Goal: Information Seeking & Learning: Learn about a topic

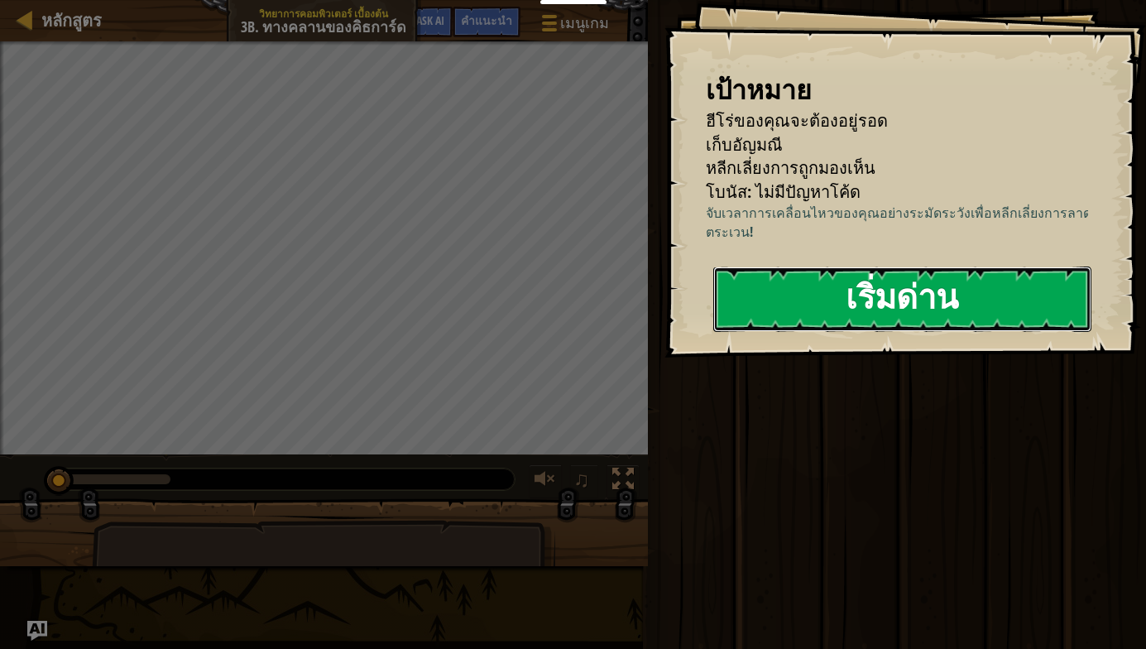
click at [884, 299] on button "เริ่มด่าน" at bounding box center [902, 298] width 378 height 65
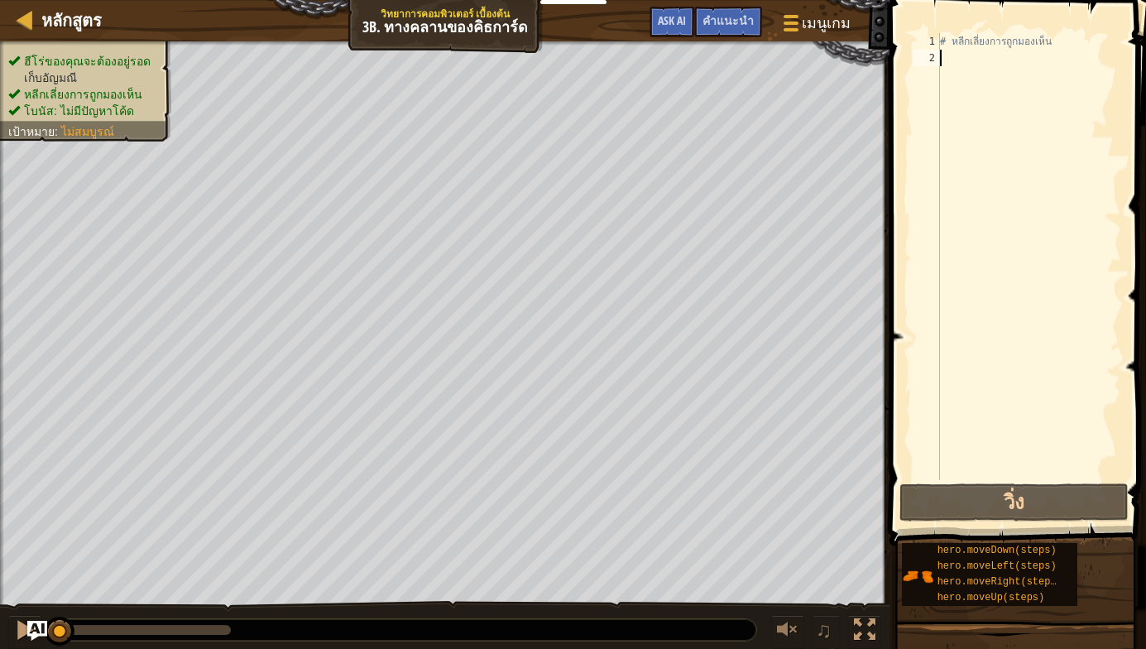
type textarea "h"
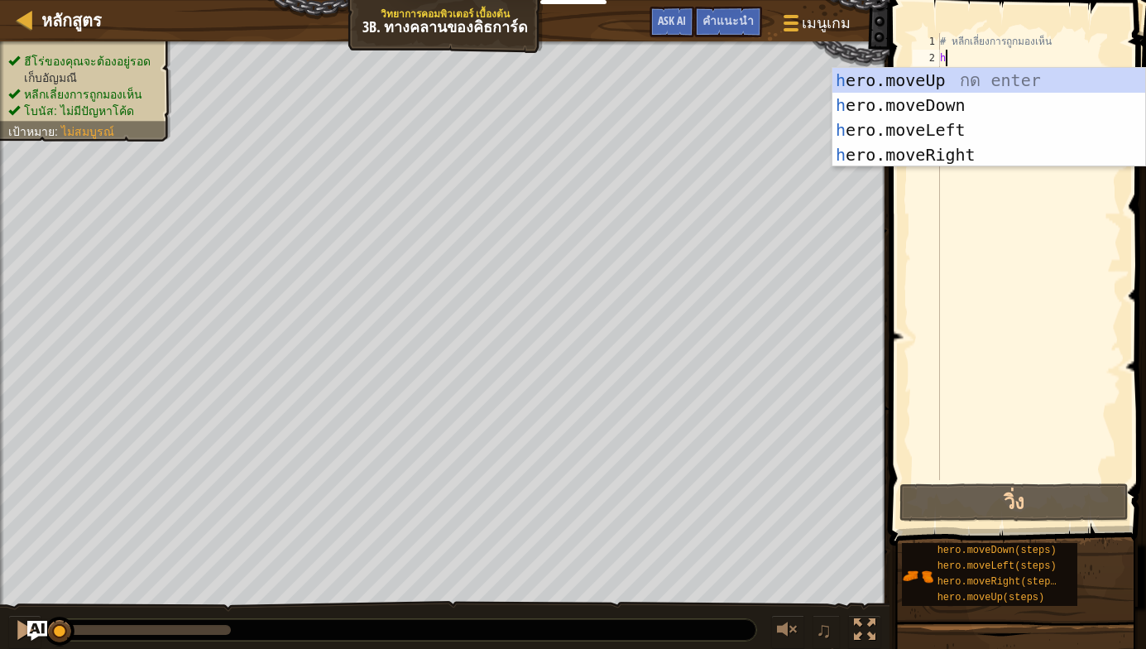
scroll to position [7, 0]
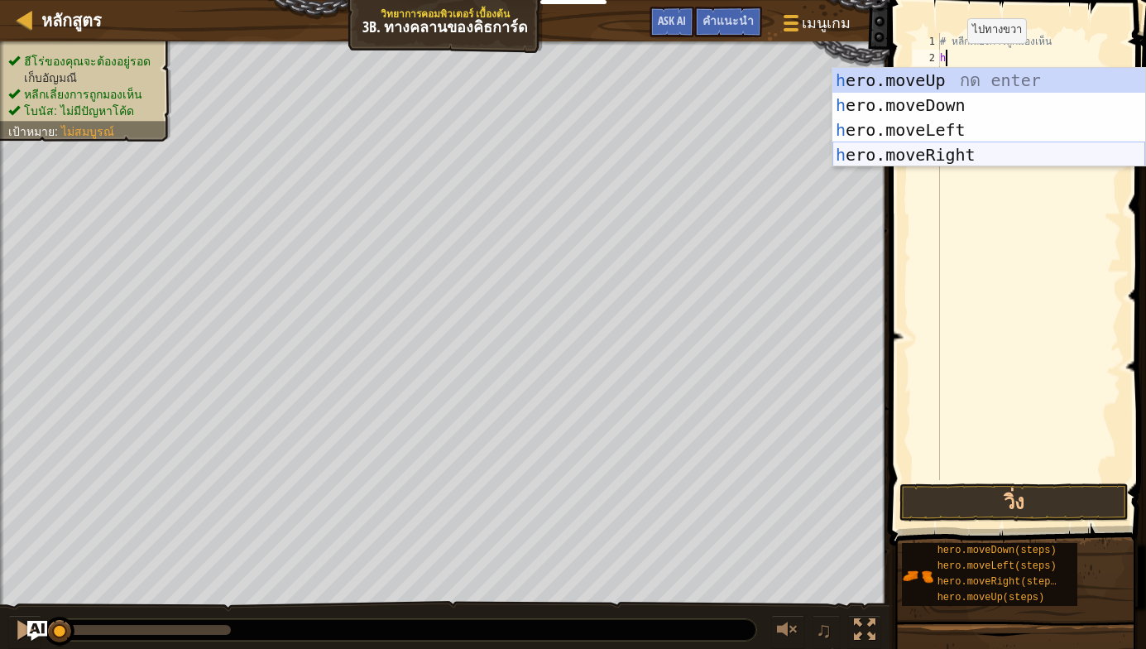
click at [957, 152] on div "h ero.moveUp กด enter h ero.moveDown กด enter h ero.moveLeft กด enter h ero.mov…" at bounding box center [988, 142] width 313 height 149
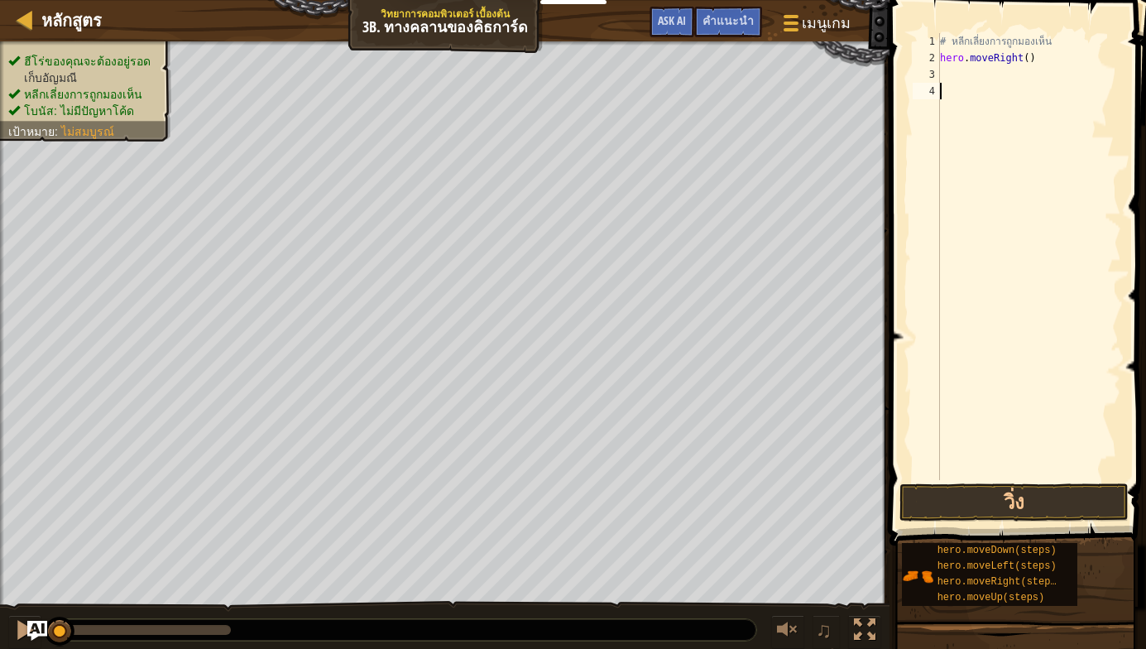
click at [950, 98] on div "# หลีกเลี่ยงการถูกมองเห็น hero . moveRight ( )" at bounding box center [1028, 273] width 184 height 480
type textarea "h"
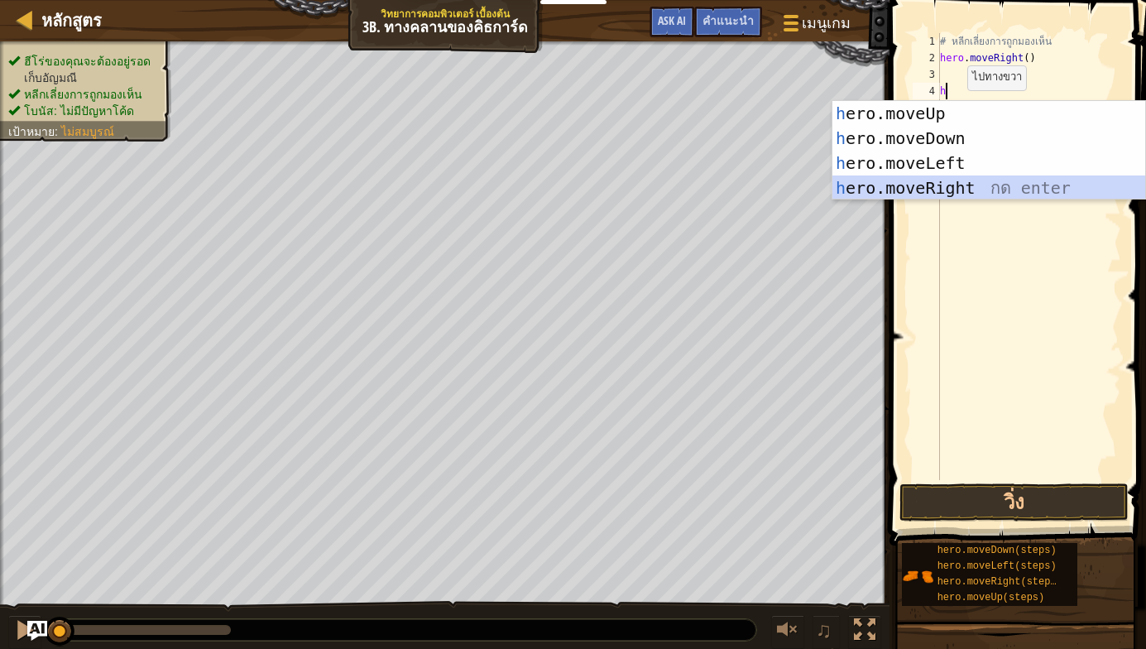
click at [950, 179] on div "h ero.moveUp กด enter h ero.moveDown กด enter h ero.moveLeft กด enter h ero.mov…" at bounding box center [988, 175] width 313 height 149
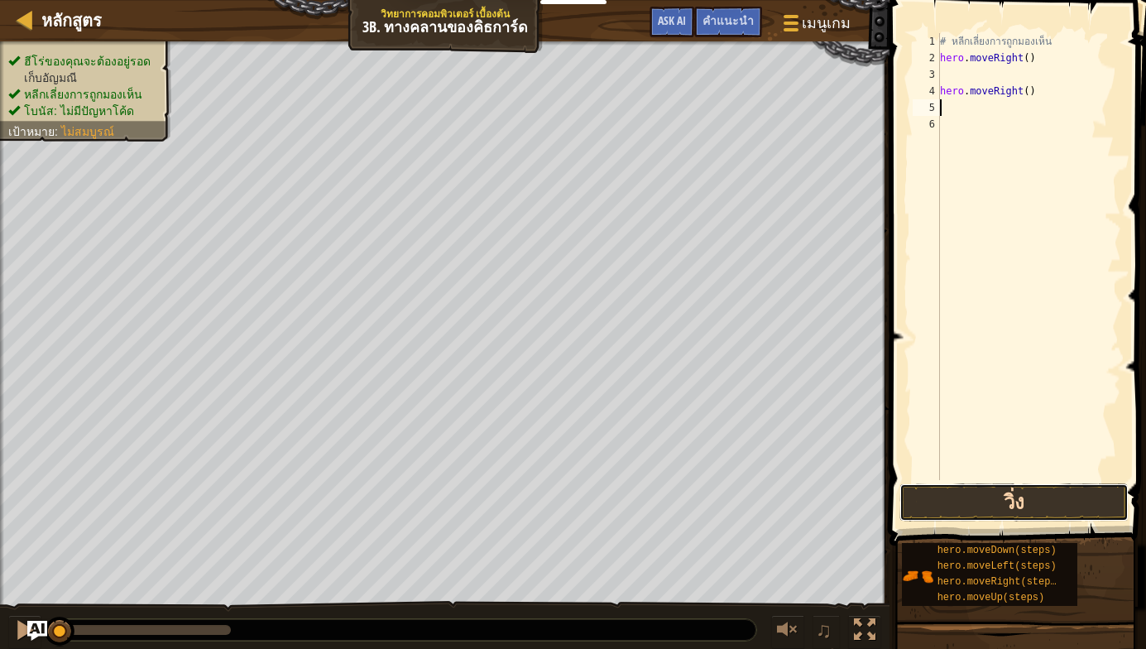
click at [989, 505] on button "วิ่ง" at bounding box center [1013, 502] width 229 height 38
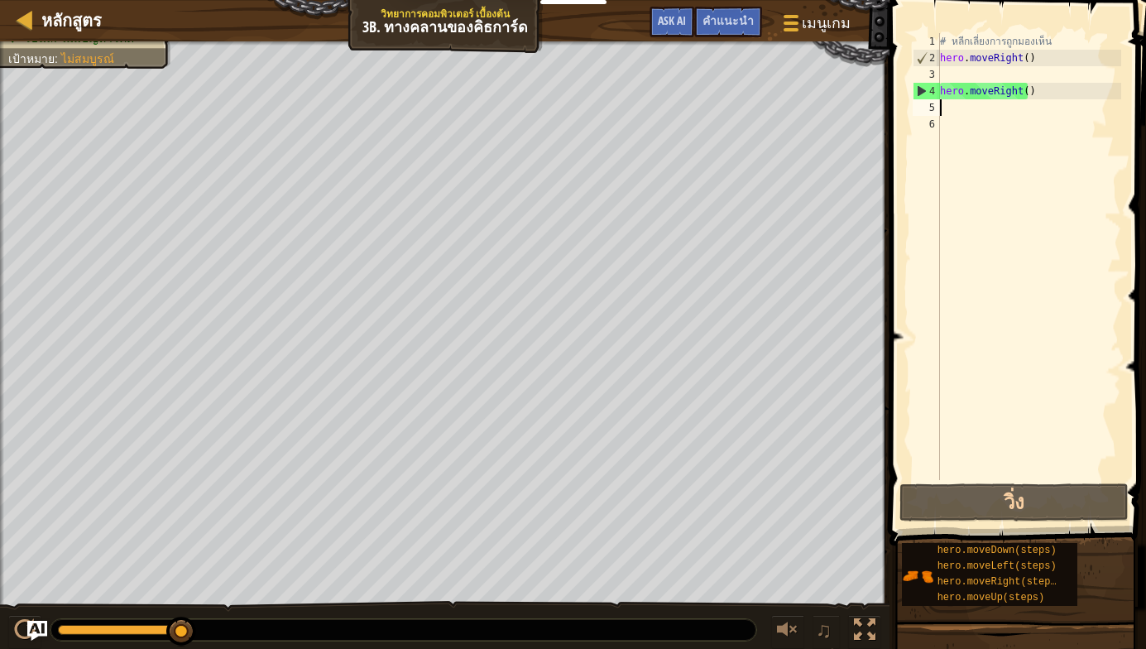
click at [839, 122] on div "หลักสูตร วิทยาการคอมพิวเตอร์ เบื้องต้น 3b. ทางคลานของคิธการ์ด เมนูเกม เสร็จ[PER…" at bounding box center [573, 324] width 1146 height 649
click at [1040, 89] on div "# หลีกเลี่ยงการถูกมองเห็น hero . moveRight ( ) hero . moveRight ( )" at bounding box center [1028, 256] width 184 height 447
type textarea "hero.moveRight()"
click at [874, 117] on div "หลักสูตร วิทยาการคอมพิวเตอร์ เบื้องต้น 3b. ทางคลานของคิธการ์ด เมนูเกม เสร็จ[PER…" at bounding box center [573, 324] width 1146 height 649
drag, startPoint x: 1038, startPoint y: 96, endPoint x: 1028, endPoint y: 93, distance: 10.2
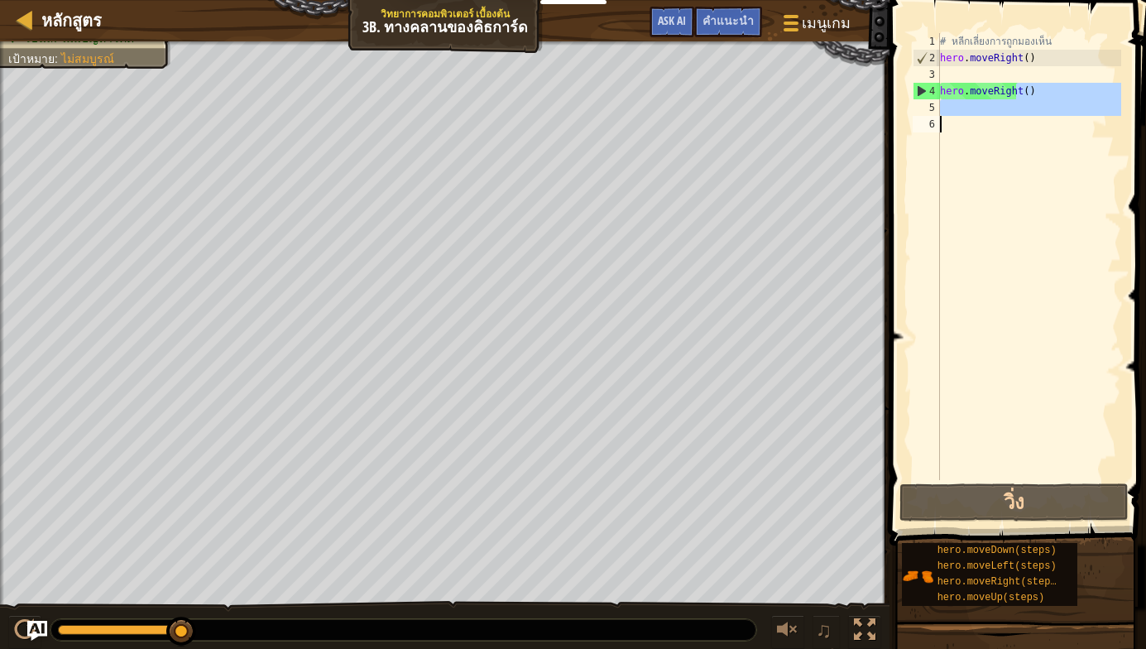
click at [1037, 96] on div "# หลีกเลี่ยงการถูกมองเห็น hero . moveRight ( ) hero . moveRight ( )" at bounding box center [1028, 256] width 184 height 447
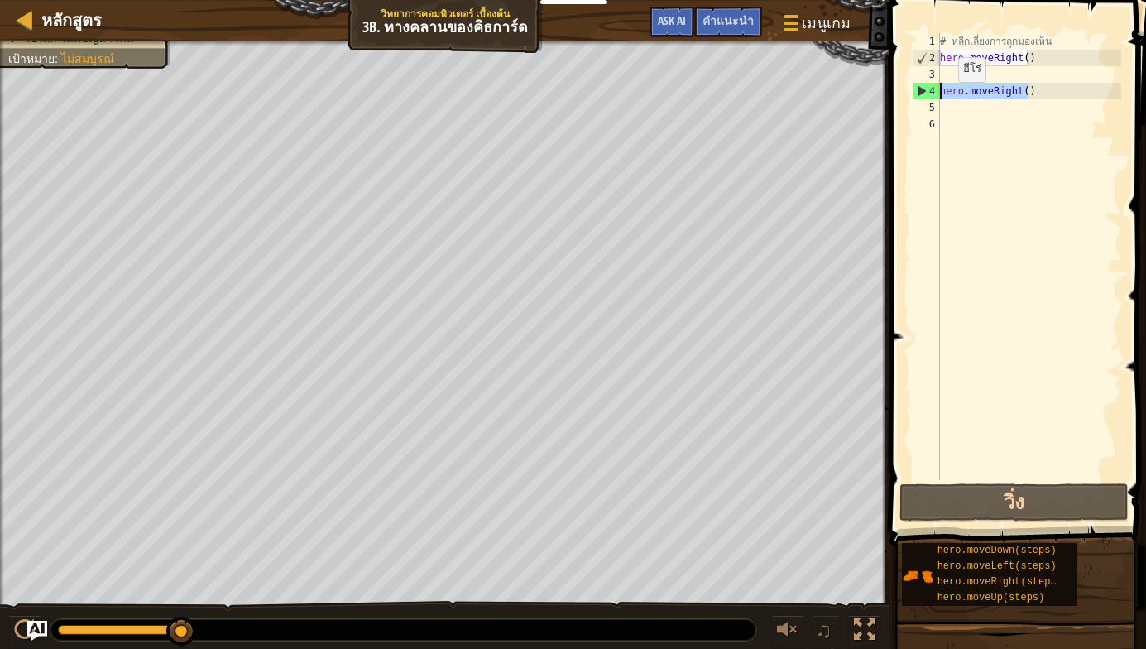
drag, startPoint x: 1023, startPoint y: 93, endPoint x: 911, endPoint y: 98, distance: 112.6
click at [911, 98] on div "hero.moveRight() 1 2 3 4 5 6 # หลีกเลี่ยงการถูกมองเห็น hero . moveRight ( ) her…" at bounding box center [1015, 256] width 212 height 447
type textarea "1"
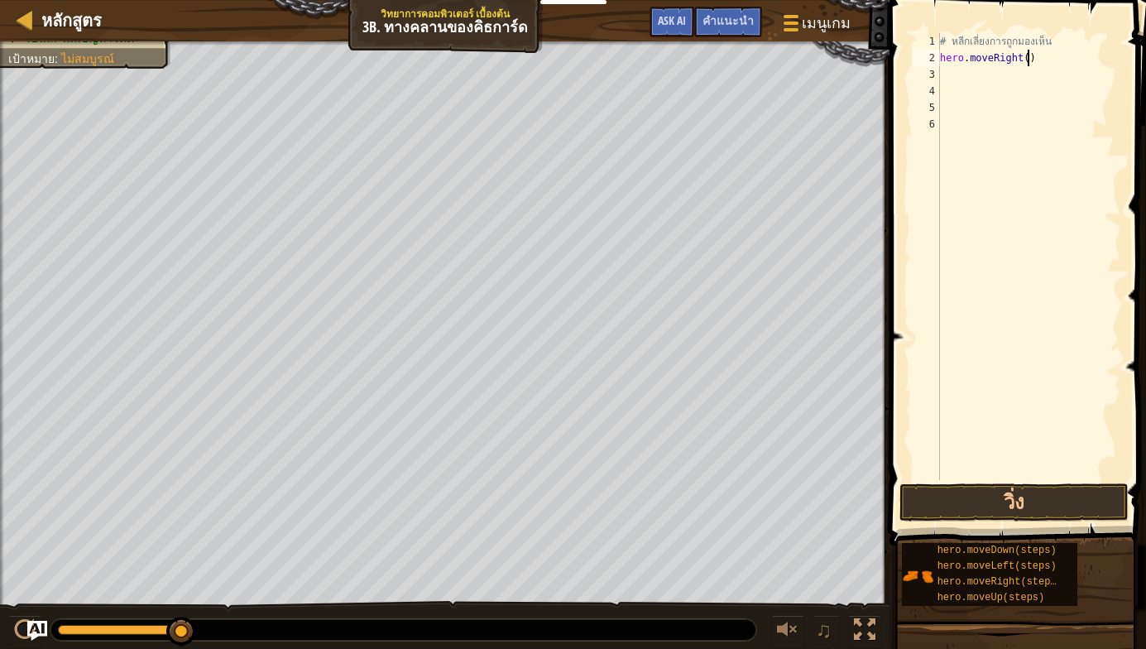
click at [1036, 53] on div "# หลีกเลี่ยงการถูกมองเห็น hero . moveRight ( )" at bounding box center [1028, 273] width 184 height 480
drag, startPoint x: 1034, startPoint y: 53, endPoint x: 919, endPoint y: 68, distance: 115.9
click at [919, 68] on div "hero.moveRight() 1 2 3 4 5 6 # หลีกเลี่ยงการถูกมองเห็น hero . moveRight ( ) ההה…" at bounding box center [1015, 256] width 212 height 447
click at [1032, 62] on div "# หลีกเลี่ยงการถูกมองเห็น hero . moveRight ( )" at bounding box center [1028, 256] width 184 height 447
type textarea "hero.moveRight()"
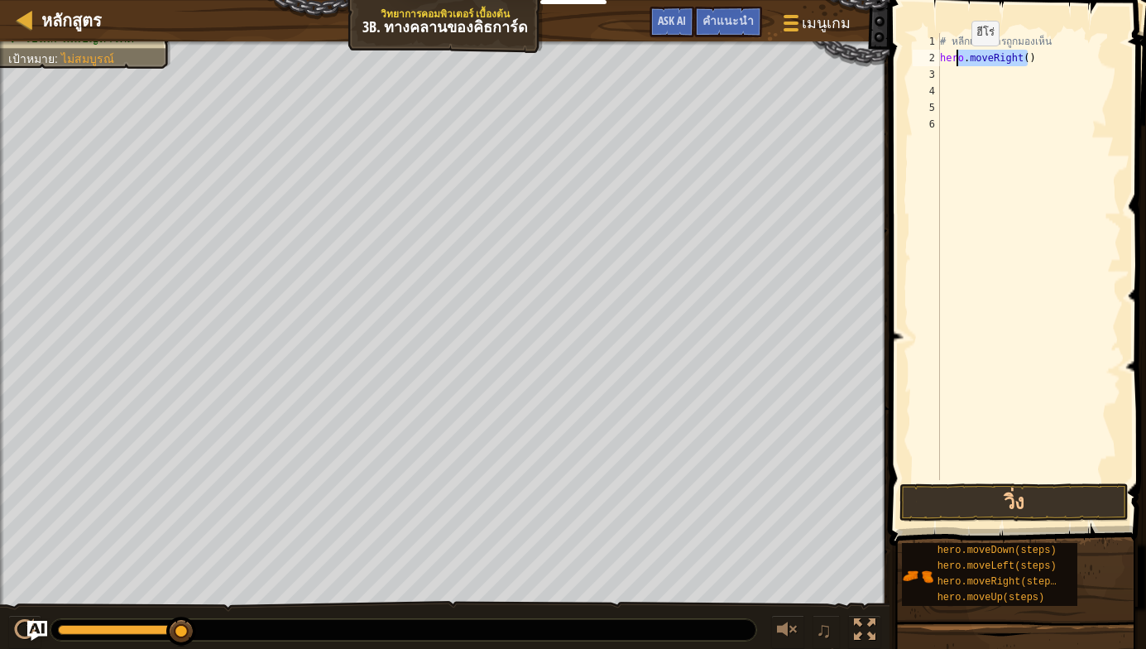
drag, startPoint x: 1028, startPoint y: 61, endPoint x: 936, endPoint y: 65, distance: 91.9
click at [936, 65] on div "hero.moveRight() 1 2 3 4 5 6 # หลีกเลี่ยงการถูกมองเห็น hero . moveRight ( ) ההה…" at bounding box center [1015, 256] width 212 height 447
click at [989, 498] on button "วิ่ง" at bounding box center [1013, 502] width 229 height 38
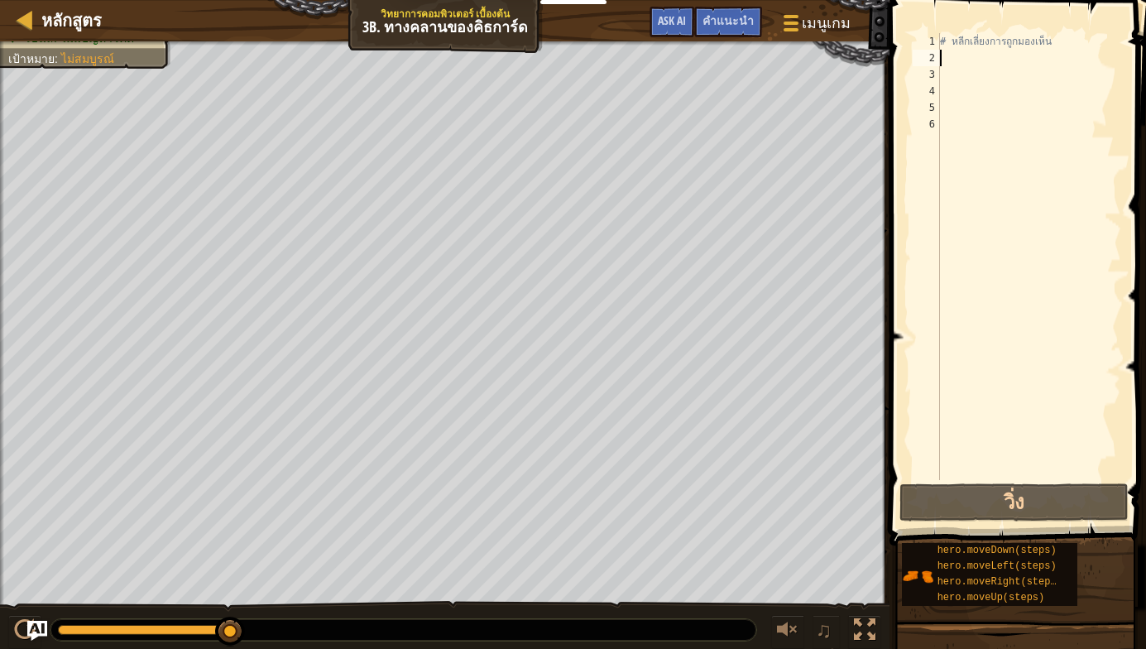
click at [984, 60] on div "# หลีกเลี่ยงการถูกมองเห็น" at bounding box center [1028, 273] width 184 height 480
click at [922, 179] on div "หลักสูตร วิทยาการคอมพิวเตอร์ เบื้องต้น 3b. ทางคลานของคิธการ์ด เมนูเกม เสร็จ[PER…" at bounding box center [573, 324] width 1146 height 649
drag, startPoint x: 979, startPoint y: 117, endPoint x: 982, endPoint y: 98, distance: 19.2
click at [982, 98] on div "# หลีกเลี่ยงการถูกมองเห็น" at bounding box center [1028, 273] width 184 height 480
click at [955, 69] on div "# หลีกเลี่ยงการถูกมองเห็น" at bounding box center [1028, 273] width 184 height 480
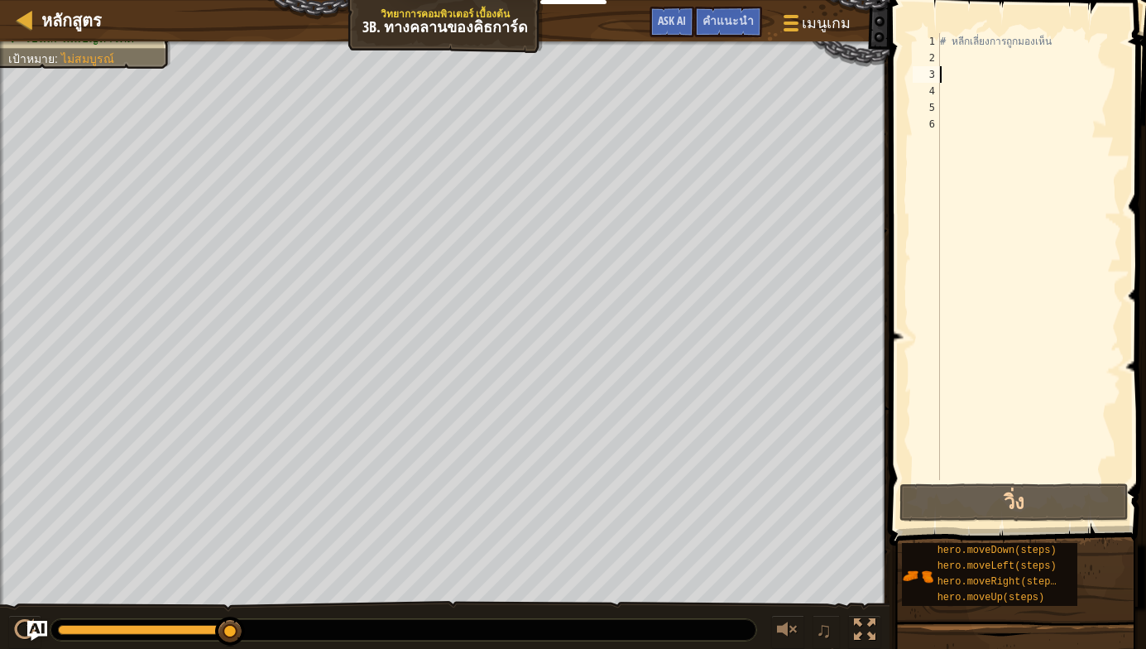
click at [957, 66] on div "# หลีกเลี่ยงการถูกมองเห็น" at bounding box center [1028, 273] width 184 height 480
click at [961, 61] on div "# หลีกเลี่ยงการถูกมองเห็น" at bounding box center [1028, 273] width 184 height 480
type textarea "h"
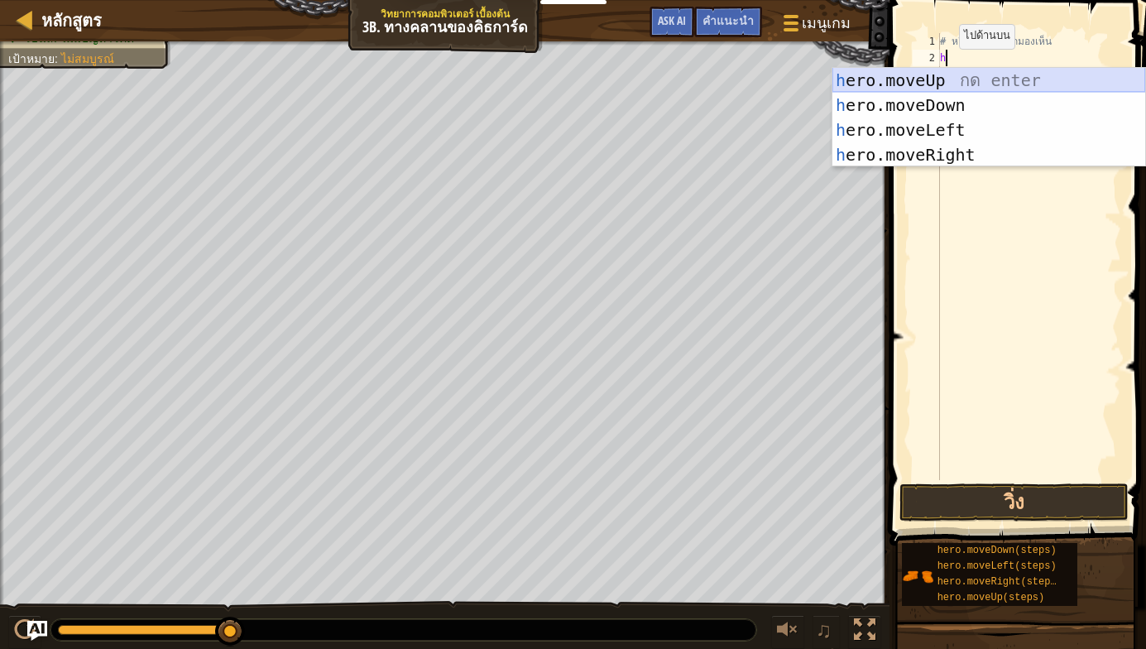
click at [964, 84] on div "h ero.moveUp กด enter h ero.moveDown กด enter h ero.moveLeft กด enter h ero.mov…" at bounding box center [988, 142] width 313 height 149
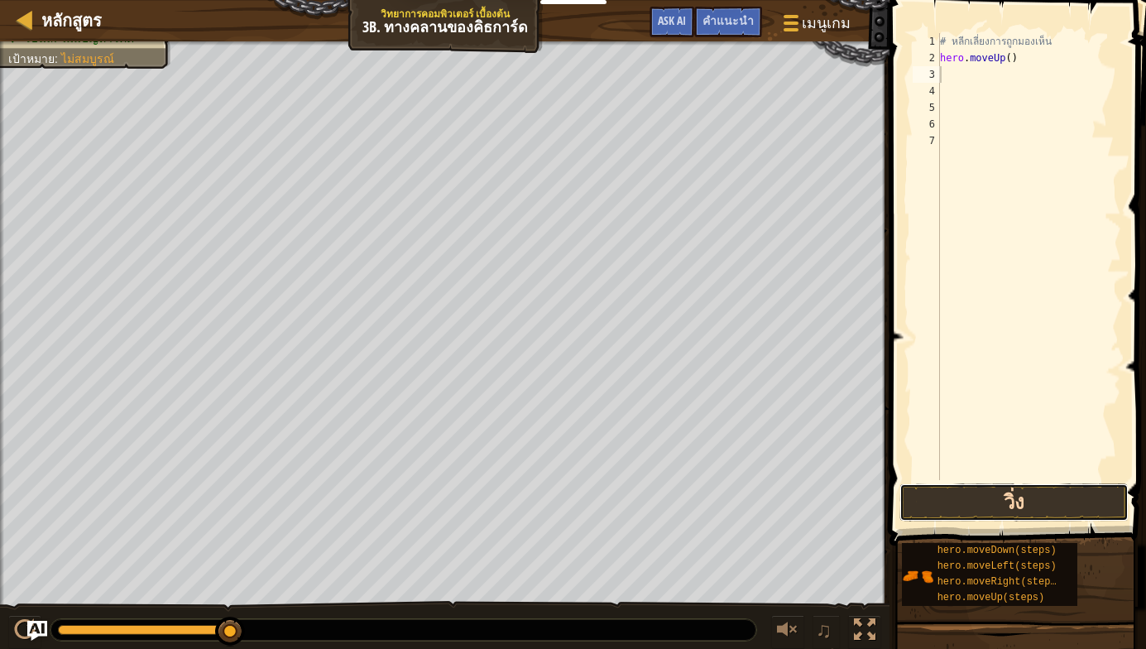
click at [990, 495] on button "วิ่ง" at bounding box center [1013, 502] width 229 height 38
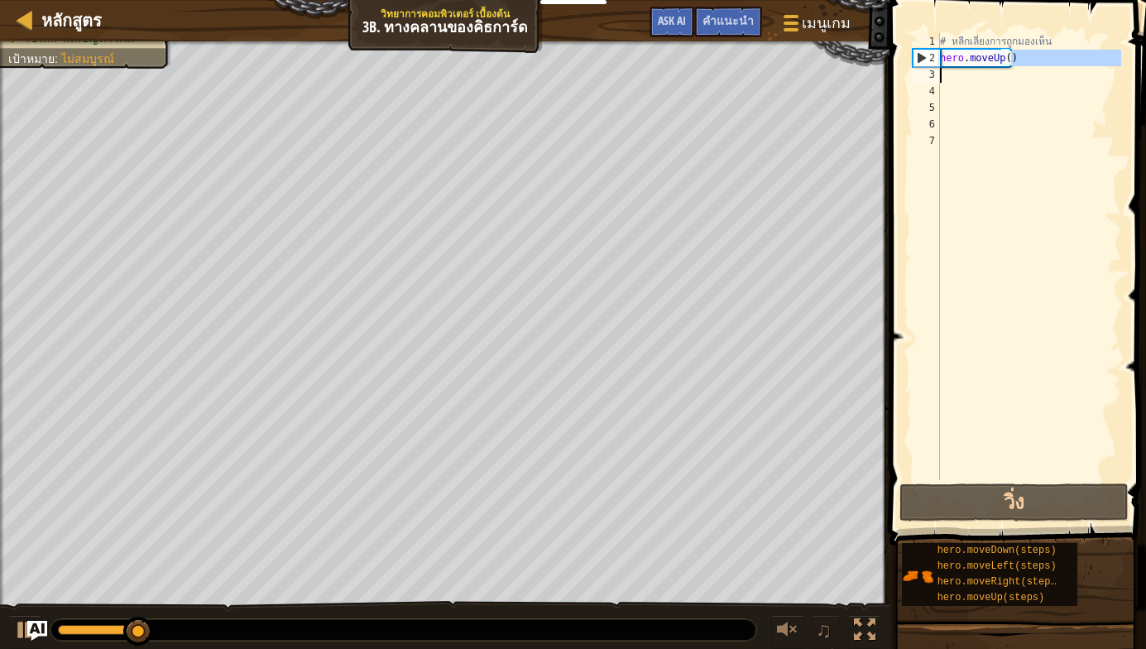
drag, startPoint x: 1032, startPoint y: 60, endPoint x: 903, endPoint y: 79, distance: 130.4
click at [903, 79] on div "1 2 3 4 5 6 7 # หลีกเลี่ยงการถูกมองเห็น hero . moveUp ( ) ההההההההההההההההההההה…" at bounding box center [1014, 305] width 261 height 594
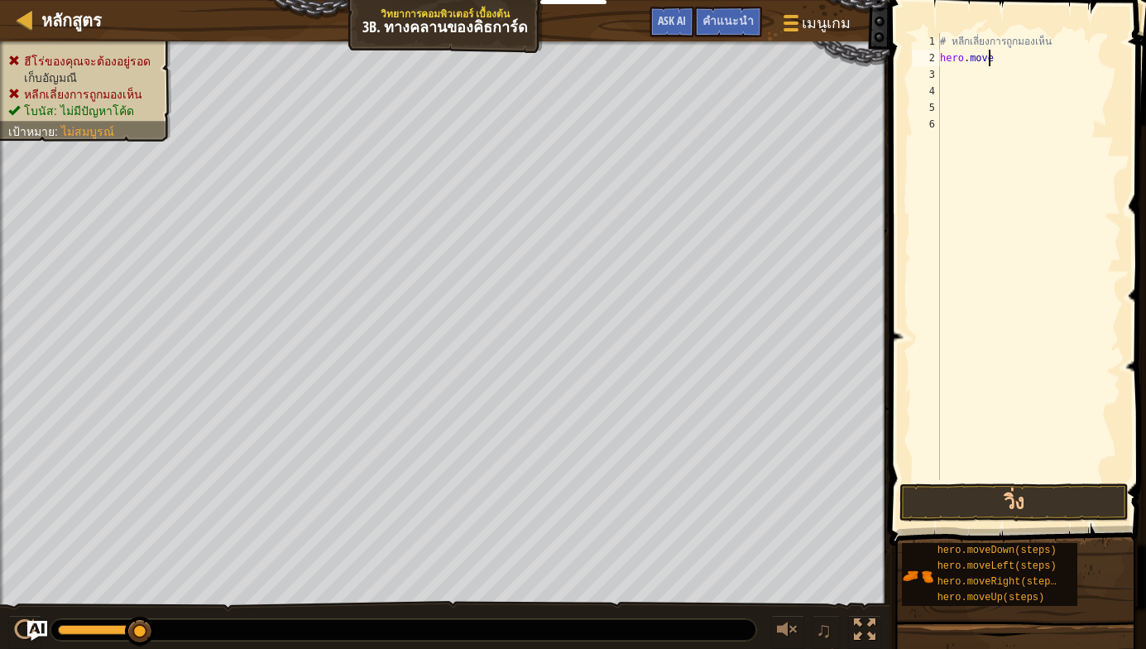
type textarea "h"
click at [960, 54] on div "# หลีกเลี่ยงการถูกมองเห็น" at bounding box center [1028, 273] width 184 height 480
type textarea "h"
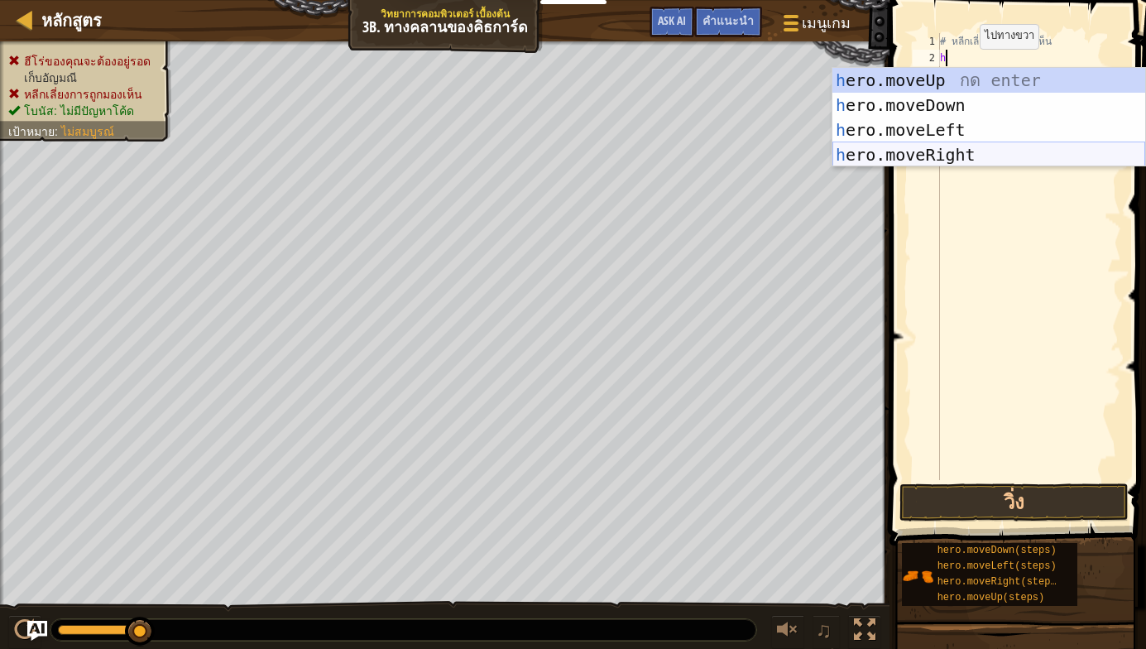
click at [957, 151] on div "h ero.moveUp กด enter h ero.moveDown กด enter h ero.moveLeft กด enter h ero.mov…" at bounding box center [988, 142] width 313 height 149
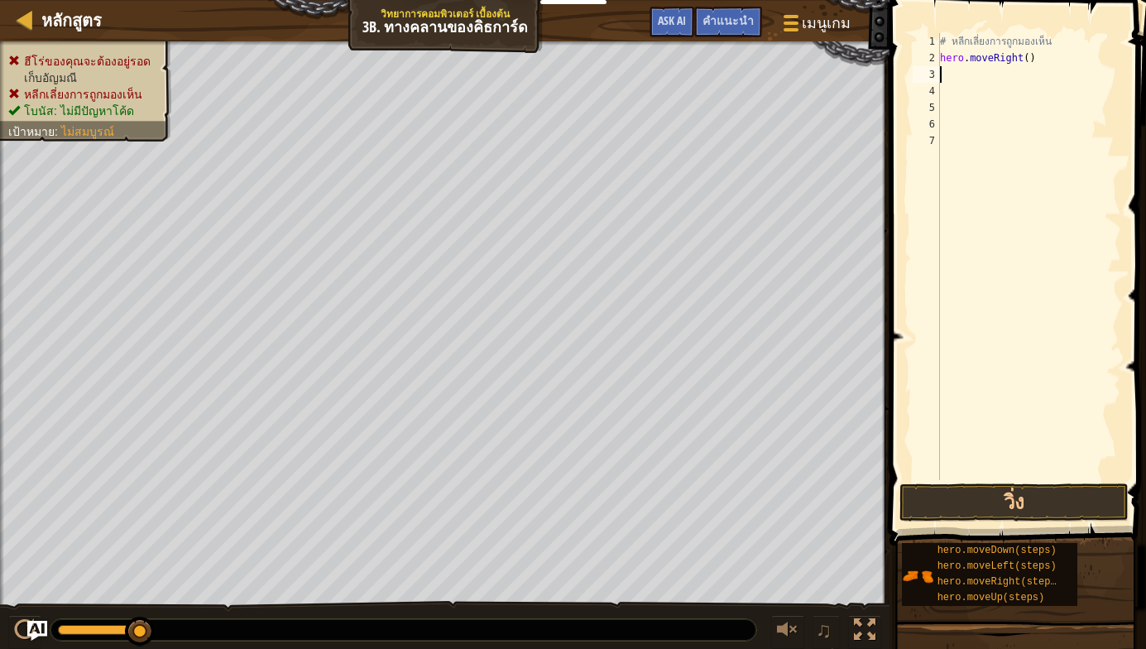
click at [979, 82] on div "# หลีกเลี่ยงการถูกมองเห็น hero . moveRight ( )" at bounding box center [1028, 273] width 184 height 480
click at [990, 495] on button "วิ่ง" at bounding box center [1013, 502] width 229 height 38
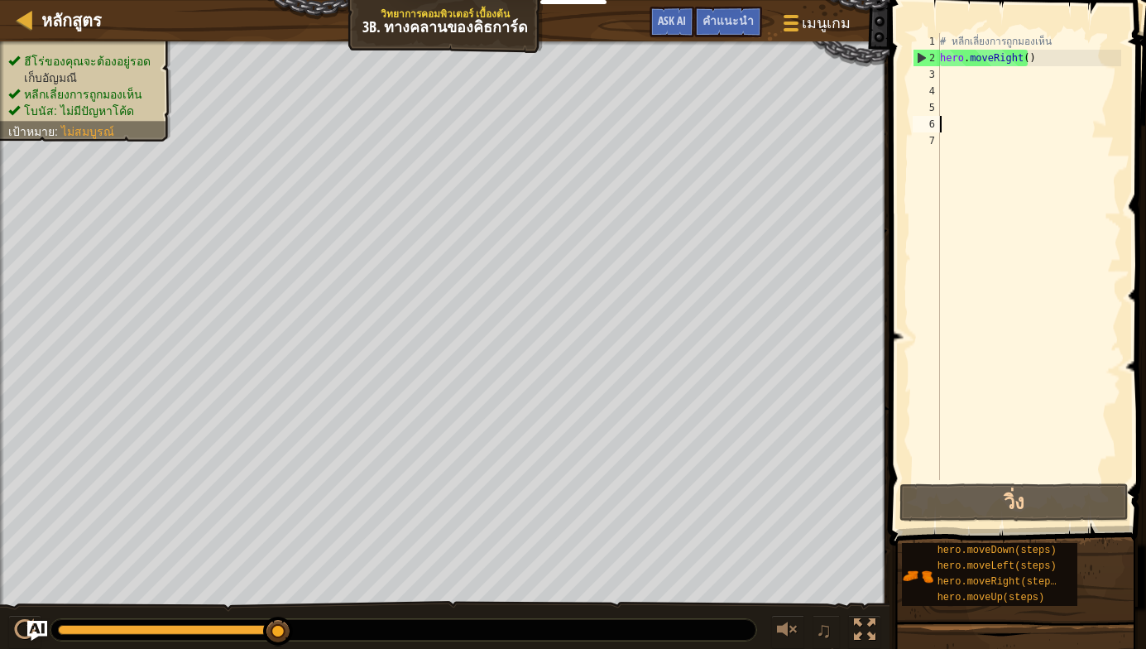
click at [965, 122] on div "# หลีกเลี่ยงการถูกมองเห็น hero . moveRight ( )" at bounding box center [1028, 273] width 184 height 480
click at [997, 71] on div "# หลีกเลี่ยงการถูกมองเห็น hero . moveRight ( )" at bounding box center [1028, 273] width 184 height 480
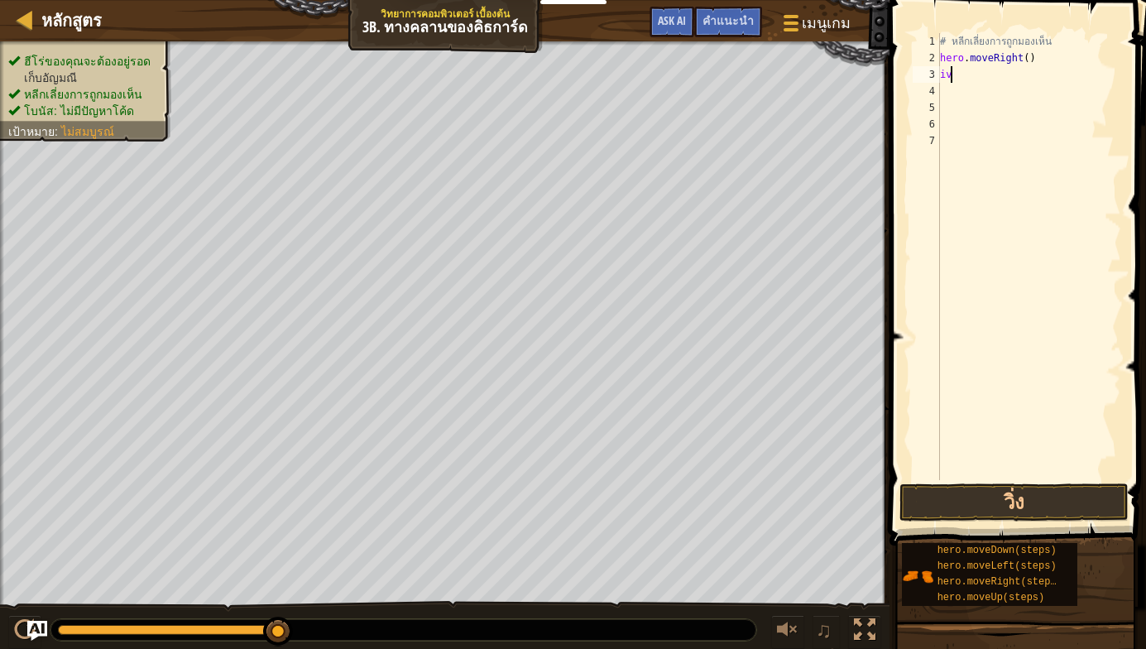
type textarea "i"
type textarea "ร"
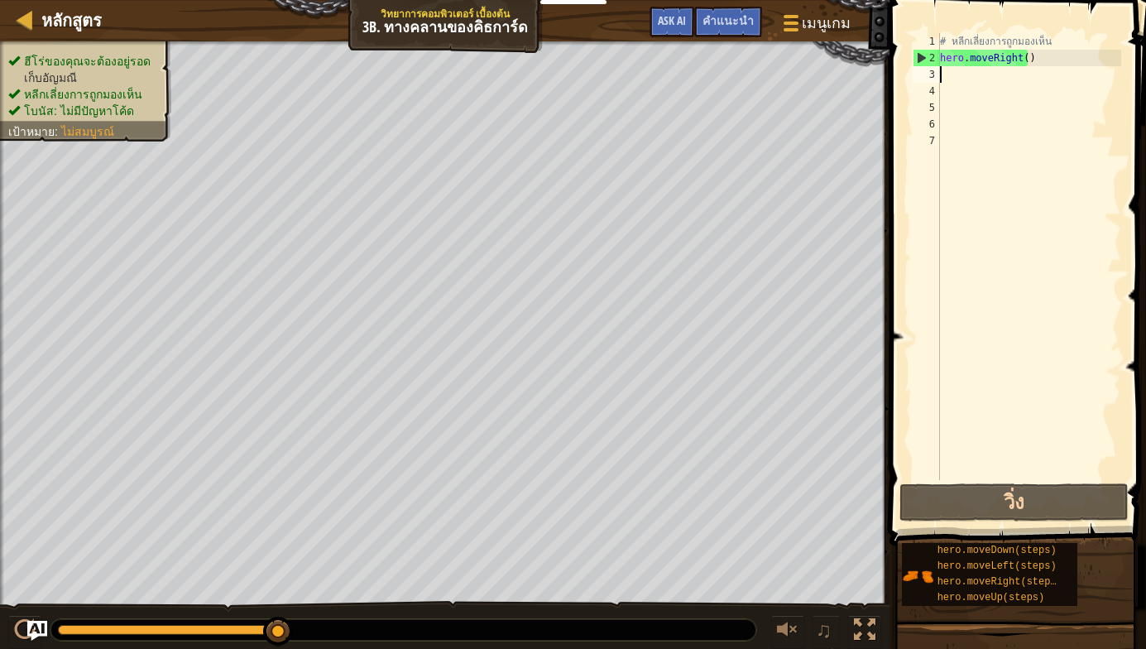
type textarea "้"
type textarea "็"
type textarea "H"
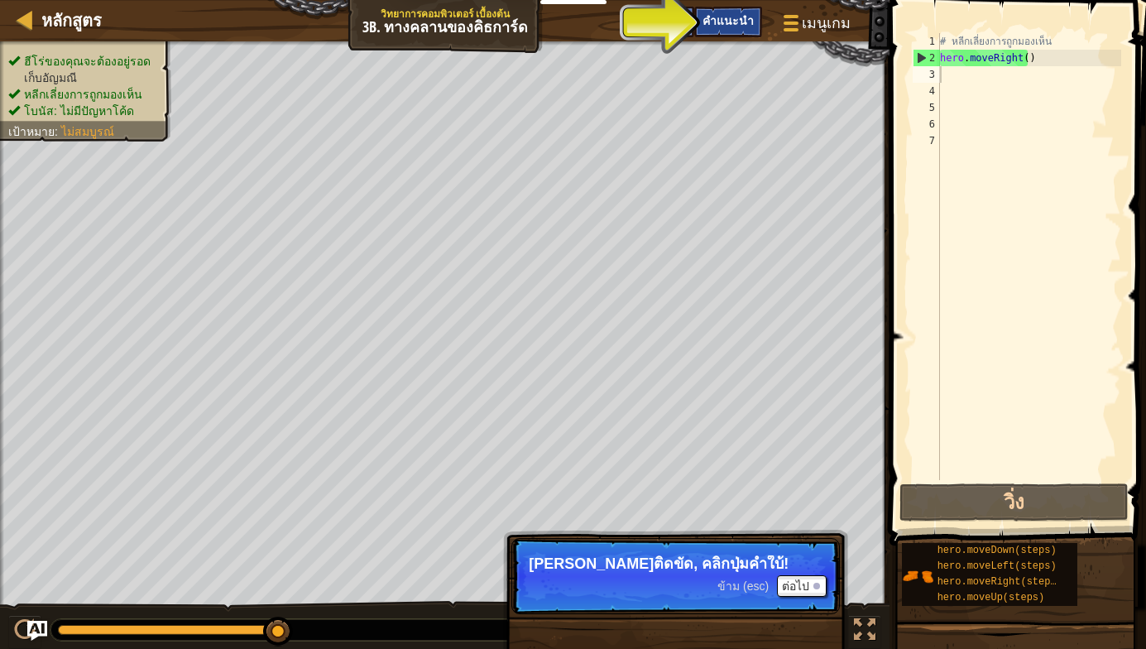
click at [725, 22] on span "คำแนะนำ" at bounding box center [727, 20] width 51 height 16
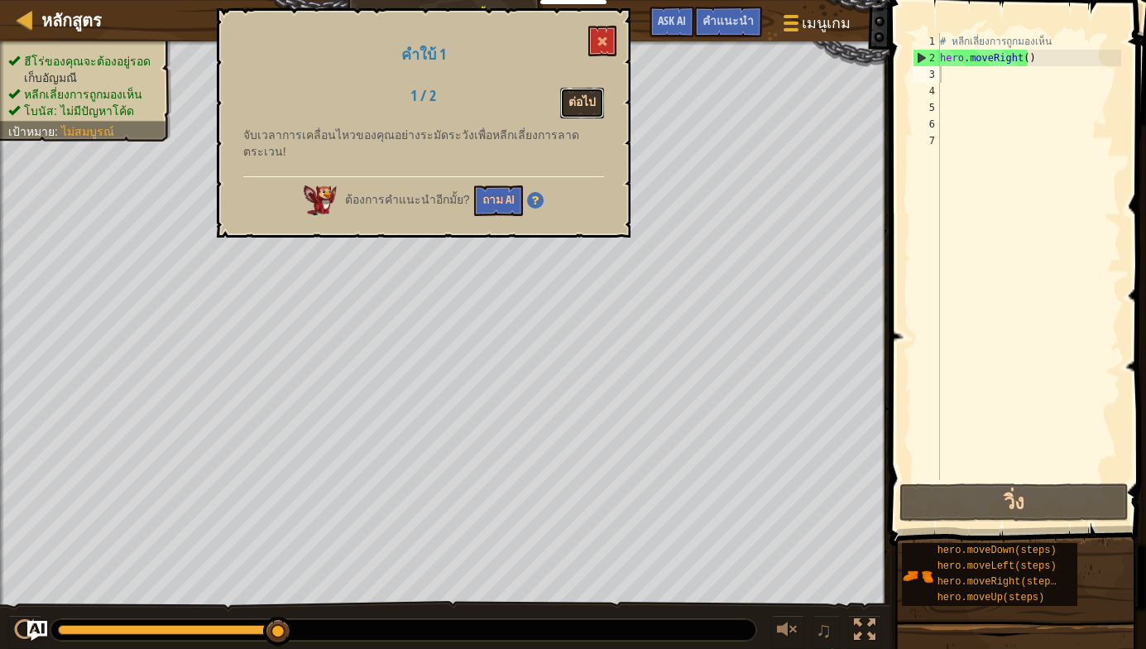
click at [581, 91] on button "ต่อไป" at bounding box center [582, 103] width 44 height 31
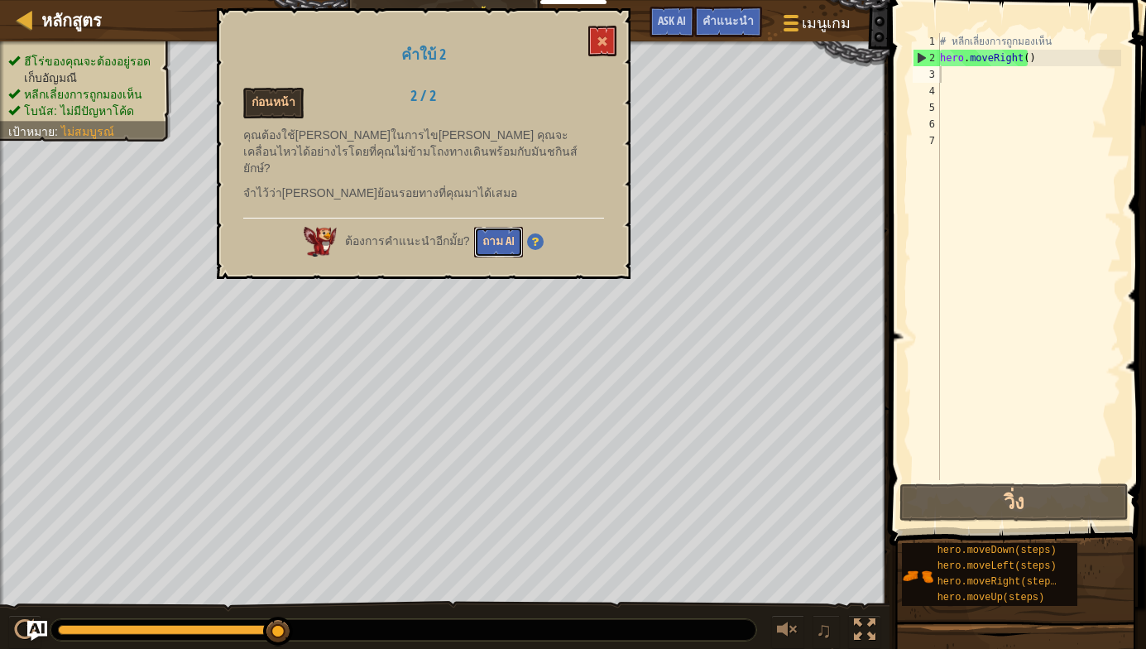
click at [495, 227] on button "ถาม AI" at bounding box center [498, 242] width 49 height 31
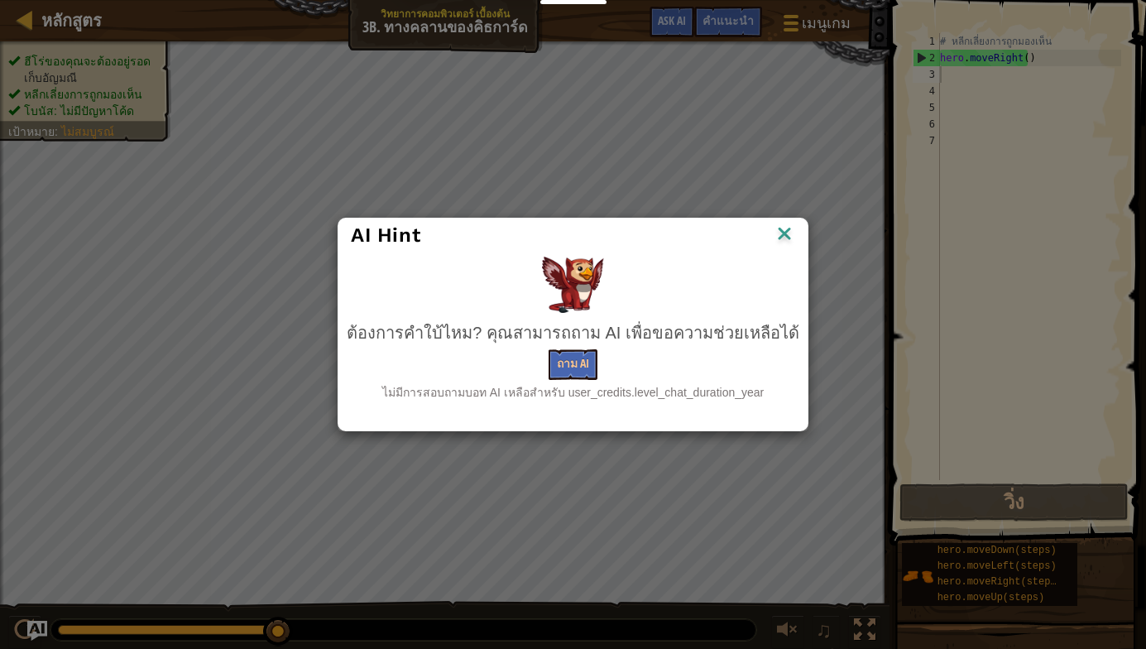
click at [775, 235] on img at bounding box center [784, 235] width 22 height 25
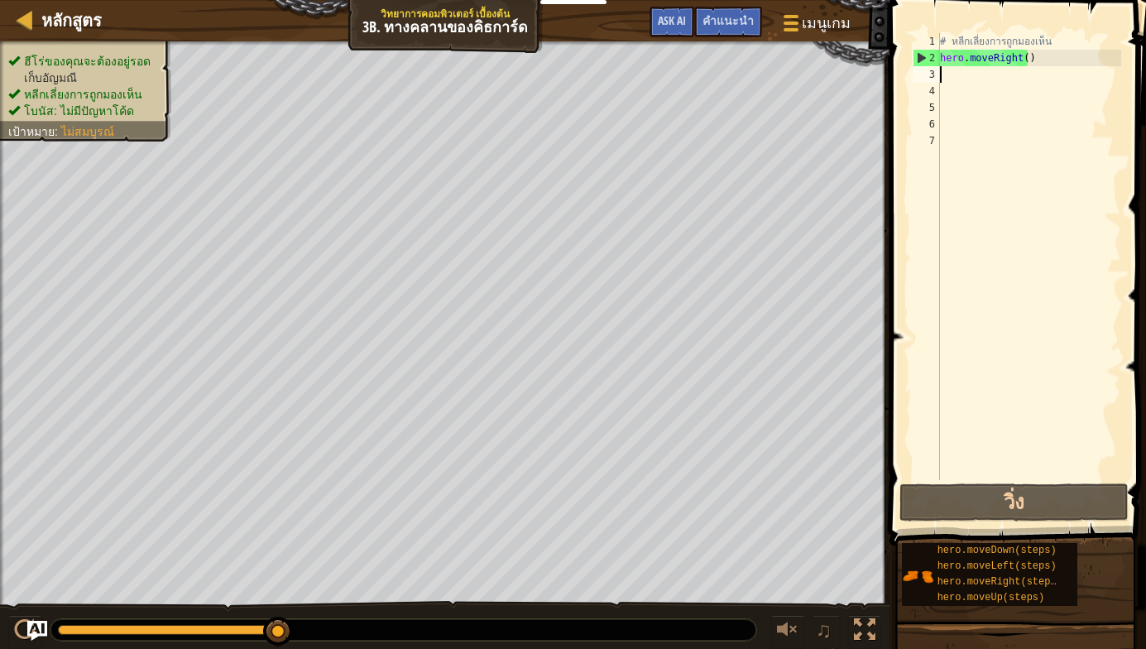
type textarea "h"
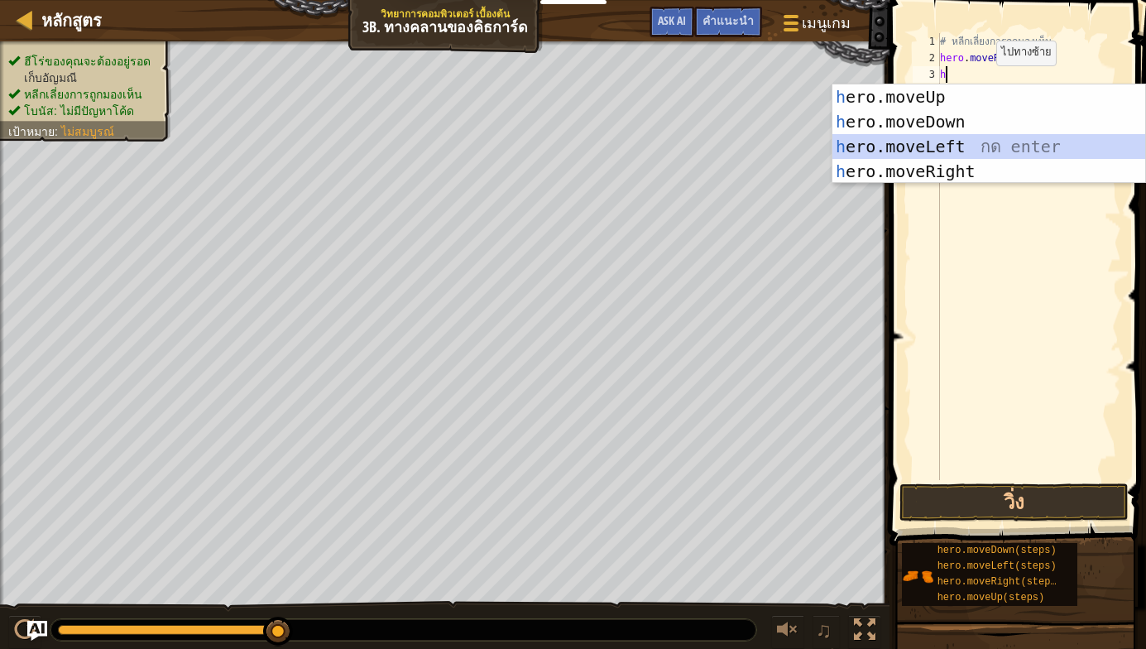
click at [926, 146] on div "h ero.moveUp กด enter h ero.moveDown กด enter h ero.moveLeft กด enter h ero.mov…" at bounding box center [988, 158] width 313 height 149
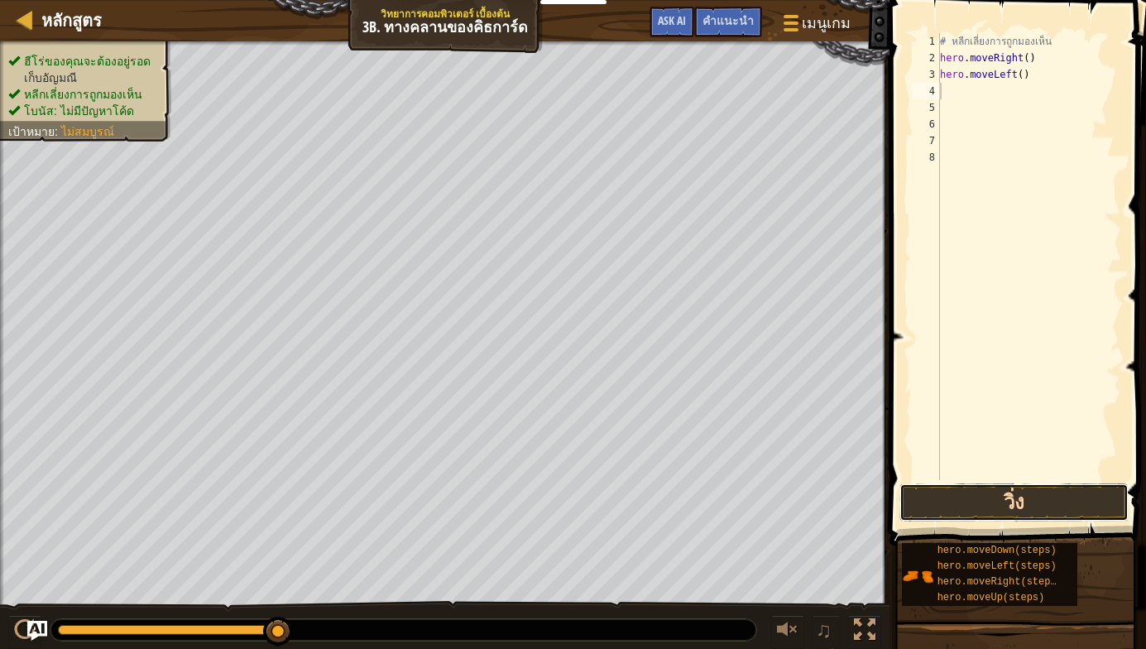
click at [1057, 491] on button "วิ่ง" at bounding box center [1013, 502] width 229 height 38
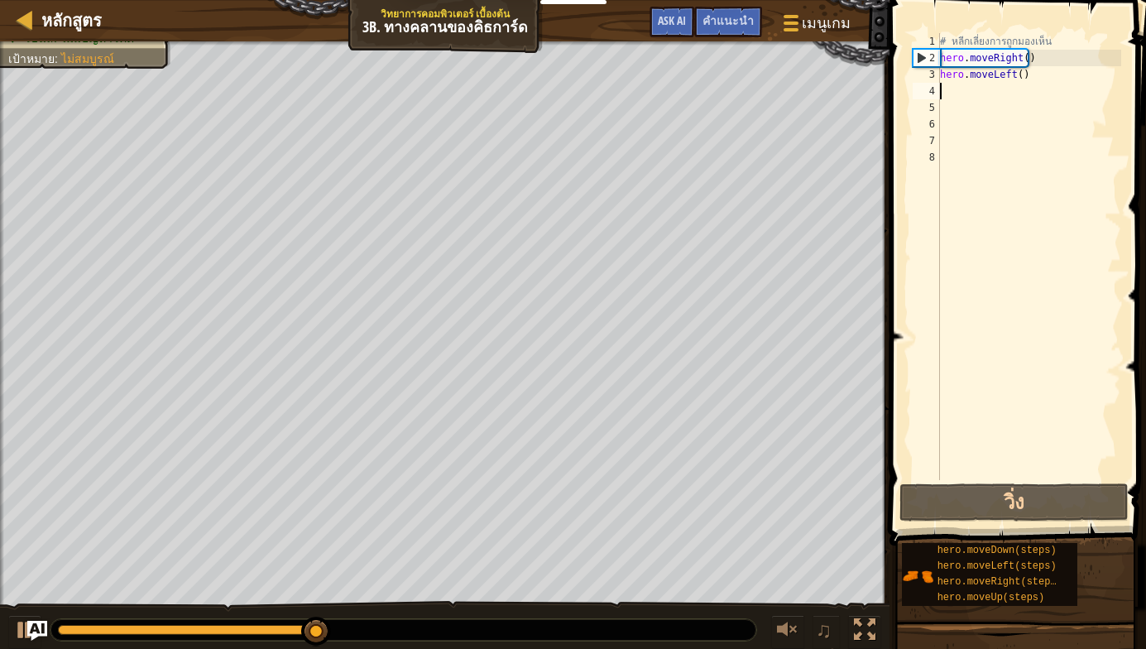
type textarea "h"
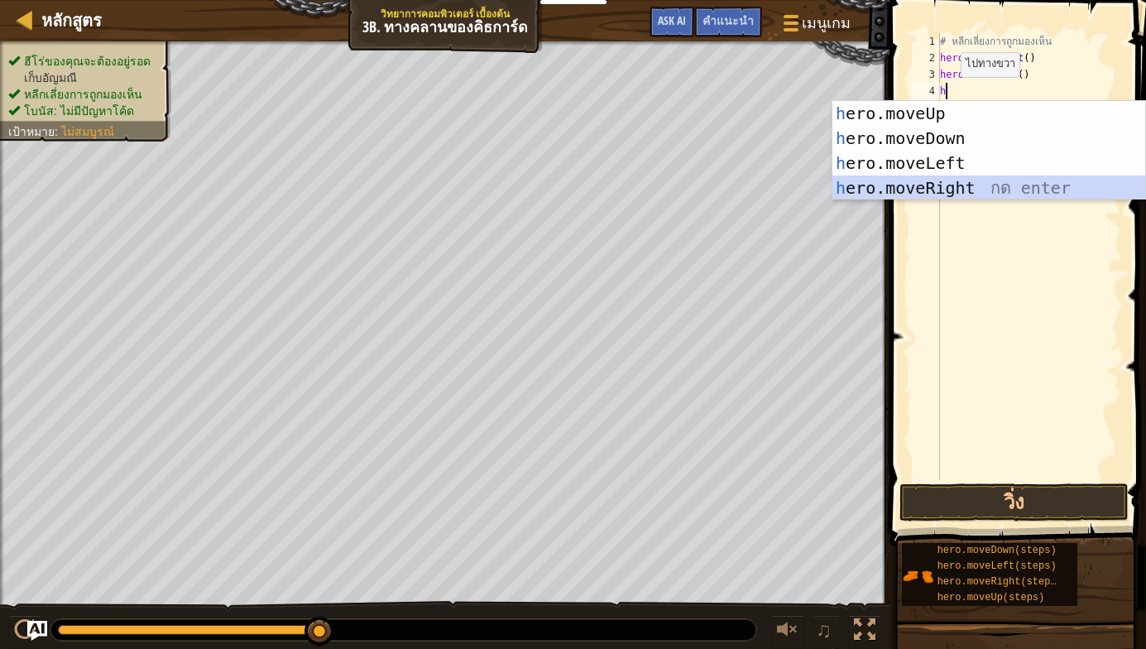
click at [947, 185] on div "h ero.moveUp กด enter h ero.moveDown กด enter h ero.moveLeft กด enter h ero.mov…" at bounding box center [988, 175] width 313 height 149
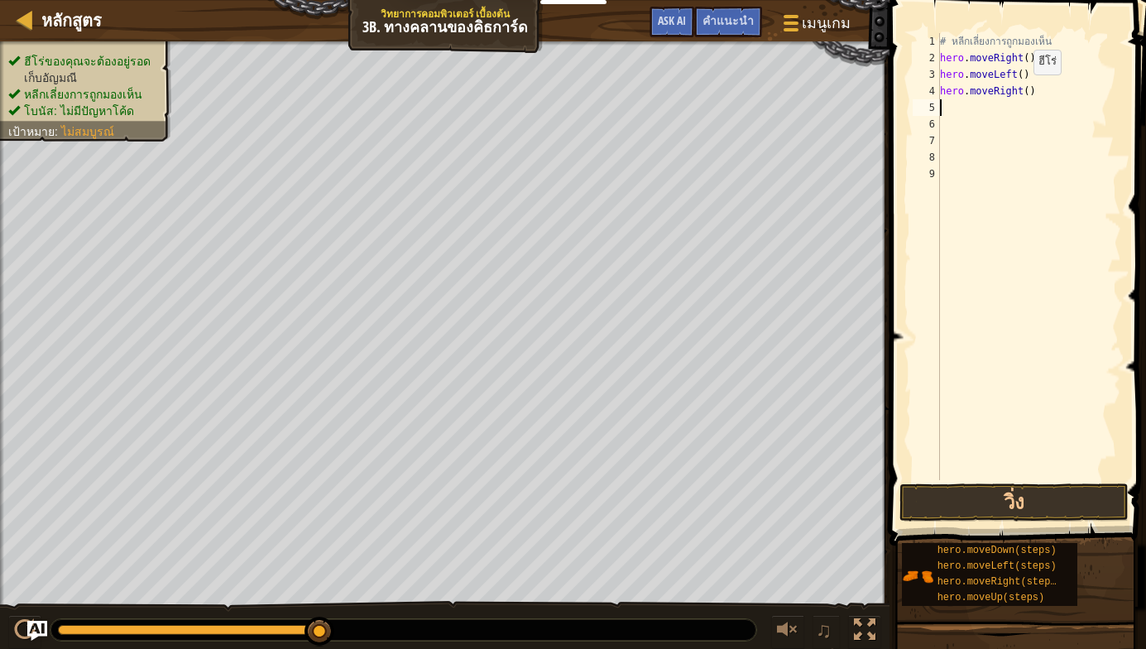
click at [1019, 91] on div "# หลีกเลี่ยงการถูกมองเห็น hero . moveRight ( ) hero . moveLeft ( ) hero . moveR…" at bounding box center [1028, 273] width 184 height 480
type textarea "hero.moveRight(2)"
click at [997, 500] on button "วิ่ง" at bounding box center [1013, 502] width 229 height 38
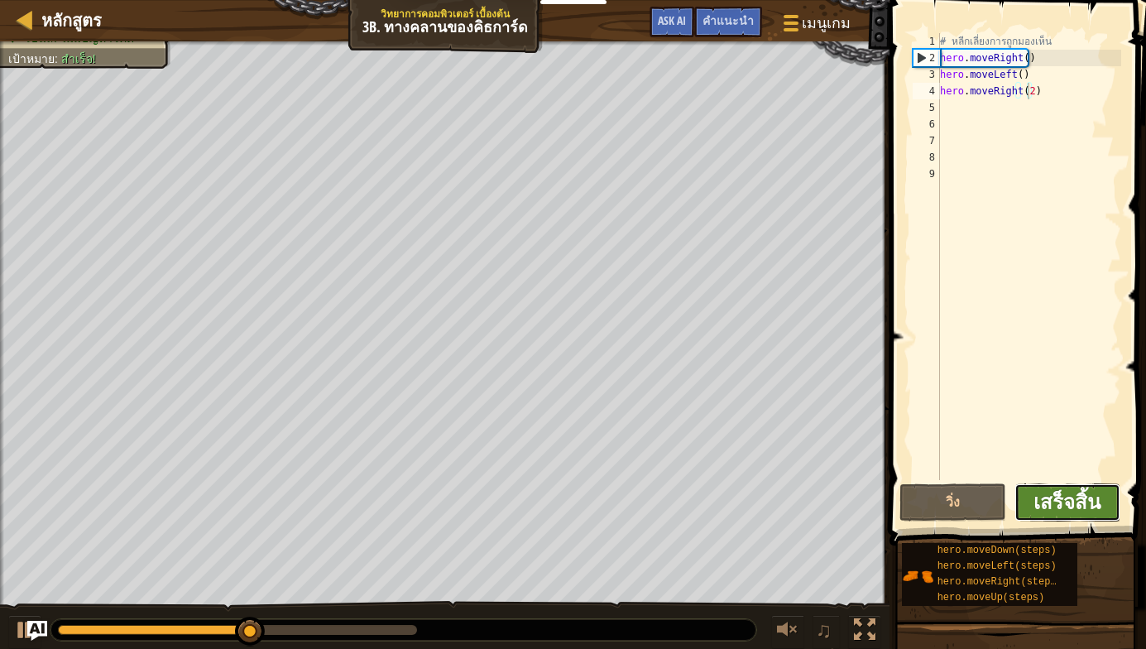
click at [1095, 507] on span "เสร็จสิ้น" at bounding box center [1066, 501] width 67 height 26
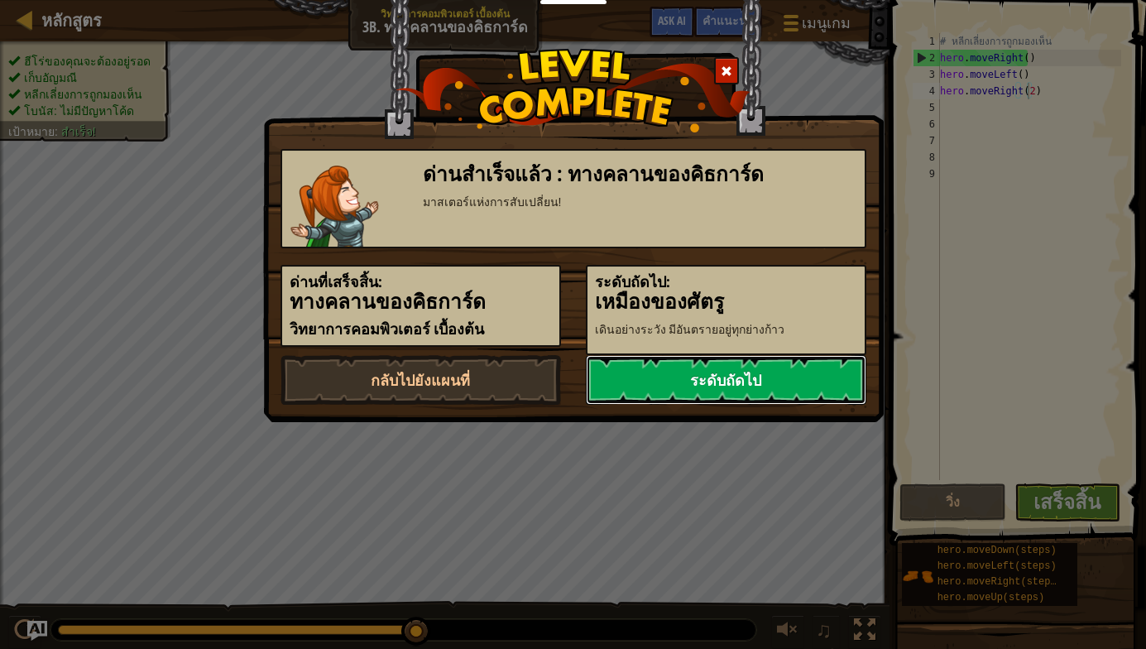
click at [713, 376] on link "ระดับถัดไป" at bounding box center [726, 380] width 280 height 50
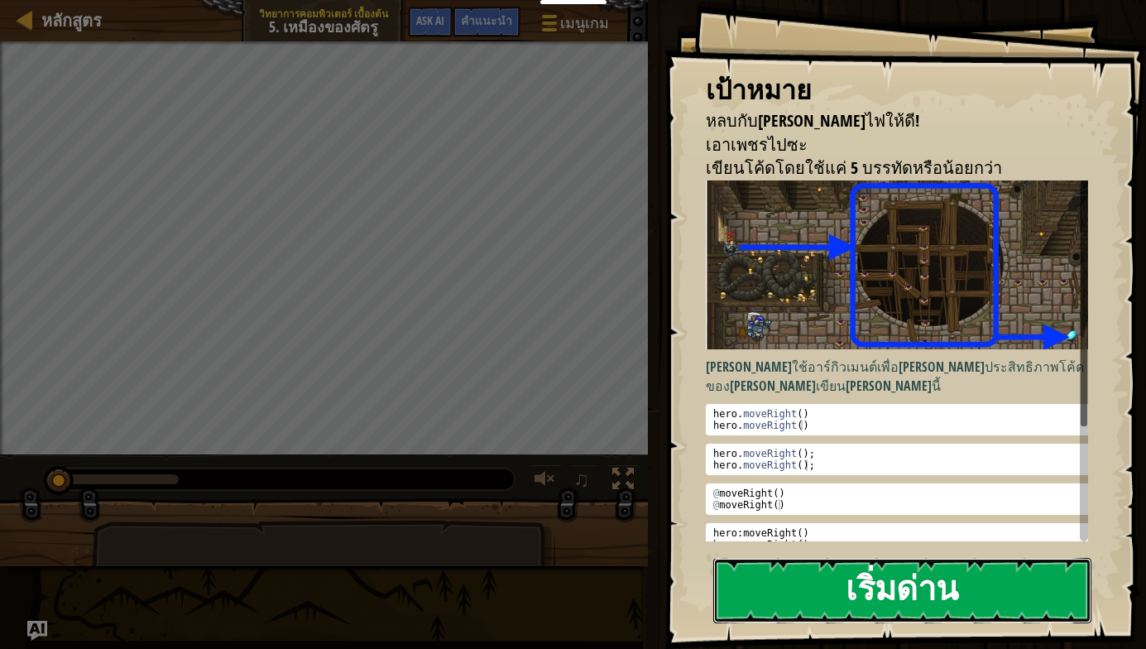
click at [938, 599] on button "เริ่มด่าน" at bounding box center [902, 590] width 378 height 65
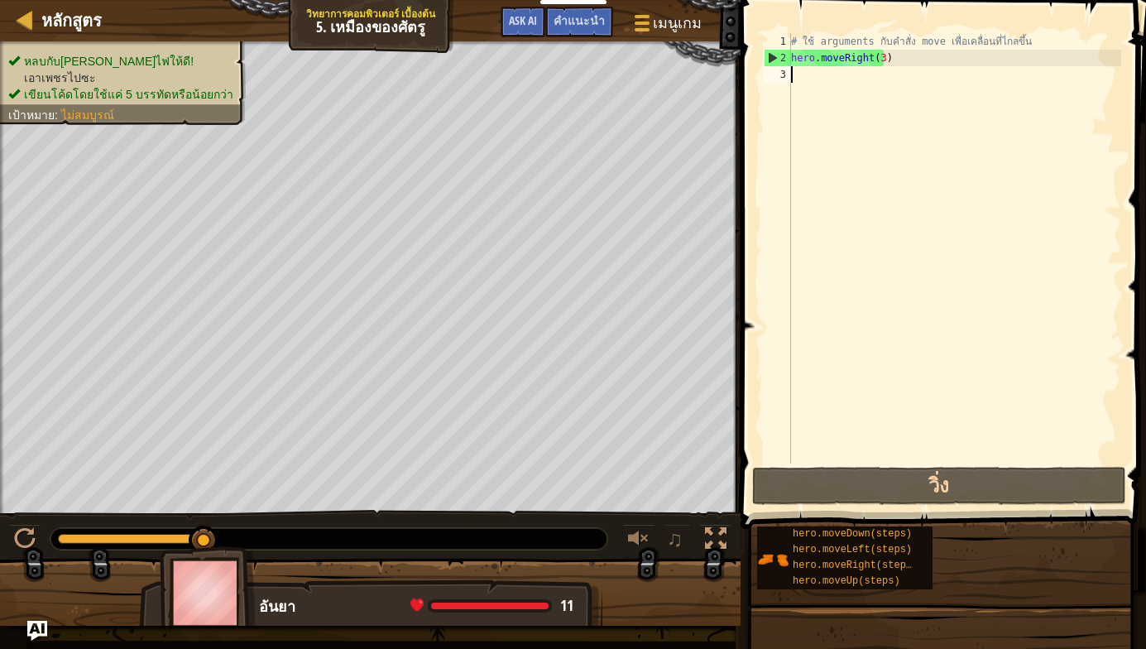
type textarea "h"
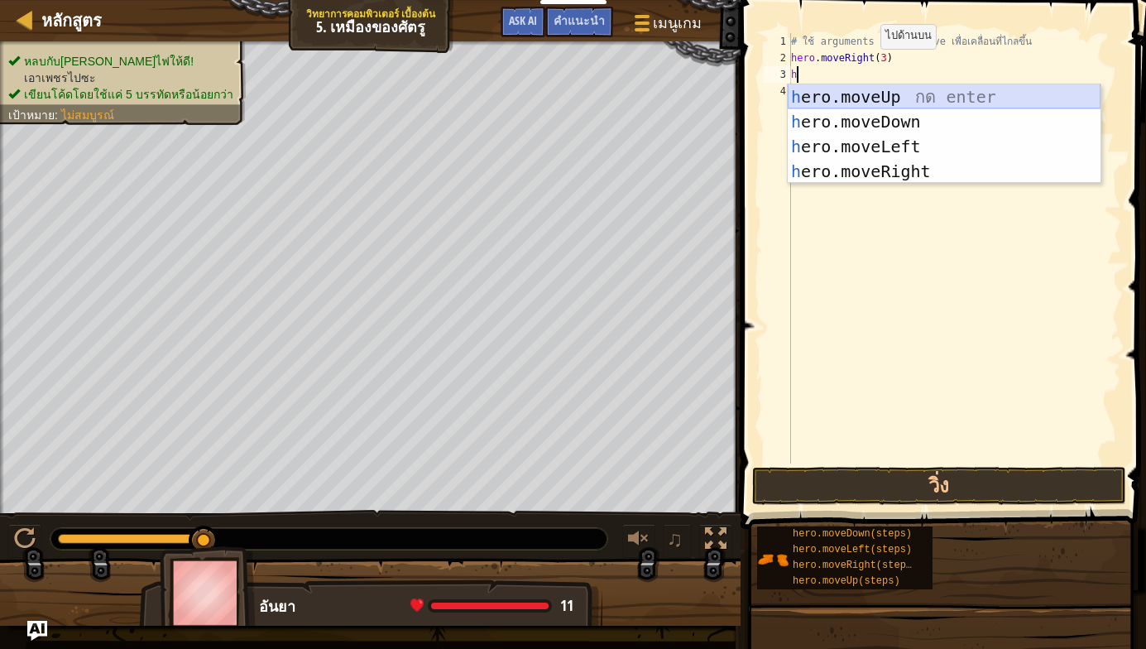
click at [894, 98] on div "h ero.moveUp กด enter h ero.moveDown กด enter h ero.moveLeft กด enter h ero.mov…" at bounding box center [944, 158] width 313 height 149
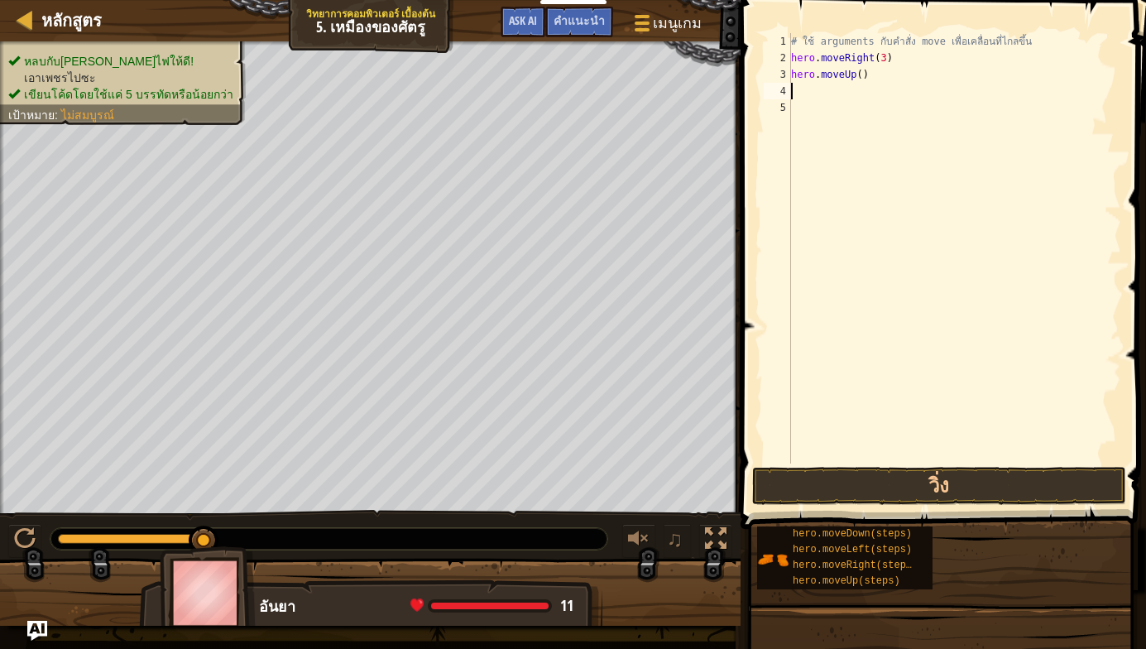
click at [831, 87] on div "# ใช้ arguments กับคำสั่ง move เพื่อเคลื่อนที่ไกลขึ้น hero . moveRight ( 3 ) he…" at bounding box center [954, 264] width 333 height 463
type textarea "h"
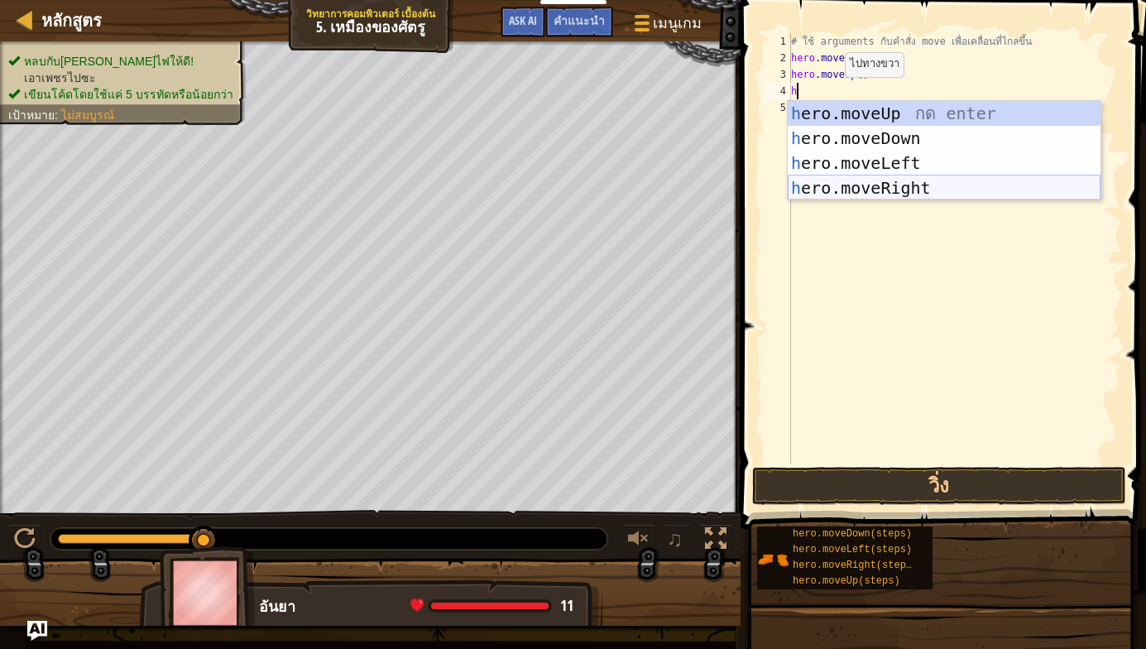
click at [877, 183] on div "h ero.moveUp กด enter h ero.moveDown กด enter h ero.moveLeft กด enter h ero.mov…" at bounding box center [944, 175] width 313 height 149
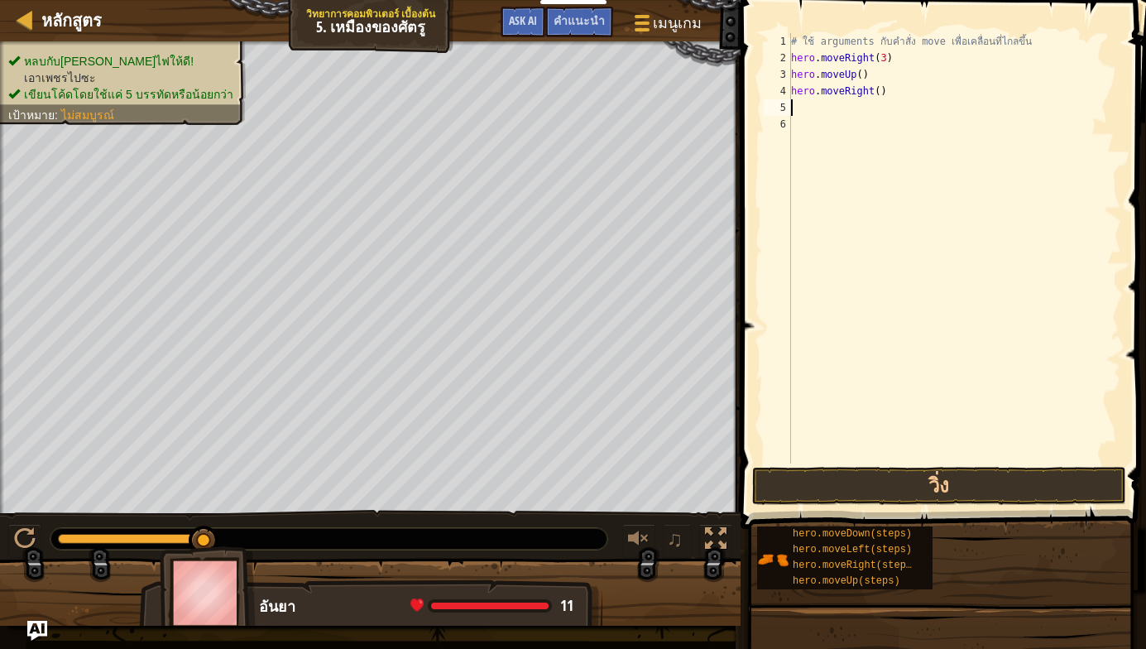
type textarea "h"
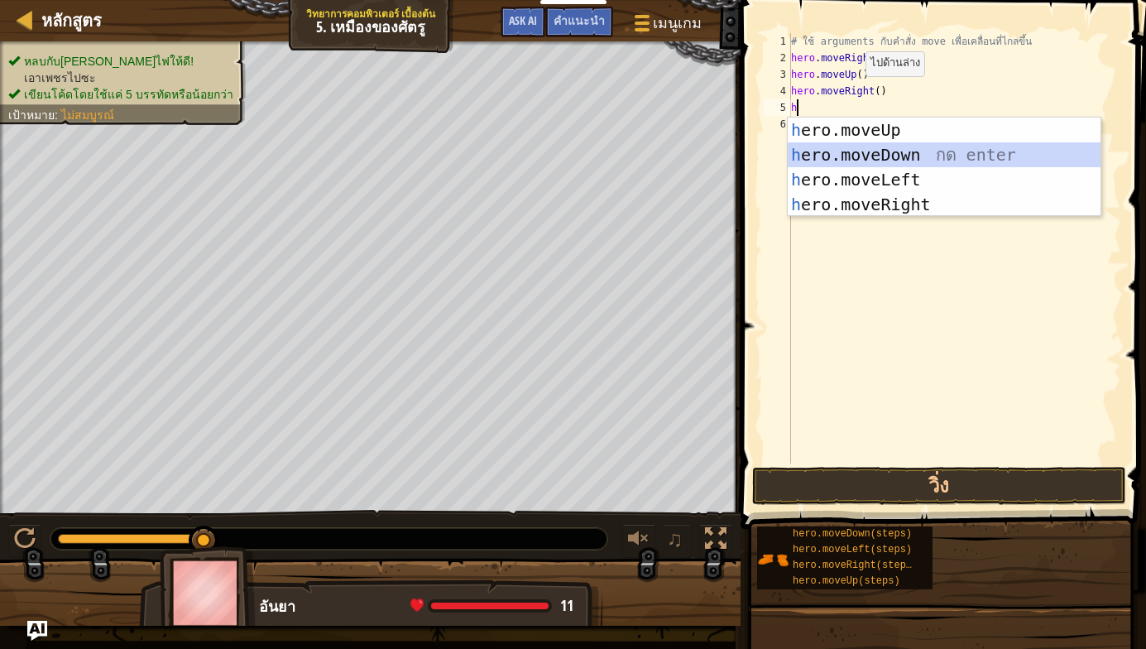
click at [869, 160] on div "h ero.moveUp กด enter h ero.moveDown กด enter h ero.moveLeft กด enter h ero.mov…" at bounding box center [944, 191] width 313 height 149
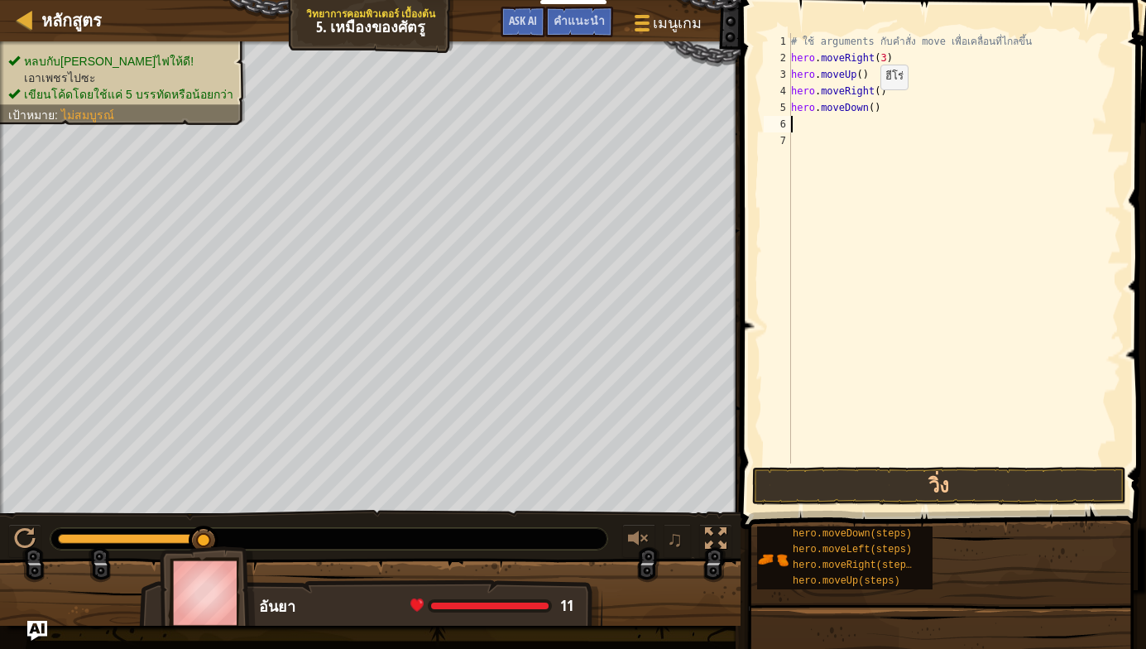
click at [866, 106] on div "# ใช้ arguments กับคำสั่ง move เพื่อเคลื่อนที่ไกลขึ้น hero . moveRight ( 3 ) he…" at bounding box center [954, 264] width 333 height 463
type textarea "hero.moveDown(3)"
click at [818, 127] on div "# ใช้ arguments กับคำสั่ง move เพื่อเคลื่อนที่ไกลขึ้น hero . moveRight ( 3 ) he…" at bounding box center [954, 264] width 333 height 463
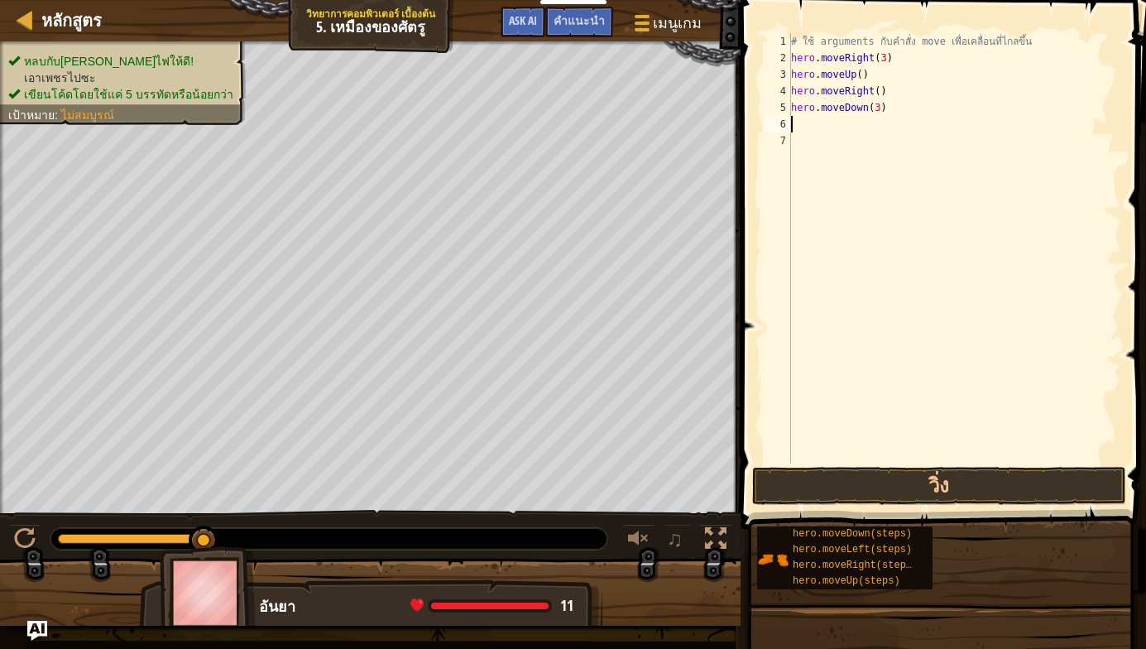
type textarea "h"
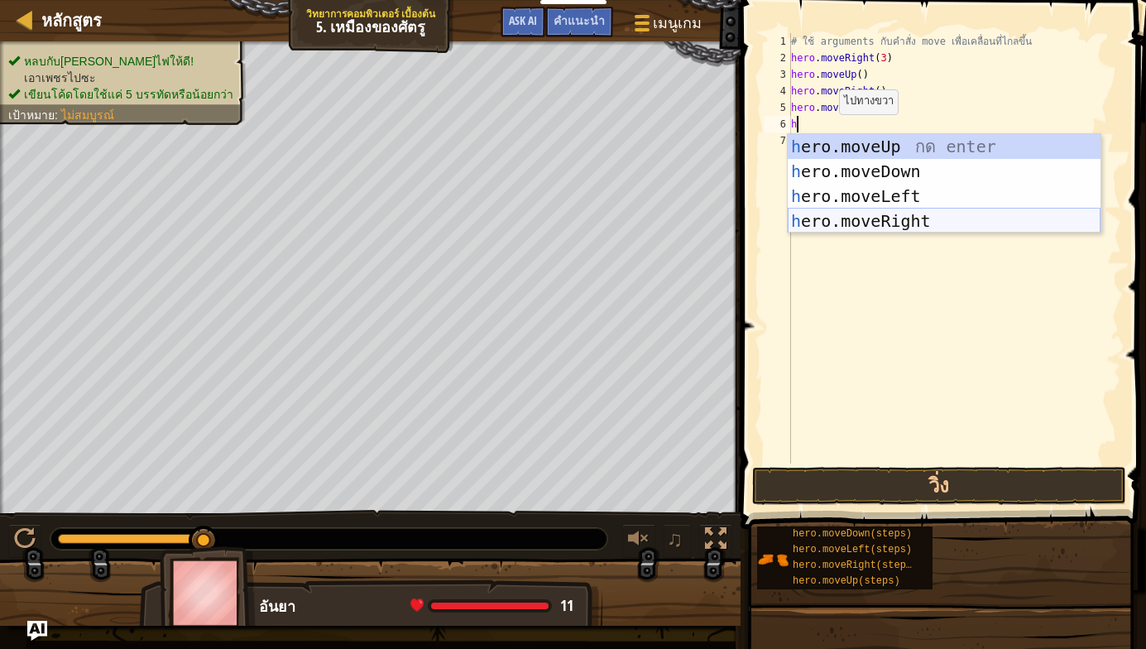
click at [894, 222] on div "h ero.moveUp กด enter h ero.moveDown กด enter h ero.moveLeft กด enter h ero.mov…" at bounding box center [944, 208] width 313 height 149
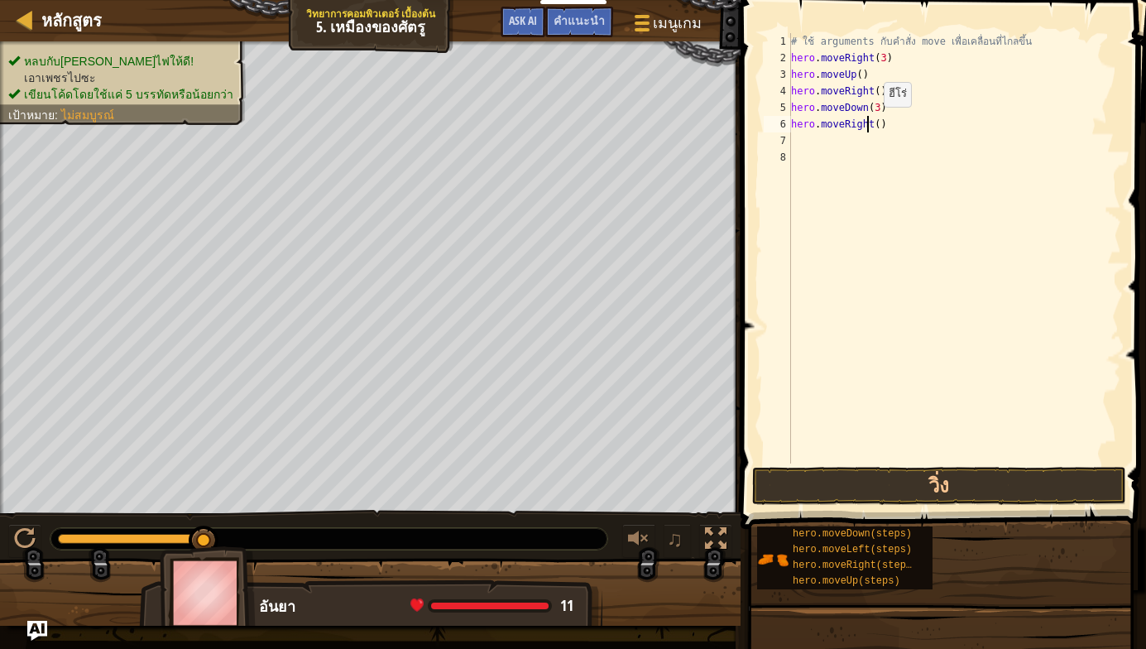
click at [870, 123] on div "# ใช้ arguments กับคำสั่ง move เพื่อเคลื่อนที่ไกลขึ้น hero . moveRight ( 3 ) he…" at bounding box center [954, 264] width 333 height 463
click at [877, 122] on div "# ใช้ arguments กับคำสั่ง move เพื่อเคลื่อนที่ไกลขึ้น hero . moveRight ( 3 ) he…" at bounding box center [954, 264] width 333 height 463
click at [874, 122] on div "# ใช้ arguments กับคำสั่ง move เพื่อเคลื่อนที่ไกลขึ้น hero . moveRight ( 3 ) he…" at bounding box center [954, 264] width 333 height 463
type textarea "hero.moveRight(2)"
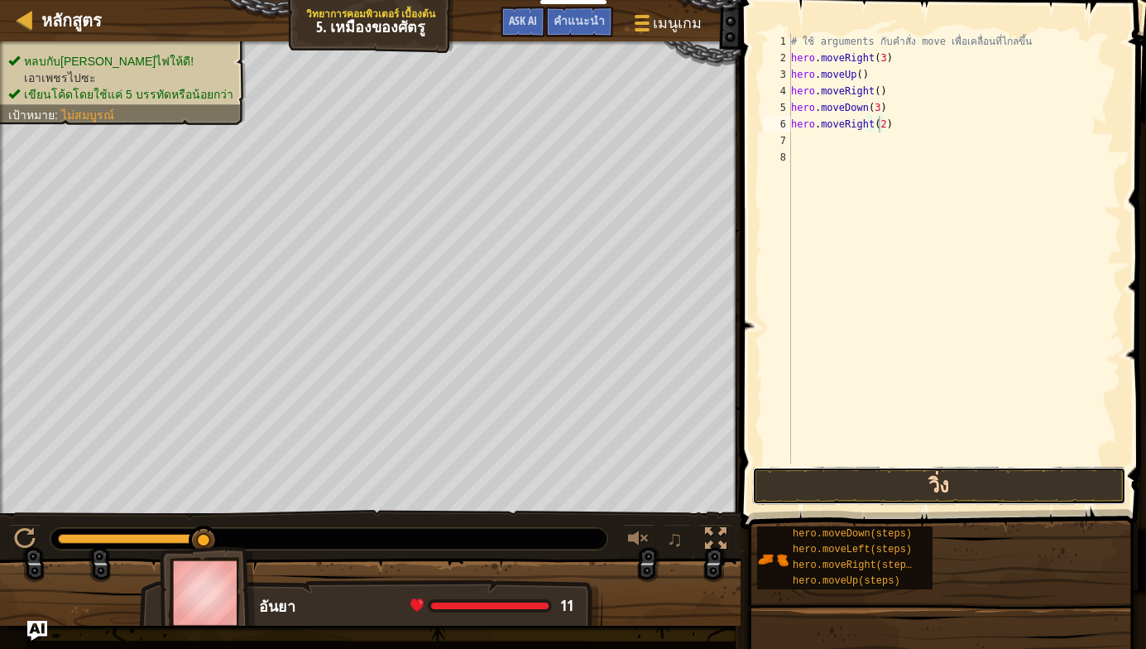
click at [897, 485] on button "วิ่ง" at bounding box center [939, 486] width 374 height 38
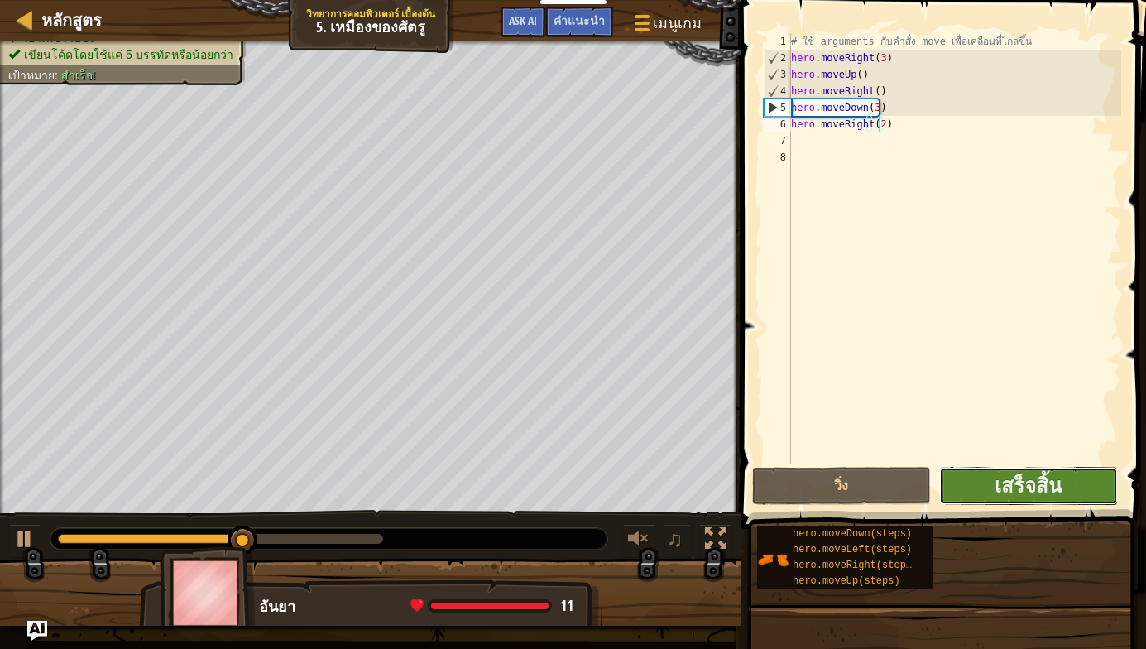
click at [1019, 467] on button "เสร็จสิ้น" at bounding box center [1028, 486] width 179 height 38
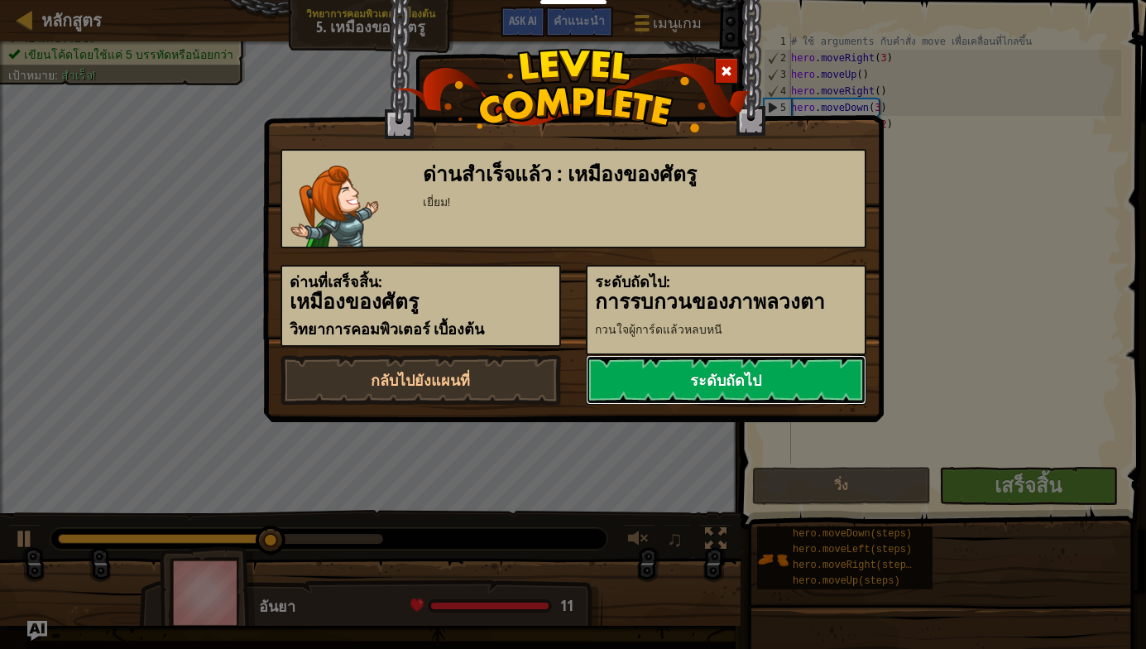
click at [746, 385] on link "ระดับถัดไป" at bounding box center [726, 380] width 280 height 50
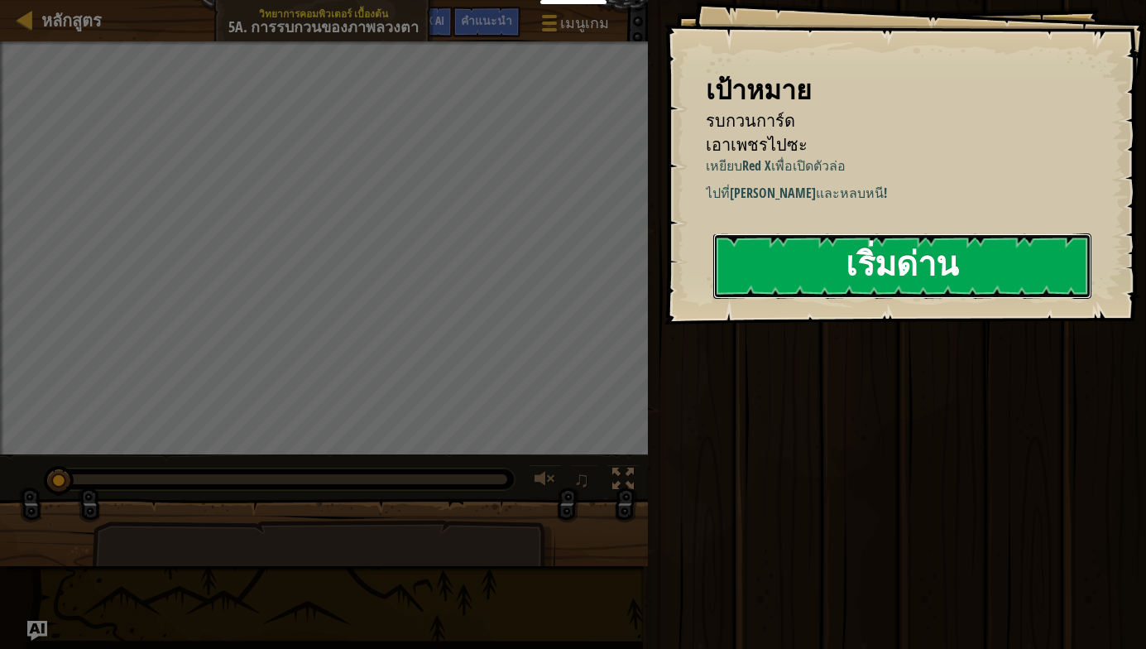
click at [864, 248] on button "เริ่มด่าน" at bounding box center [902, 265] width 378 height 65
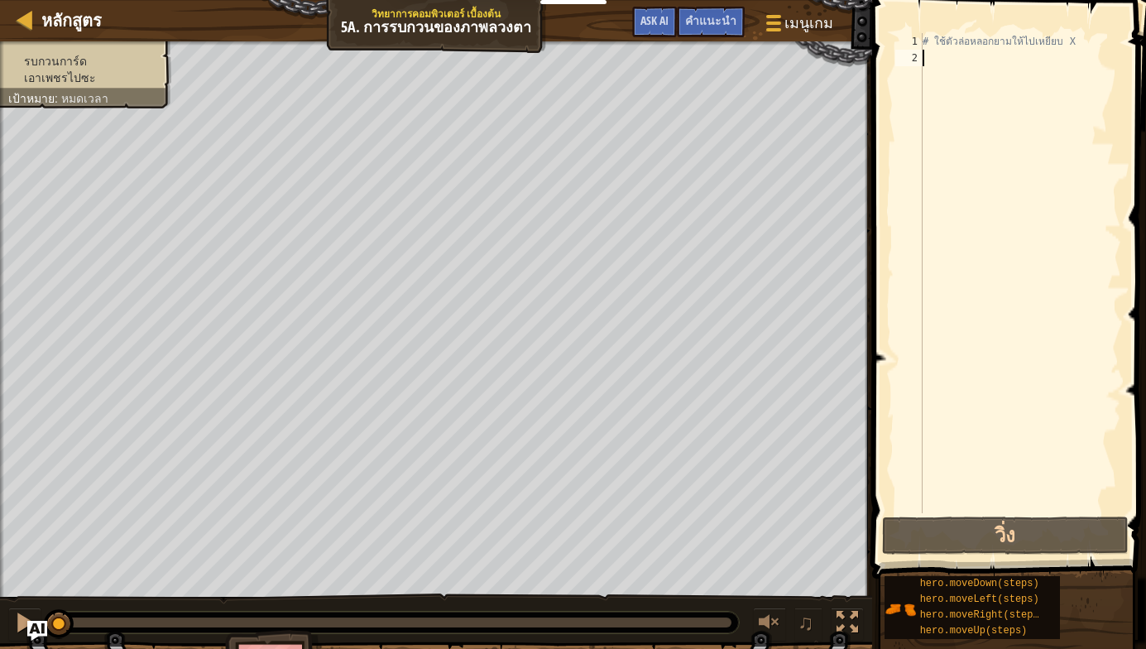
type textarea "h"
click at [1033, 531] on button "วิ่ง" at bounding box center [1005, 535] width 247 height 38
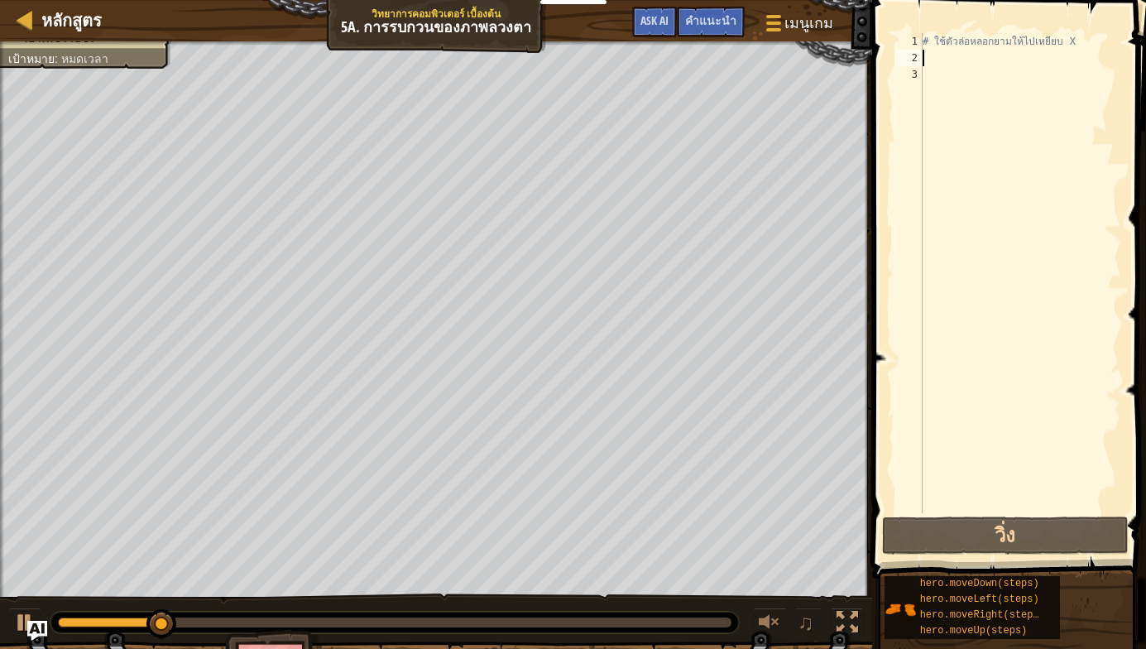
type textarea "g"
type textarea "h"
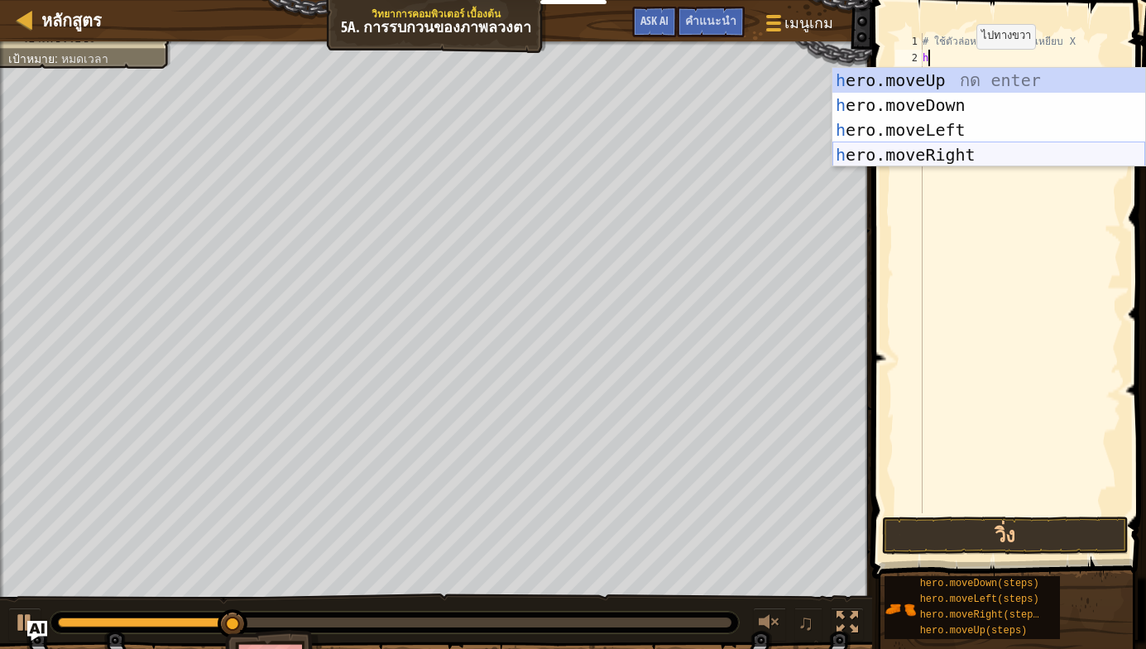
click at [951, 146] on div "h ero.moveUp กด enter h ero.moveDown กด enter h ero.moveLeft กด enter h ero.mov…" at bounding box center [988, 142] width 313 height 149
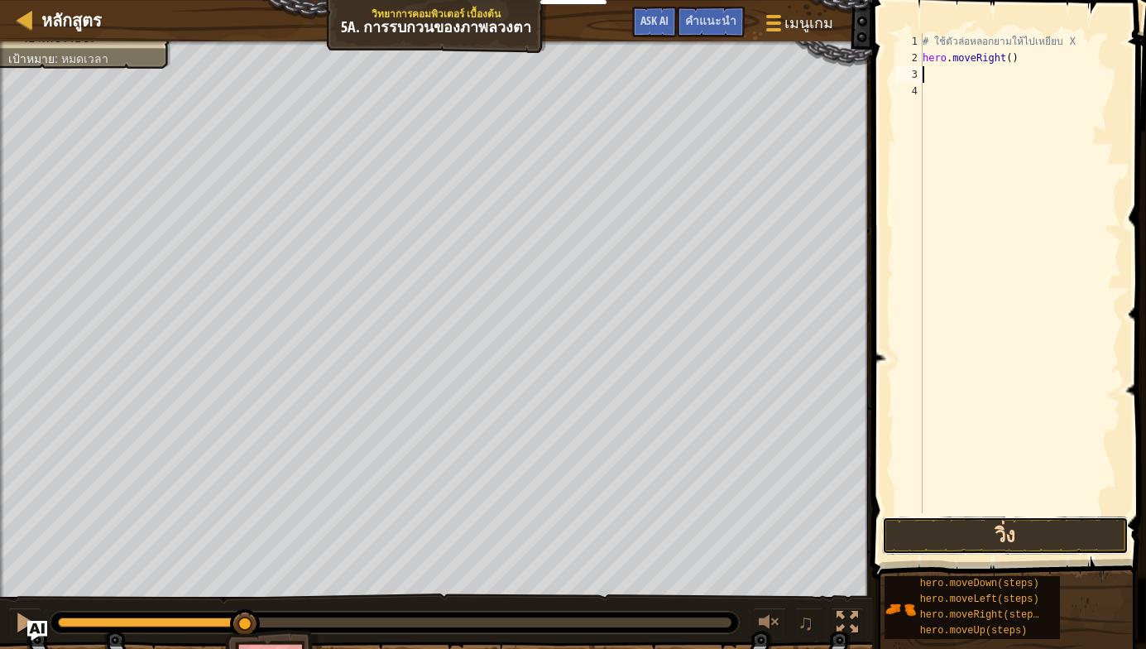
click at [1070, 533] on button "วิ่ง" at bounding box center [1005, 535] width 247 height 38
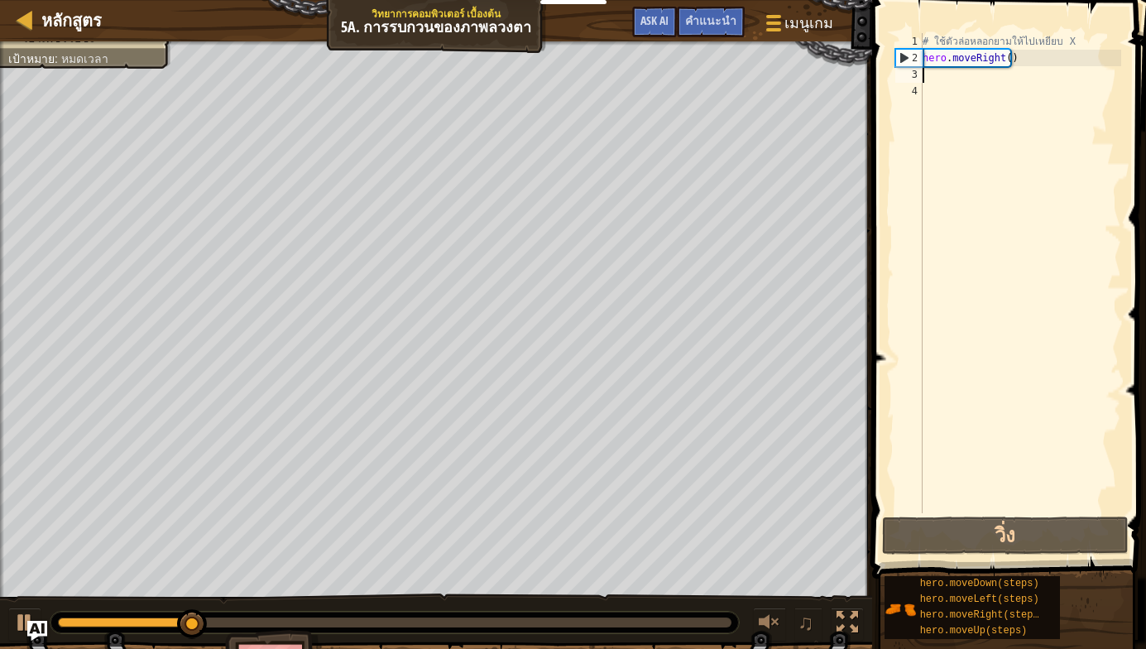
type textarea "h"
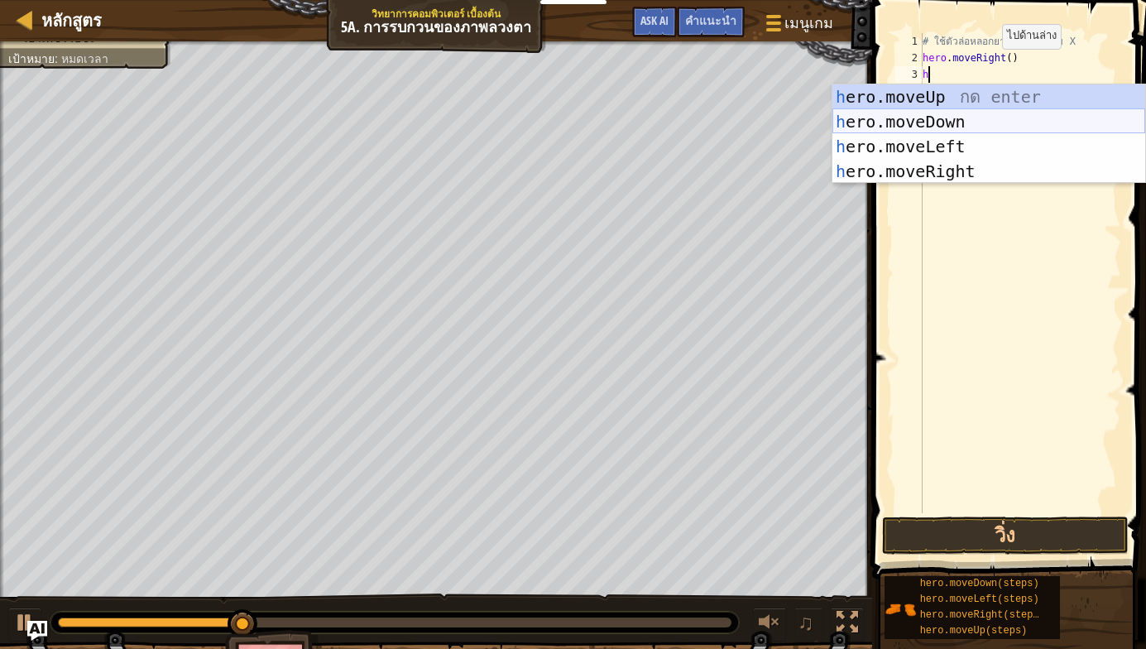
click at [956, 112] on div "h ero.moveUp กด enter h ero.moveDown กด enter h ero.moveLeft กด enter h ero.mov…" at bounding box center [988, 158] width 313 height 149
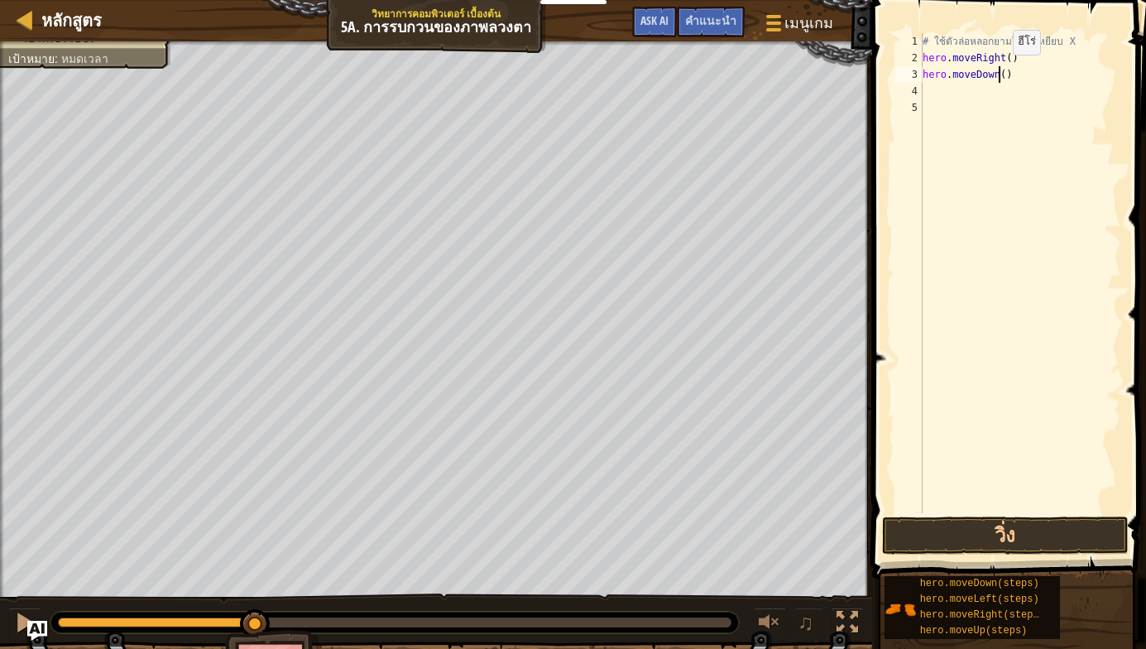
click at [998, 71] on div "# ใช้ตัวล่อหลอกยามให้ไปเหยียบ X hero . moveRight ( ) hero . moveDown ( )" at bounding box center [1020, 289] width 202 height 513
type textarea "hero.moveDown(3)"
click at [946, 88] on div "# ใช้ตัวล่อหลอกยามให้ไปเหยียบ X hero . moveRight ( ) hero . moveDown ( 3 )" at bounding box center [1020, 289] width 202 height 513
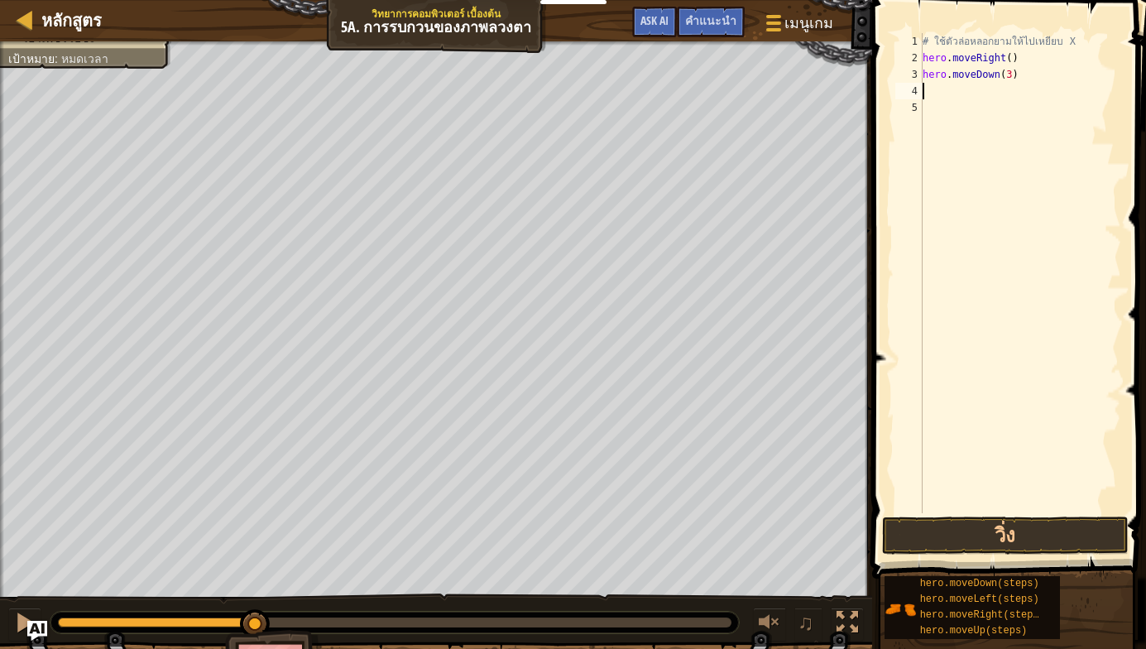
type textarea "h"
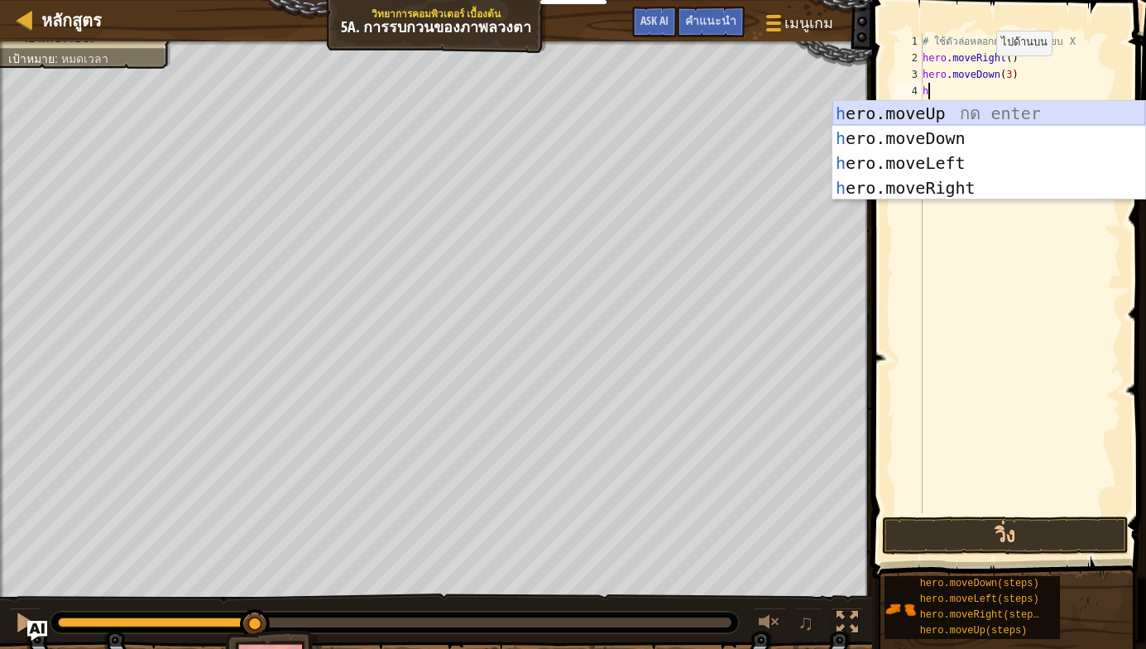
click at [952, 105] on div "h ero.moveUp กด enter h ero.moveDown กด enter h ero.moveLeft กด enter h ero.mov…" at bounding box center [988, 175] width 313 height 149
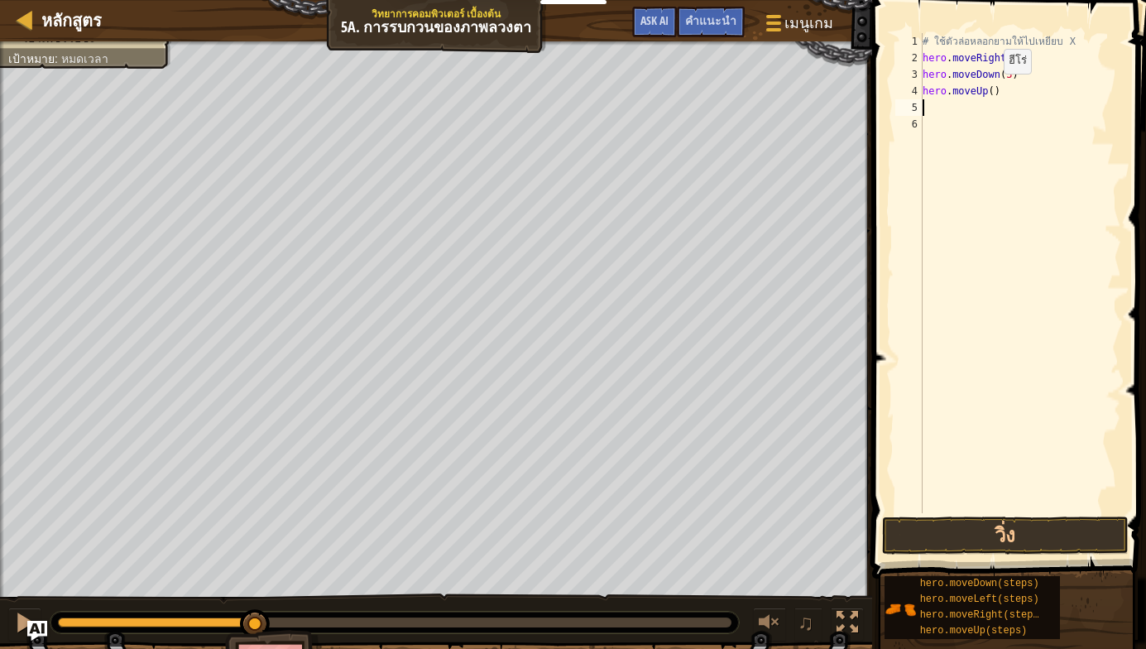
click at [989, 90] on div "# ใช้ตัวล่อหลอกยามให้ไปเหยียบ X hero . moveRight ( ) hero . moveDown ( 3 ) hero…" at bounding box center [1020, 289] width 202 height 513
type textarea "hero.moveUp(3)"
click at [969, 106] on div "# ใช้ตัวล่อหลอกยามให้ไปเหยียบ X hero . moveRight ( ) hero . moveDown ( 3 ) hero…" at bounding box center [1020, 289] width 202 height 513
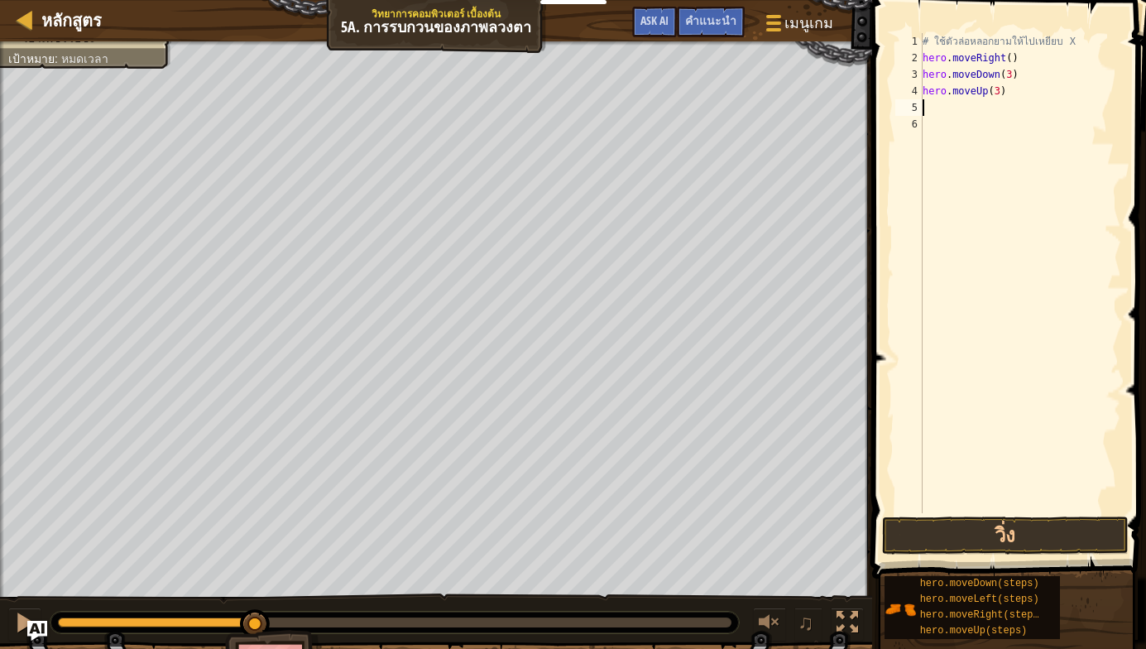
type textarea "h"
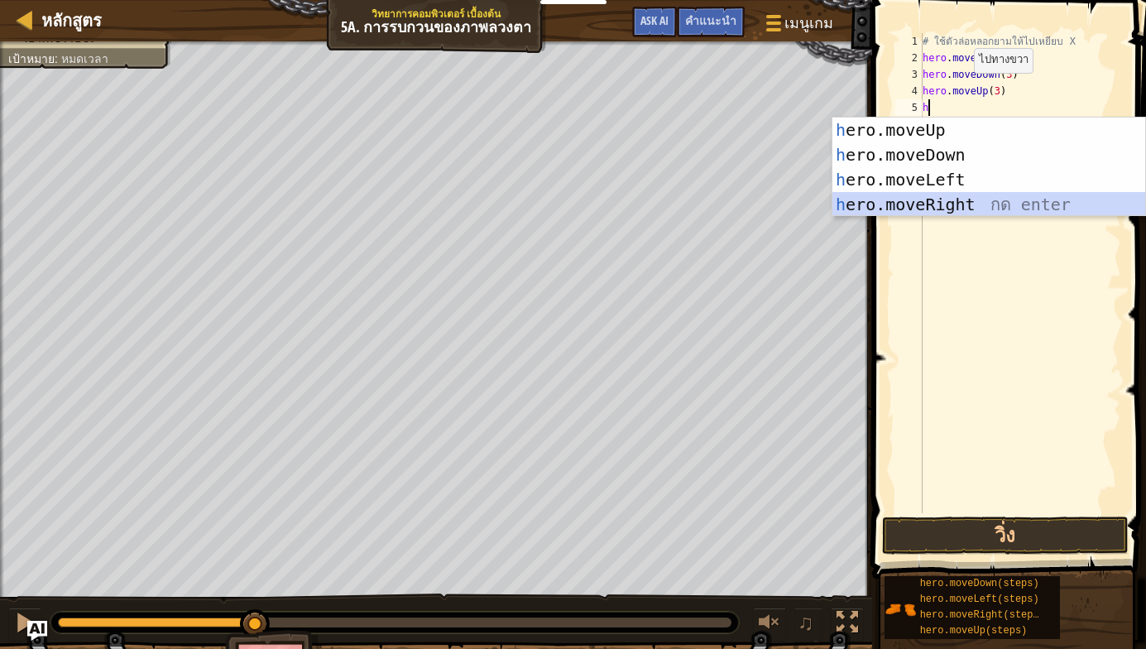
click at [929, 197] on div "h ero.moveUp กด enter h ero.moveDown กด enter h ero.moveLeft กด enter h ero.mov…" at bounding box center [988, 191] width 313 height 149
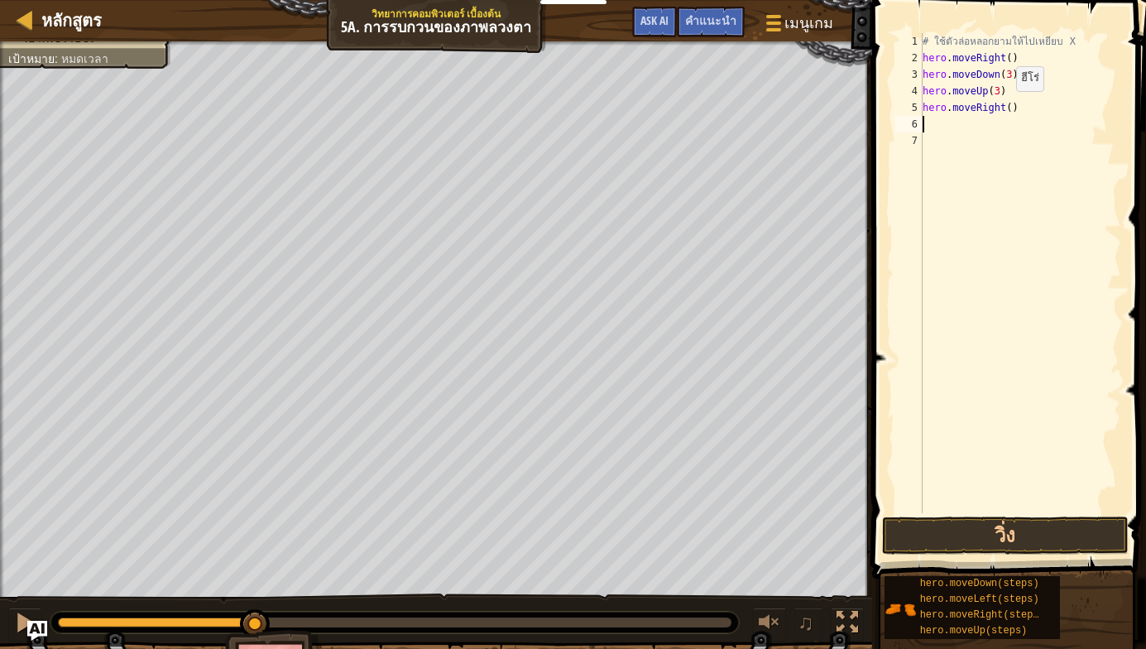
click at [1003, 106] on div "# ใช้ตัวล่อหลอกยามให้ไปเหยียบ X hero . moveRight ( ) hero . moveDown ( 3 ) hero…" at bounding box center [1020, 289] width 202 height 513
type textarea "hero.moveRight(3)"
click at [997, 528] on button "วิ่ง" at bounding box center [1005, 535] width 247 height 38
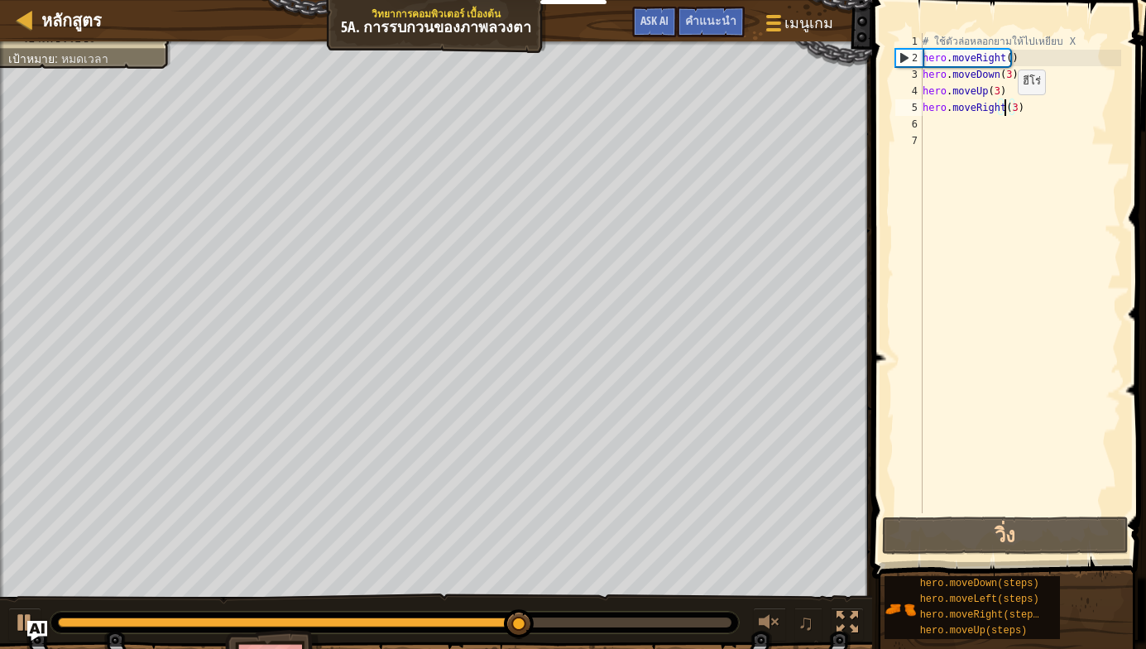
drag, startPoint x: 1003, startPoint y: 111, endPoint x: 930, endPoint y: 113, distance: 73.6
click at [931, 113] on div "# ใช้ตัวล่อหลอกยามให้ไปเหยียบ X hero . moveRight ( ) hero . moveDown ( 3 ) hero…" at bounding box center [1020, 289] width 202 height 513
click at [995, 120] on div "# ใช้ตัวล่อหลอกยามให้ไปเหยียบ X hero . moveRight ( ) hero . moveDown ( 3 ) hero…" at bounding box center [1020, 289] width 202 height 513
click at [798, 111] on div "หลักสูตร วิทยาการคอมพิวเตอร์ เบื้องต้น 5a. การรบกวนของภาพลวงตา เมนูเกม เสร็จ[PE…" at bounding box center [573, 324] width 1146 height 649
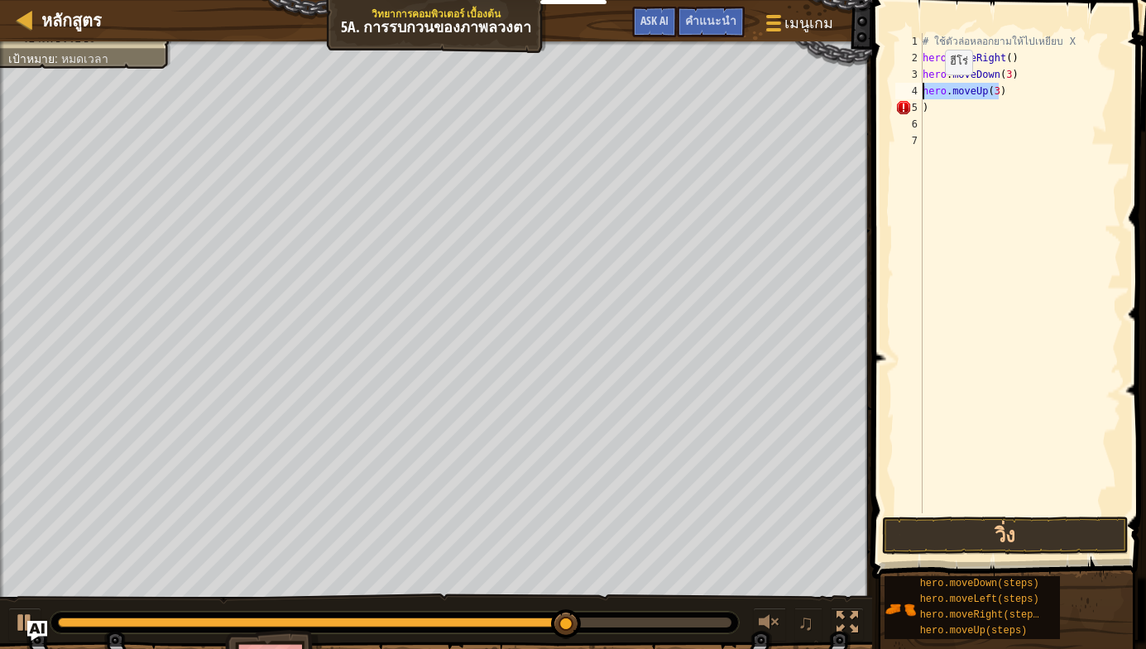
drag, startPoint x: 1012, startPoint y: 86, endPoint x: 917, endPoint y: 91, distance: 94.4
click at [917, 91] on div ") 1 2 3 4 5 6 7 # ใช้ตัวล่อหลอกยามให้ไปเหยียบ X hero . moveRight ( ) hero . mov…" at bounding box center [1006, 273] width 229 height 480
type textarea "hero.moveUp(3)"
drag, startPoint x: 1021, startPoint y: 65, endPoint x: 917, endPoint y: 84, distance: 106.0
click at [920, 84] on div "1 2 3 4 5 6 7 # ใช้ตัวล่อหลอกยามให้ไปเหยียบ X hero . moveRight ( ) hero . moveD…" at bounding box center [1006, 273] width 229 height 480
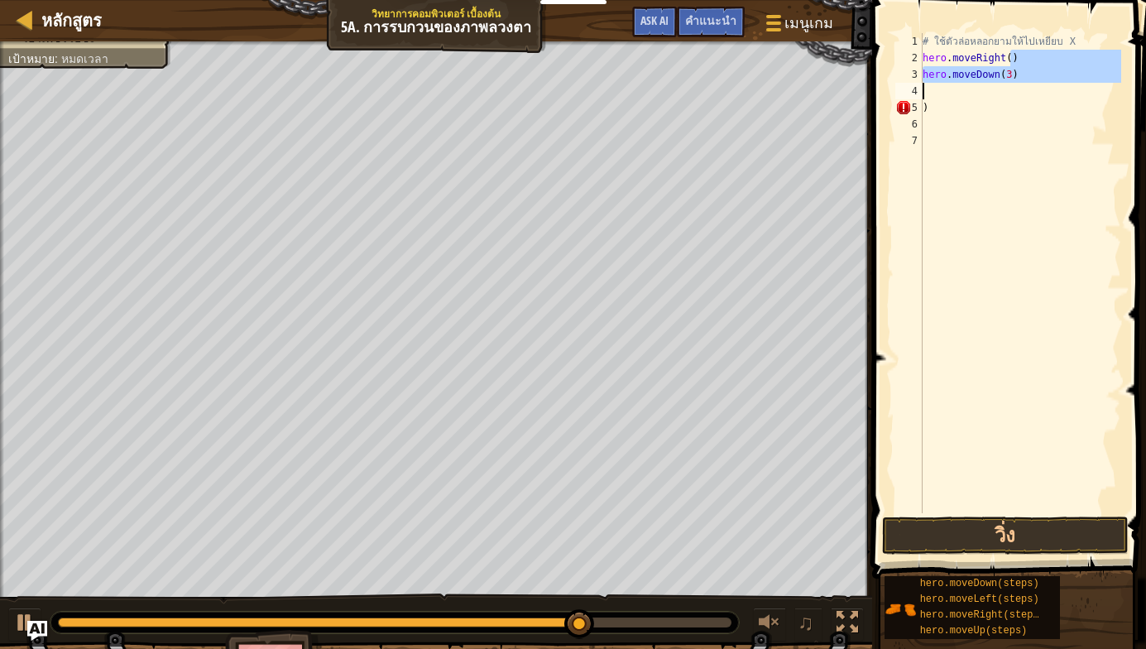
type textarea "hero.moveRight()"
drag, startPoint x: 1019, startPoint y: 61, endPoint x: 881, endPoint y: 61, distance: 138.1
click at [881, 61] on div "hero.moveRight() 1 2 3 4 5 # ใช้ตัวล่อหลอกยามให้ไปเหยียบ X hero . moveRight ( )…" at bounding box center [1006, 321] width 279 height 627
drag, startPoint x: 937, startPoint y: 80, endPoint x: 897, endPoint y: 75, distance: 40.8
click at [897, 75] on div "1 2 3 4 5 # ใช้ตัวล่อหลอกยามให้ไปเหยียบ X ) ההההההההההההההההההההההההההההההההההה…" at bounding box center [1006, 273] width 229 height 480
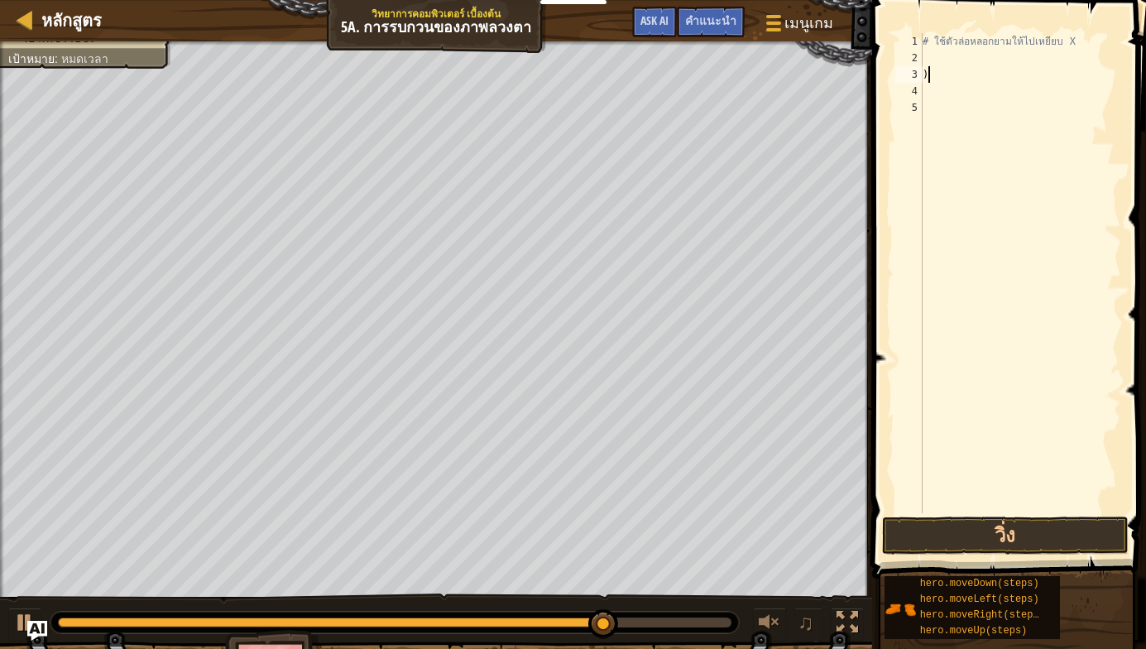
type textarea ")"
click at [942, 56] on div "# ใช้ตัวล่อหลอกยามให้ไปเหยียบ X" at bounding box center [1020, 289] width 202 height 513
type textarea "h"
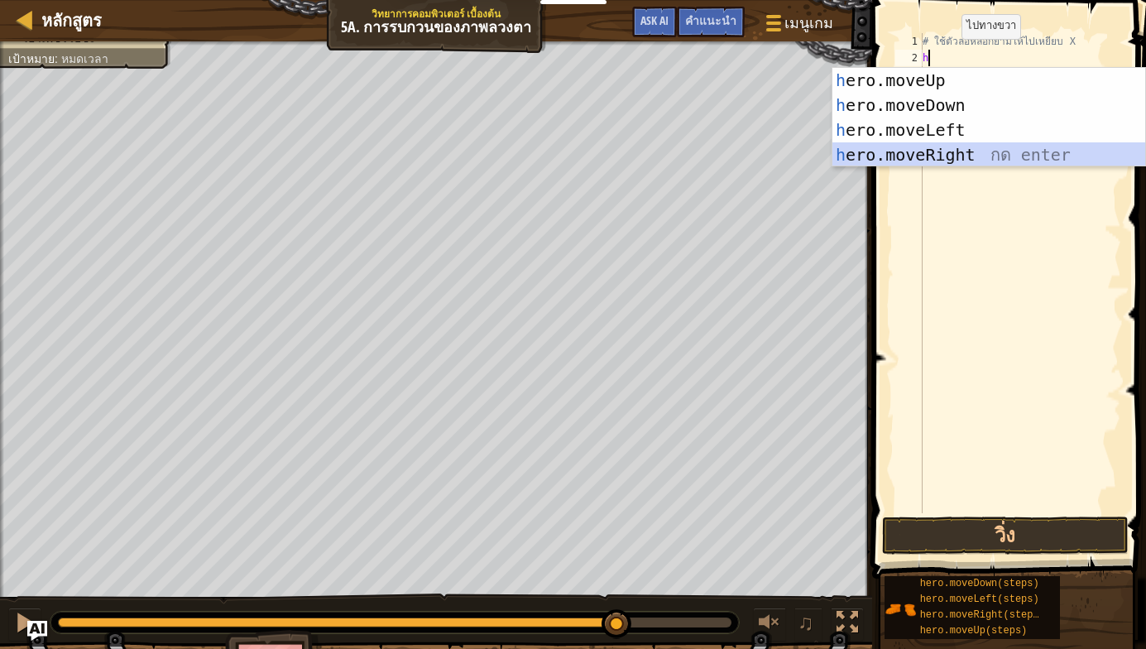
click at [940, 158] on div "h ero.moveUp กด enter h ero.moveDown กด enter h ero.moveLeft กด enter h ero.mov…" at bounding box center [988, 142] width 313 height 149
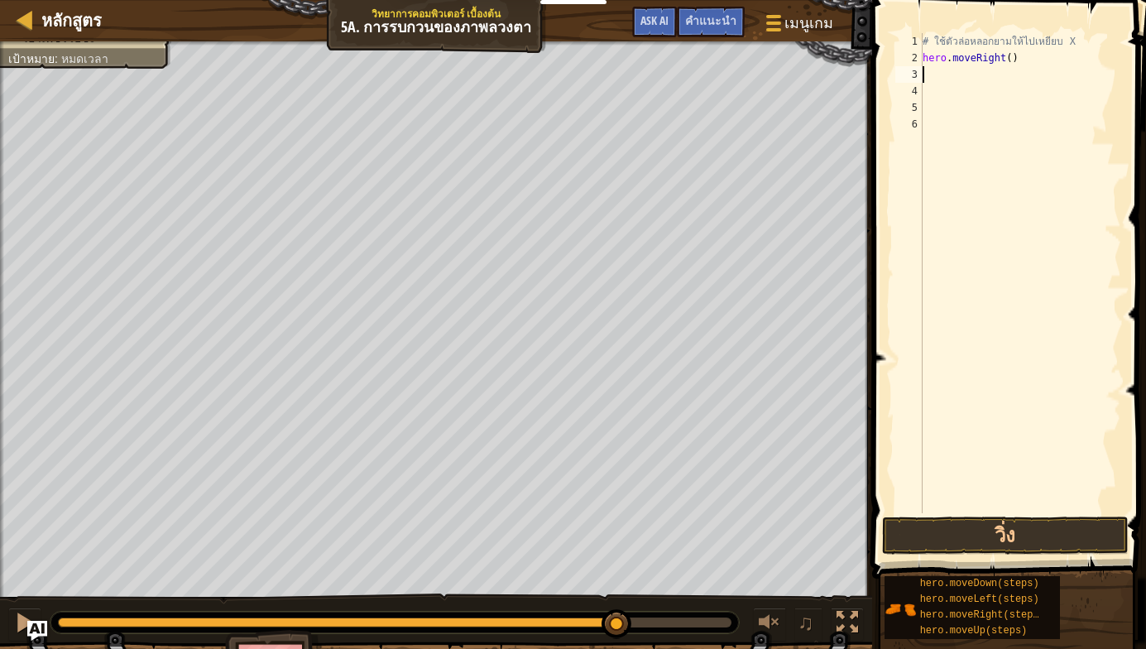
type textarea "h"
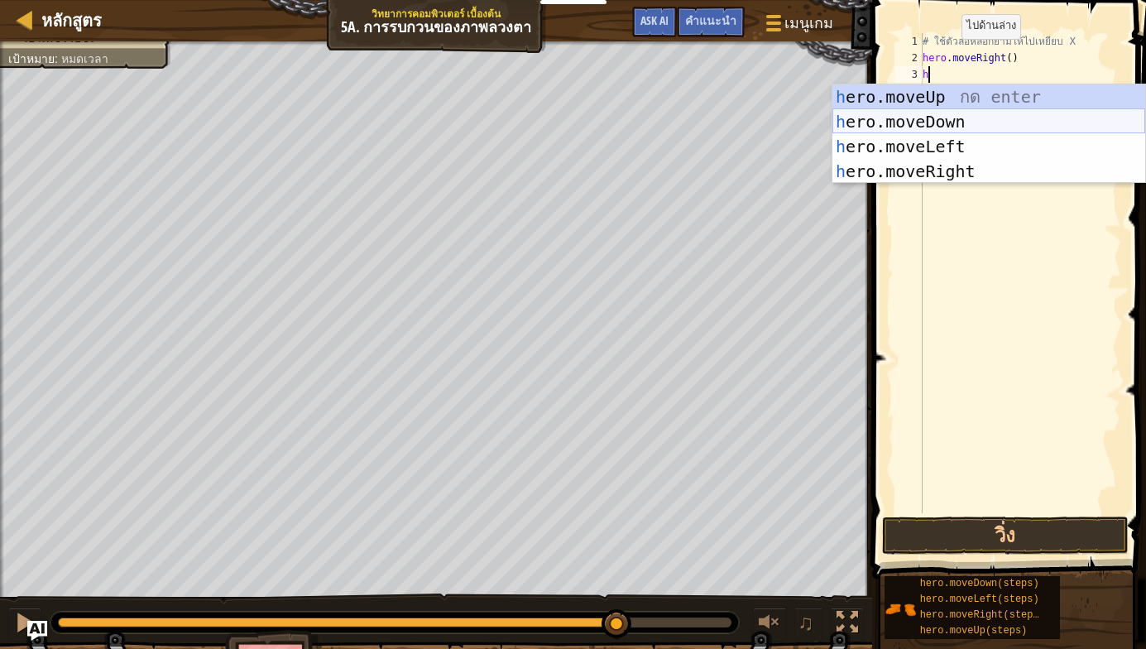
click at [949, 124] on div "h ero.moveUp กด enter h ero.moveDown กด enter h ero.moveLeft กด enter h ero.mov…" at bounding box center [988, 158] width 313 height 149
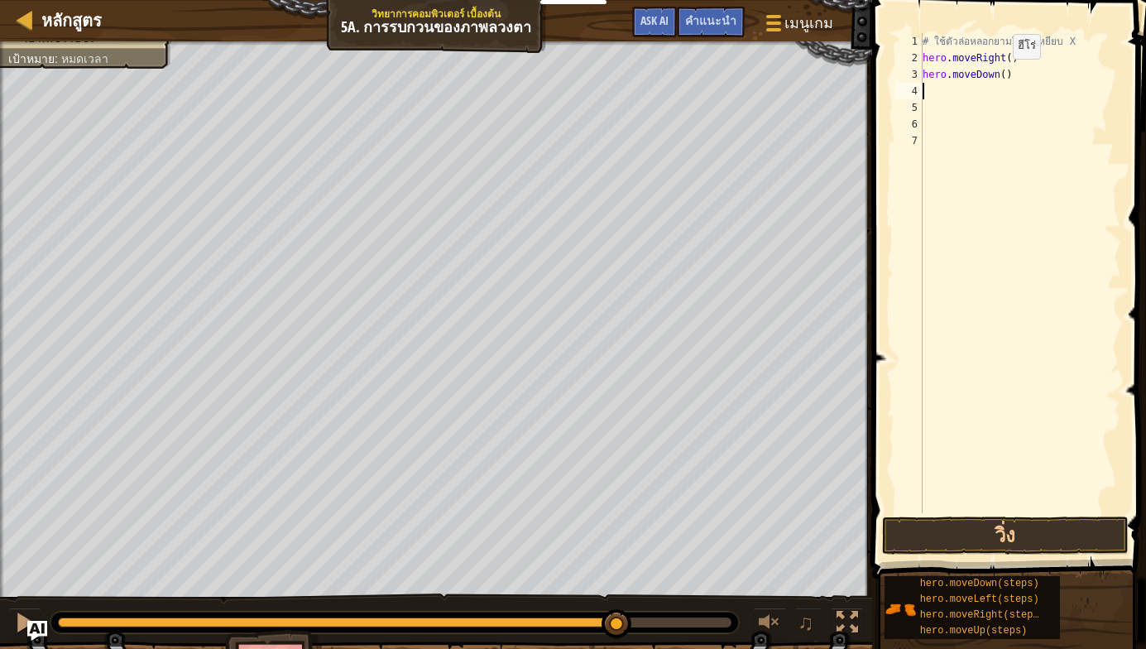
click at [999, 75] on div "# ใช้ตัวล่อหลอกยามให้ไปเหยียบ X hero . moveRight ( ) hero . moveDown ( )" at bounding box center [1020, 289] width 202 height 513
type textarea "hero.moveDown(2)"
click at [943, 88] on div "# ใช้ตัวล่อหลอกยามให้ไปเหยียบ X hero . moveRight ( ) hero . moveDown ( 2 )" at bounding box center [1020, 289] width 202 height 513
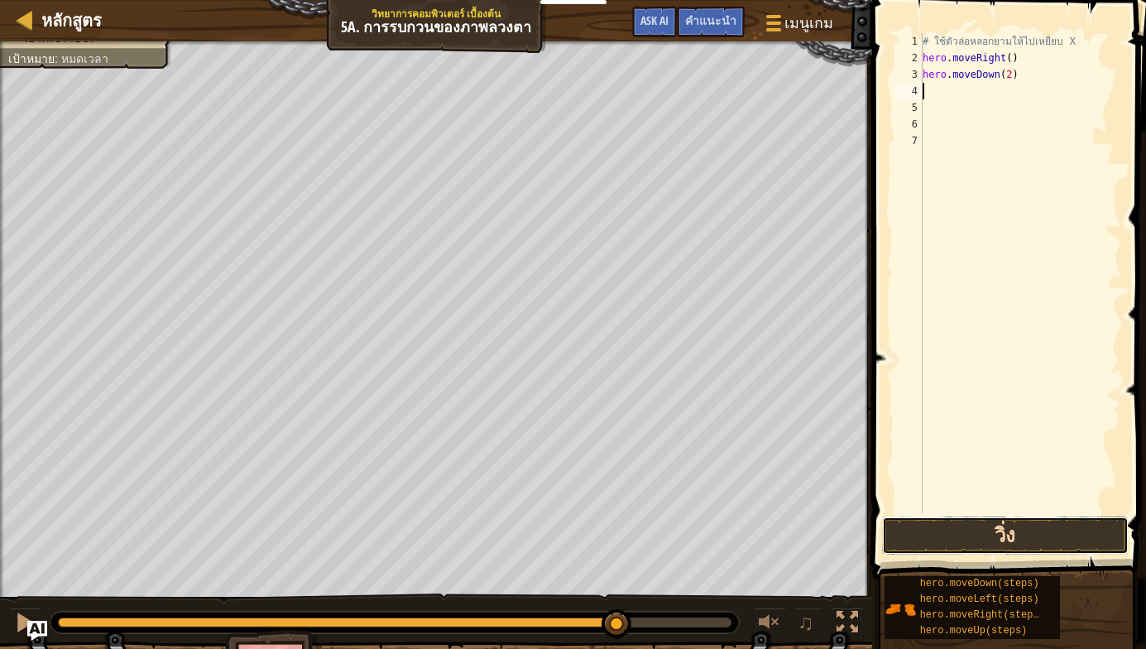
click at [1008, 524] on button "วิ่ง" at bounding box center [1005, 535] width 247 height 38
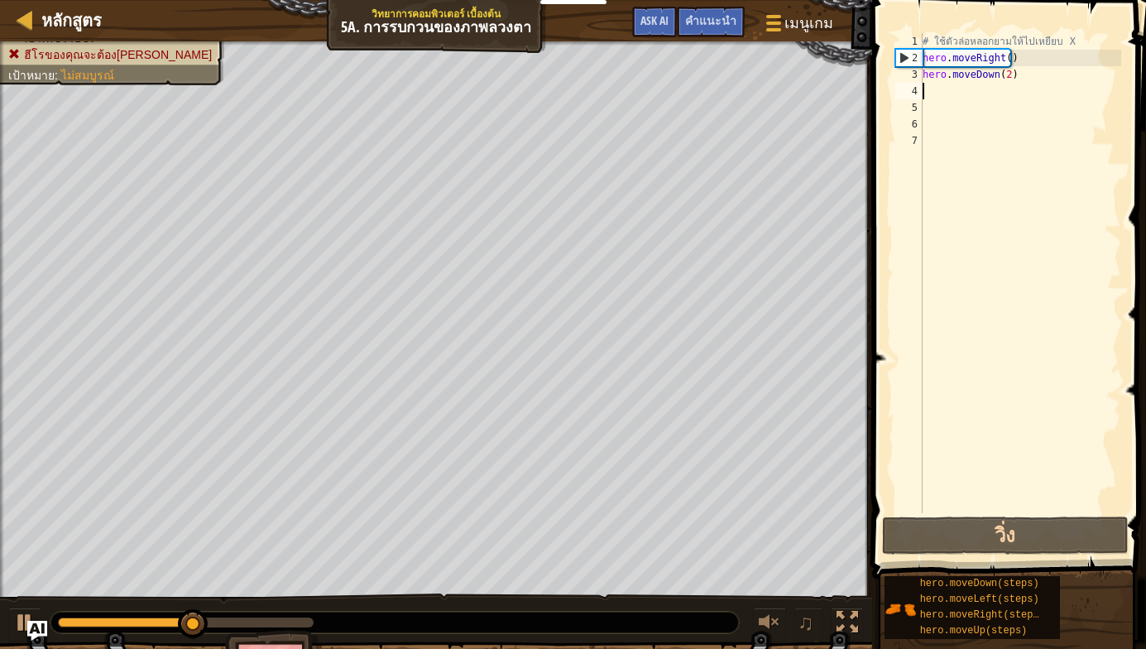
type textarea "h"
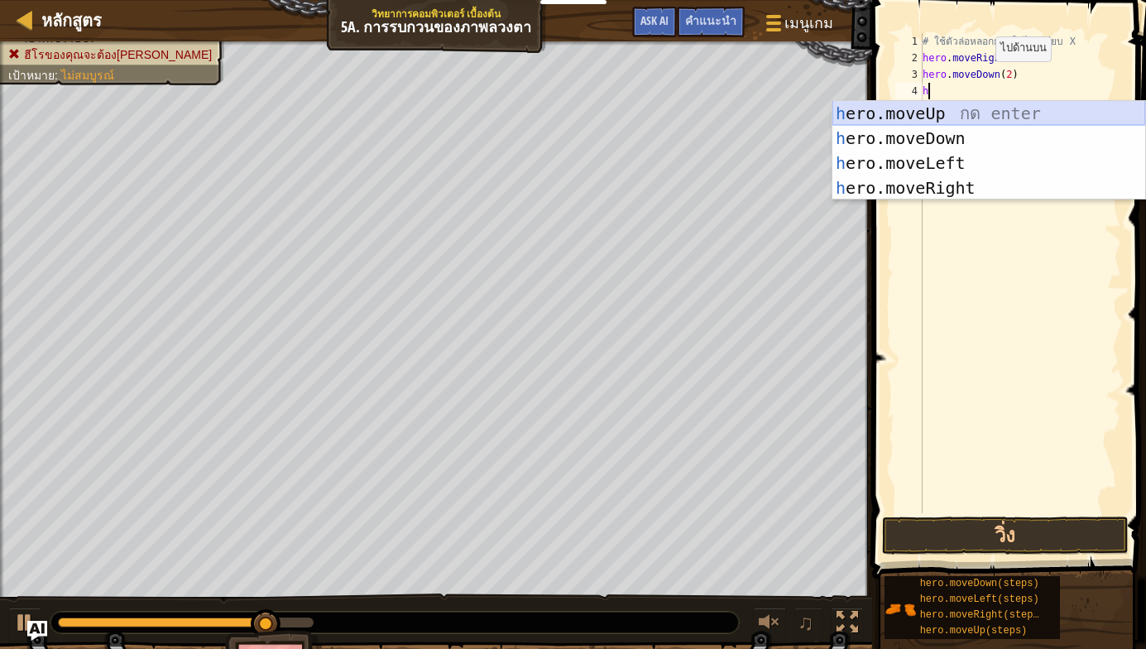
click at [931, 111] on div "h ero.moveUp กด enter h ero.moveDown กด enter h ero.moveLeft กด enter h ero.mov…" at bounding box center [988, 175] width 313 height 149
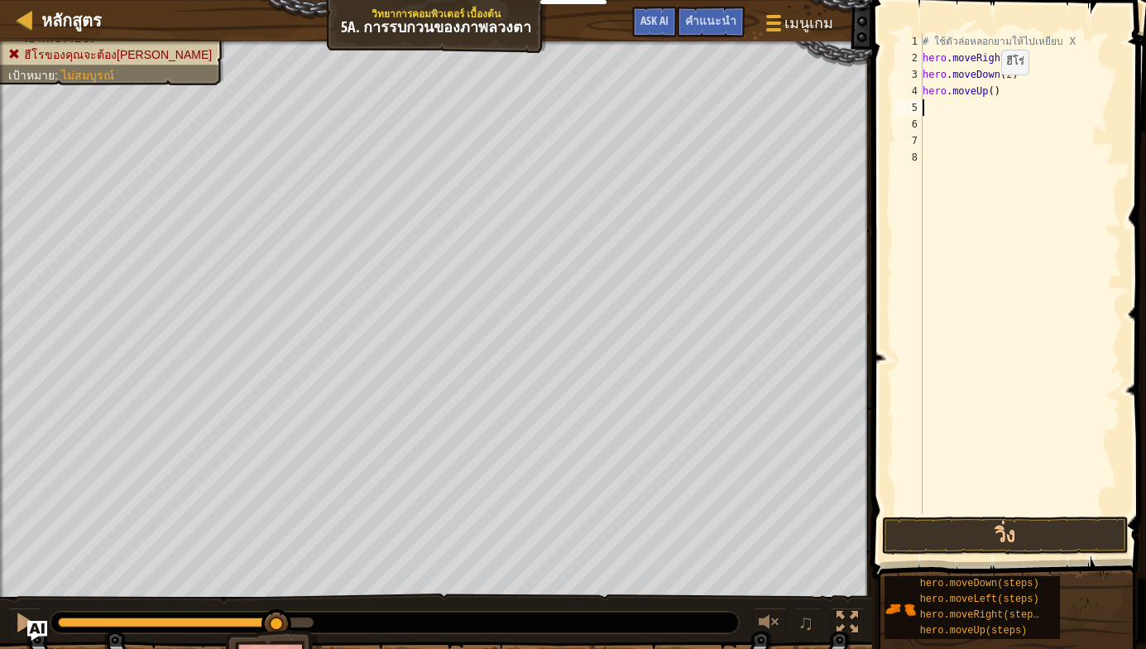
click at [987, 91] on div "# ใช้ตัวล่อหลอกยามให้ไปเหยียบ X hero . moveRight ( ) hero . moveDown ( 2 ) hero…" at bounding box center [1020, 289] width 202 height 513
type textarea "hero.moveUp(2)"
click at [936, 101] on div "# ใช้ตัวล่อหลอกยามให้ไปเหยียบ X hero . moveRight ( ) hero . moveDown ( 2 ) hero…" at bounding box center [1020, 289] width 202 height 513
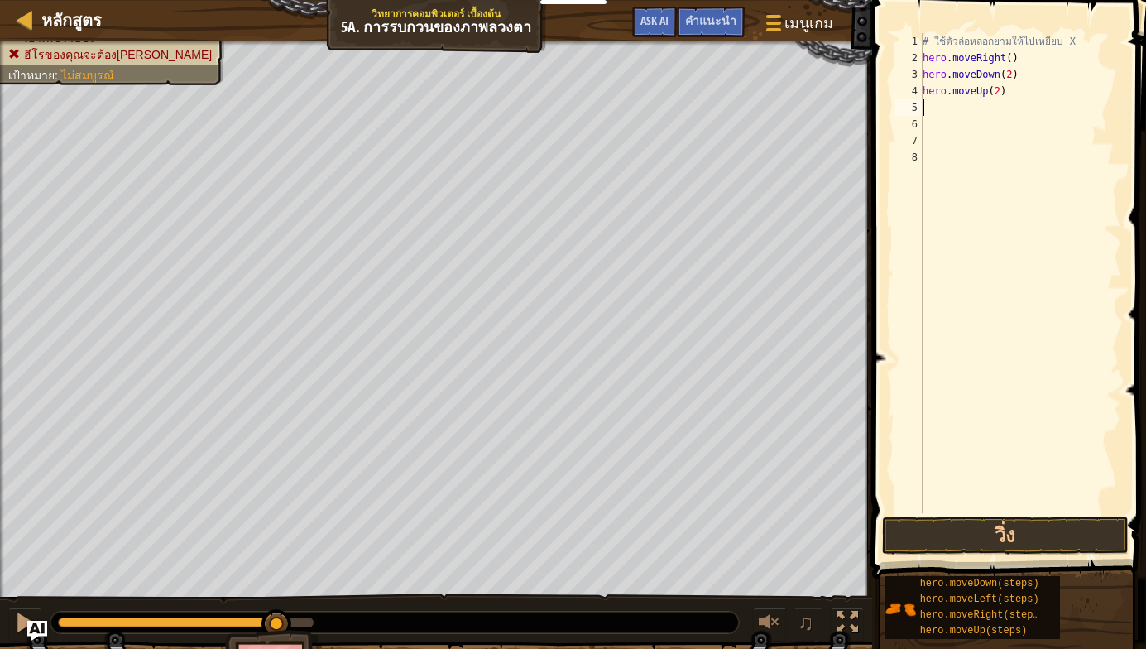
type textarea "h"
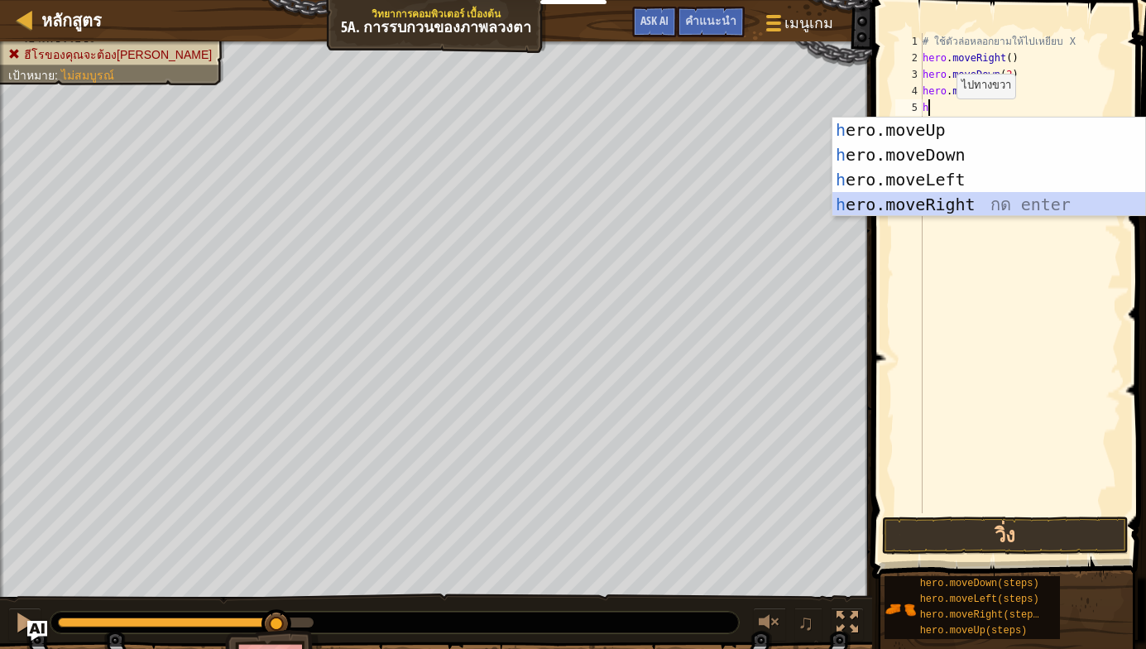
click at [944, 198] on div "h ero.moveUp กด enter h ero.moveDown กด enter h ero.moveLeft กด enter h ero.mov…" at bounding box center [988, 191] width 313 height 149
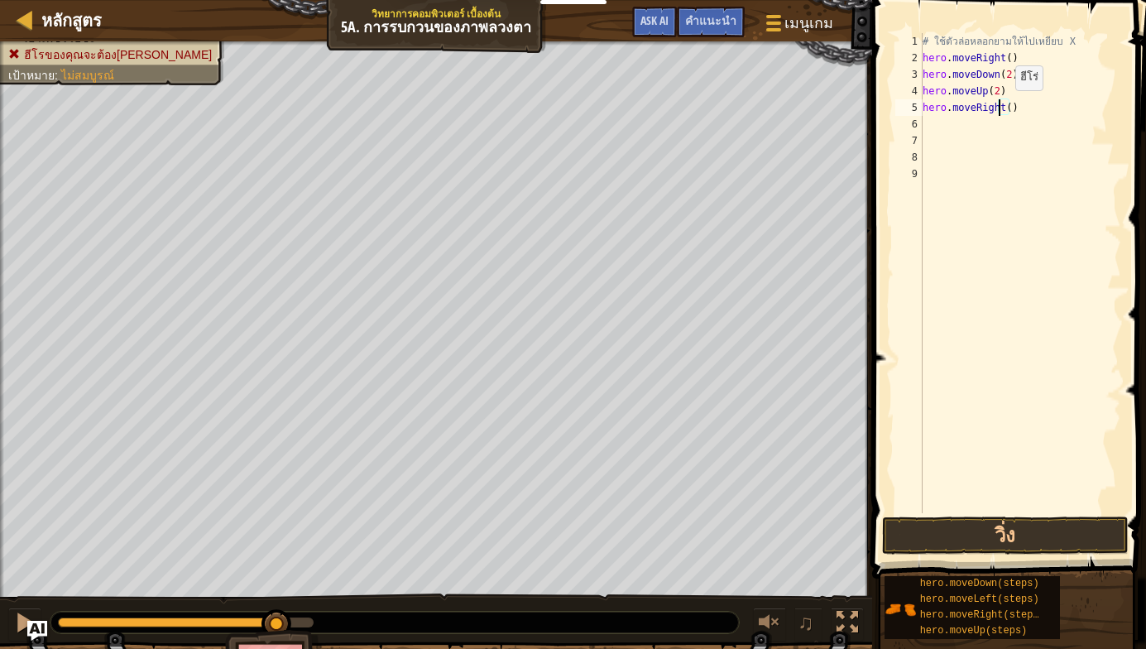
click at [1001, 107] on div "# ใช้ตัวล่อหลอกยามให้ไปเหยียบ X hero . moveRight ( ) hero . moveDown ( 2 ) hero…" at bounding box center [1020, 289] width 202 height 513
click at [1006, 108] on div "# ใช้ตัวล่อหลอกยามให้ไปเหยียบ X hero . moveRight ( ) hero . moveDown ( 2 ) hero…" at bounding box center [1020, 289] width 202 height 513
type textarea "hero.moveRight(3)"
drag, startPoint x: 961, startPoint y: 558, endPoint x: 969, endPoint y: 537, distance: 22.0
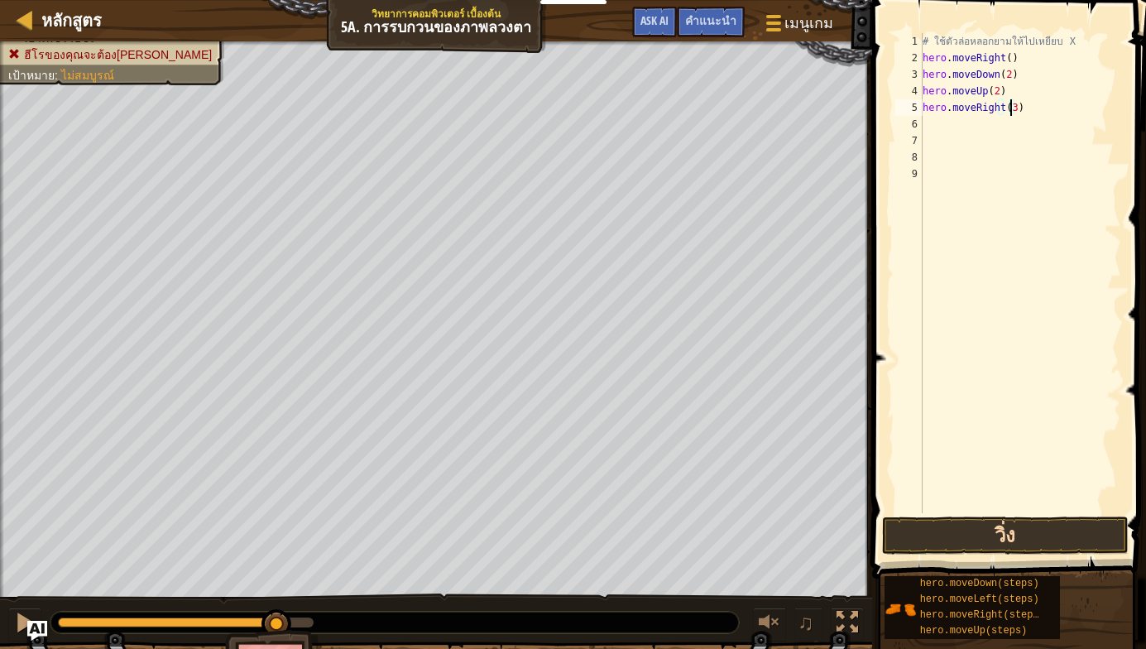
click at [963, 553] on div "hero.moveRight(3) 1 2 3 4 5 6 7 8 9 # ใช้ตัวล่อหลอกยามให้ไปเหยียบ X hero . move…" at bounding box center [1006, 321] width 279 height 627
click at [969, 534] on button "วิ่ง" at bounding box center [1005, 535] width 247 height 38
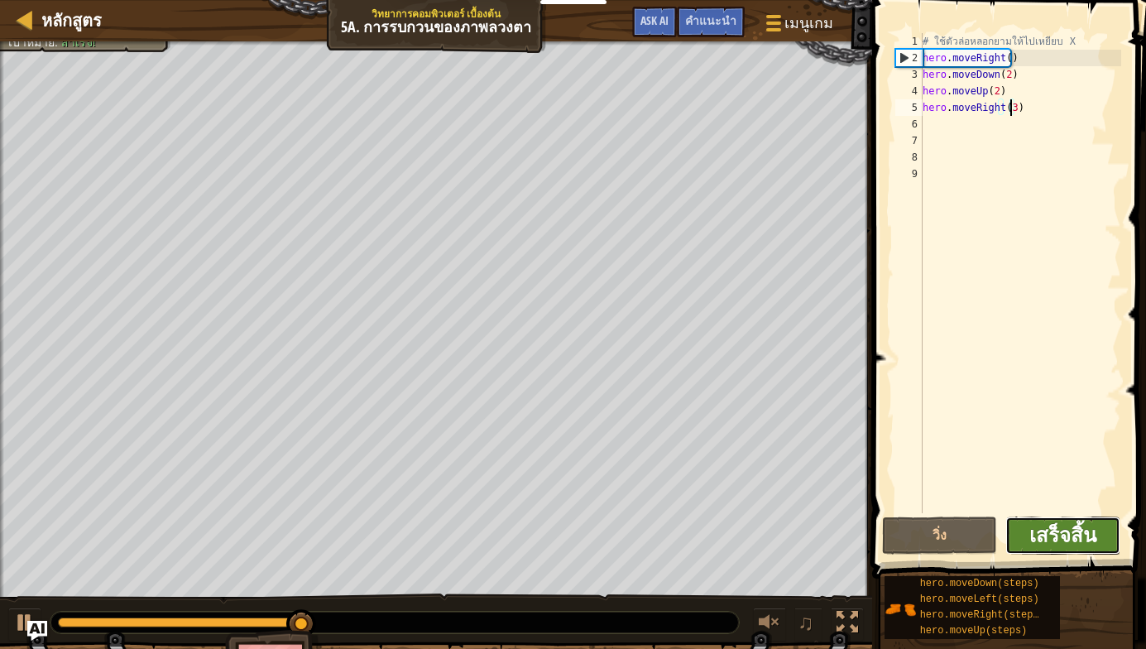
click at [1079, 526] on span "เสร็จสิ้น" at bounding box center [1062, 534] width 67 height 26
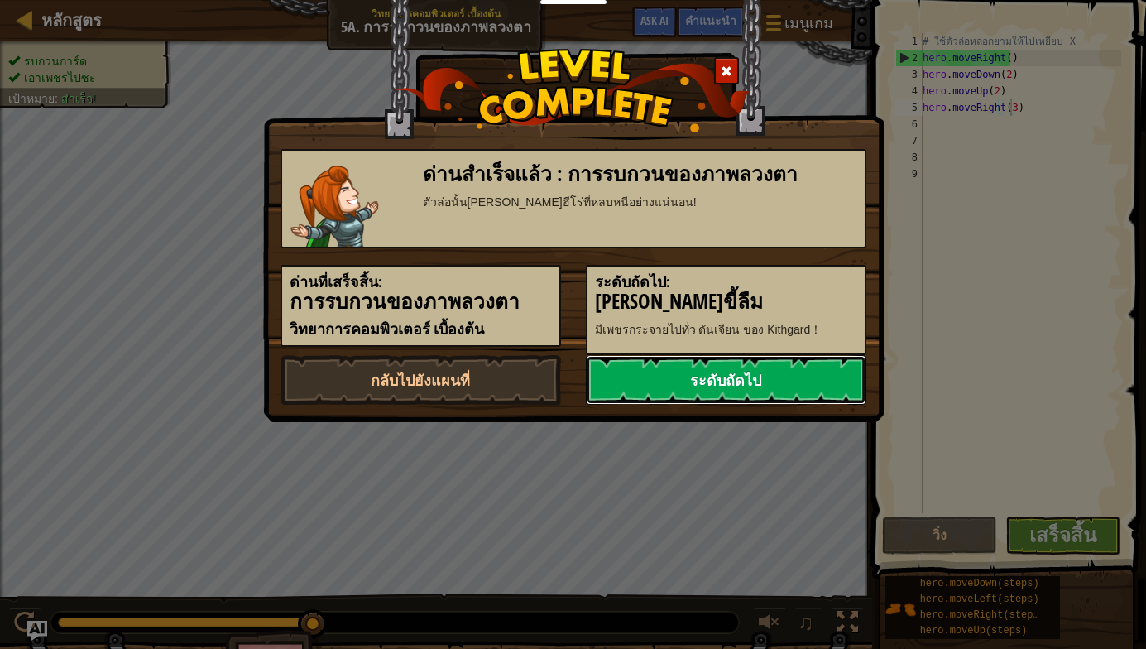
click at [749, 367] on link "ระดับถัดไป" at bounding box center [726, 380] width 280 height 50
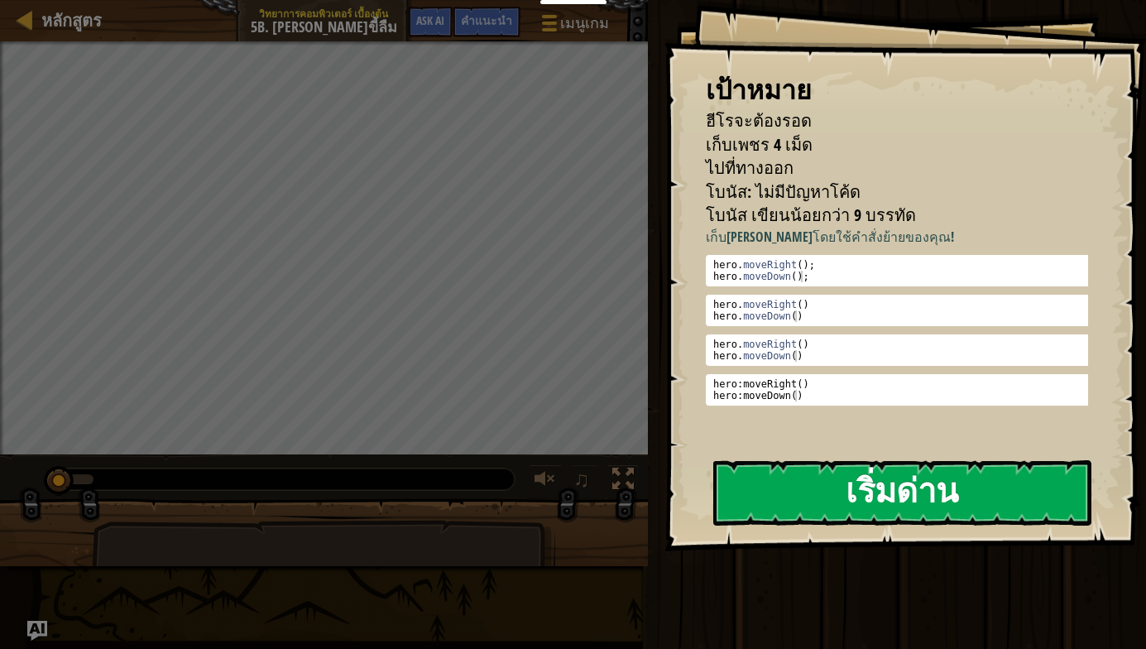
click at [935, 494] on button "เริ่มด่าน" at bounding box center [902, 492] width 378 height 65
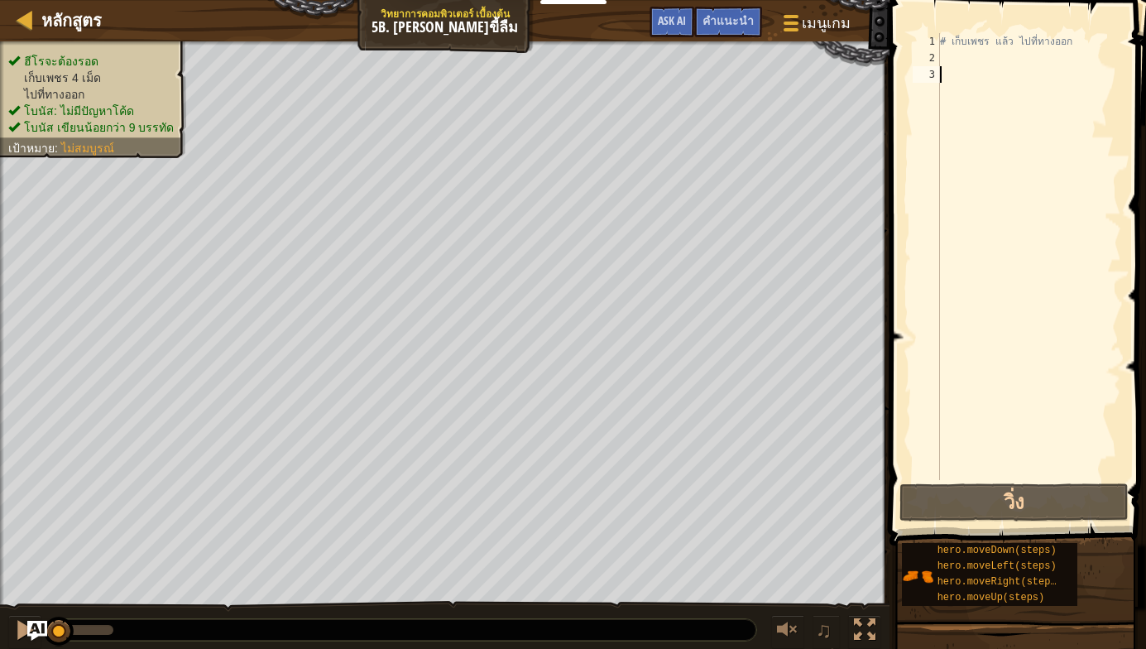
click at [947, 60] on div "# เก็บเพชร แล้ว ไปที่ทางออก" at bounding box center [1028, 273] width 184 height 480
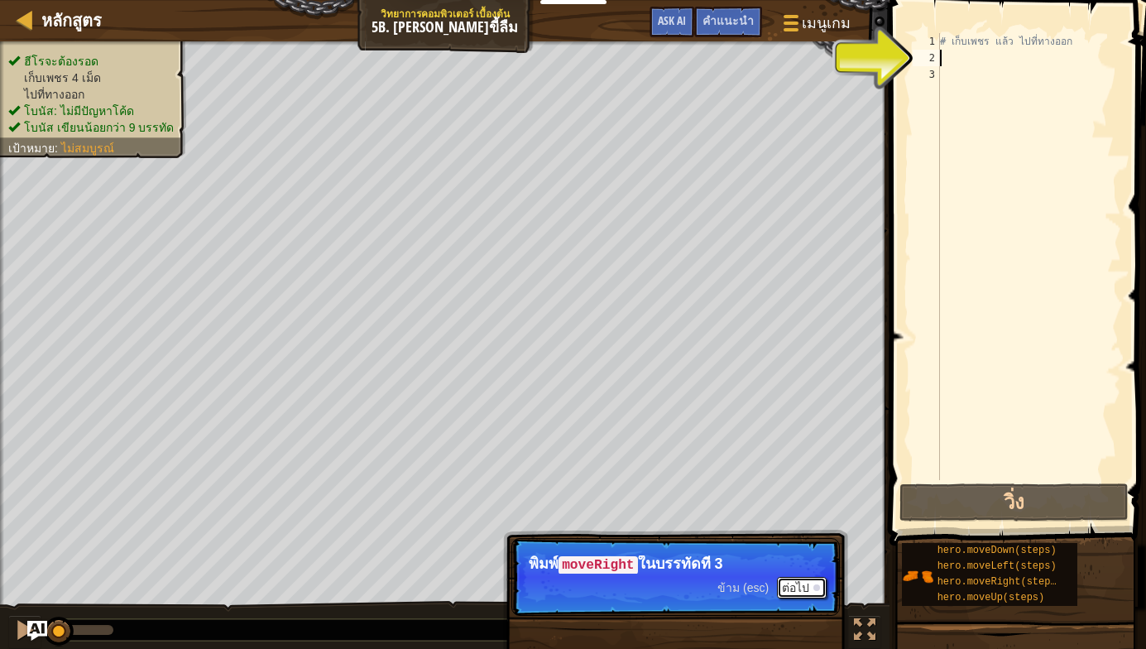
click at [797, 577] on button "ต่อไป" at bounding box center [802, 588] width 50 height 22
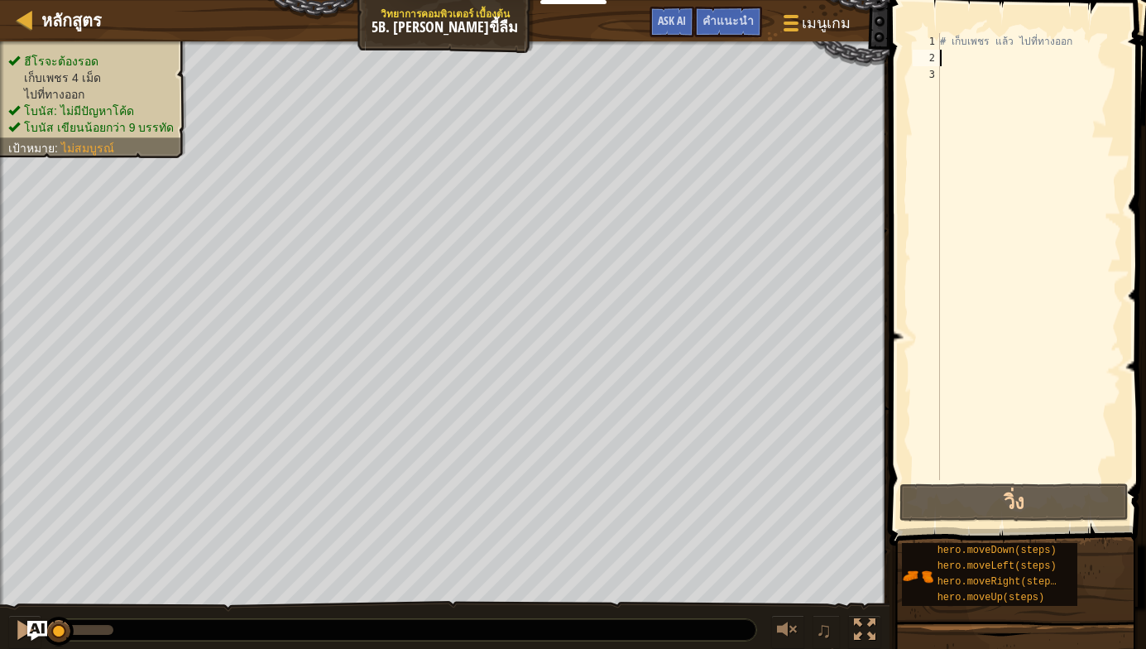
click at [958, 79] on div "# เก็บเพชร แล้ว ไปที่ทางออก" at bounding box center [1028, 273] width 184 height 480
type textarea "h"
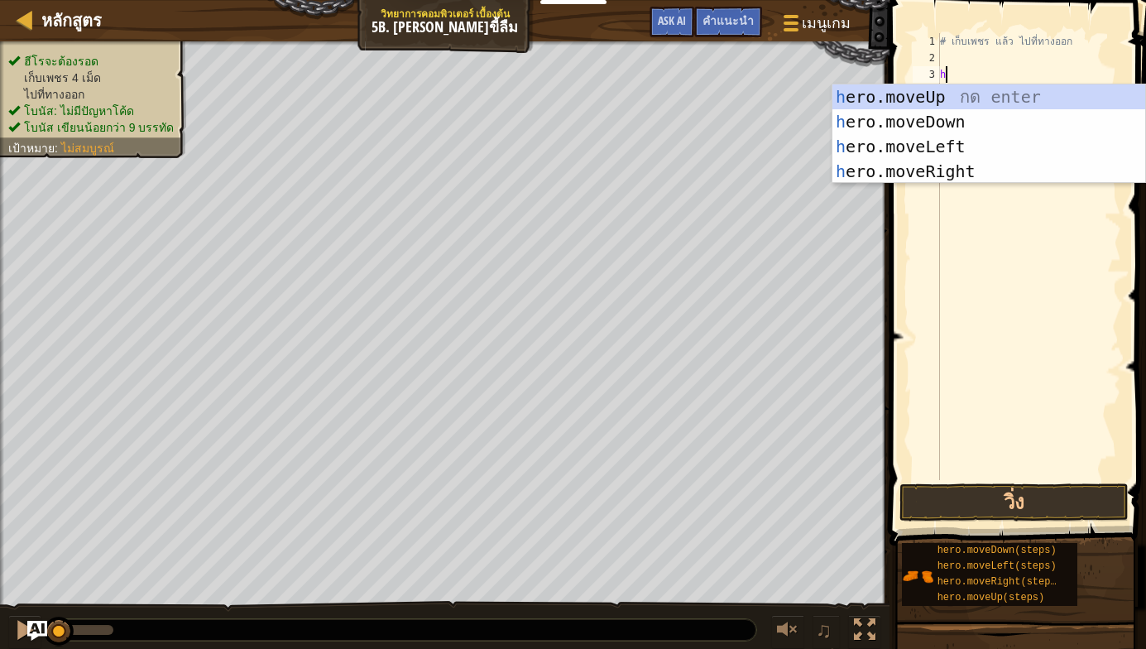
scroll to position [7, 0]
click at [956, 164] on div "h ero.moveUp กด enter h ero.moveDown กด enter h ero.moveLeft กด enter h ero.mov…" at bounding box center [988, 158] width 313 height 149
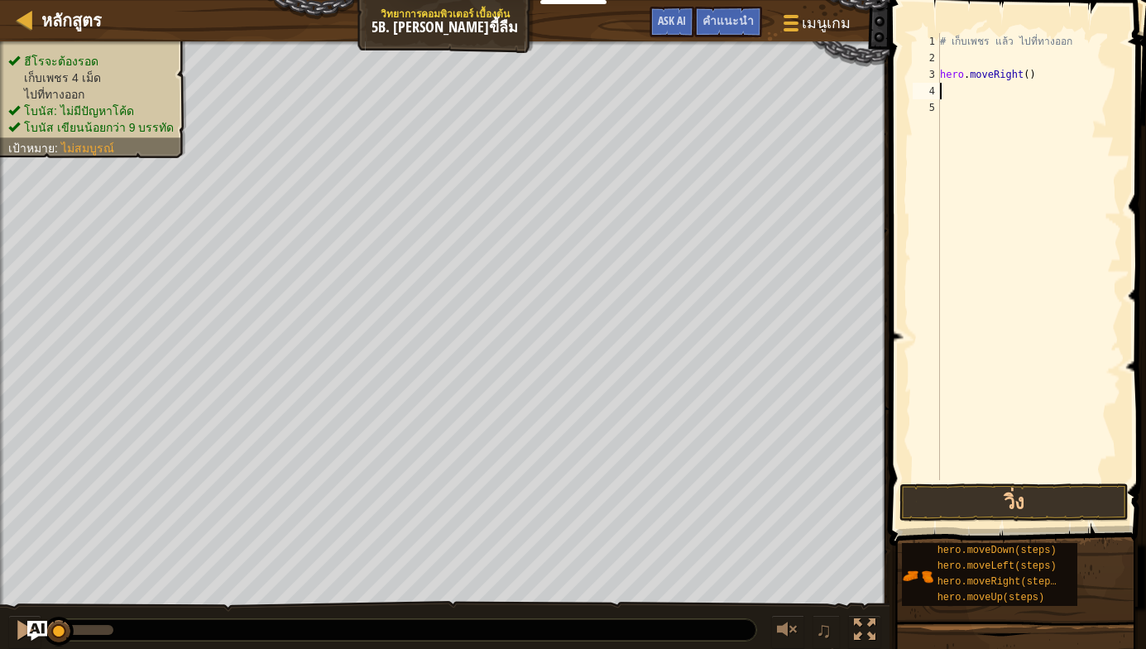
type textarea "h"
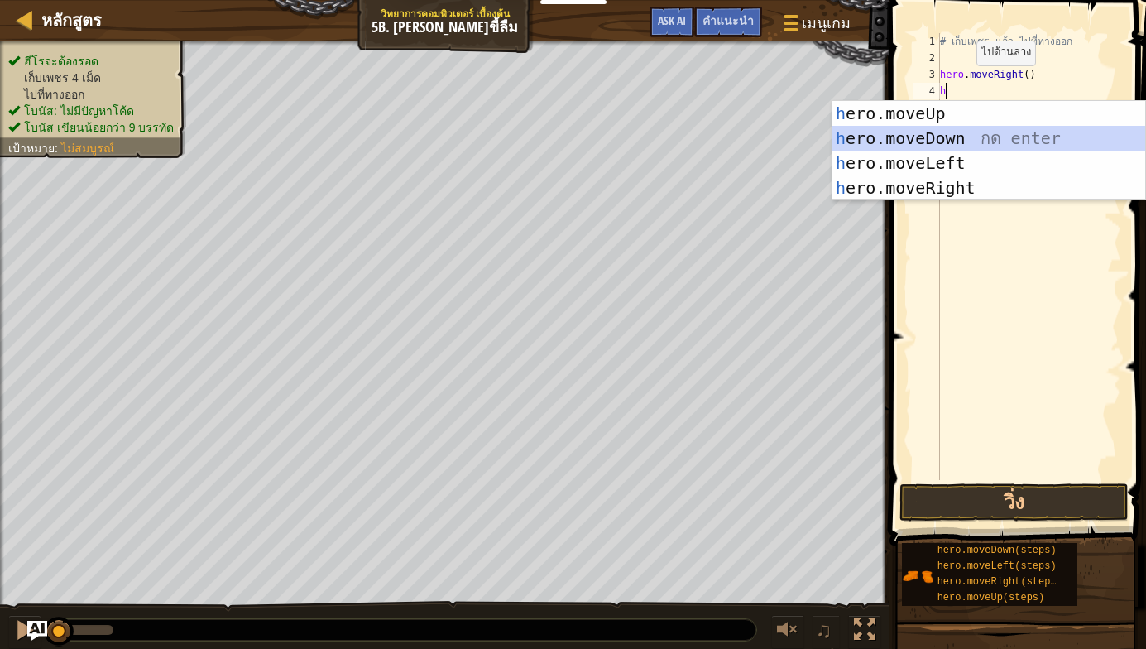
click at [946, 132] on div "h ero.moveUp กด enter h ero.moveDown กด enter h ero.moveLeft กด enter h ero.mov…" at bounding box center [988, 175] width 313 height 149
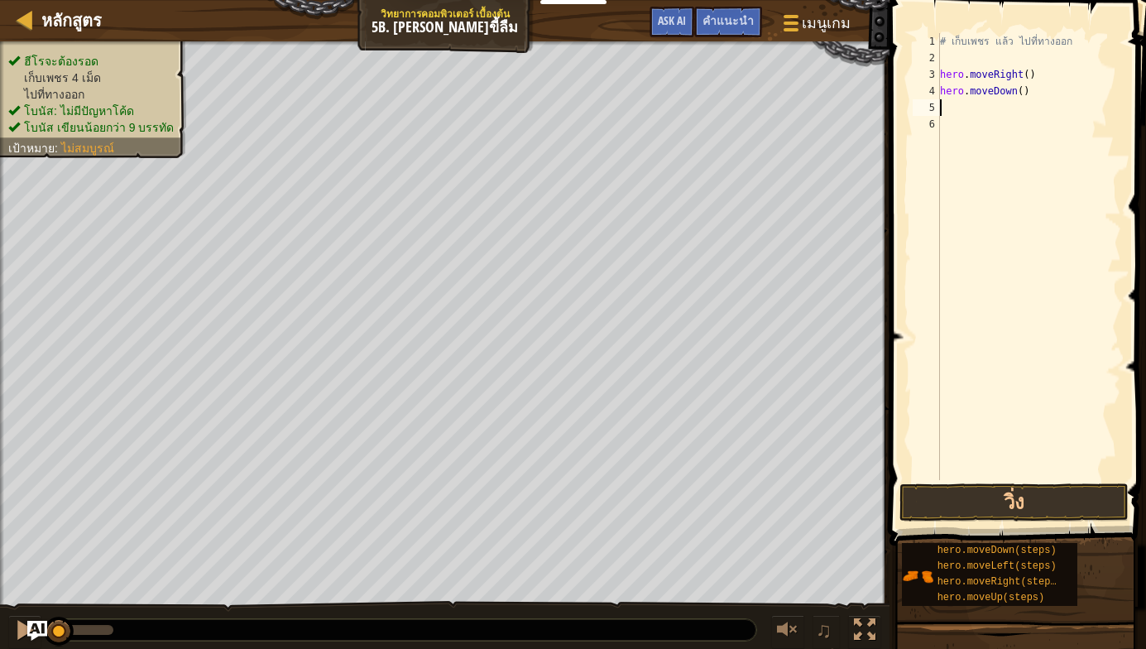
type textarea "h"
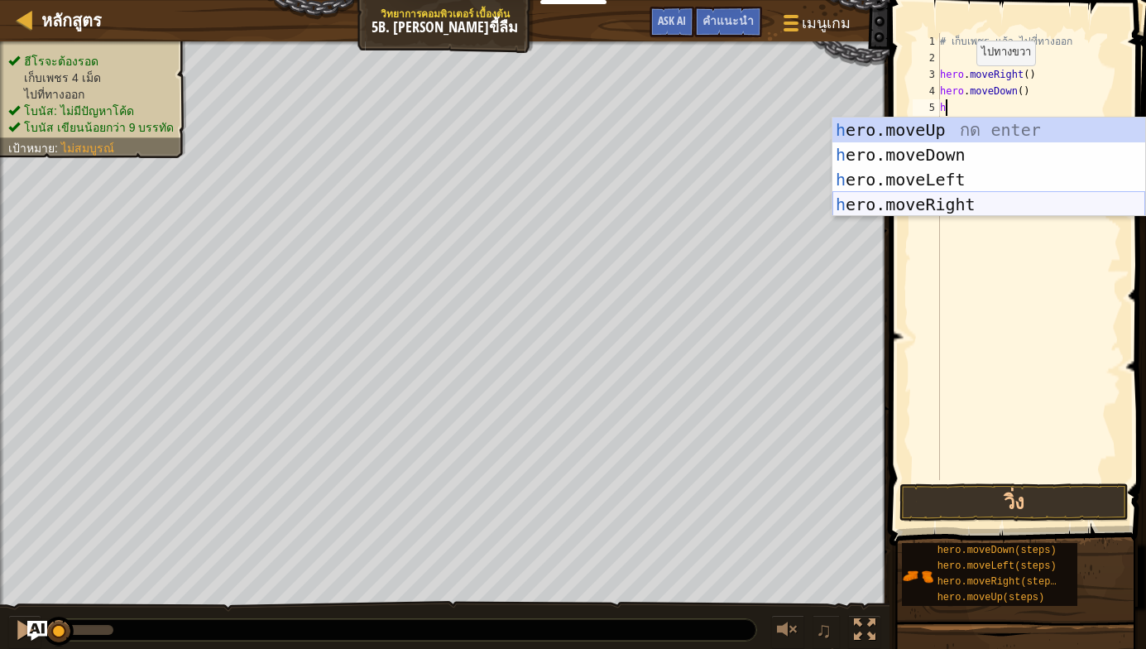
click at [947, 199] on div "h ero.moveUp กด enter h ero.moveDown กด enter h ero.moveLeft กด enter h ero.mov…" at bounding box center [988, 191] width 313 height 149
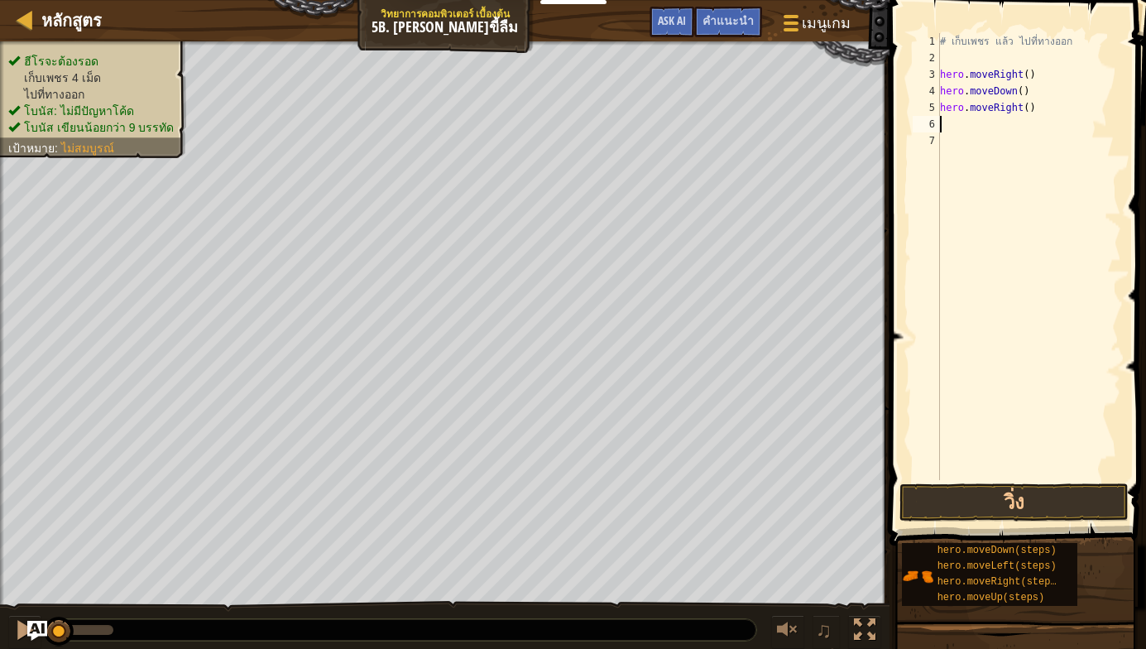
type textarea "h"
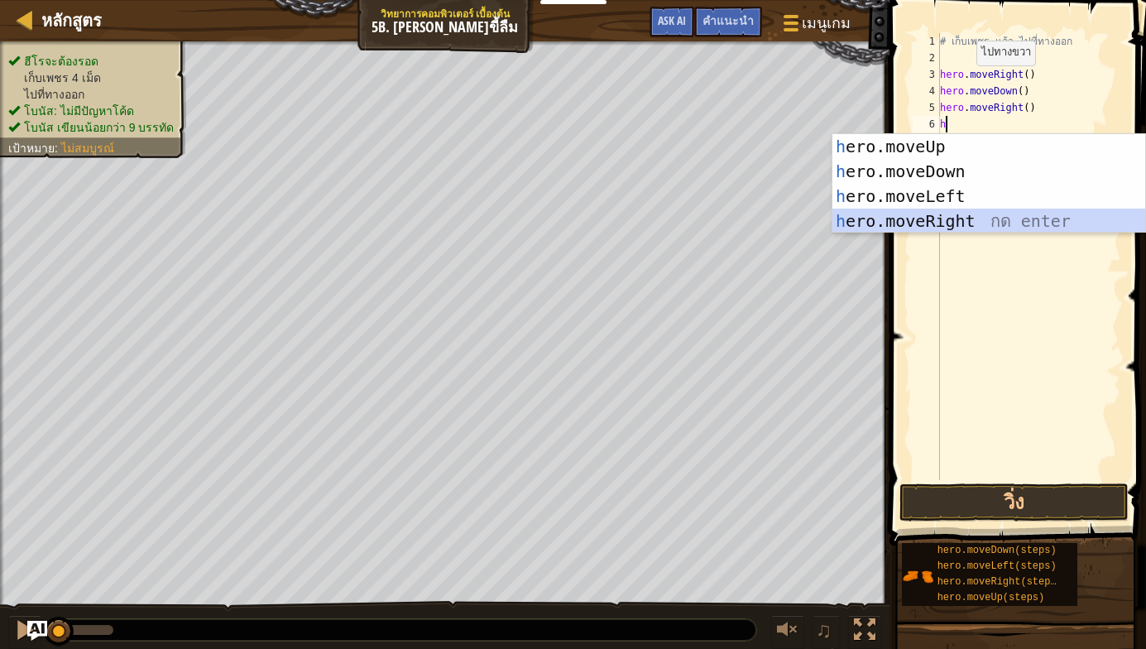
click at [958, 214] on div "h ero.moveUp กด enter h ero.moveDown กด enter h ero.moveLeft กด enter h ero.mov…" at bounding box center [988, 208] width 313 height 149
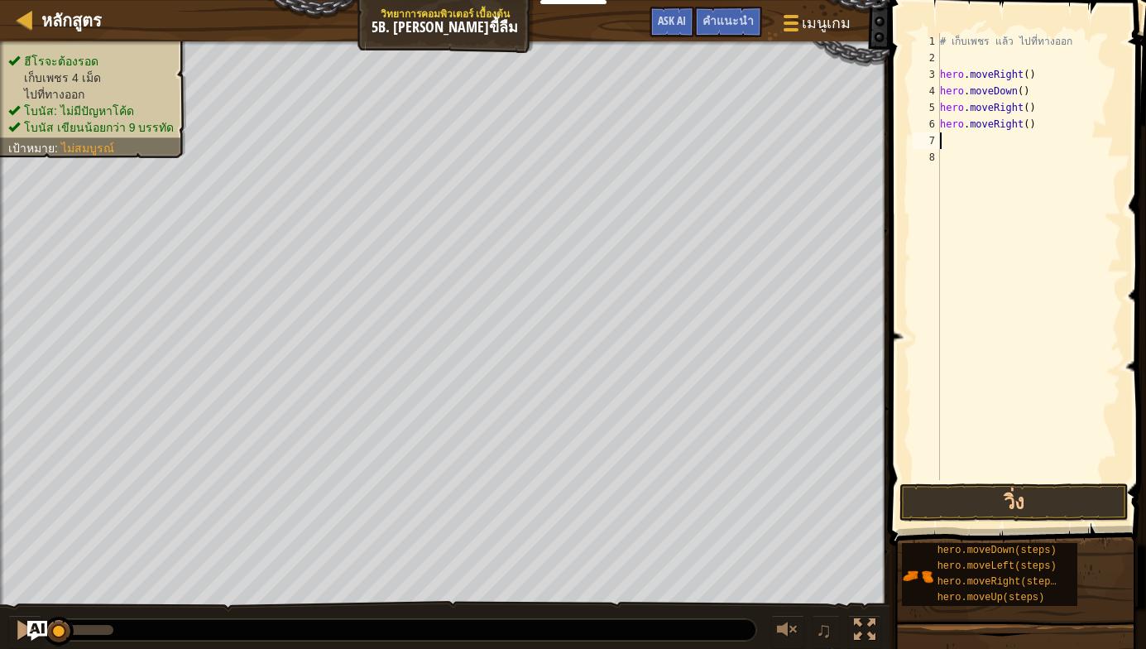
type textarea "h"
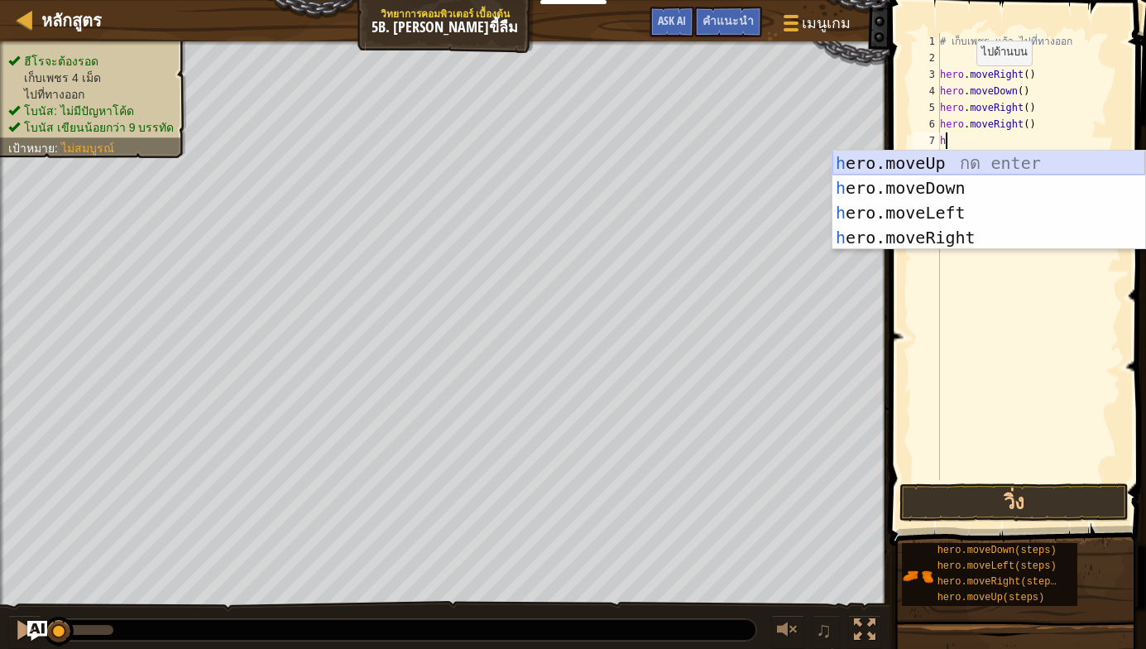
click at [944, 160] on div "h ero.moveUp กด enter h ero.moveDown กด enter h ero.moveLeft กด enter h ero.mov…" at bounding box center [988, 225] width 313 height 149
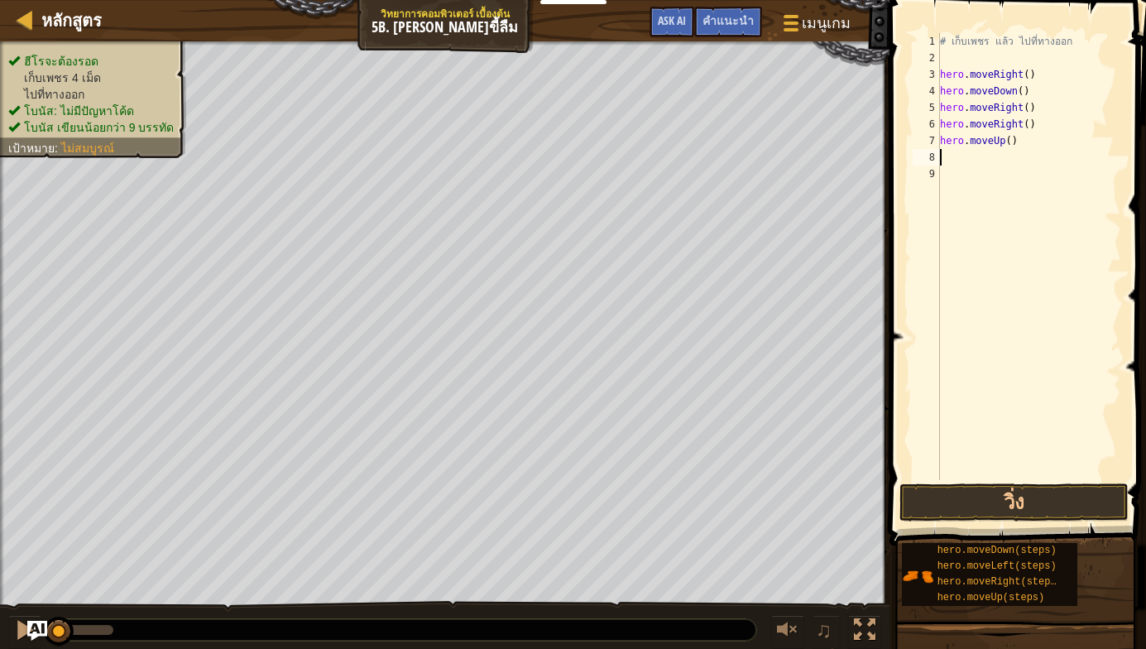
type textarea "h"
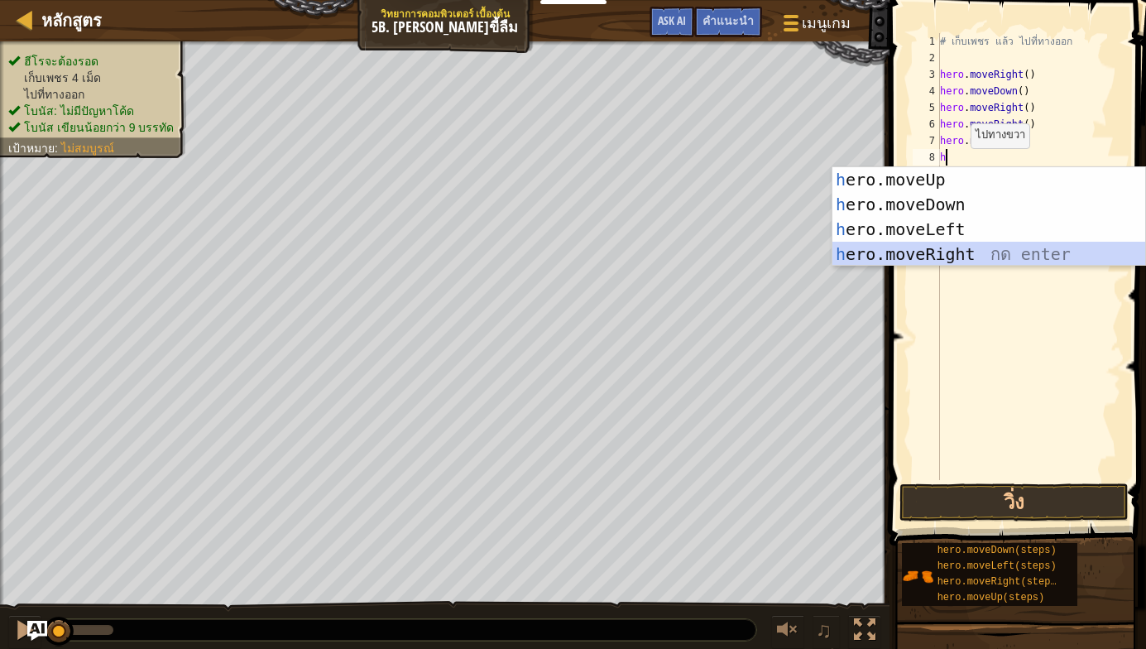
drag, startPoint x: 947, startPoint y: 245, endPoint x: 989, endPoint y: 332, distance: 96.2
click at [947, 242] on div "h ero.moveUp กด enter h ero.moveDown กด enter h ero.moveLeft กด enter h ero.mov…" at bounding box center [988, 241] width 313 height 149
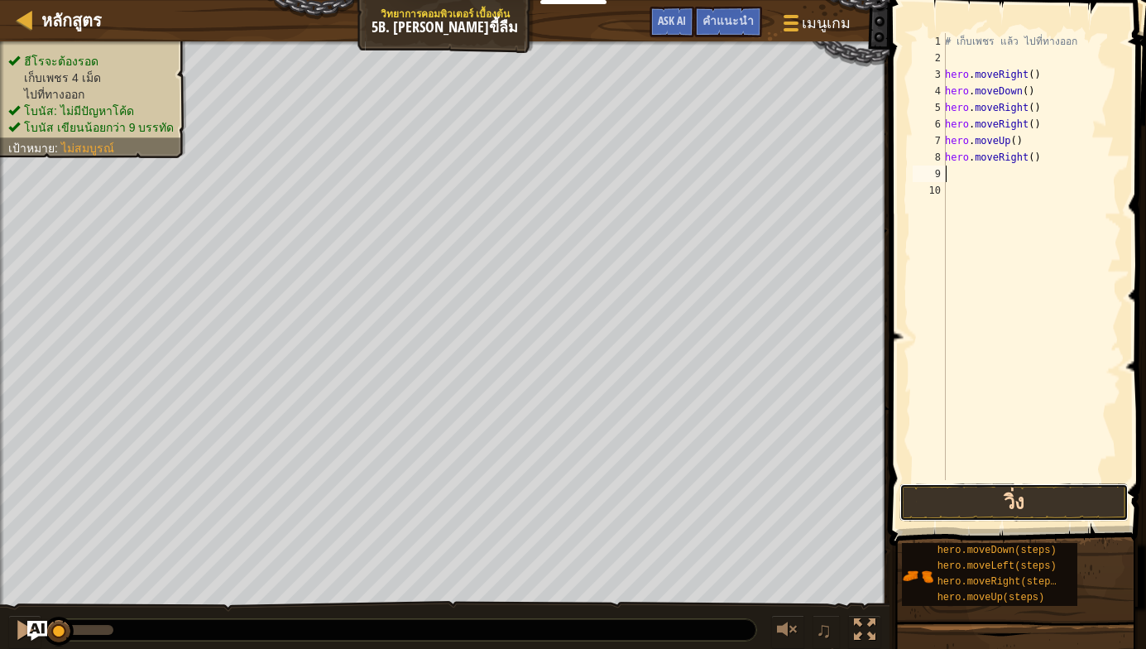
click at [1011, 489] on button "วิ่ง" at bounding box center [1013, 502] width 229 height 38
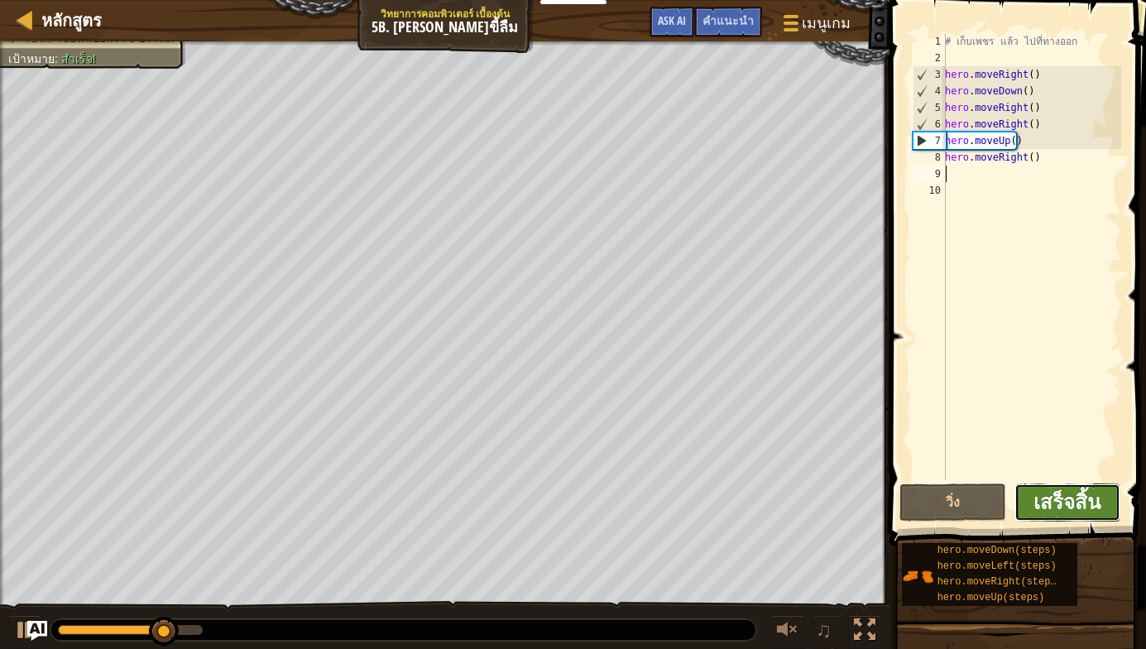
click at [1067, 503] on span "เสร็จสิ้น" at bounding box center [1066, 501] width 67 height 26
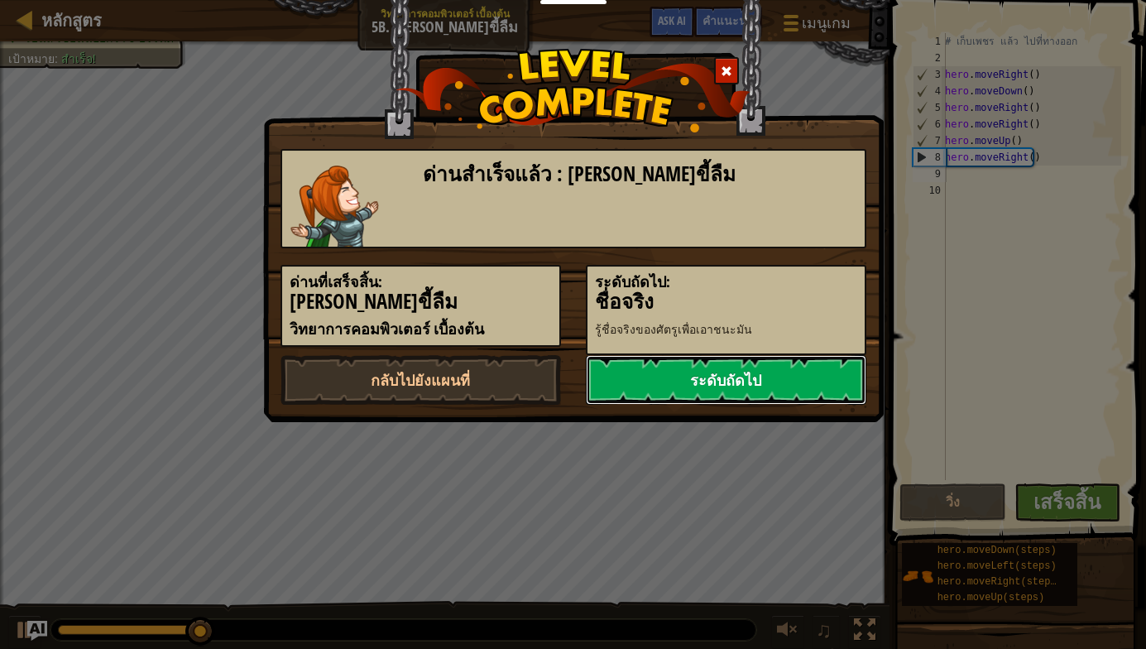
click at [754, 392] on link "ระดับถัดไป" at bounding box center [726, 380] width 280 height 50
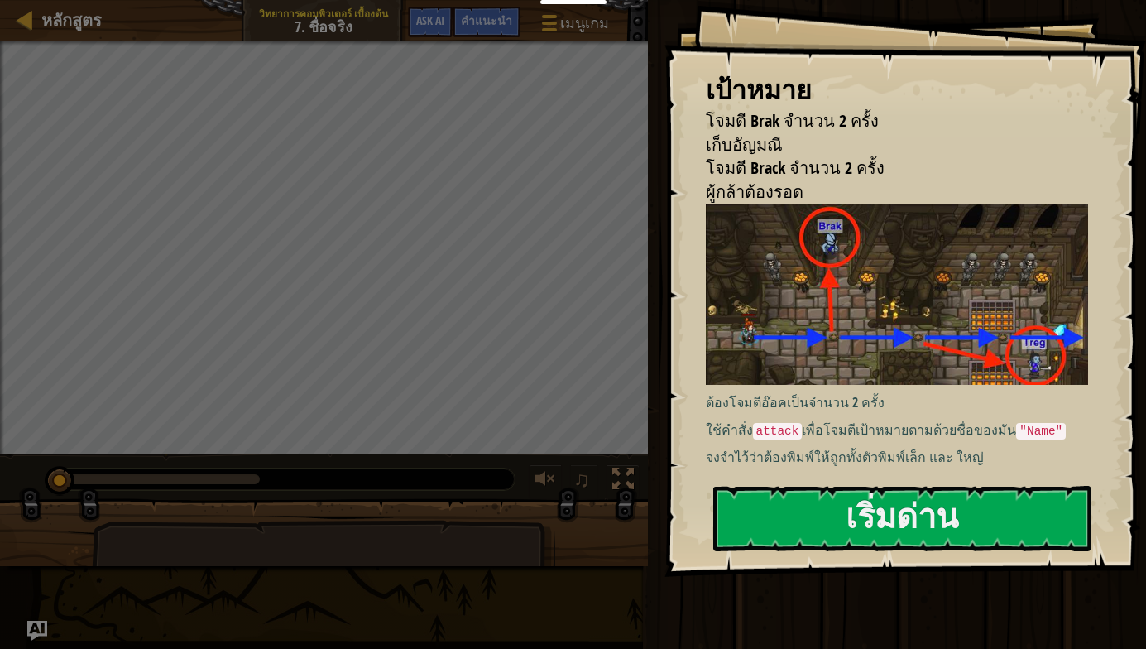
click at [833, 406] on div "ต้องโจมตีอ๊อคเป็นจำนวน 2 ครั้ง ใช้คำสั่ง attack เพื่อโจมตีเป้าหมายตามด้วยชื่อขอ…" at bounding box center [903, 334] width 395 height 263
click at [836, 491] on button "เริ่มด่าน" at bounding box center [902, 518] width 378 height 65
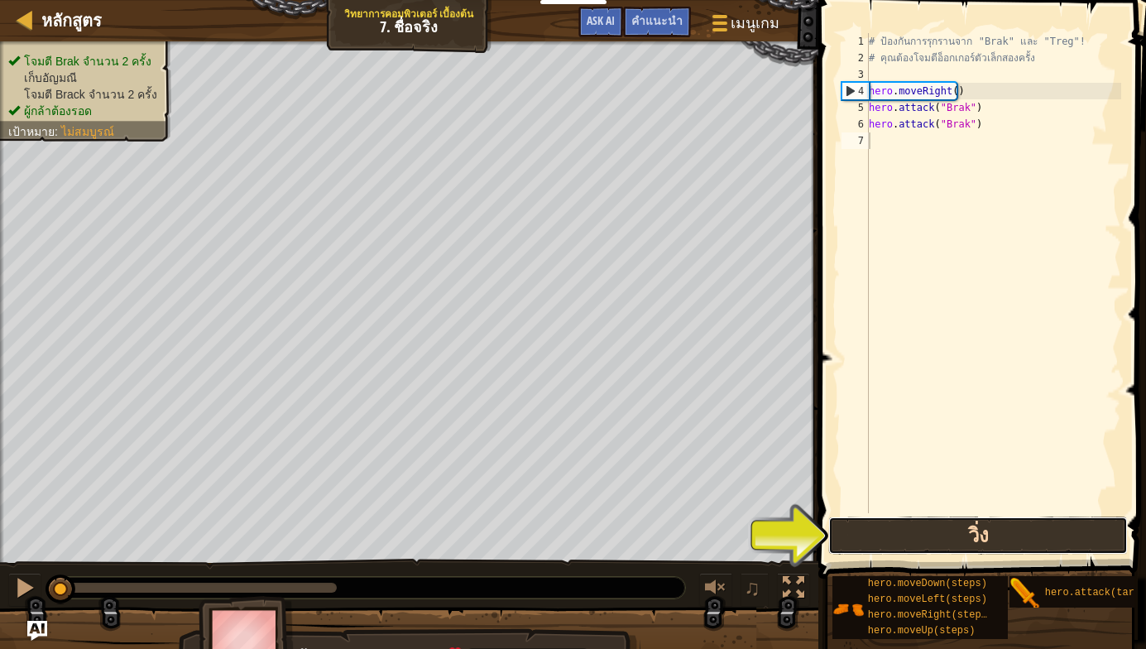
click at [902, 524] on button "วิ่ง" at bounding box center [977, 535] width 299 height 38
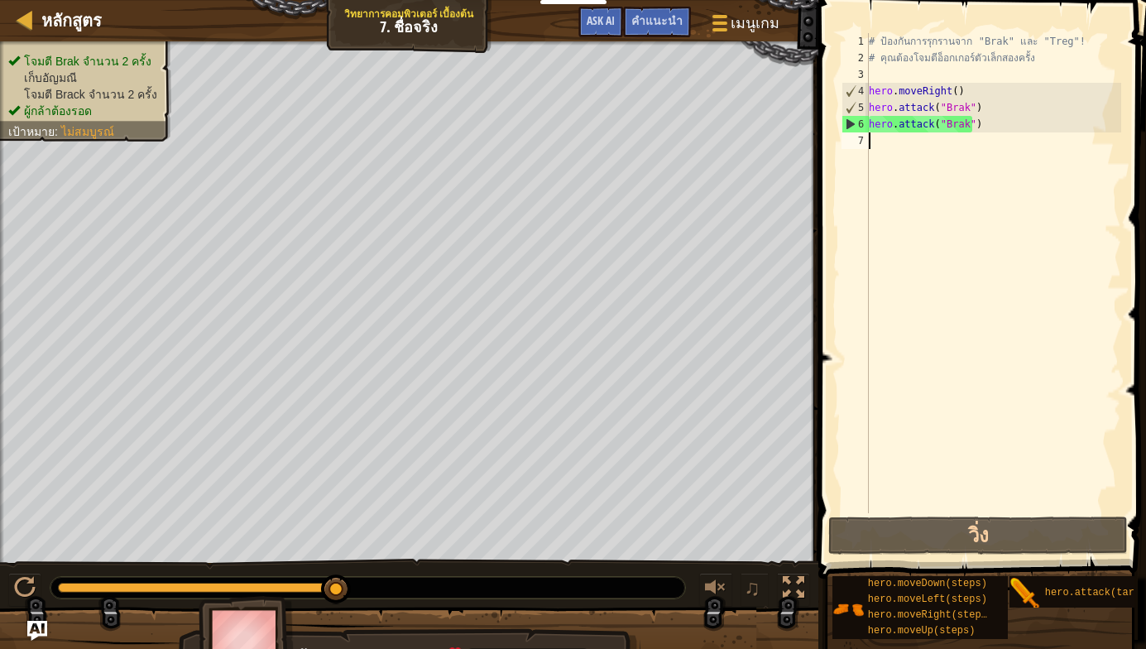
type textarea "h"
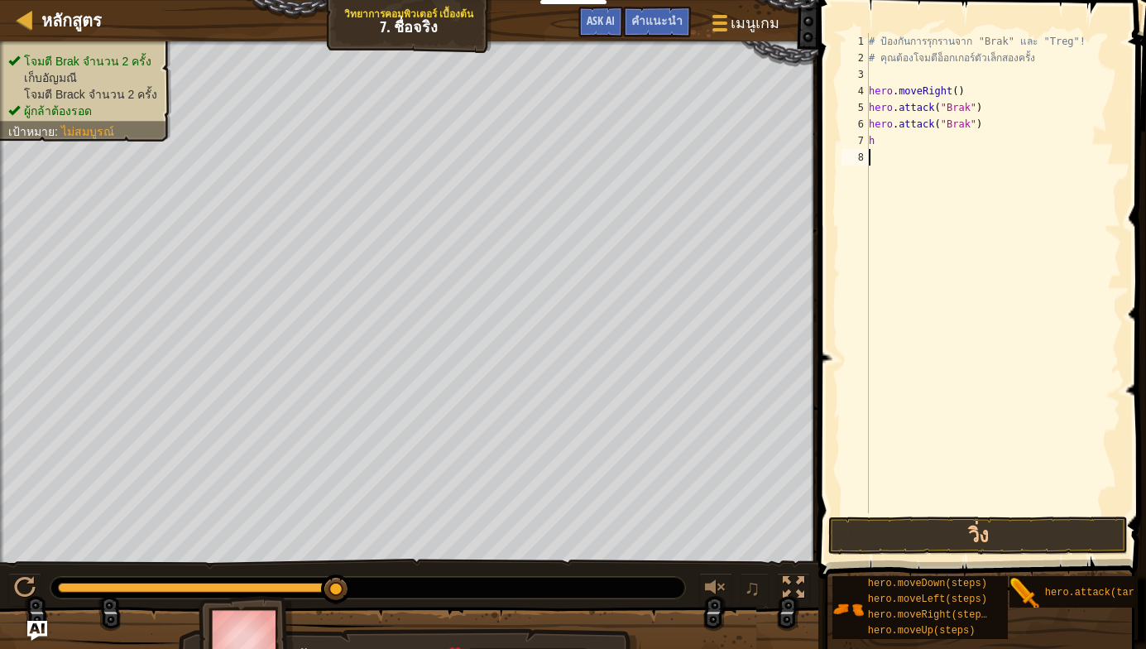
click at [926, 287] on div "# ป้องกันการรุกรานจาก "Brak" และ "Treg"! # คุณต้องโจมตีอ็อกเกอร์ตัวเล็กสองครั้ง…" at bounding box center [993, 289] width 256 height 513
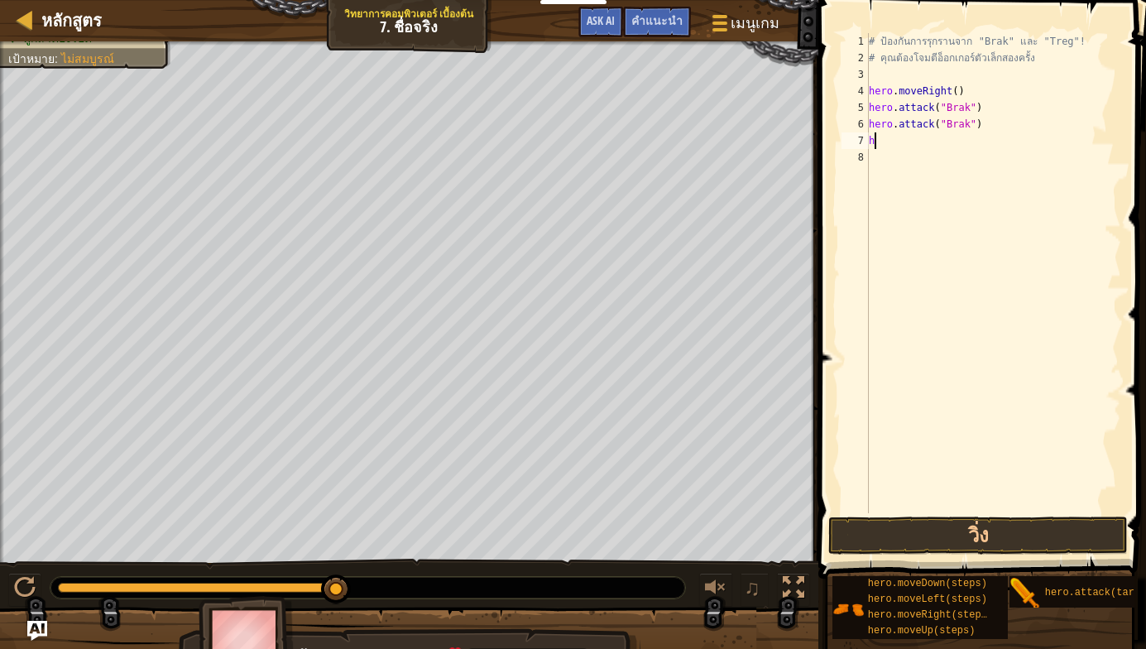
click at [901, 138] on div "# ป้องกันการรุกรานจาก "Brak" และ "Treg"! # คุณต้องโจมตีอ็อกเกอร์ตัวเล็กสองครั้ง…" at bounding box center [993, 289] width 256 height 513
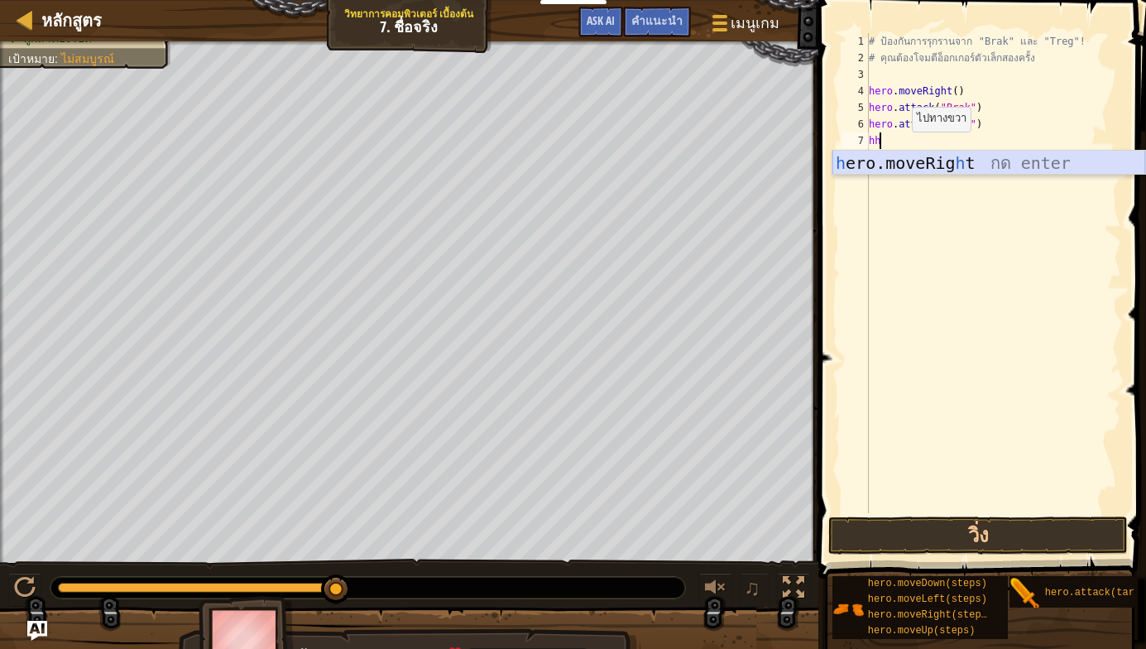
type textarea "h"
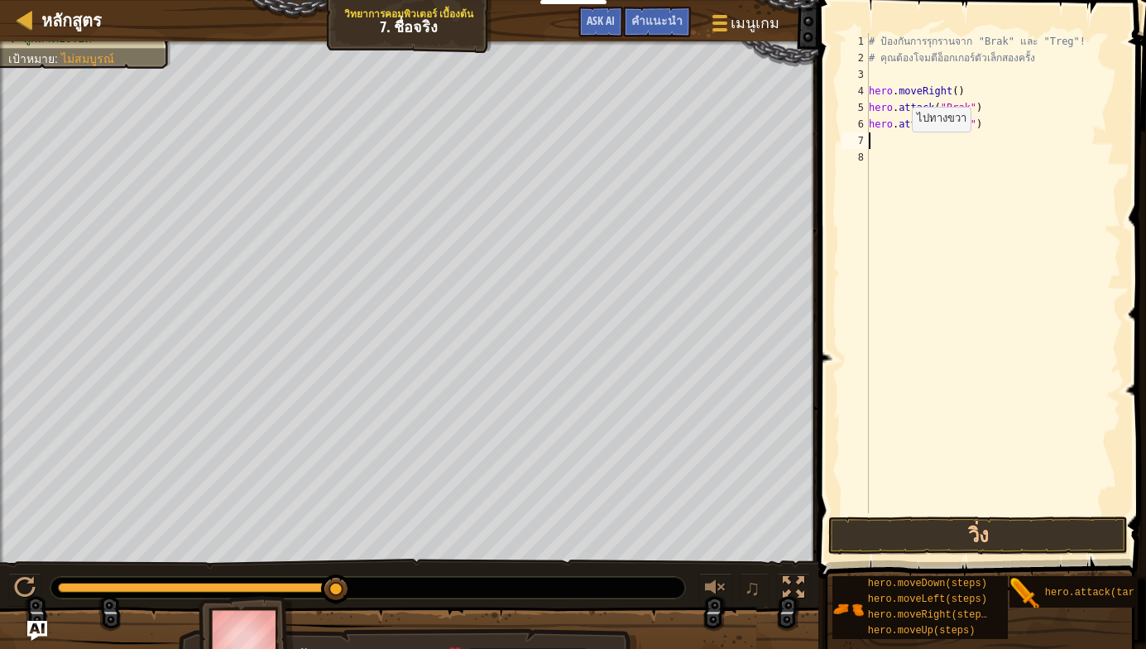
type textarea "h"
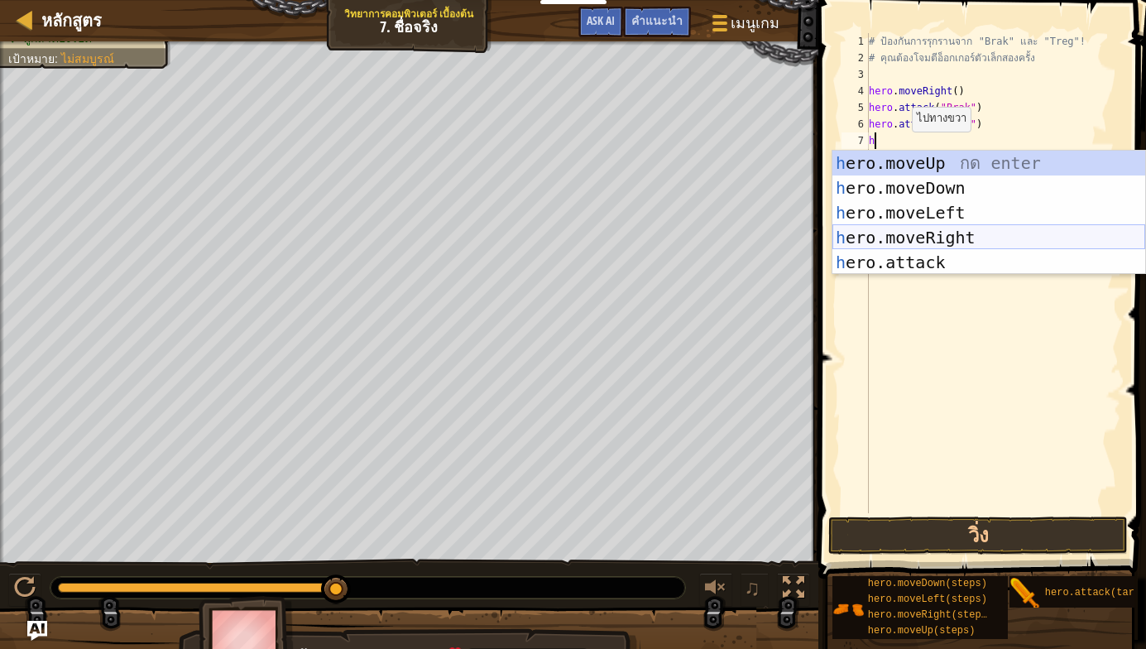
click at [912, 238] on div "h ero.moveUp กด enter h ero.moveDown กด enter h ero.moveLeft กด enter h ero.mov…" at bounding box center [988, 238] width 313 height 174
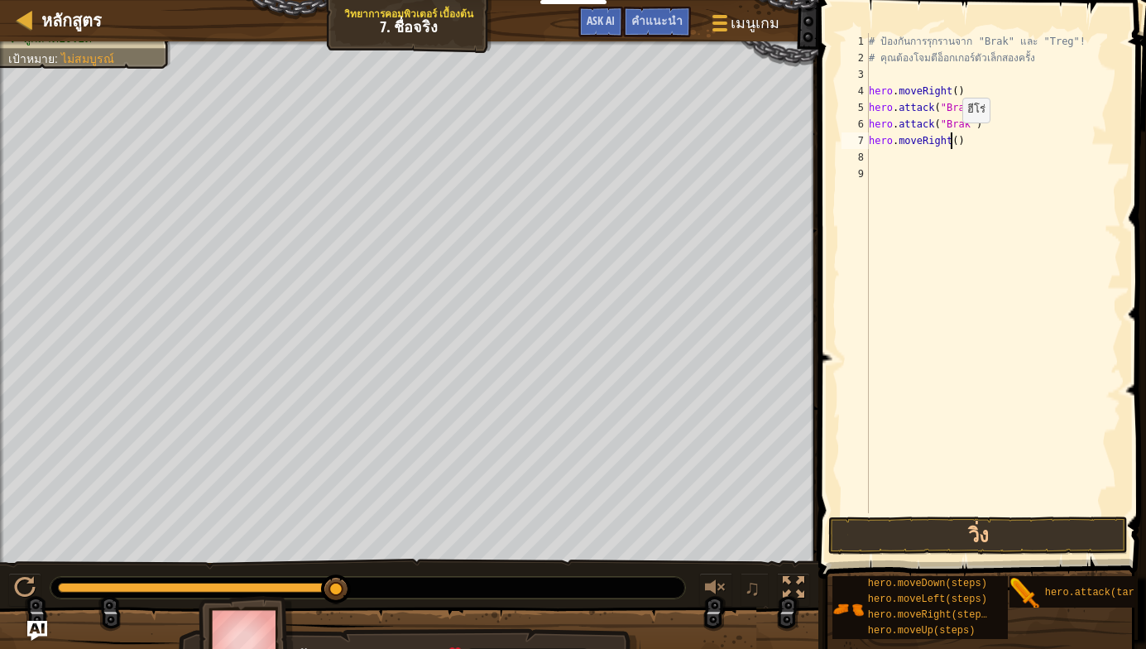
click at [948, 139] on div "# ป้องกันการรุกรานจาก "Brak" และ "Treg"! # คุณต้องโจมตีอ็อกเกอร์ตัวเล็กสองครั้ง…" at bounding box center [993, 289] width 256 height 513
type textarea "hero.moveRight(2)"
click at [886, 156] on div "# ป้องกันการรุกรานจาก "Brak" และ "Treg"! # คุณต้องโจมตีอ็อกเกอร์ตัวเล็กสองครั้ง…" at bounding box center [993, 289] width 256 height 513
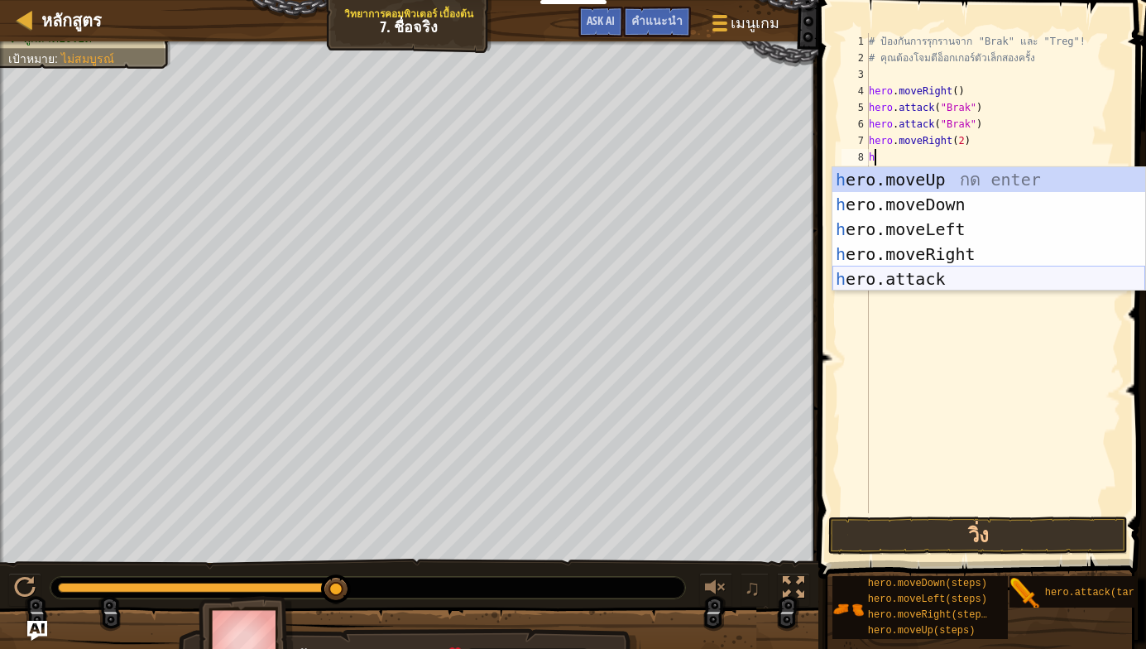
click at [918, 271] on div "h ero.moveUp กด enter h ero.moveDown กด enter h ero.moveLeft กด enter h ero.mov…" at bounding box center [988, 254] width 313 height 174
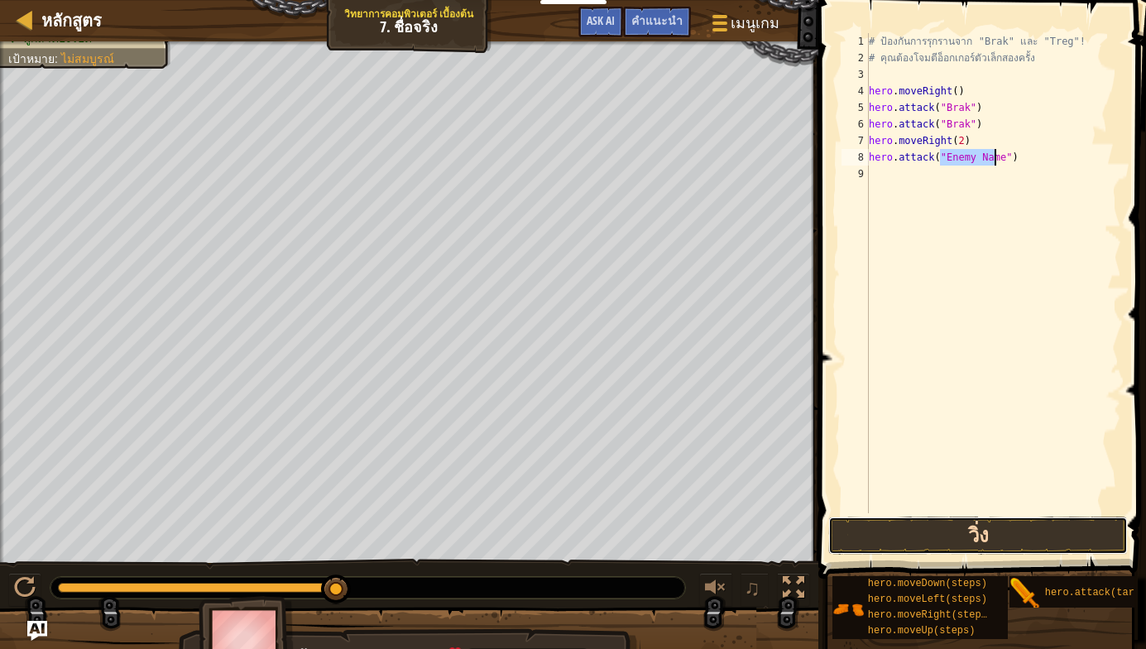
click at [979, 535] on button "วิ่ง" at bounding box center [977, 535] width 299 height 38
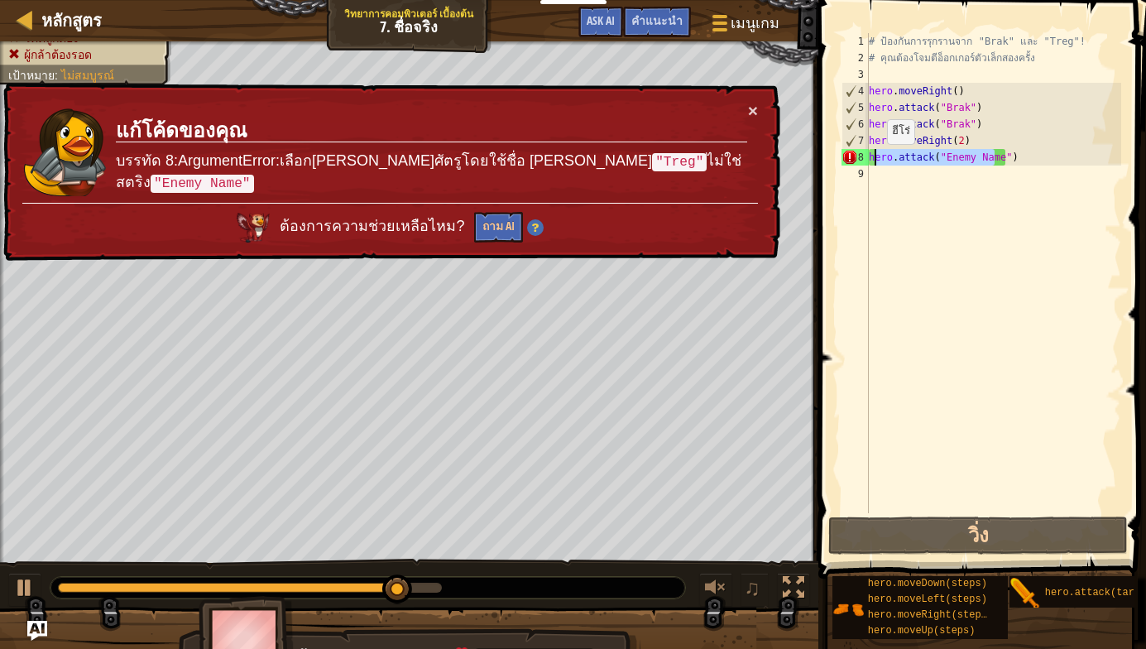
drag, startPoint x: 996, startPoint y: 161, endPoint x: 865, endPoint y: 160, distance: 130.7
click at [865, 160] on div "hero.attack("Enemy Name") 1 2 3 4 5 6 7 8 9 # ป้องกันการรุกรานจาก "Brak" และ "T…" at bounding box center [979, 273] width 283 height 480
type textarea "")"
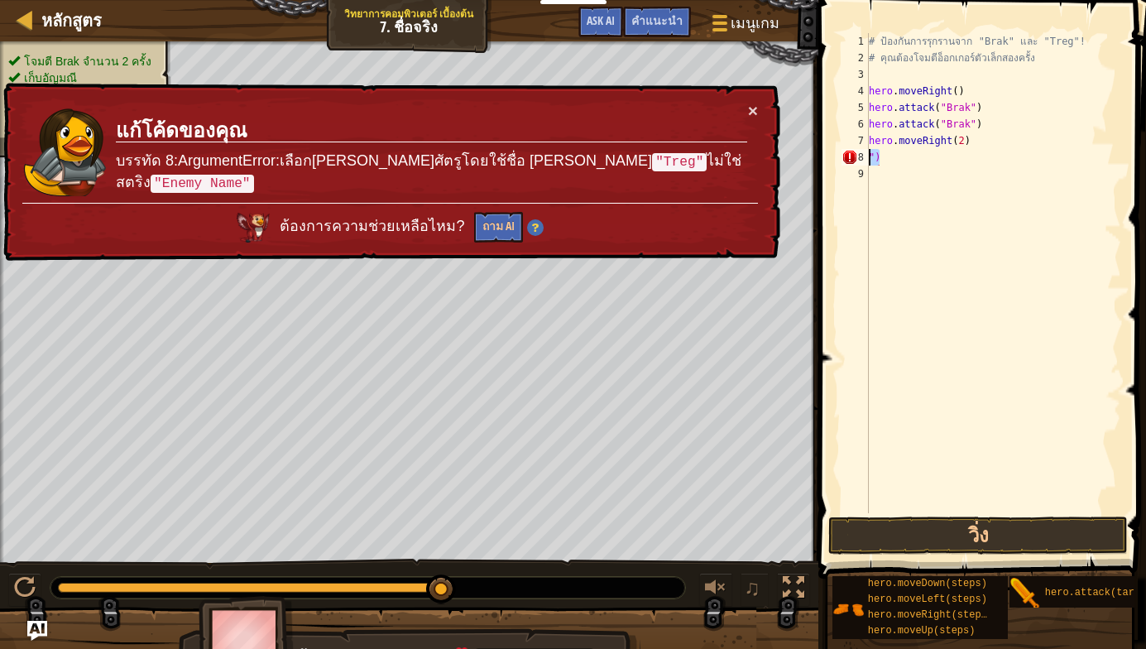
drag, startPoint x: 879, startPoint y: 154, endPoint x: 859, endPoint y: 153, distance: 20.7
click at [859, 153] on div "") 1 2 3 4 5 6 7 8 9 # ป้องกันการรุกรานจาก "Brak" และ "Treg"! # คุณต้องโจมตีอ็อ…" at bounding box center [979, 273] width 283 height 480
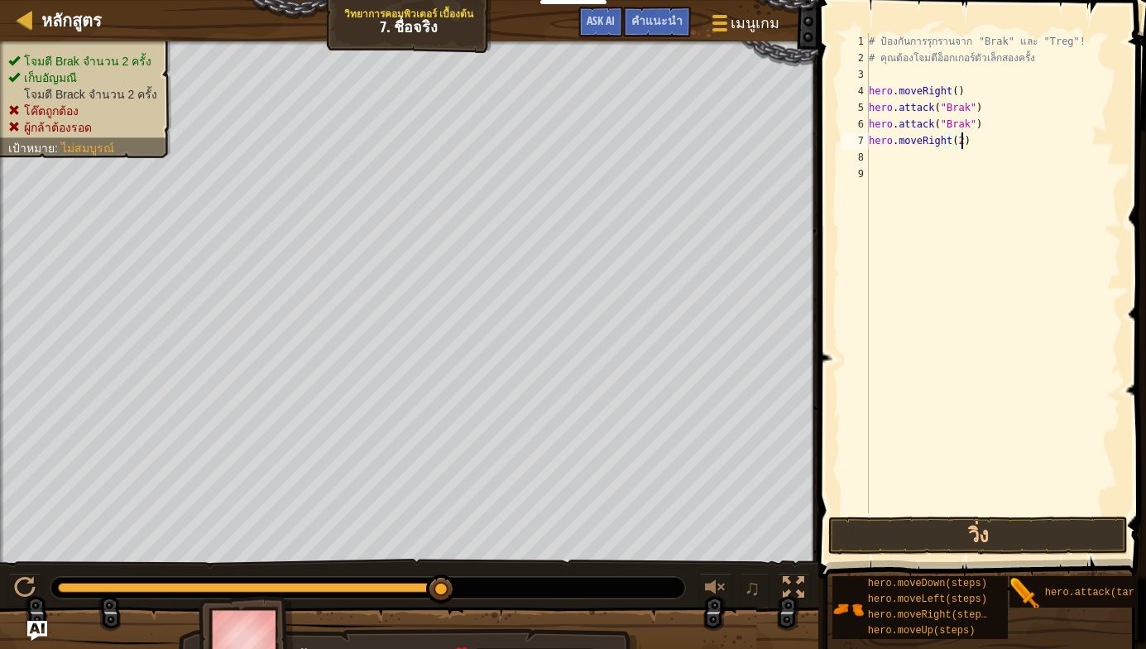
click at [961, 137] on div "# ป้องกันการรุกรานจาก "Brak" และ "Treg"! # คุณต้องโจมตีอ็อกเกอร์ตัวเล็กสองครั้ง…" at bounding box center [993, 289] width 256 height 513
type textarea "h"
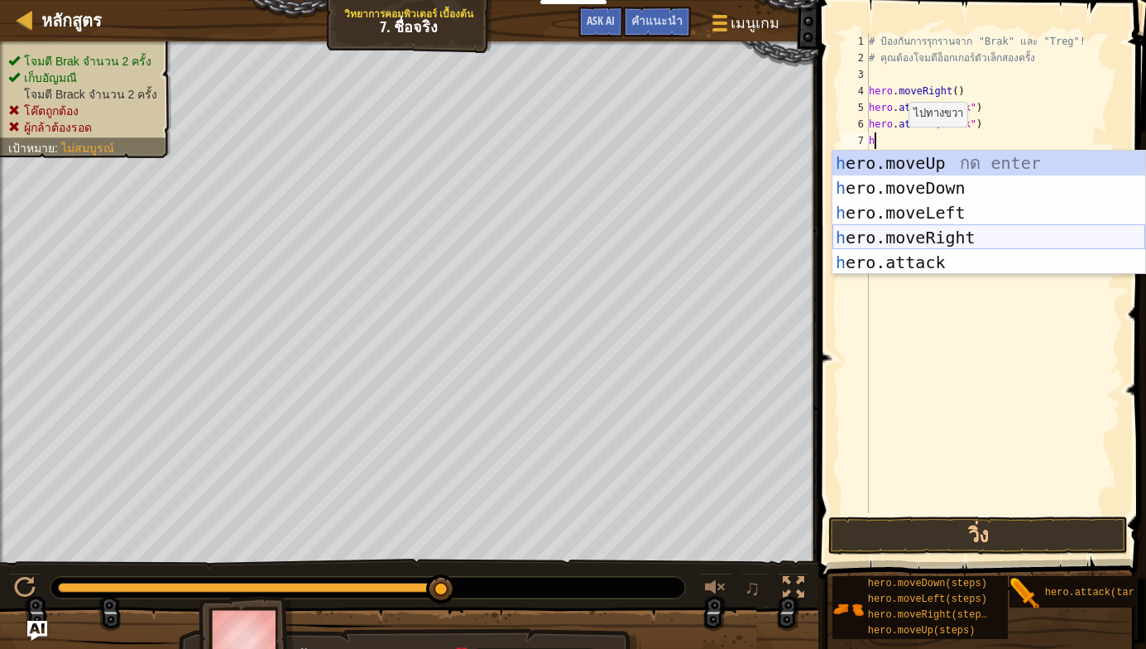
click at [926, 234] on div "h ero.moveUp กด enter h ero.moveDown กด enter h ero.moveLeft กด enter h ero.mov…" at bounding box center [988, 238] width 313 height 174
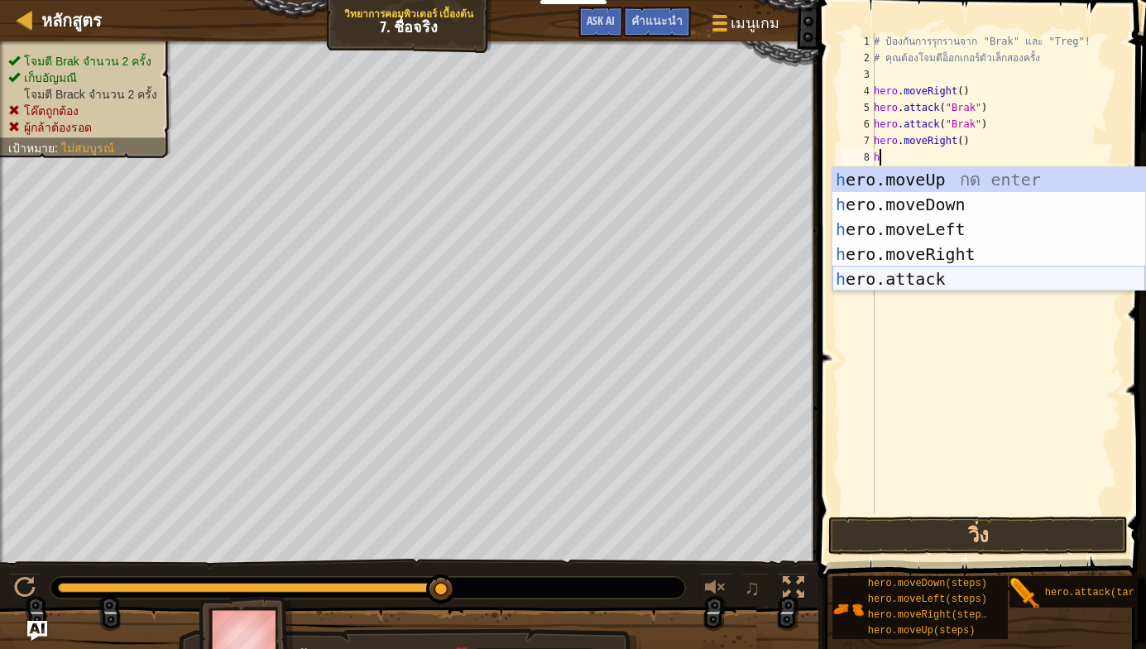
click at [907, 279] on div "h ero.moveUp กด enter h ero.moveDown กด enter h ero.moveLeft กด enter h ero.mov…" at bounding box center [988, 254] width 313 height 174
type textarea "hero.attack("Enemy Name")"
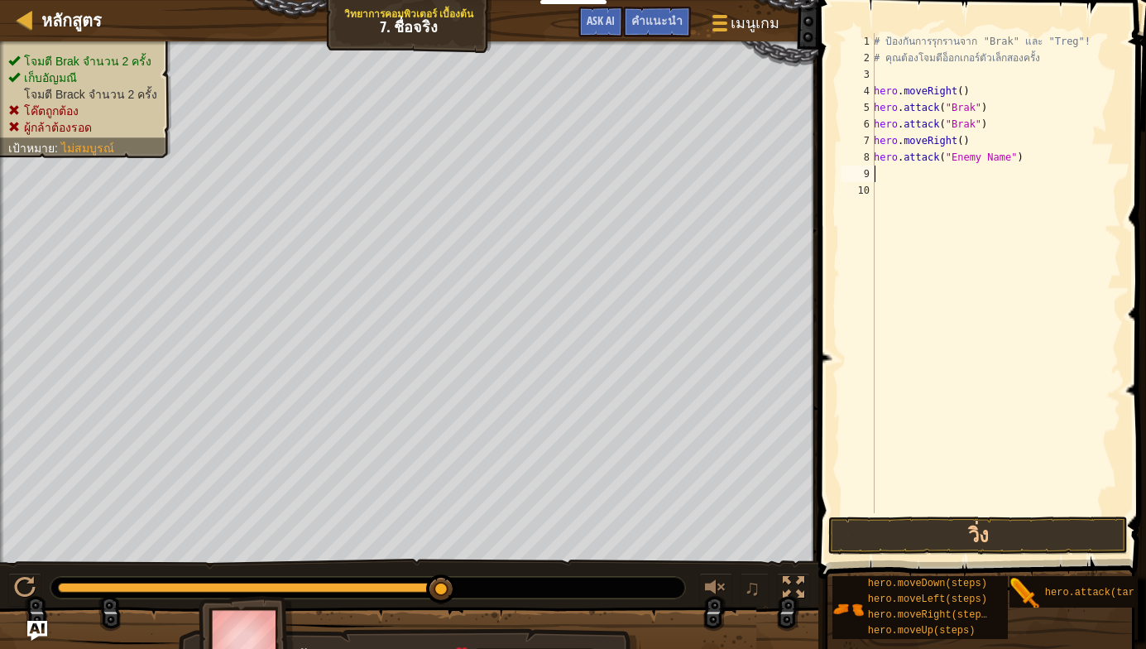
click at [887, 174] on div "# ป้องกันการรุกรานจาก "Brak" และ "Treg"! # คุณต้องโจมตีอ็อกเกอร์ตัวเล็กสองครั้ง…" at bounding box center [995, 289] width 251 height 513
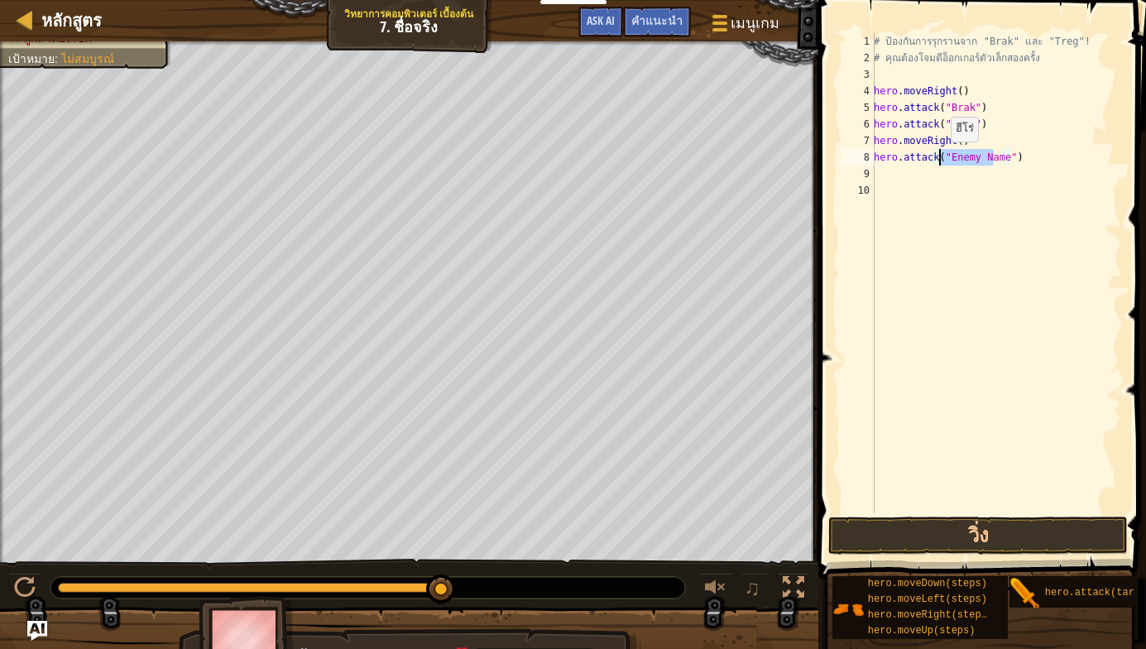
drag, startPoint x: 996, startPoint y: 155, endPoint x: 941, endPoint y: 158, distance: 54.7
click at [941, 158] on div "# ป้องกันการรุกรานจาก "Brak" และ "Treg"! # คุณต้องโจมตีอ็อกเกอร์ตัวเล็กสองครั้ง…" at bounding box center [995, 289] width 251 height 513
drag, startPoint x: 1003, startPoint y: 153, endPoint x: 940, endPoint y: 160, distance: 63.3
click at [940, 160] on div "# ป้องกันการรุกรานจาก "Brak" และ "Treg"! # คุณต้องโจมตีอ็อกเกอร์ตัวเล็กสองครั้ง…" at bounding box center [995, 289] width 251 height 513
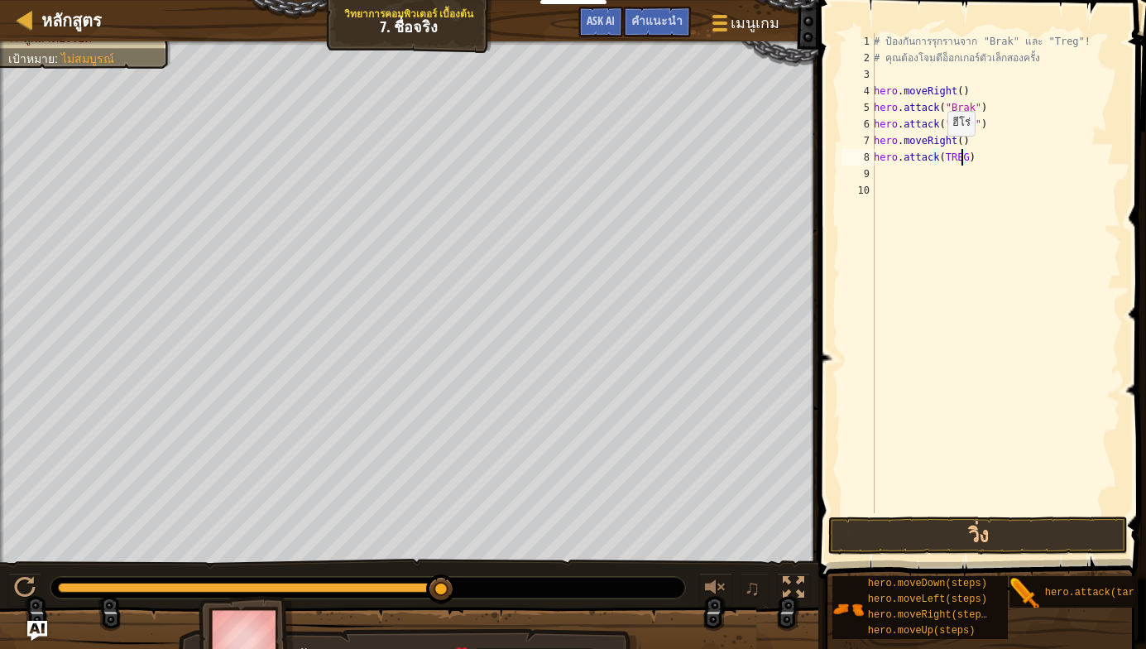
click at [938, 152] on div "# ป้องกันการรุกรานจาก "Brak" และ "Treg"! # คุณต้องโจมตีอ็อกเกอร์ตัวเล็กสองครั้ง…" at bounding box center [995, 289] width 251 height 513
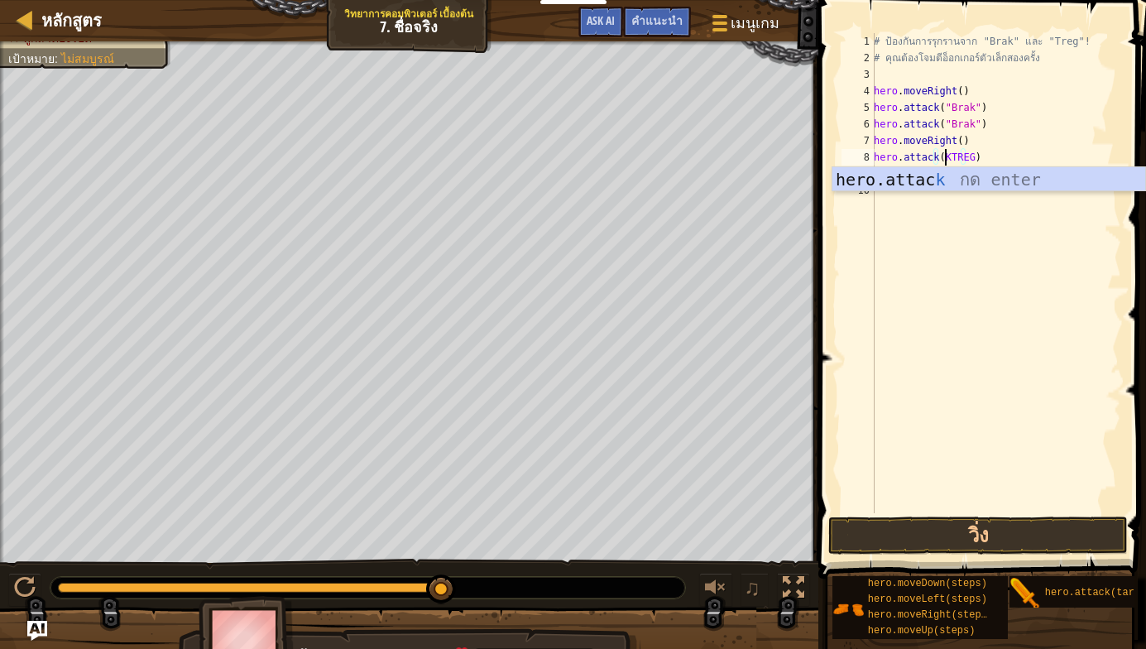
scroll to position [7, 6]
type textarea "hero.attack(TREG)"
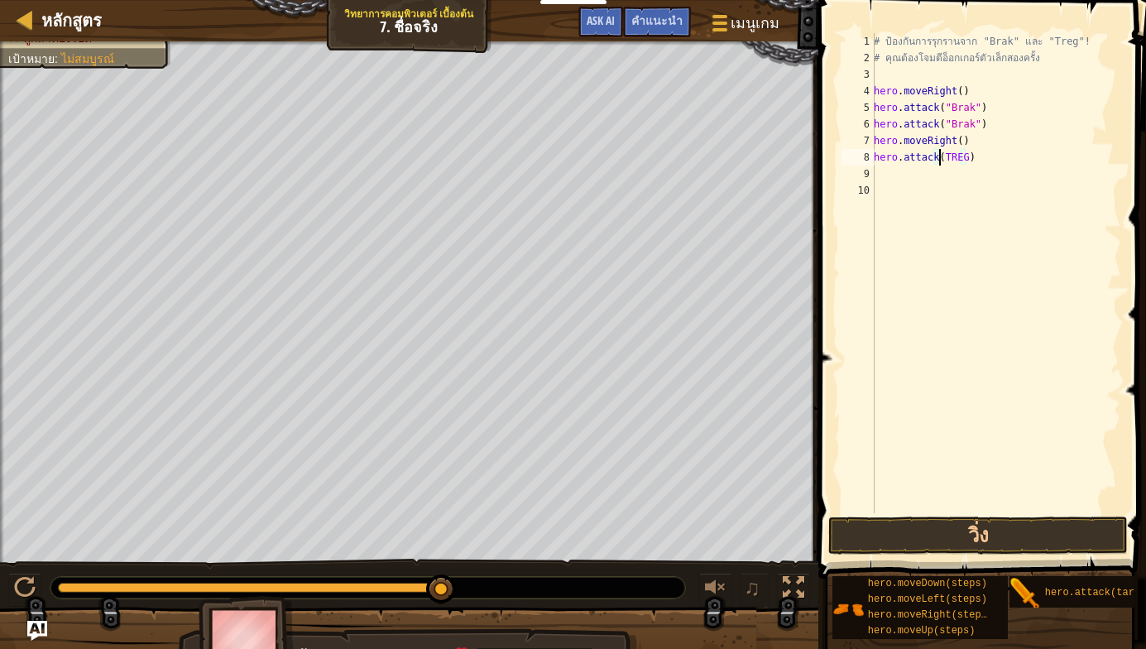
click at [889, 173] on div "# ป้องกันการรุกรานจาก "Brak" และ "Treg"! # คุณต้องโจมตีอ็อกเกอร์ตัวเล็กสองครั้ง…" at bounding box center [995, 289] width 251 height 513
type textarea "H"
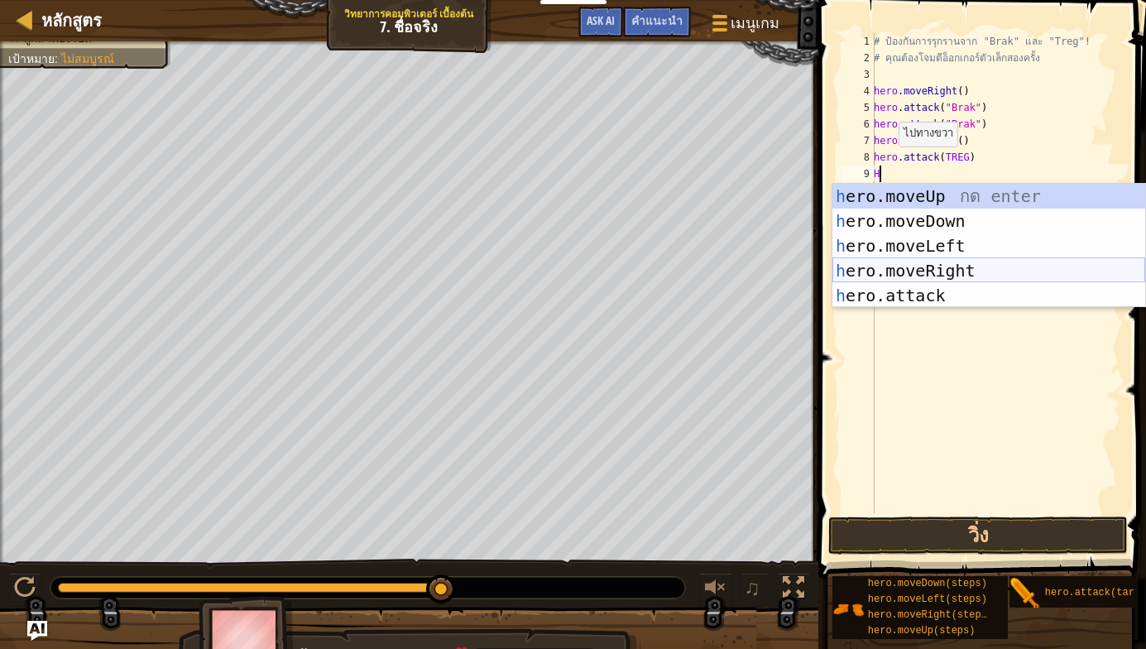
click at [935, 265] on div "h ero.moveUp กด enter h ero.moveDown กด enter h ero.moveLeft กด enter h ero.mov…" at bounding box center [988, 271] width 313 height 174
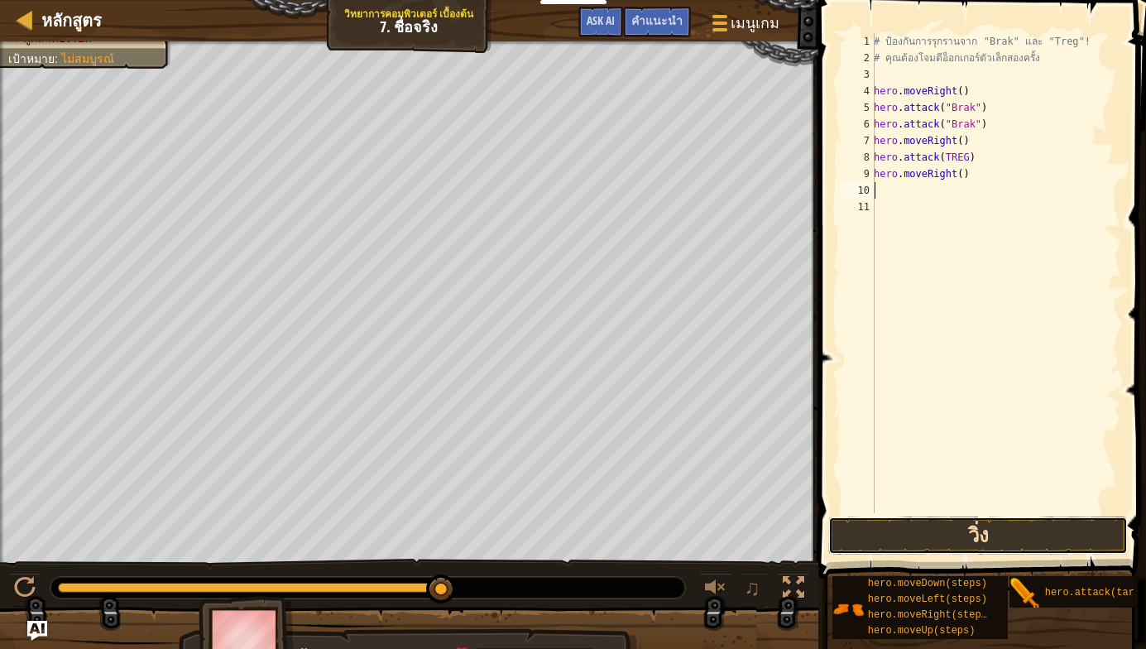
click at [936, 526] on button "วิ่ง" at bounding box center [977, 535] width 299 height 38
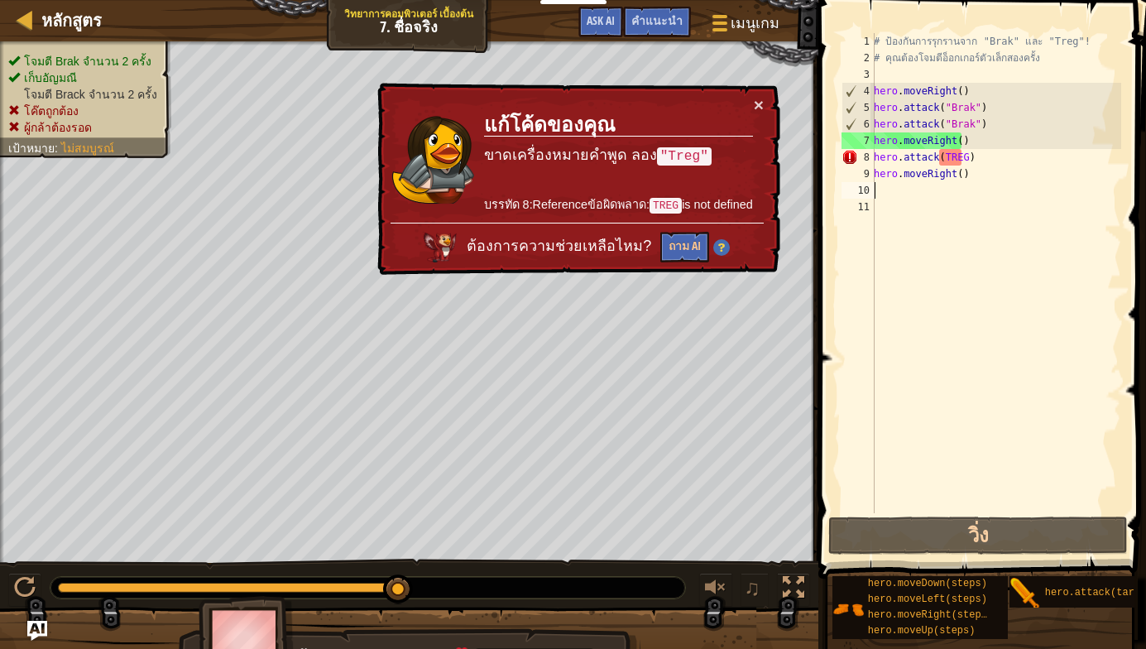
click at [751, 104] on td "แก้โค้ดของคุณ ขาดเครื่องหมายคำพูด [PERSON_NAME] "Treg" บรรทัด 8:Referenceข้อผิด…" at bounding box center [618, 159] width 270 height 127
click at [762, 98] on button "×" at bounding box center [759, 104] width 10 height 17
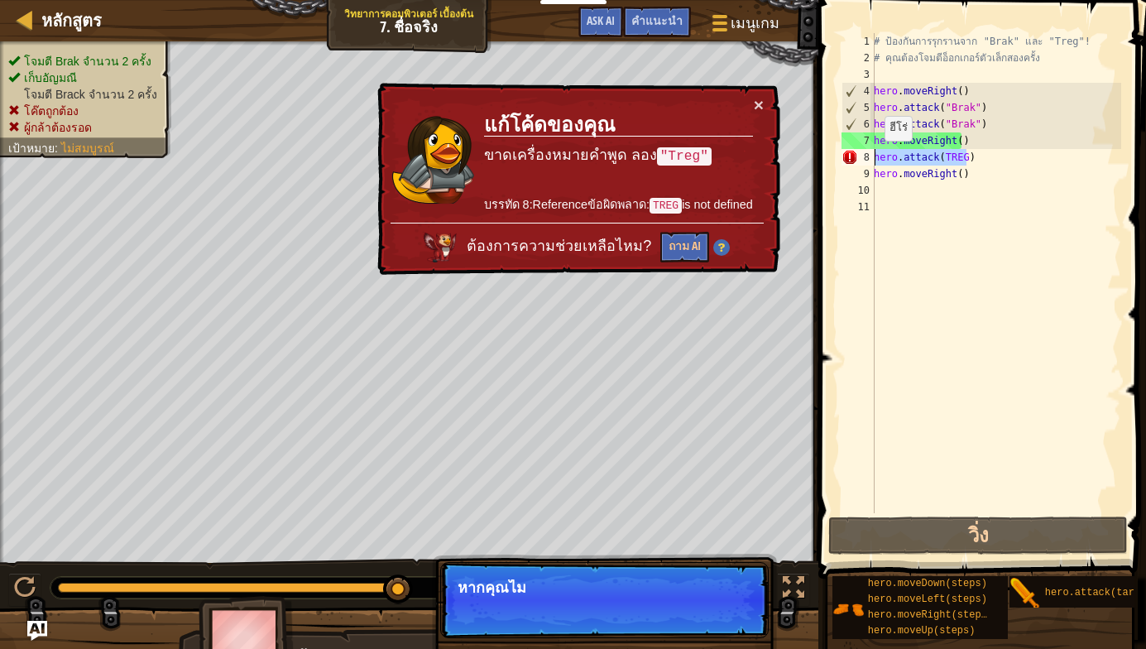
drag, startPoint x: 977, startPoint y: 149, endPoint x: 858, endPoint y: 159, distance: 119.5
click at [858, 159] on div "1 2 3 4 5 6 7 8 9 10 11 # ป้องกันการรุกรานจาก "Brak" และ "Treg"! # คุณต้องโจมตี…" at bounding box center [979, 273] width 283 height 480
type textarea "hero.attack(TREG)"
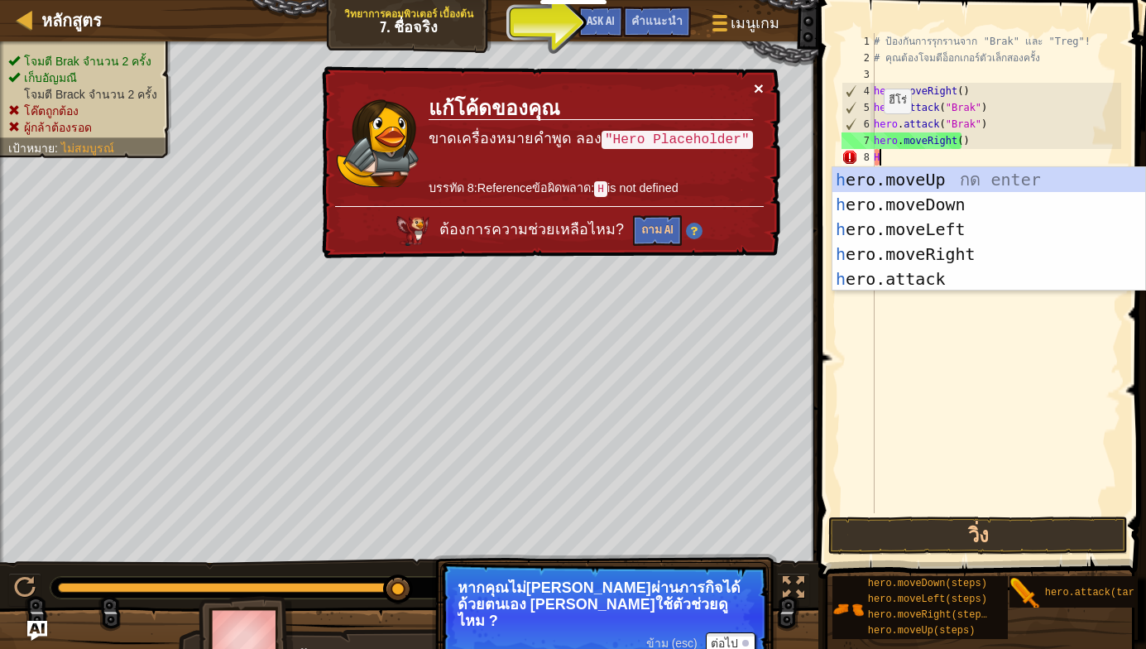
type textarea "H"
click at [758, 83] on button "×" at bounding box center [759, 88] width 10 height 17
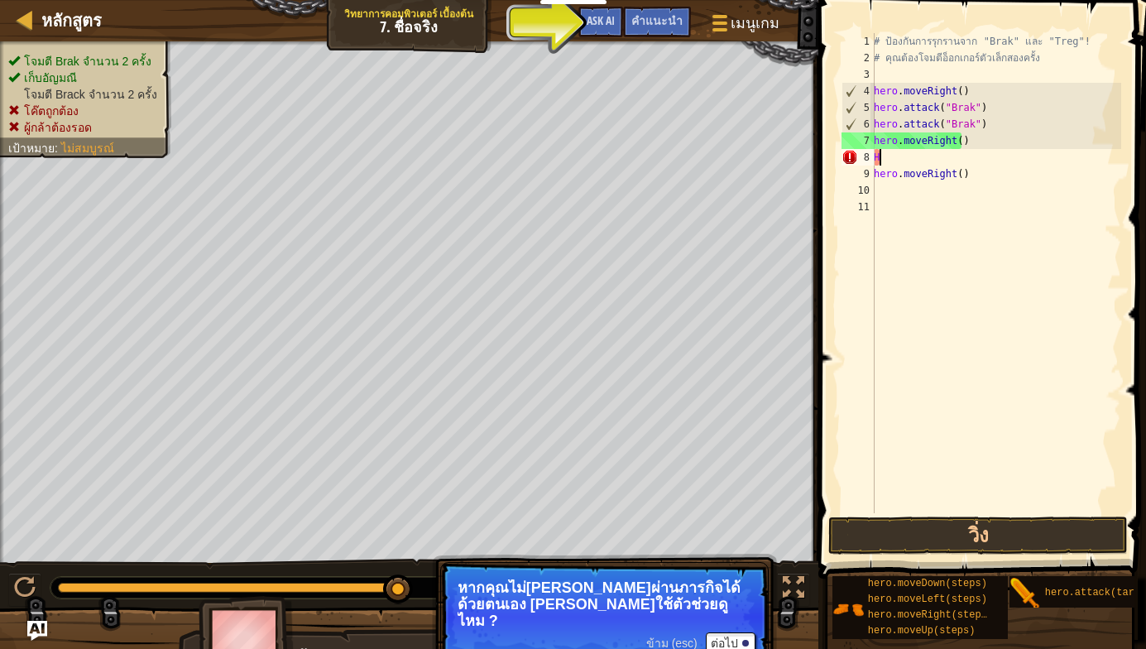
click at [998, 189] on div "# ป้องกันการรุกรานจาก "Brak" และ "Treg"! # คุณต้องโจมตีอ็อกเกอร์ตัวเล็กสองครั้ง…" at bounding box center [995, 289] width 251 height 513
click at [888, 152] on div "# ป้องกันการรุกรานจาก "Brak" และ "Treg"! # คุณต้องโจมตีอ็อกเกอร์ตัวเล็กสองครั้ง…" at bounding box center [995, 289] width 251 height 513
type textarea "H"
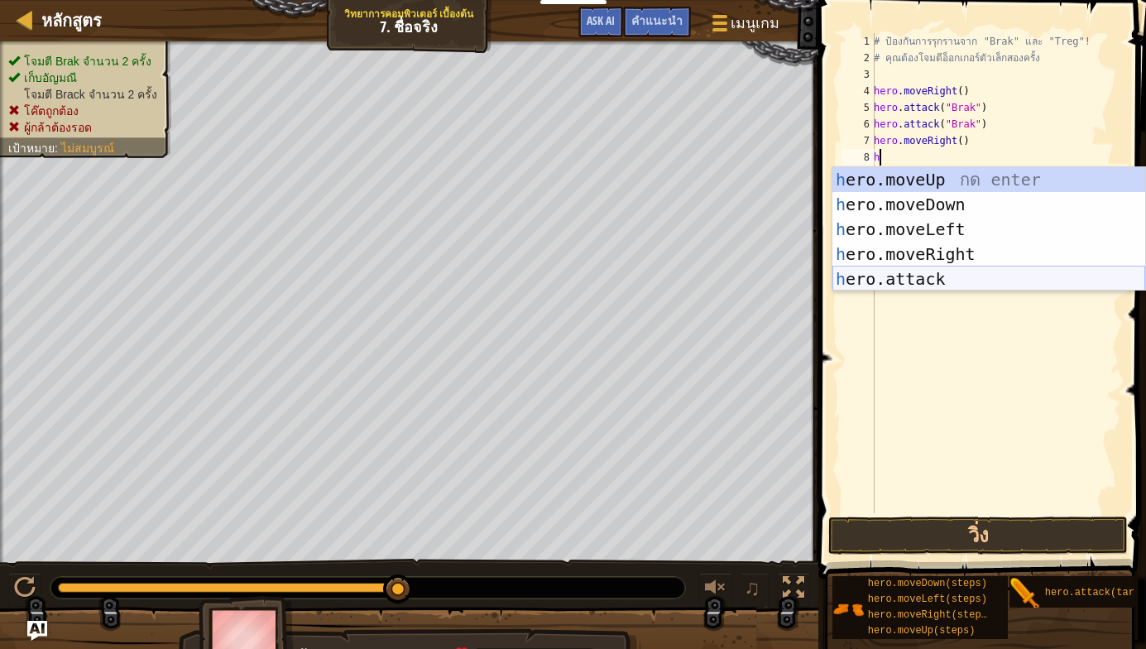
click at [916, 277] on div "h ero.moveUp กด enter h ero.moveDown กด enter h ero.moveLeft กด enter h ero.mov…" at bounding box center [988, 254] width 313 height 174
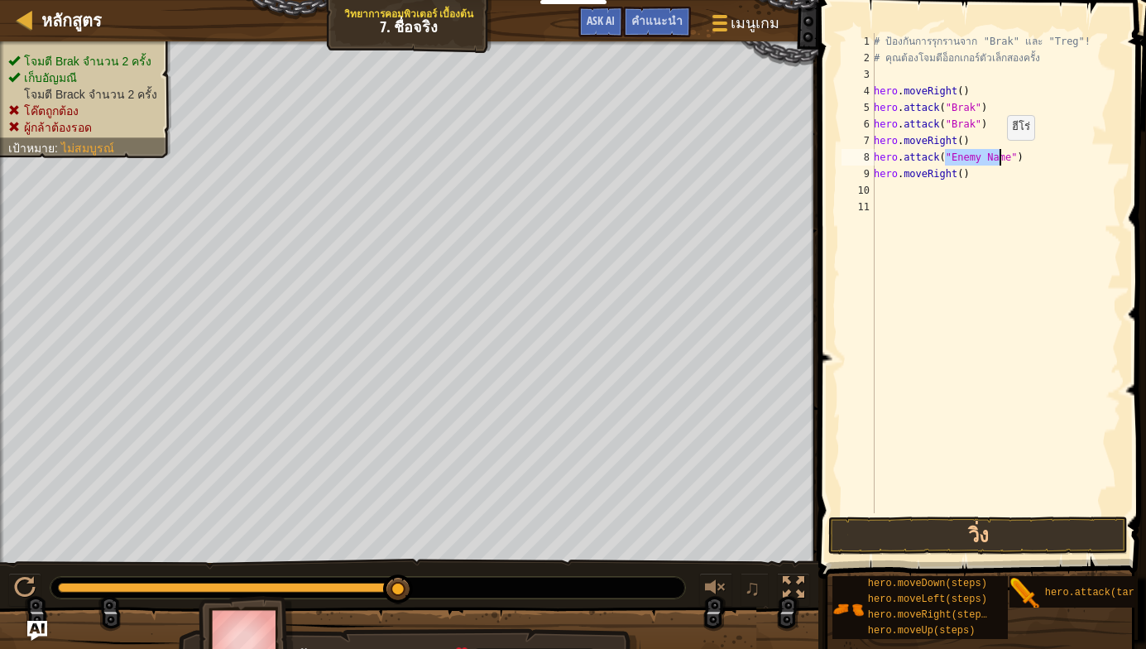
type textarea "hero.attack("Enemy Name")"
click at [1003, 184] on div "# ป้องกันการรุกรานจาก "Brak" และ "Treg"! # คุณต้องโจมตีอ็อกเกอร์ตัวเล็กสองครั้ง…" at bounding box center [995, 289] width 251 height 513
drag, startPoint x: 1013, startPoint y: 156, endPoint x: 862, endPoint y: 160, distance: 151.5
click at [862, 160] on div "1 2 3 4 5 6 7 8 9 10 11 # ป้องกันการรุกรานจาก "Brak" และ "Treg"! # คุณต้องโจมตี…" at bounding box center [979, 273] width 283 height 480
type textarea "hero.attack("Enemy Name")"
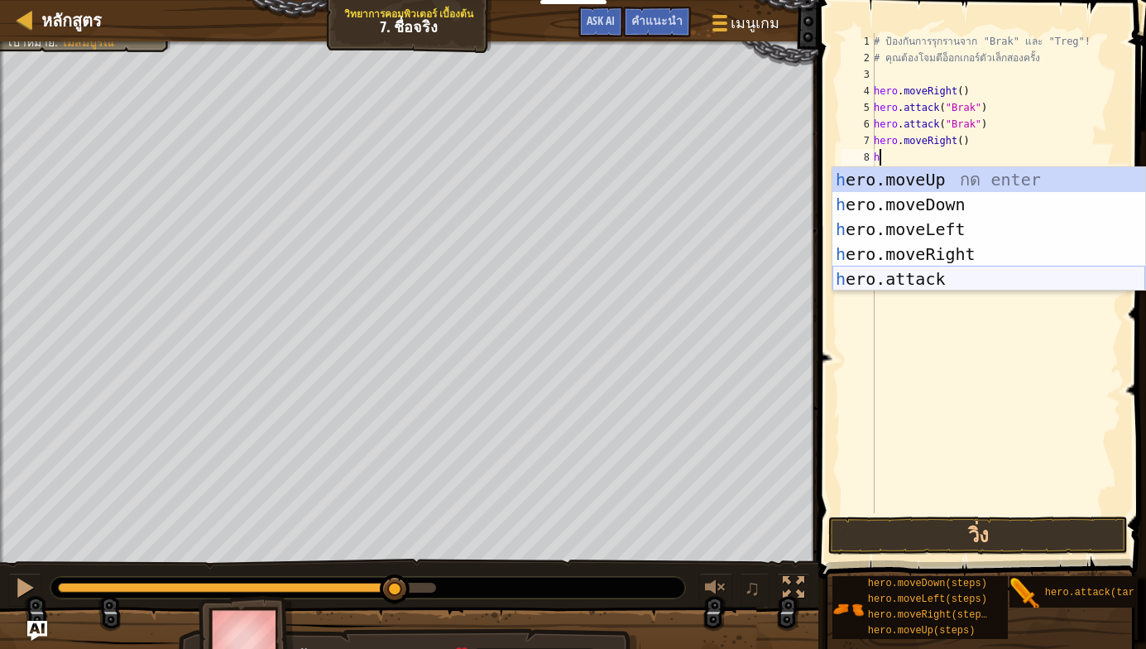
click at [900, 275] on div "h ero.moveUp กด enter h ero.moveDown กด enter h ero.moveLeft กด enter h ero.mov…" at bounding box center [988, 254] width 313 height 174
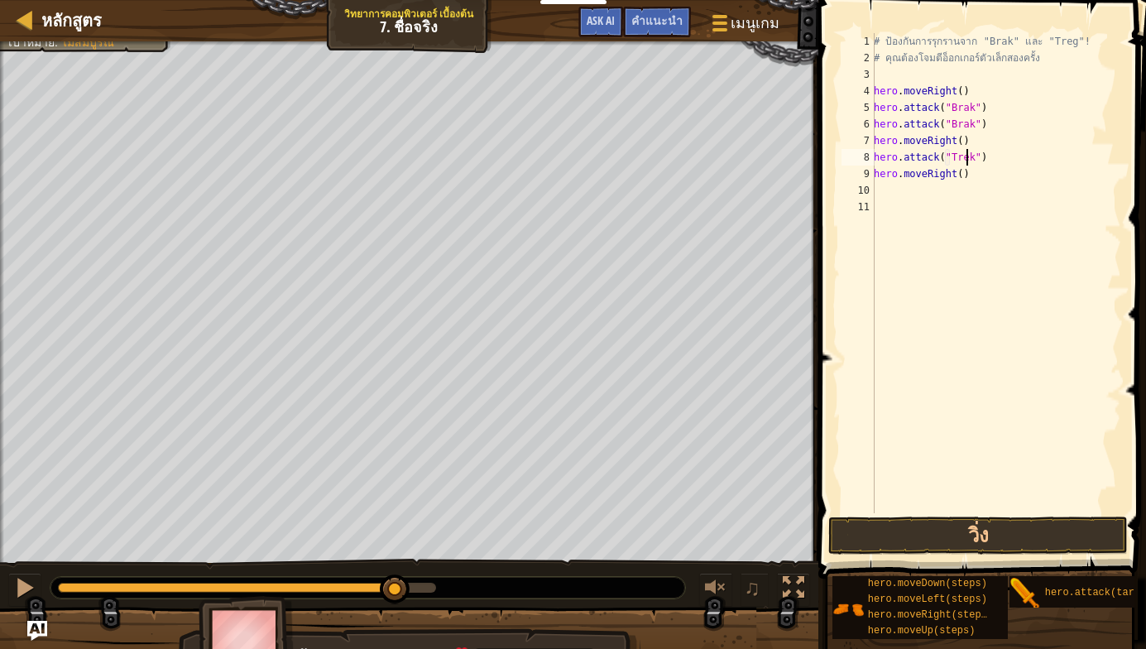
scroll to position [7, 7]
click at [989, 525] on button "วิ่ง" at bounding box center [977, 535] width 299 height 38
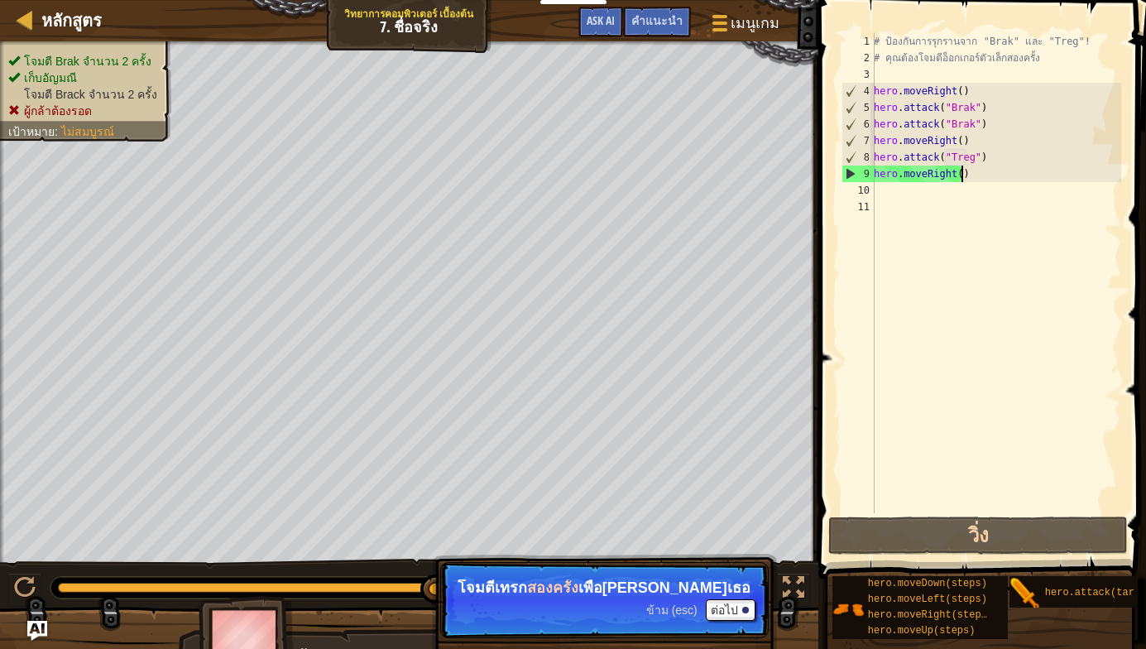
click at [961, 175] on div "# ป้องกันการรุกรานจาก "Brak" และ "Treg"! # คุณต้องโจมตีอ็อกเกอร์ตัวเล็กสองครั้ง…" at bounding box center [995, 289] width 251 height 513
click at [949, 172] on div "# ป้องกันการรุกรานจาก "Brak" และ "Treg"! # คุณต้องโจมตีอ็อกเกอร์ตัวเล็กสองครั้ง…" at bounding box center [995, 289] width 251 height 513
click at [952, 174] on div "# ป้องกันการรุกรานจาก "Brak" และ "Treg"! # คุณต้องโจมตีอ็อกเกอร์ตัวเล็กสองครั้ง…" at bounding box center [995, 289] width 251 height 513
click at [956, 171] on div "# ป้องกันการรุกรานจาก "Brak" และ "Treg"! # คุณต้องโจมตีอ็อกเกอร์ตัวเล็กสองครั้ง…" at bounding box center [995, 289] width 251 height 513
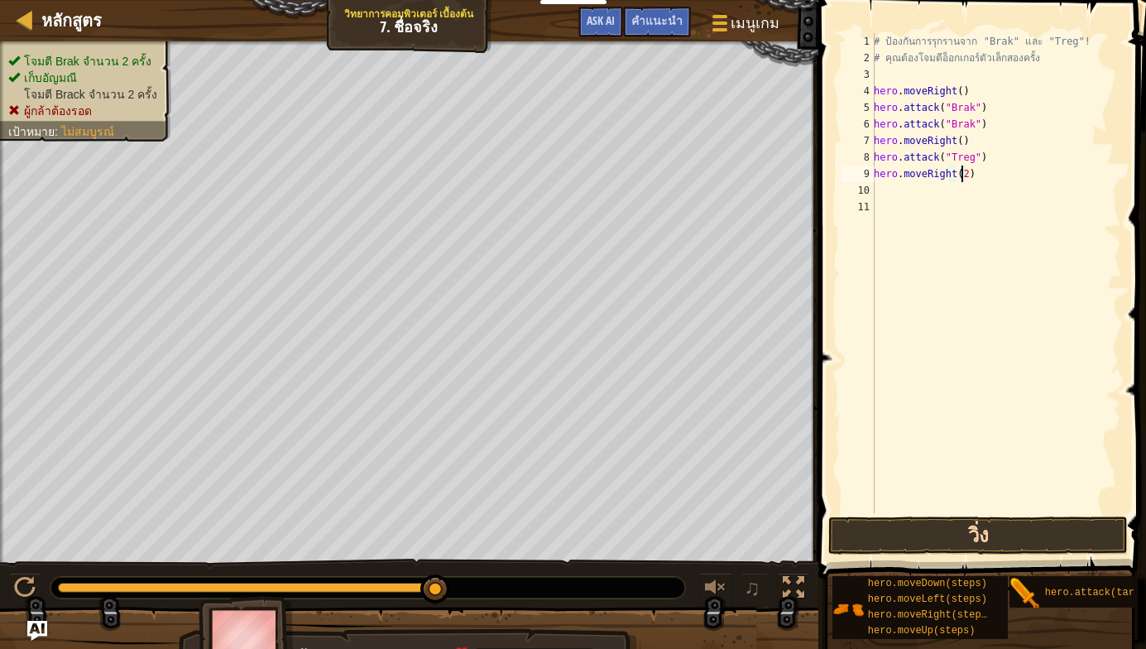
type textarea "hero.moveRight(2)"
click at [987, 519] on button "วิ่ง" at bounding box center [977, 535] width 299 height 38
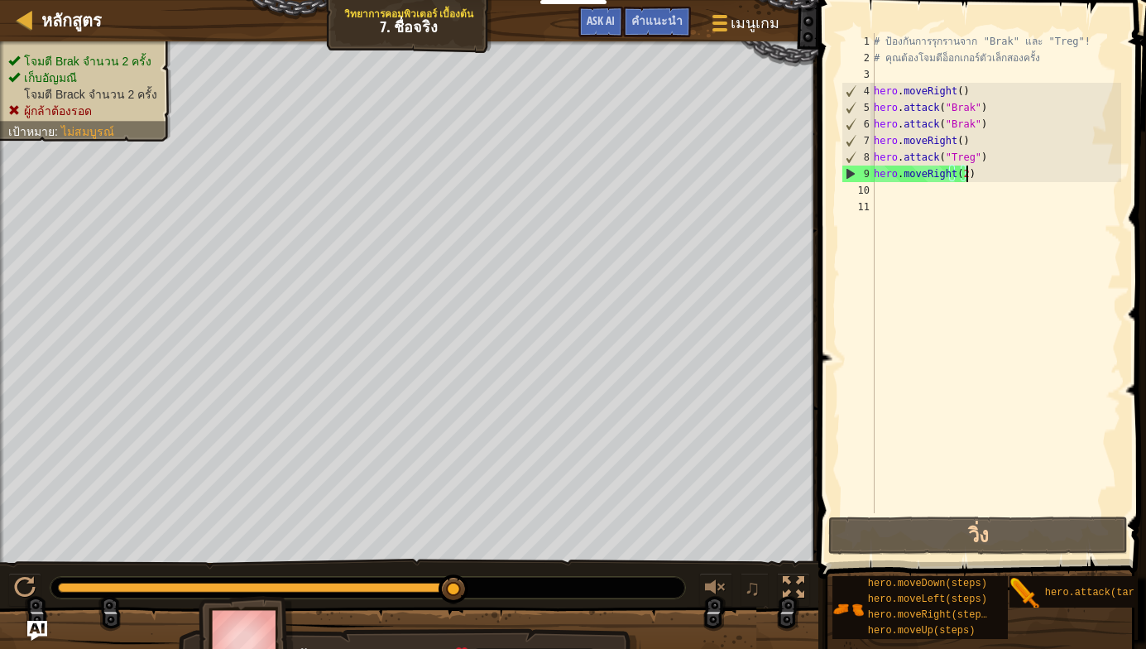
click at [969, 172] on div "# ป้องกันการรุกรานจาก "Brak" และ "Treg"! # คุณต้องโจมตีอ็อกเกอร์ตัวเล็กสองครั้ง…" at bounding box center [995, 289] width 251 height 513
drag, startPoint x: 969, startPoint y: 172, endPoint x: 862, endPoint y: 179, distance: 106.9
click at [862, 179] on div "hero.moveRight(2) 1 2 3 4 5 6 7 8 9 10 11 # ป้องกันการรุกรานจาก "Brak" และ "Tre…" at bounding box center [979, 273] width 283 height 480
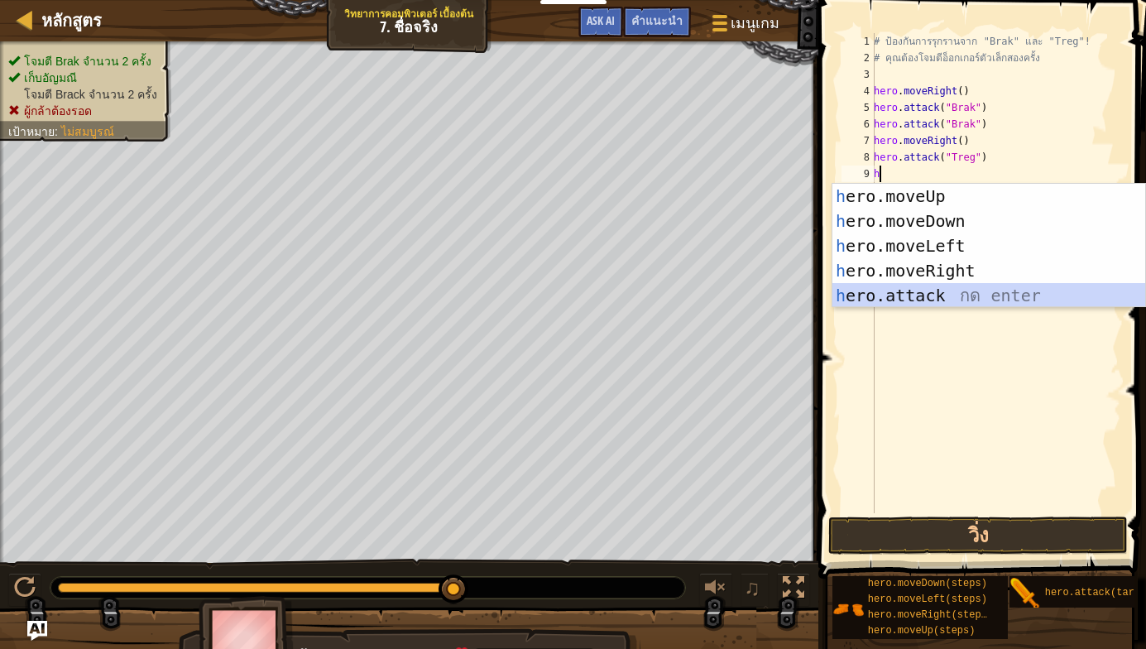
click at [915, 290] on div "h ero.moveUp กด enter h ero.moveDown กด enter h ero.moveLeft กด enter h ero.mov…" at bounding box center [988, 271] width 313 height 174
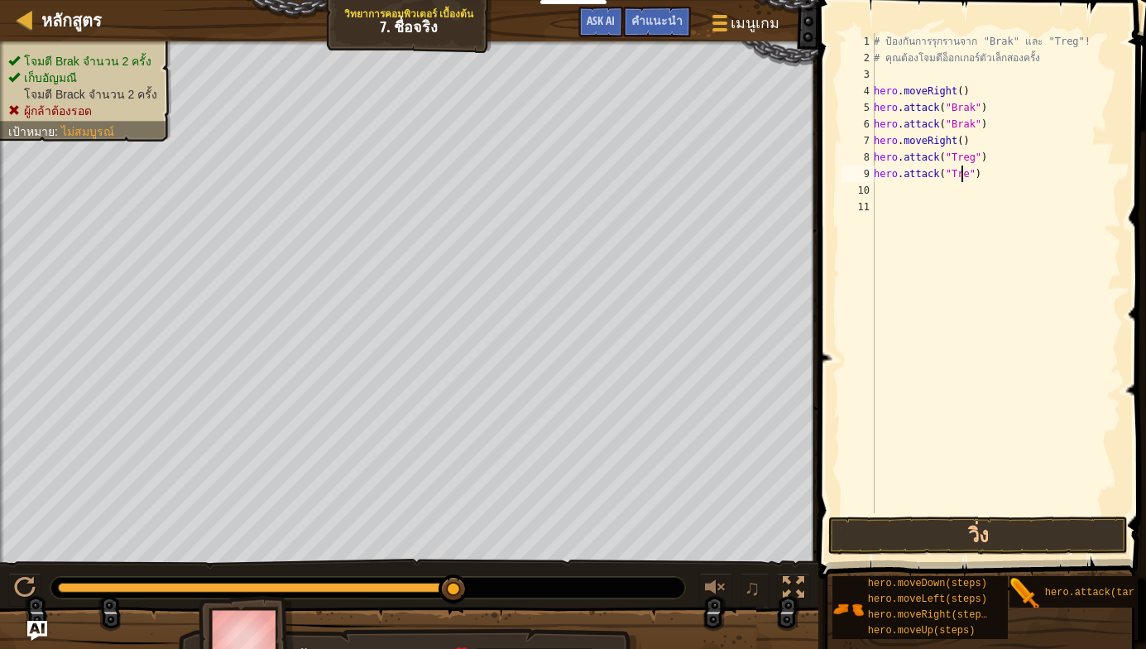
scroll to position [7, 7]
type textarea "hero.attack("Treg")"
click at [987, 529] on button "วิ่ง" at bounding box center [977, 535] width 299 height 38
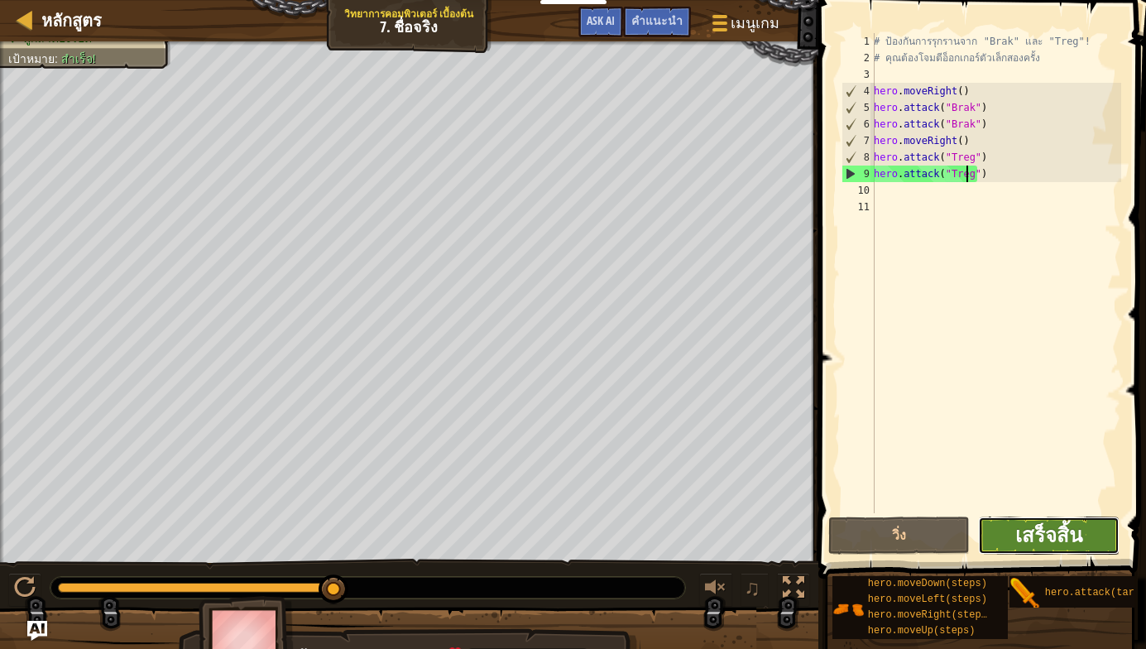
click at [1041, 532] on span "เสร็จสิ้น" at bounding box center [1048, 534] width 67 height 26
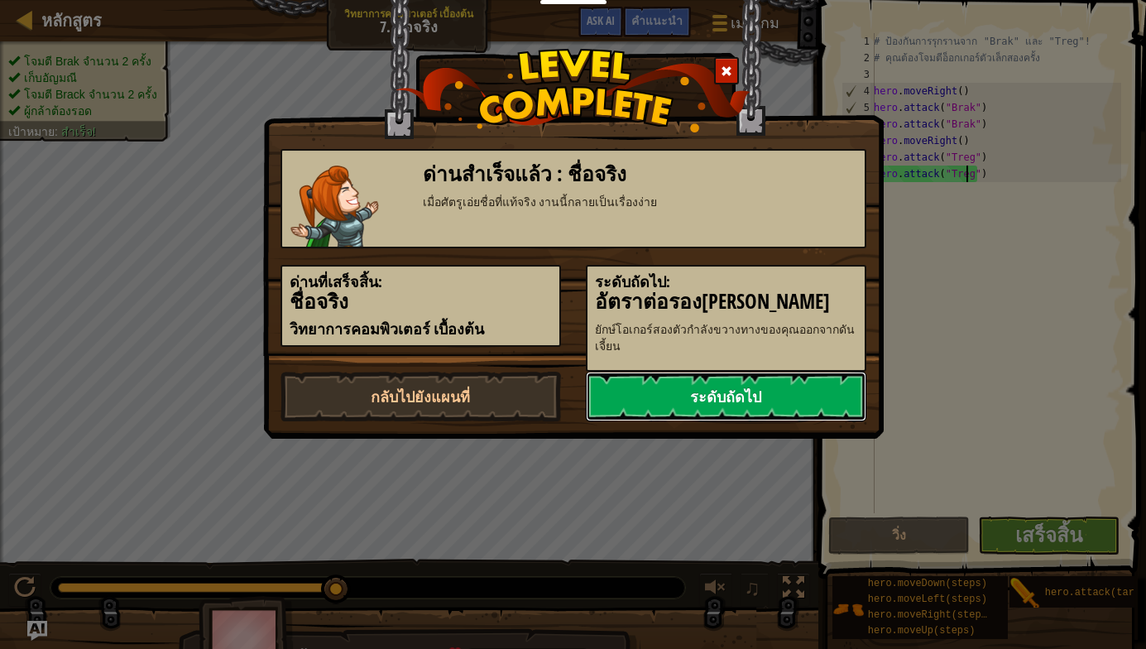
click at [746, 403] on link "ระดับถัดไป" at bounding box center [726, 396] width 280 height 50
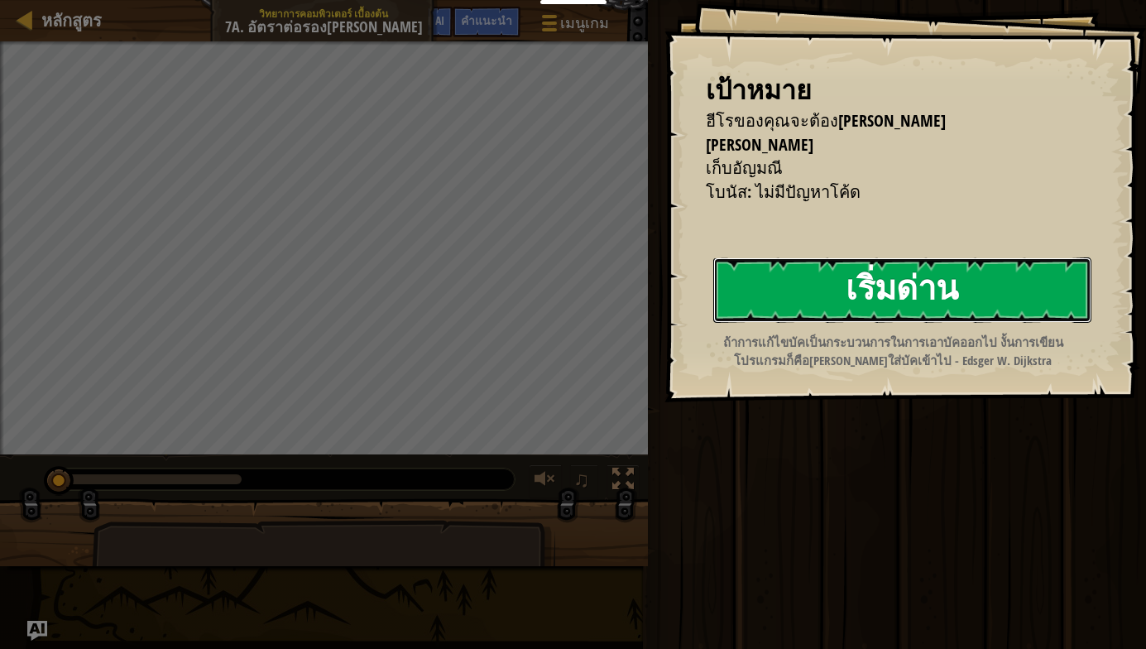
click at [813, 292] on button "เริ่มด่าน" at bounding box center [902, 289] width 378 height 65
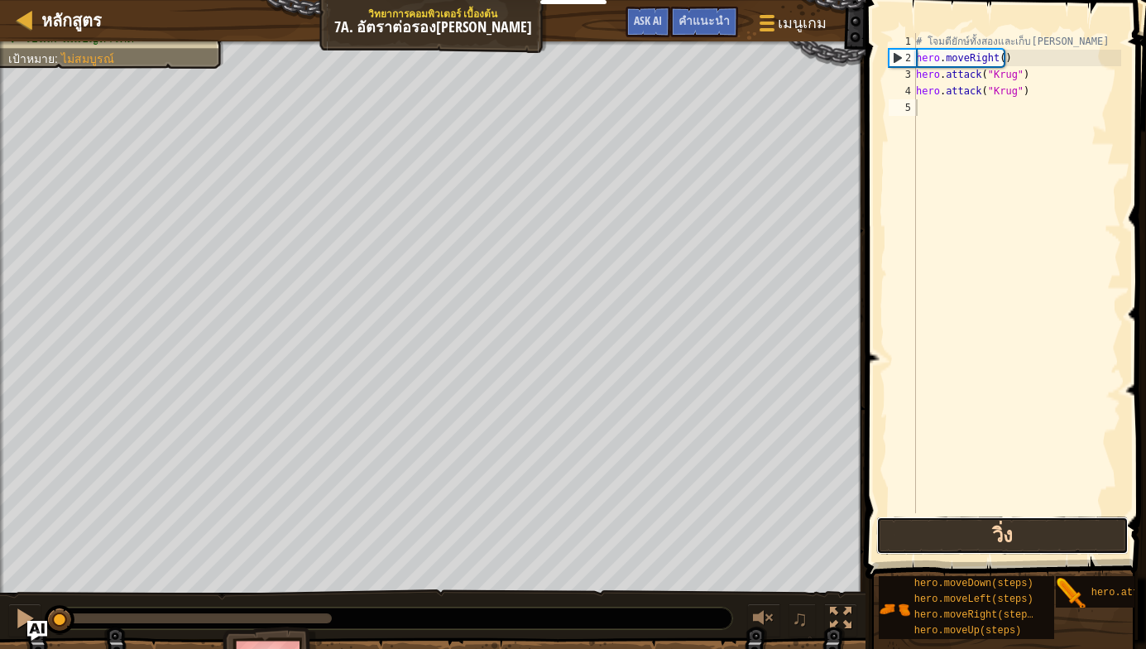
click at [1007, 540] on button "วิ่ง" at bounding box center [1002, 535] width 252 height 38
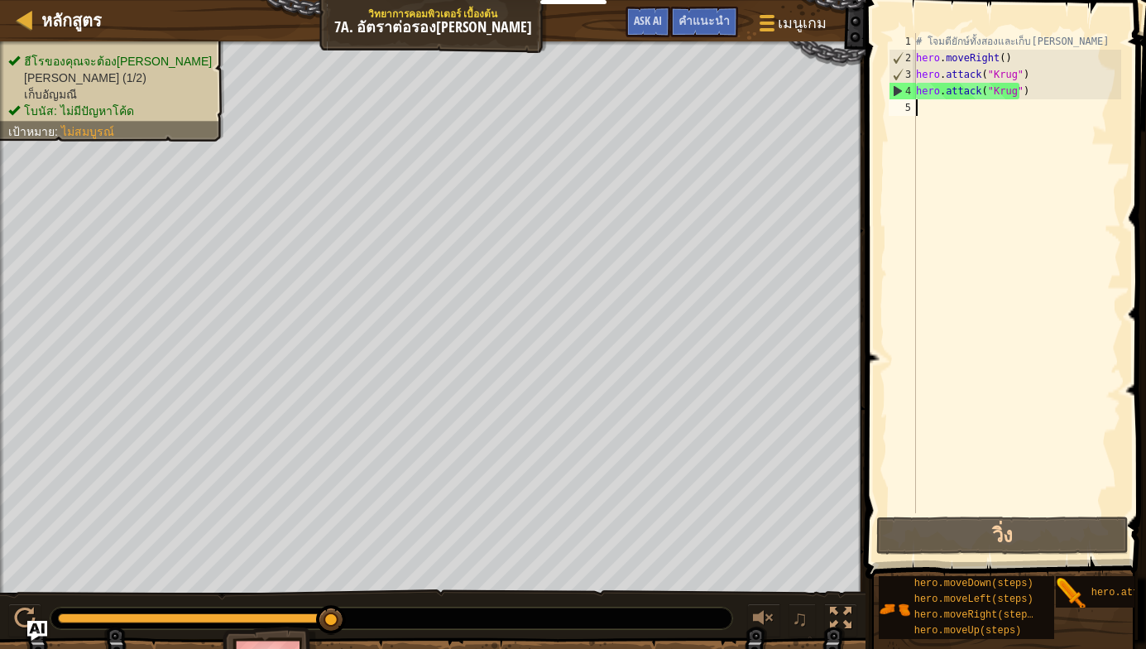
type textarea "h"
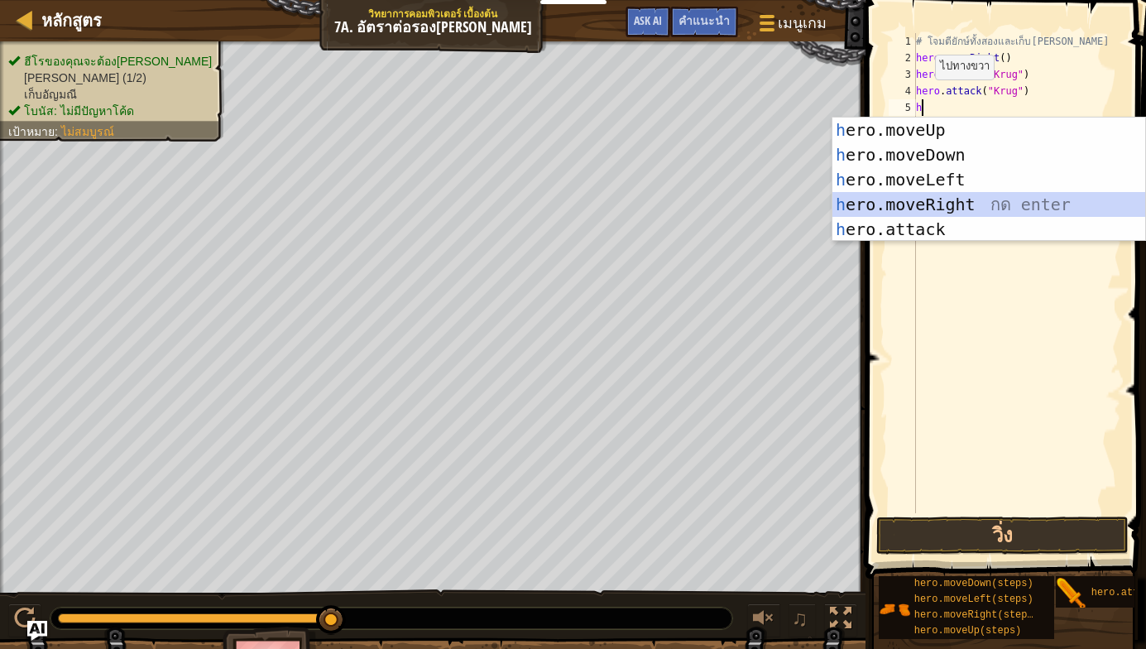
click at [932, 202] on div "h ero.moveUp กด enter h ero.moveDown กด enter h ero.moveLeft กด enter h ero.mov…" at bounding box center [988, 204] width 313 height 174
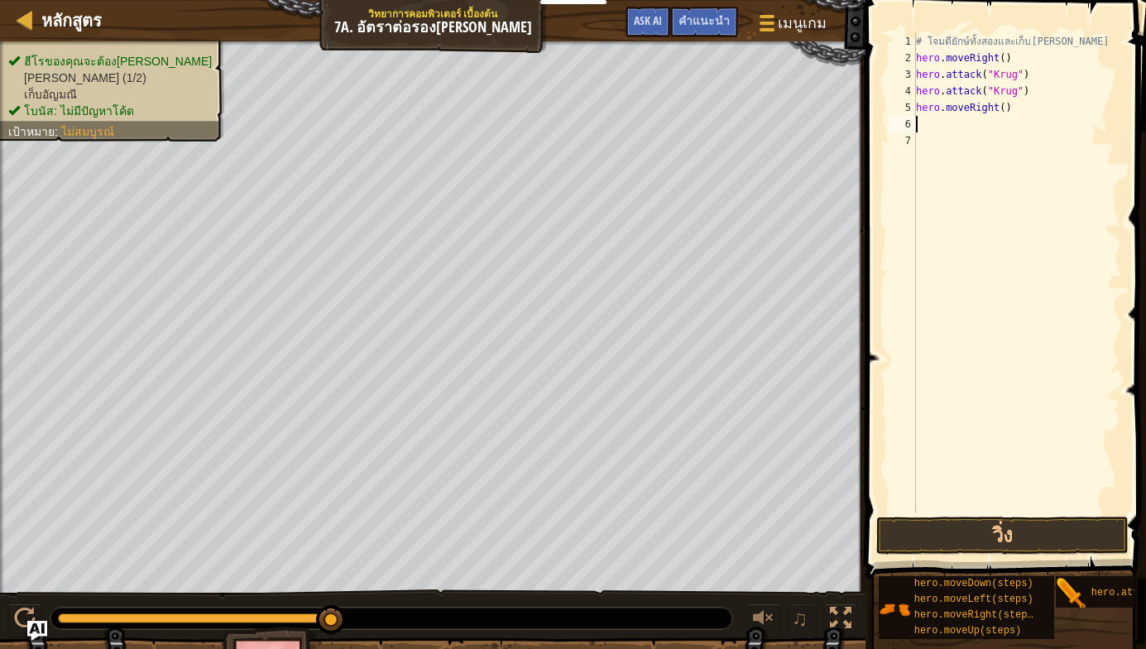
type textarea "h"
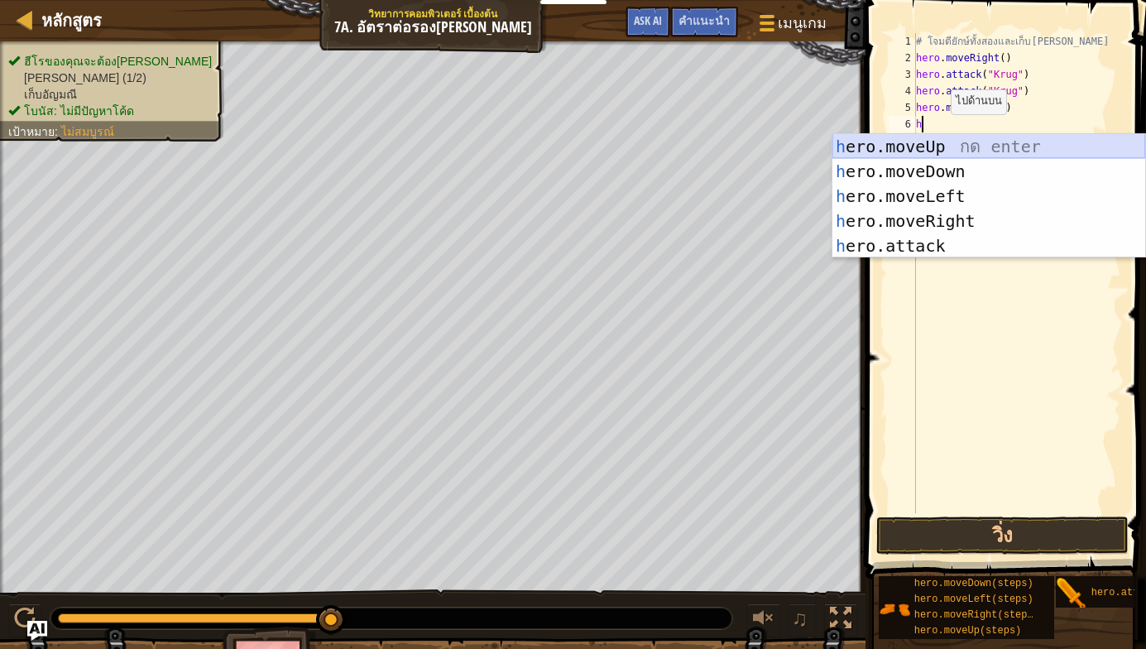
click at [945, 151] on div "h ero.moveUp กด enter h ero.moveDown กด enter h ero.moveLeft กด enter h ero.mov…" at bounding box center [988, 221] width 313 height 174
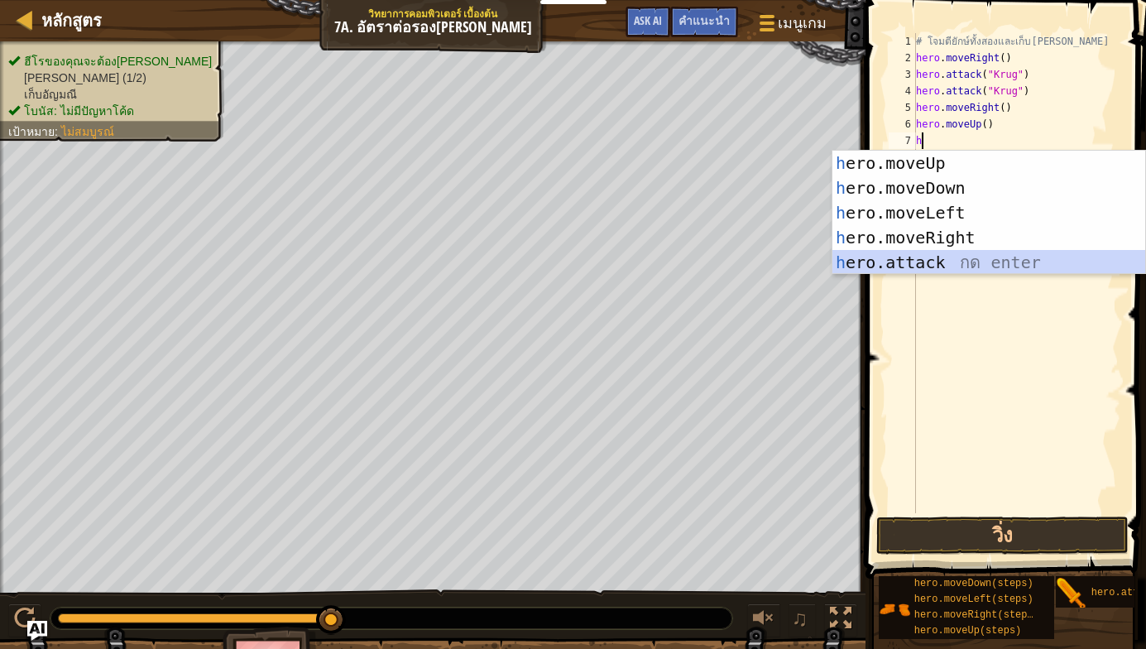
click at [932, 264] on div "h ero.moveUp กด enter h ero.moveDown กด enter h ero.moveLeft กด enter h ero.mov…" at bounding box center [988, 238] width 313 height 174
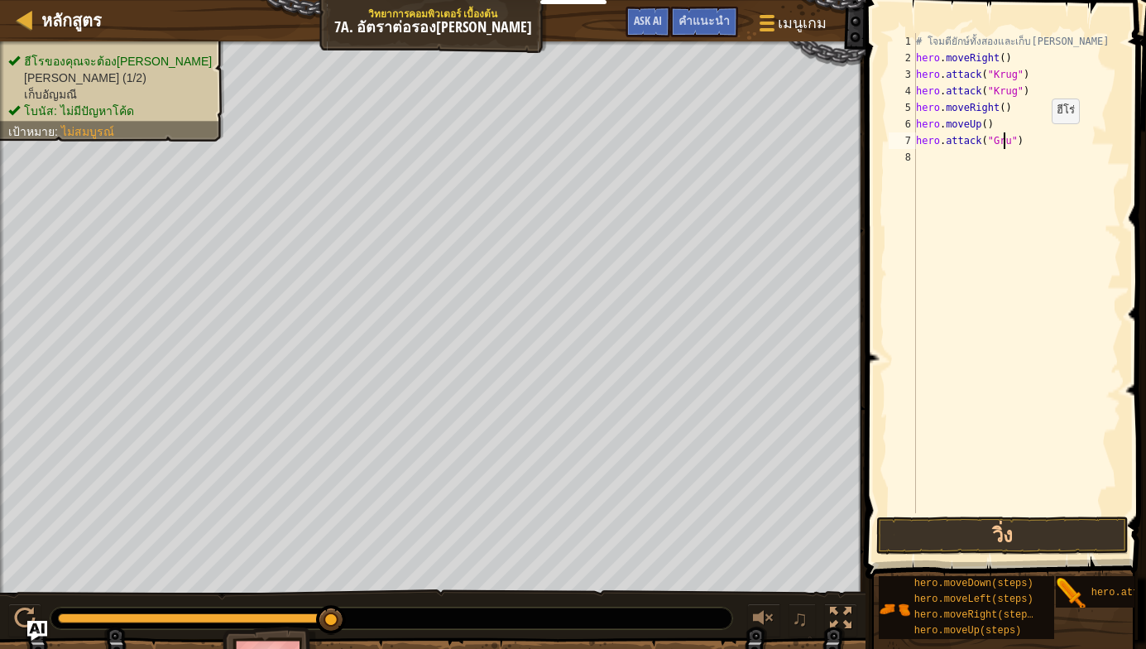
scroll to position [7, 7]
type textarea "hero.attack("Grump")"
click at [955, 154] on div "# โจมตียักษ์ทั้งสองและเก็บ[PERSON_NAME] hero . moveRight ( ) hero . attack ( "K…" at bounding box center [1016, 289] width 208 height 513
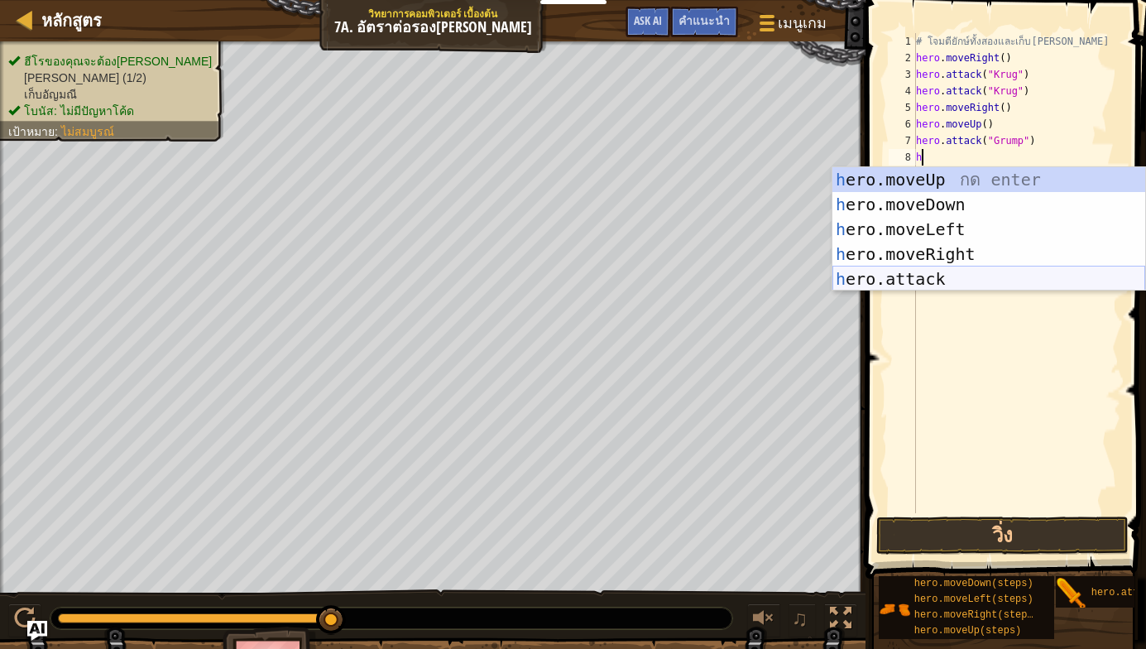
click at [968, 267] on div "h ero.moveUp กด enter h ero.moveDown กด enter h ero.moveLeft กด enter h ero.mov…" at bounding box center [988, 254] width 313 height 174
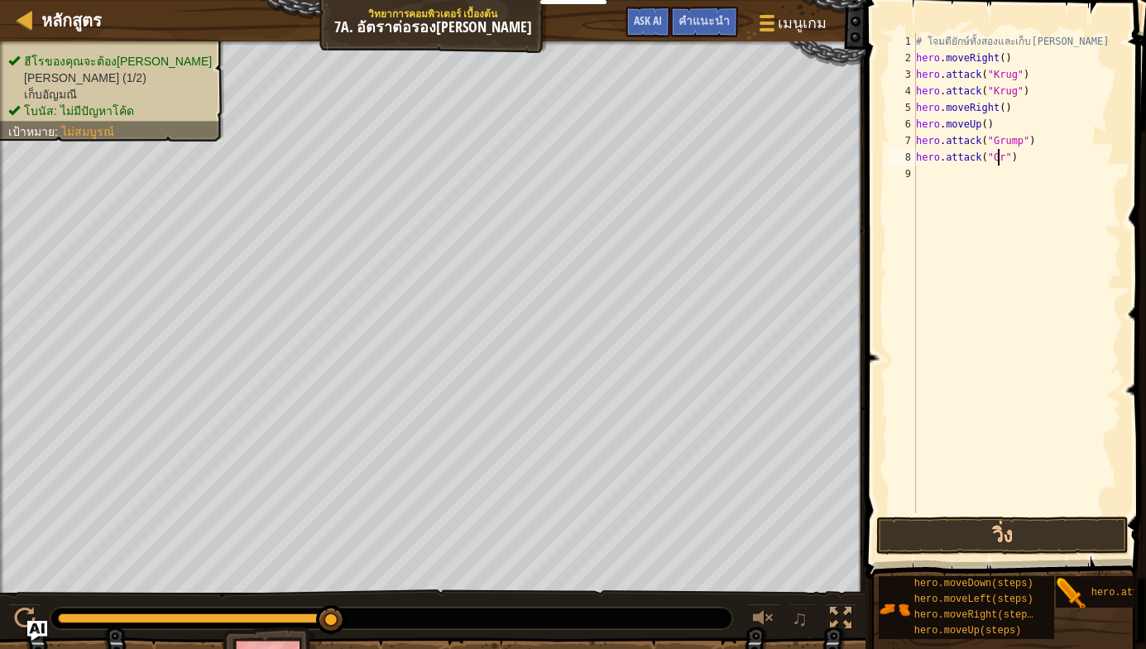
scroll to position [7, 7]
type textarea "hero.attack("Grump")"
click at [947, 172] on div "# โจมตียักษ์ทั้งสองและเก็บ[PERSON_NAME] hero . moveRight ( ) hero . attack ( "K…" at bounding box center [1016, 289] width 208 height 513
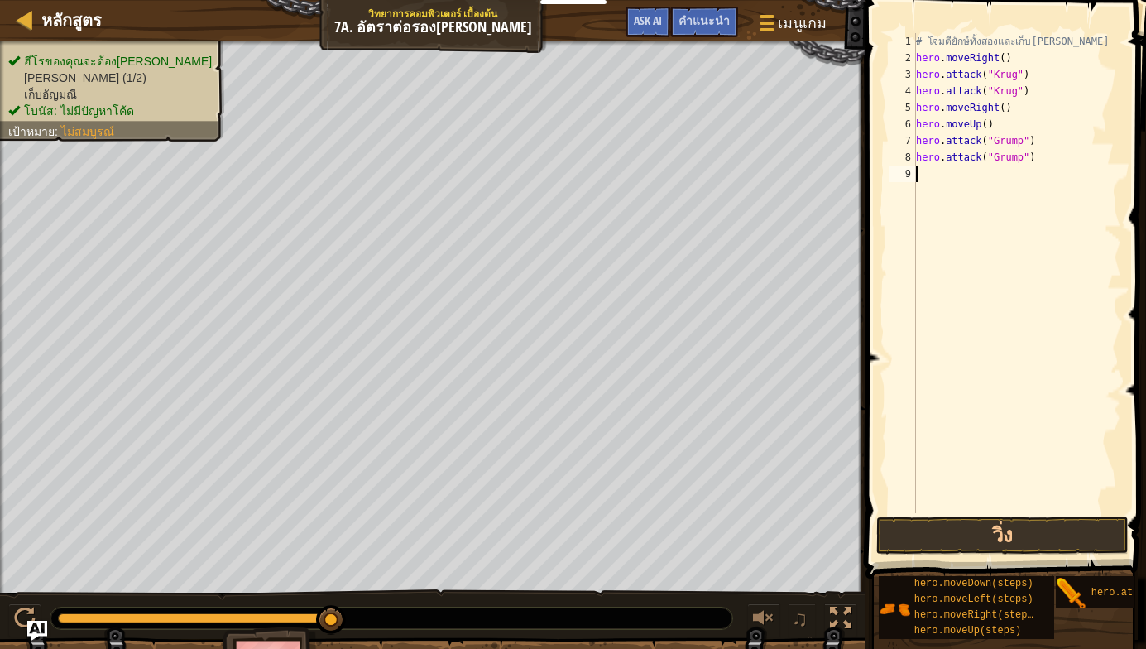
type textarea "h"
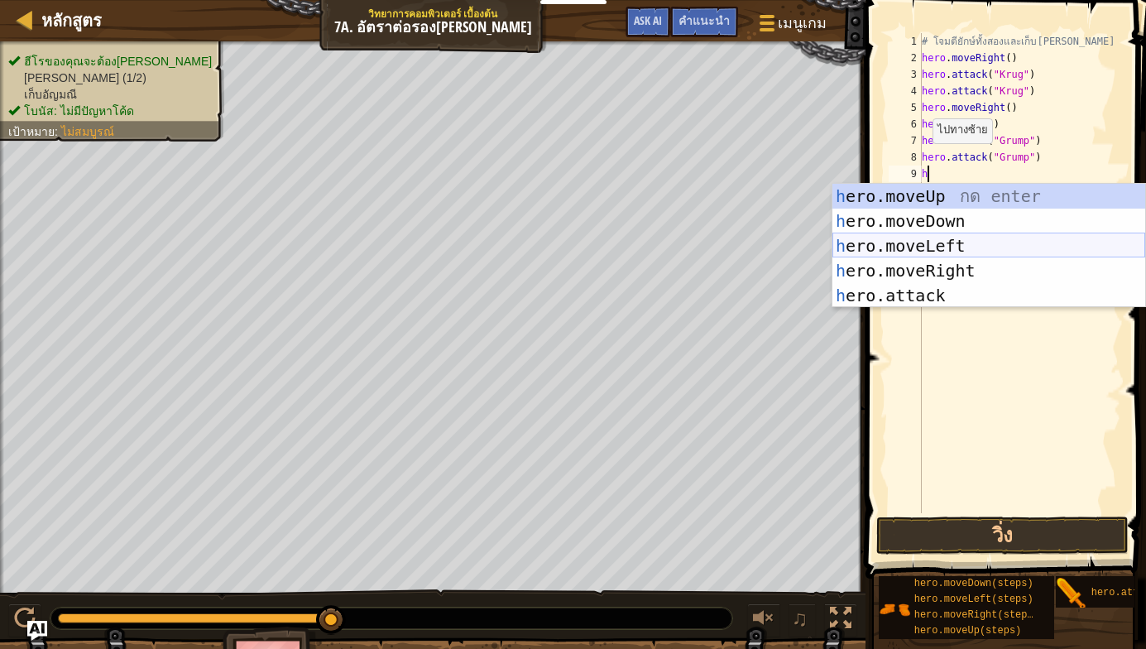
click at [950, 245] on div "h ero.moveUp กด enter h ero.moveDown กด enter h ero.moveLeft กด enter h ero.mov…" at bounding box center [988, 271] width 313 height 174
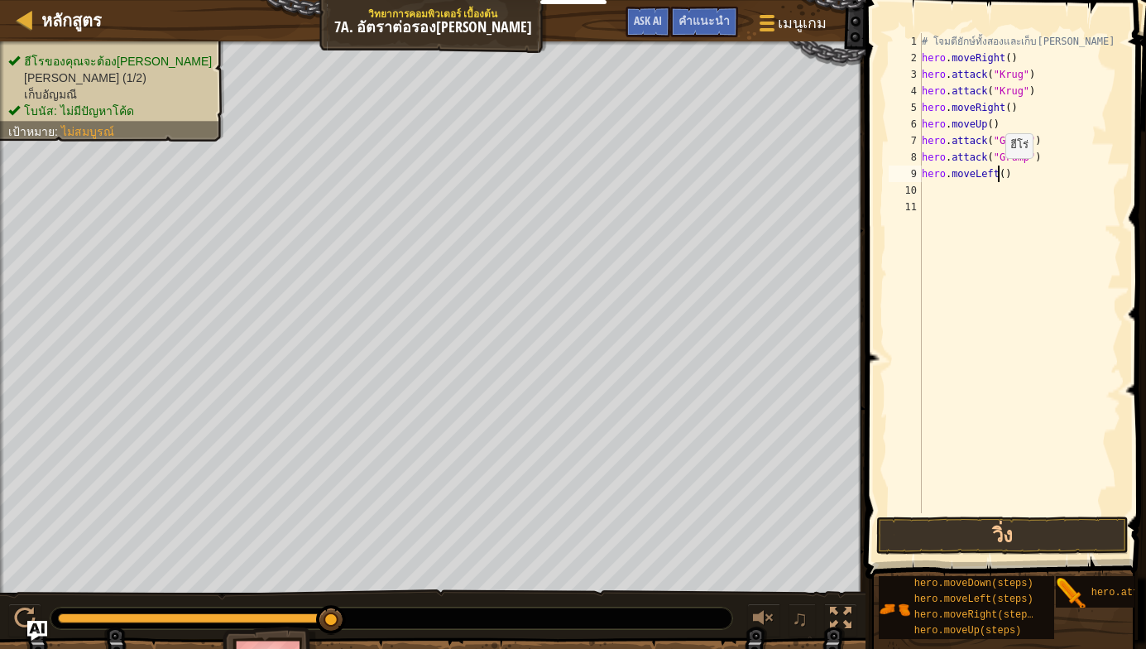
click at [997, 175] on div "# โจมตียักษ์ทั้งสองและเก็บ[PERSON_NAME] hero . moveRight ( ) hero . attack ( "K…" at bounding box center [1019, 289] width 203 height 513
type textarea "hero.moveLeft(2)"
click at [1029, 537] on button "วิ่ง" at bounding box center [1002, 535] width 252 height 38
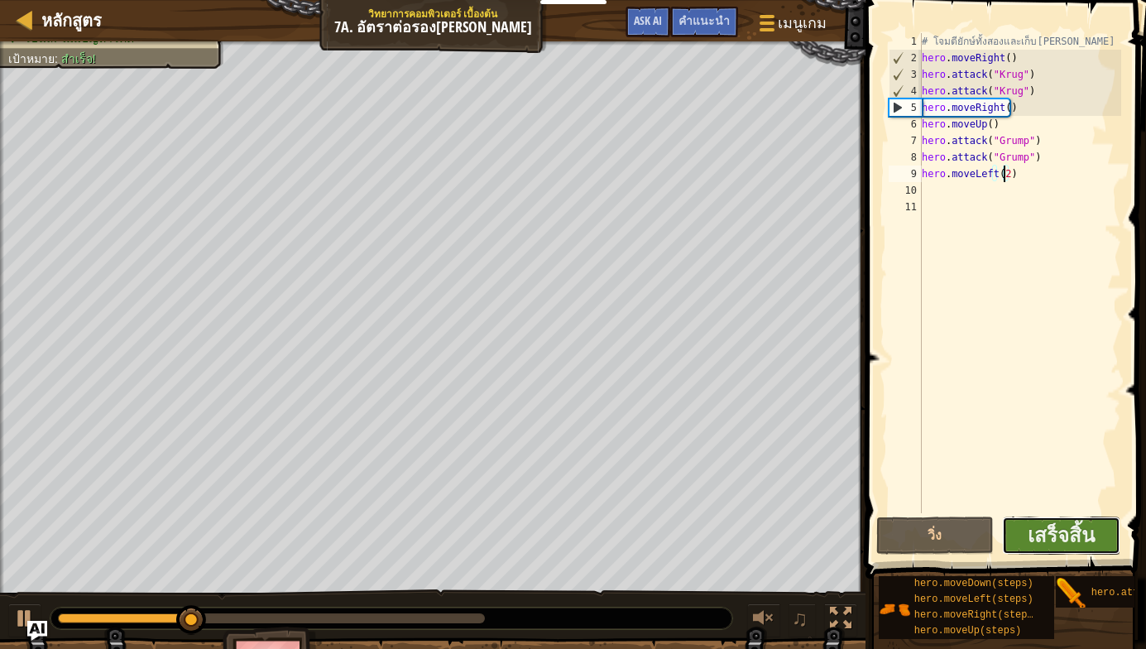
click at [1022, 525] on button "เสร็จสิ้น" at bounding box center [1061, 535] width 118 height 38
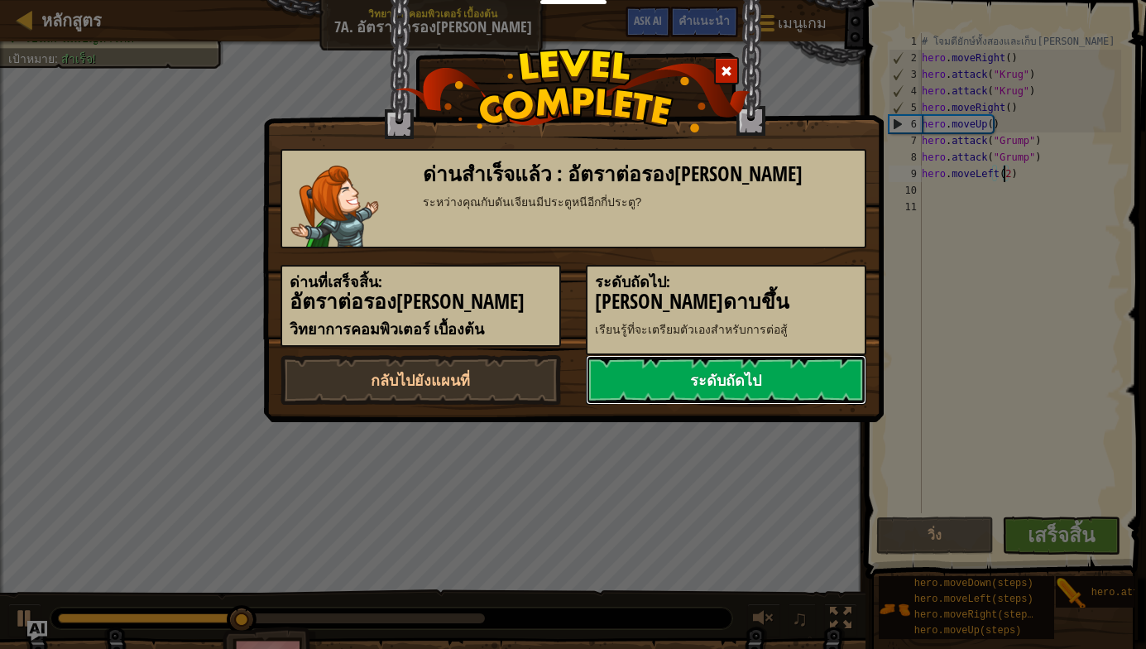
click at [692, 375] on link "ระดับถัดไป" at bounding box center [726, 380] width 280 height 50
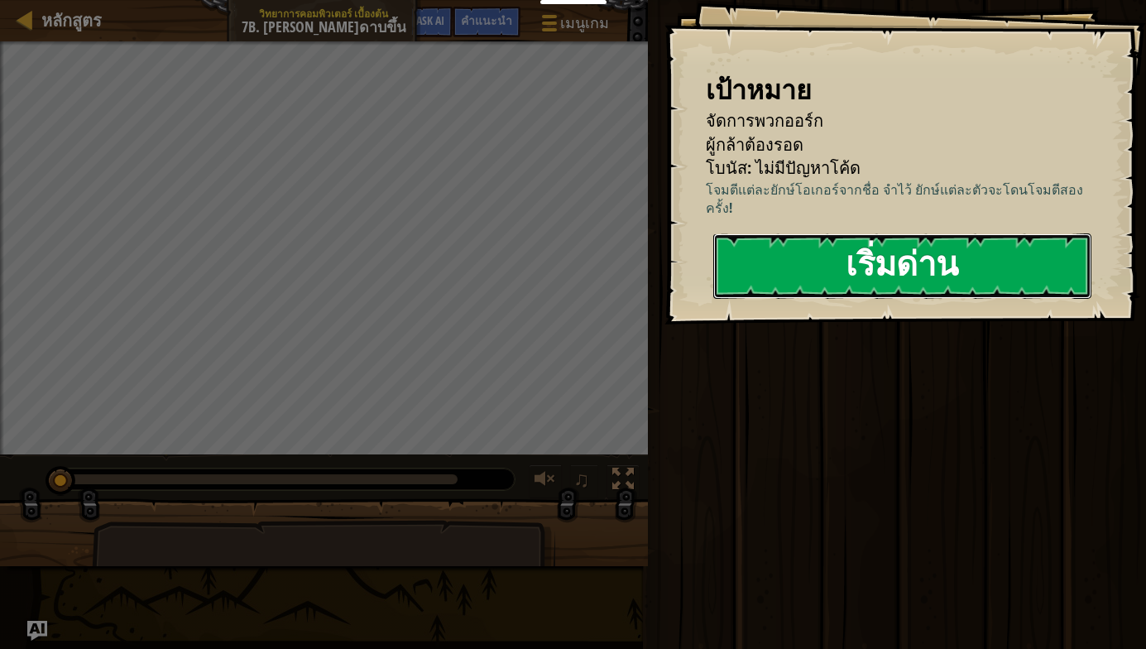
click at [877, 256] on button "เริ่มด่าน" at bounding box center [902, 265] width 378 height 65
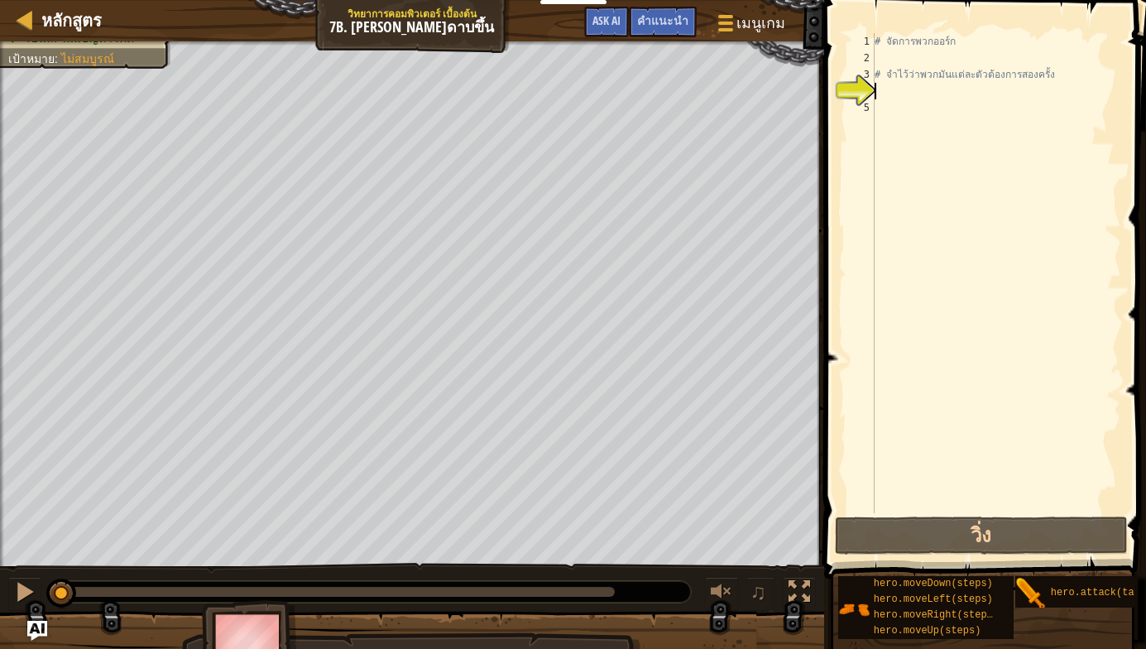
click at [880, 95] on div "# จัดการพวกออร์ก # จำไว้ว่าพวกมันแต่ละตัวต้องการสองครั้ง" at bounding box center [996, 289] width 250 height 513
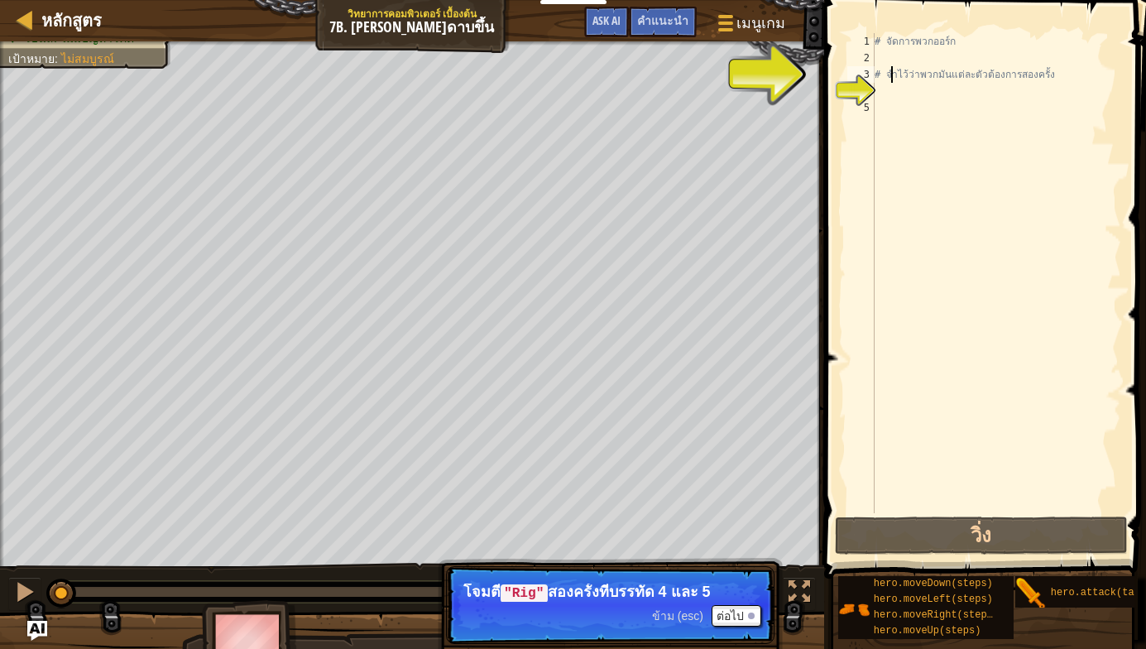
click at [891, 74] on div "# จัดการพวกออร์ก # จำไว้ว่าพวกมันแต่ละตัวต้องการสองครั้ง" at bounding box center [996, 289] width 250 height 513
type textarea "# จำไว้ว่าพวกมันแต่ละตัวต้องการสองครั้ง"
drag, startPoint x: 877, startPoint y: 76, endPoint x: 886, endPoint y: 79, distance: 9.4
click at [883, 78] on div "# จัดการพวกออร์ก # จำไว้ว่าพวกมันแต่ละตัวต้องการสองครั้ง" at bounding box center [996, 289] width 250 height 513
click at [891, 81] on div "# จัดการพวกออร์ก # จำไว้ว่าพวกมันแต่ละตัวต้องการสองครั้ง" at bounding box center [996, 289] width 250 height 513
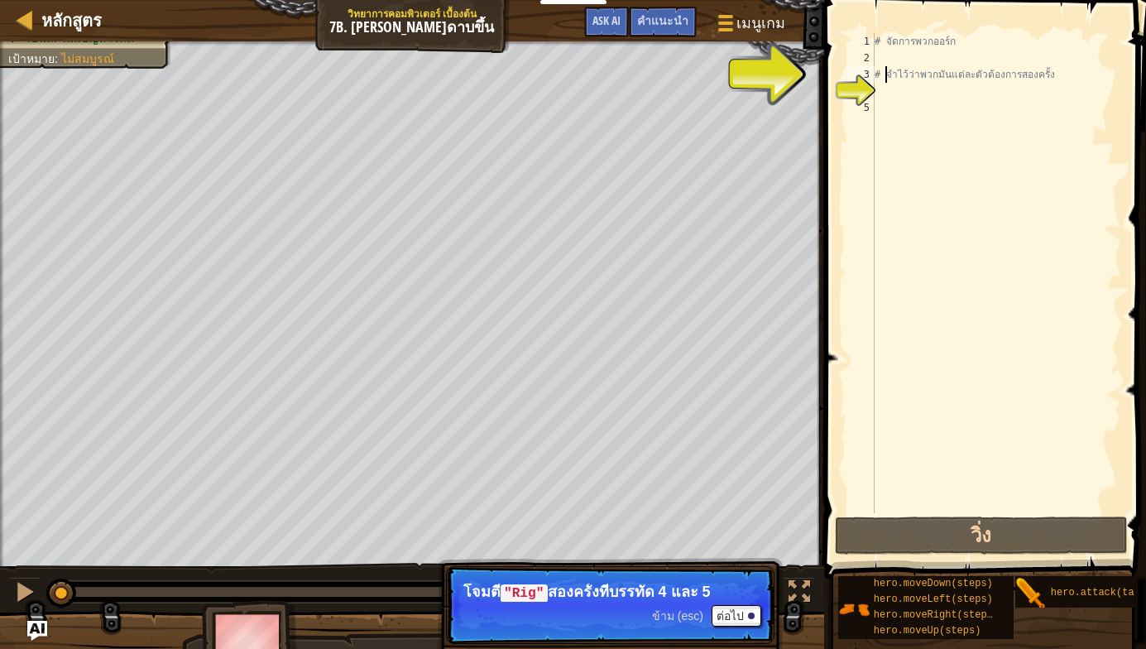
click at [883, 78] on div "# จัดการพวกออร์ก # จำไว้ว่าพวกมันแต่ละตัวต้องการสองครั้ง" at bounding box center [996, 289] width 250 height 513
click at [880, 76] on div "# จัดการพวกออร์ก # จำไว้ว่าพวกมันแต่ละตัวต้องการสองครั้ง" at bounding box center [996, 289] width 250 height 513
click at [878, 91] on div "# จัดการพวกออร์ก # จำไว้ว่าพวกมันแต่ละตัวต้องการสองครั้ง" at bounding box center [996, 289] width 250 height 513
click at [965, 531] on button "วิ่ง" at bounding box center [981, 535] width 293 height 38
click at [898, 98] on div "# จัดการพวกออร์ก # จำไว้ว่าพวกมันแต่ละตัวต้องการสองครั้ง" at bounding box center [996, 289] width 250 height 513
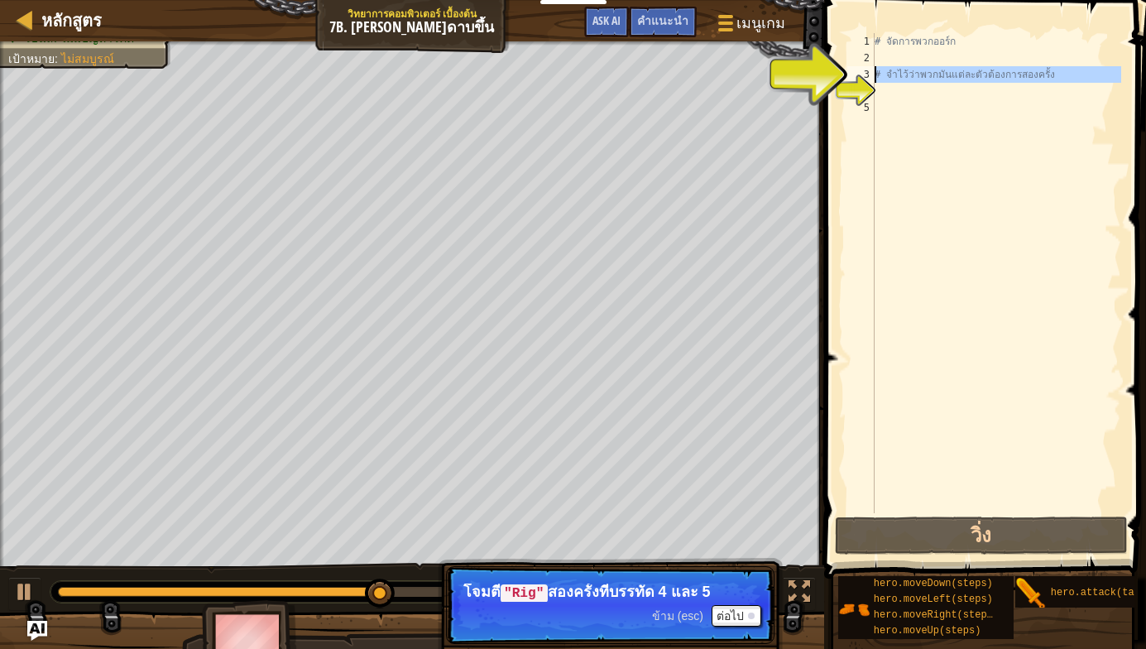
click at [859, 69] on div "3" at bounding box center [860, 74] width 27 height 17
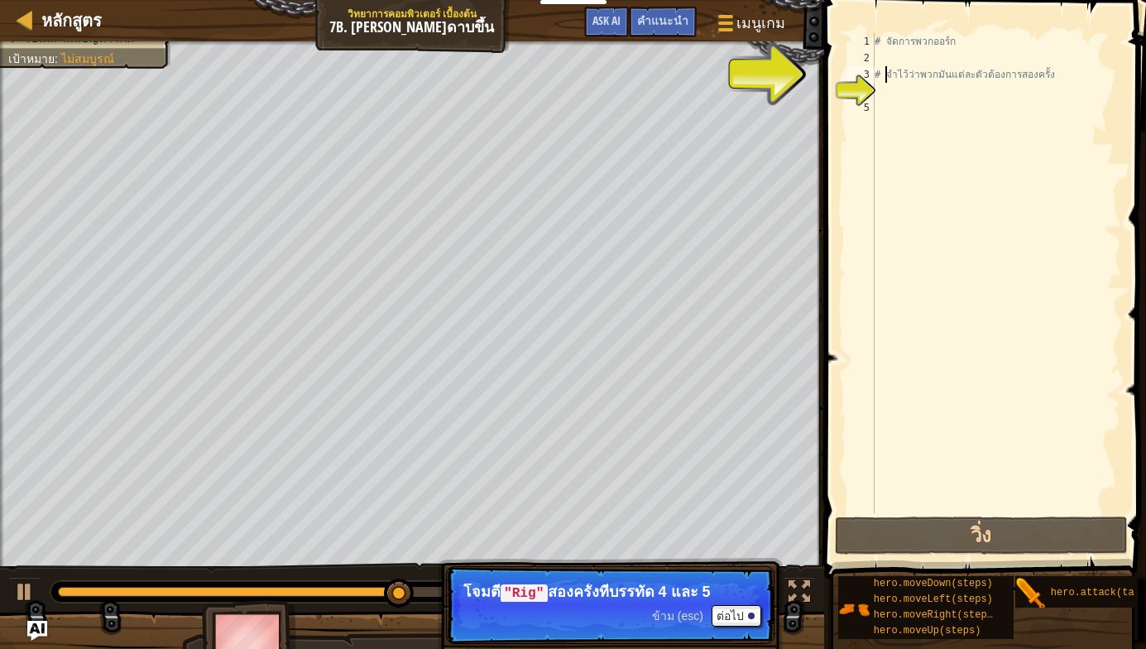
click at [884, 70] on div "# จัดการพวกออร์ก # จำไว้ว่าพวกมันแต่ละตัวต้องการสองครั้ง" at bounding box center [996, 289] width 250 height 513
drag, startPoint x: 903, startPoint y: 73, endPoint x: 958, endPoint y: 64, distance: 55.3
click at [929, 71] on div "# จัดการพวกออร์ก # จำไว้ว่าพวกมันแต่ละตัวต้องการสองครั้ง" at bounding box center [996, 289] width 250 height 513
drag, startPoint x: 981, startPoint y: 53, endPoint x: 1095, endPoint y: 81, distance: 117.6
click at [1043, 69] on div "# จัดการพวกออร์ก # จำไว้ว่าพวกมันแต่ละตัวต้องการสองครั้ง" at bounding box center [996, 289] width 250 height 513
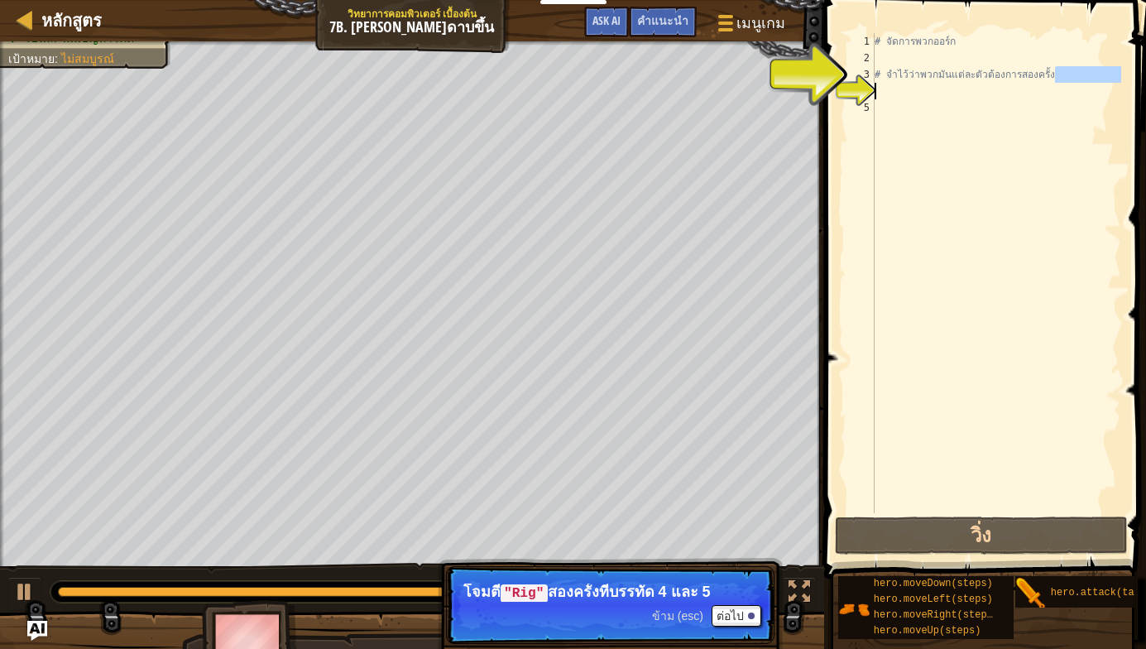
drag, startPoint x: 1052, startPoint y: 80, endPoint x: 912, endPoint y: 95, distance: 141.4
click at [912, 95] on div "# จัดการพวกออร์ก # จำไว้ว่าพวกมันแต่ละตัวต้องการสองครั้ง" at bounding box center [996, 289] width 250 height 513
click at [880, 72] on div "# จัดการพวกออร์ก # จำไว้ว่าพวกมันแต่ละตัวต้องการสองครั้ง" at bounding box center [996, 289] width 250 height 513
type textarea "# จำไว้ว่าพวกมันแต่ละตัวต้องการสองครั้ง"
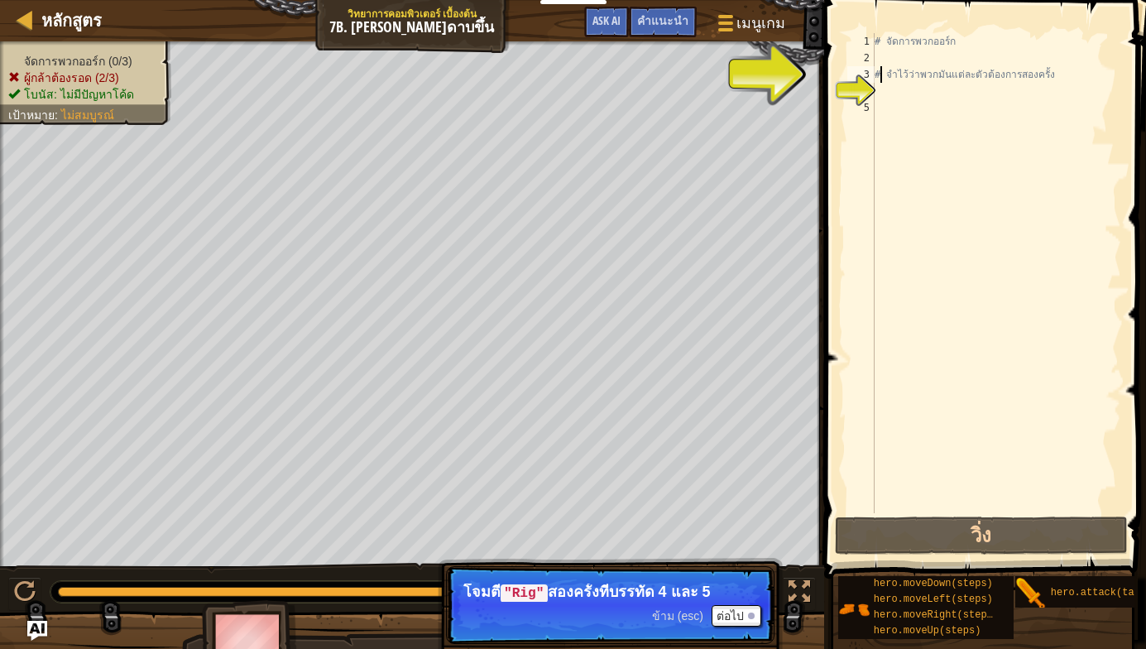
click at [895, 83] on div "# จัดการพวกออร์ก # จำไว้ว่าพวกมันแต่ละตัวต้องการสองครั้ง" at bounding box center [996, 289] width 250 height 513
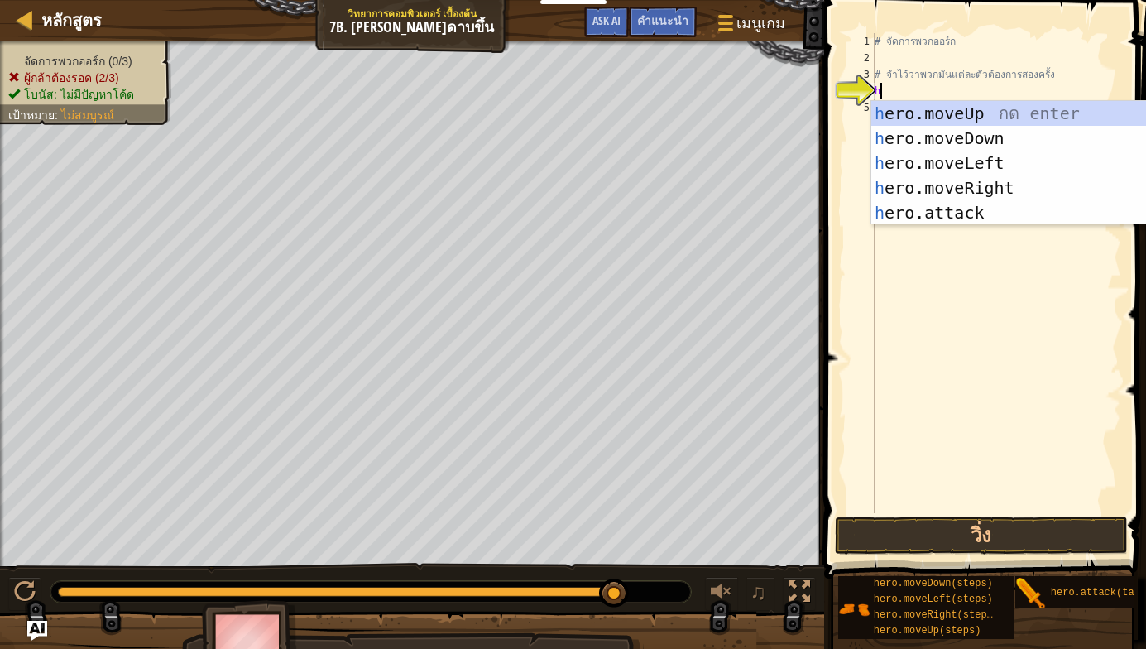
scroll to position [7, 0]
click at [965, 215] on div "h ero.moveUp กด enter h ero.moveDown กด enter h ero.moveLeft กด enter h ero.mov…" at bounding box center [1027, 188] width 313 height 174
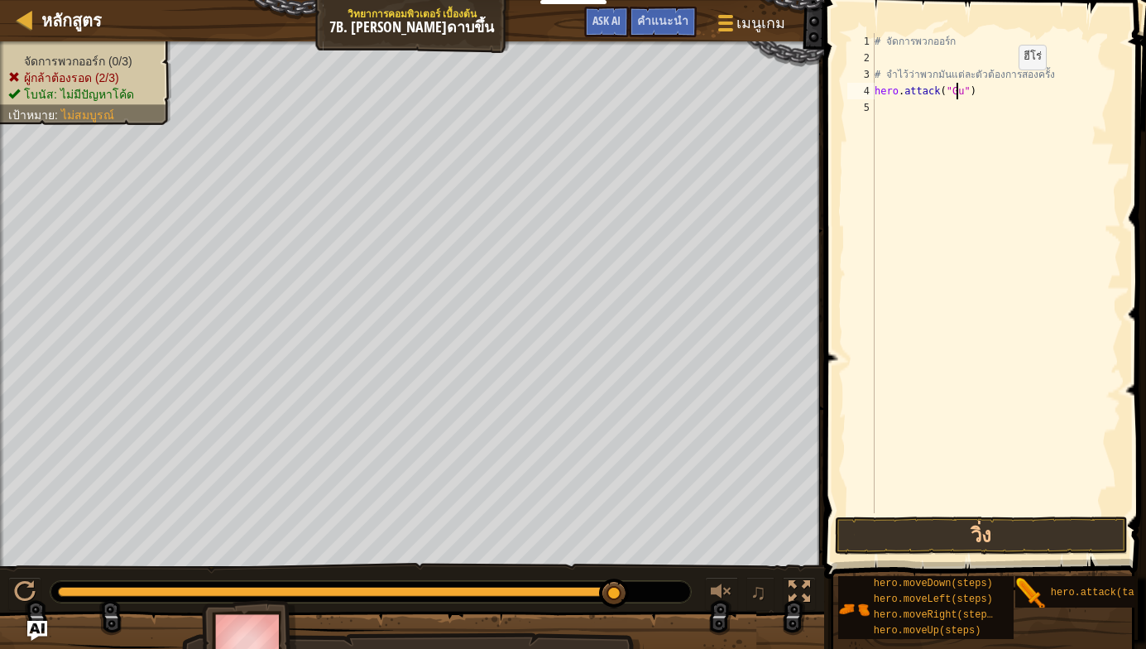
scroll to position [7, 7]
type textarea "hero.attack("Gurt")"
click at [897, 107] on div "# จัดการพวกออร์ก # จำไว้ว่าพวกมันแต่ละตัวต้องการสองครั้ง hero . attack ( "Gurt"…" at bounding box center [996, 289] width 250 height 513
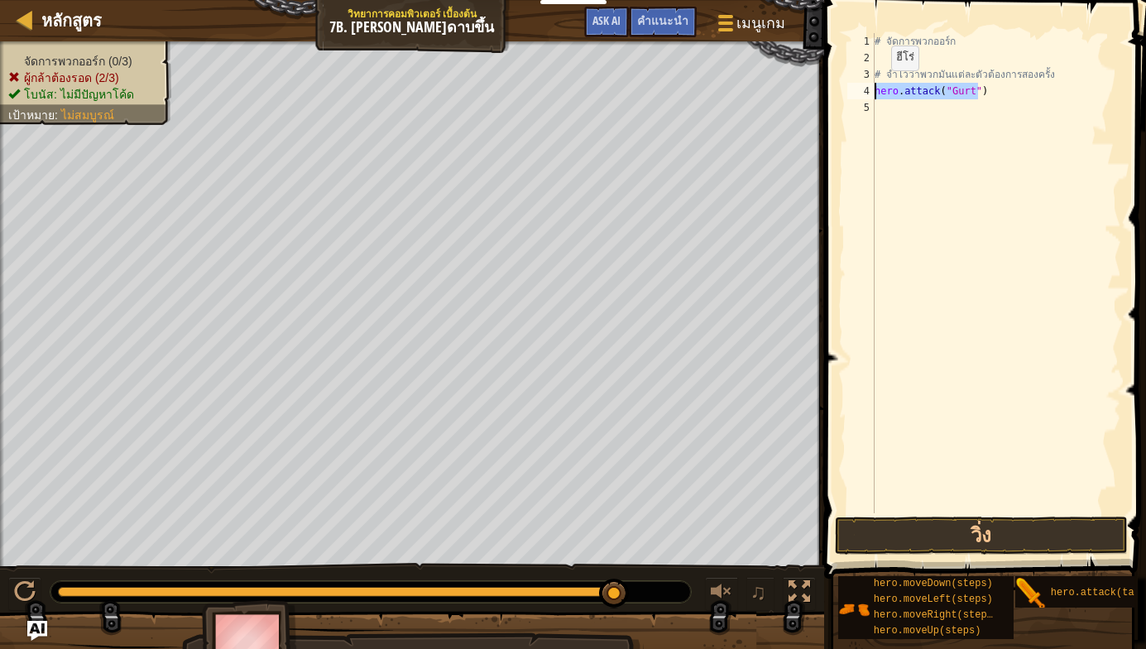
drag, startPoint x: 982, startPoint y: 87, endPoint x: 877, endPoint y: 87, distance: 105.1
click at [877, 87] on div "# จัดการพวกออร์ก # จำไว้ว่าพวกมันแต่ละตัวต้องการสองครั้ง hero . attack ( "Gurt"…" at bounding box center [996, 289] width 250 height 513
type textarea "hero.attack("Gurt")"
click at [902, 105] on div "# จัดการพวกออร์ก # จำไว้ว่าพวกมันแต่ละตัวต้องการสองครั้ง hero . attack ( "Gurt"…" at bounding box center [996, 289] width 250 height 513
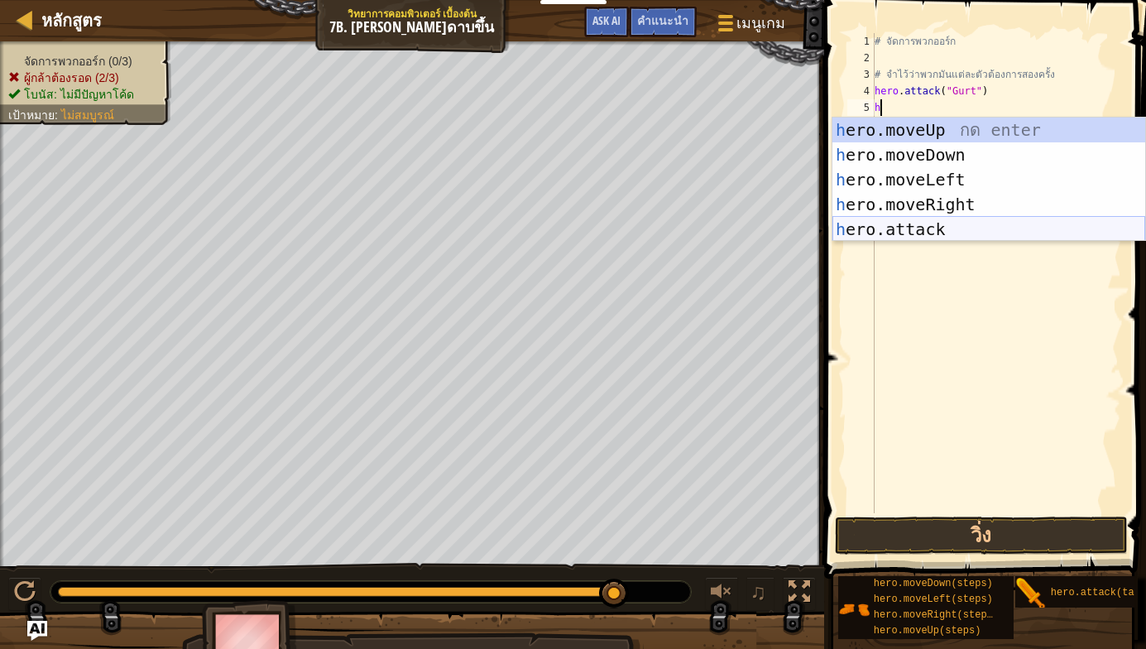
click at [888, 220] on div "h ero.moveUp กด enter h ero.moveDown กด enter h ero.moveLeft กด enter h ero.mov…" at bounding box center [988, 204] width 313 height 174
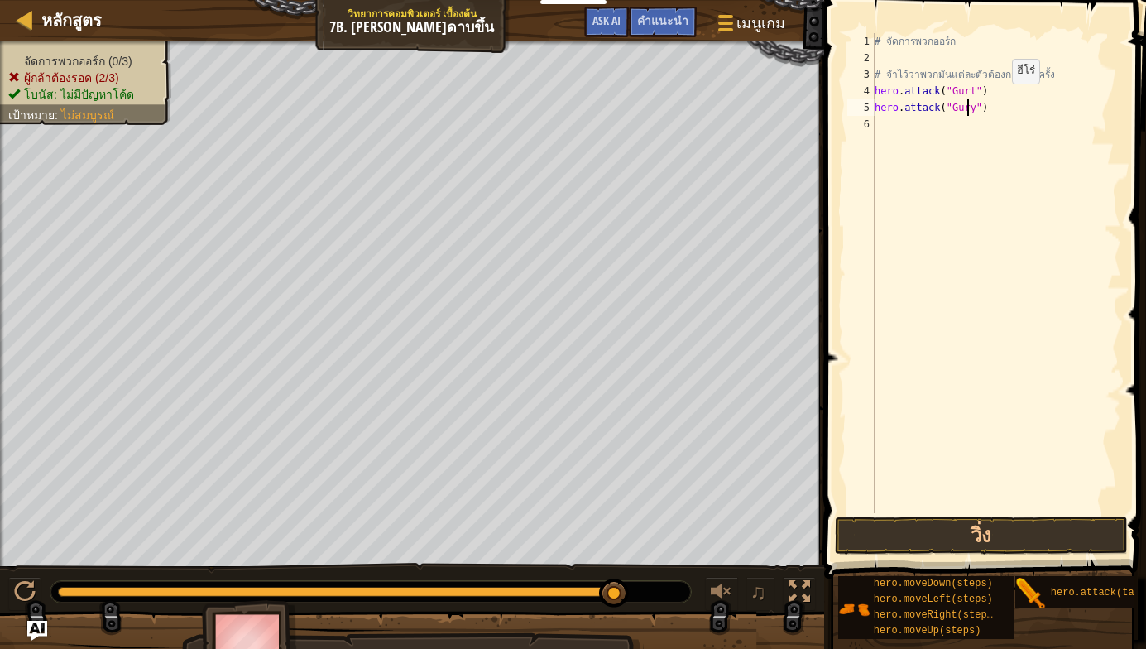
scroll to position [7, 7]
type textarea "hero.attack("Gurt")"
click at [906, 122] on div "# จัดการพวกออร์ก # จำไว้ว่าพวกมันแต่ละตัวต้องการสองครั้ง hero . attack ( "Gurt"…" at bounding box center [996, 289] width 250 height 513
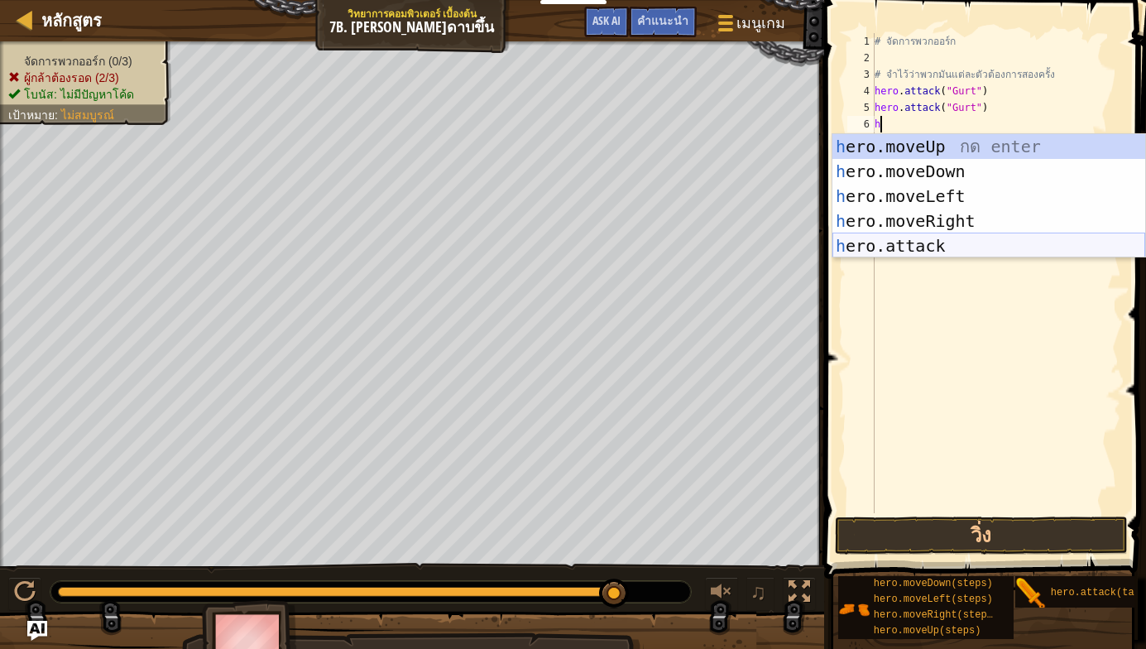
click at [917, 241] on div "h ero.moveUp กด enter h ero.moveDown กด enter h ero.moveLeft กด enter h ero.mov…" at bounding box center [988, 221] width 313 height 174
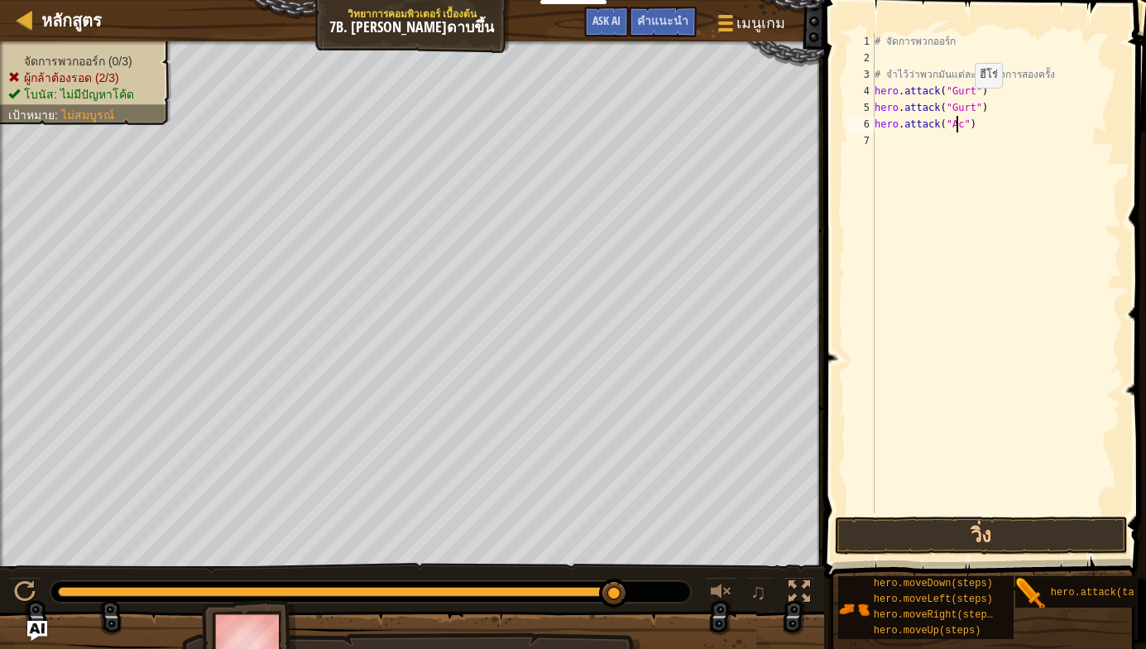
scroll to position [7, 7]
type textarea "hero.attack("Ack")"
click at [907, 142] on div "# จัดการพวกออร์ก # จำไว้ว่าพวกมันแต่ละตัวต้องการสองครั้ง hero . attack ( "Gurt"…" at bounding box center [996, 289] width 250 height 513
type textarea "h"
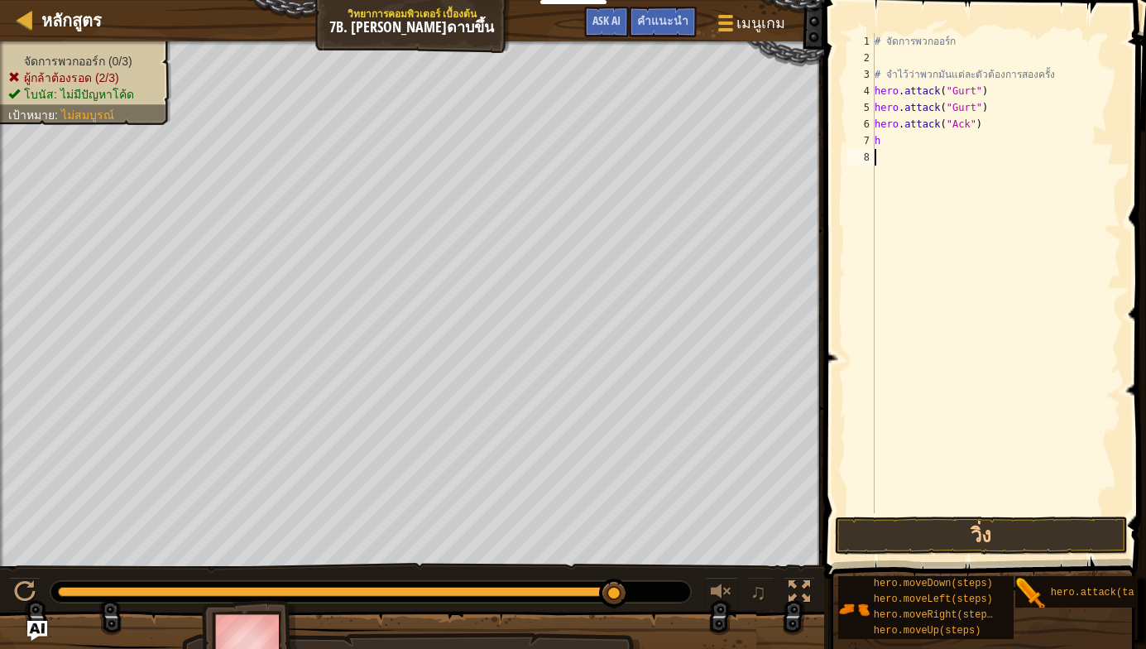
click at [886, 274] on div "# จัดการพวกออร์ก # จำไว้ว่าพวกมันแต่ละตัวต้องการสองครั้ง hero . attack ( "Gurt"…" at bounding box center [996, 289] width 250 height 513
click at [907, 134] on div "# จัดการพวกออร์ก # จำไว้ว่าพวกมันแต่ละตัวต้องการสองครั้ง hero . attack ( "Gurt"…" at bounding box center [996, 289] width 250 height 513
type textarea "h"
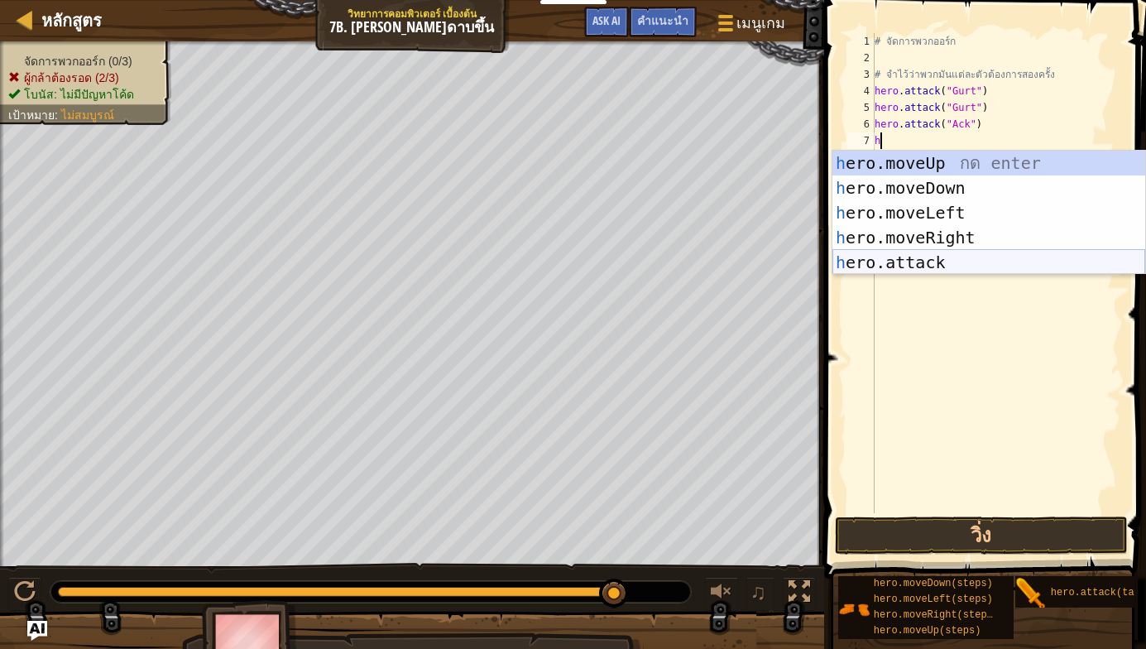
click at [949, 256] on div "h ero.moveUp กด enter h ero.moveDown กด enter h ero.moveLeft กด enter h ero.mov…" at bounding box center [988, 238] width 313 height 174
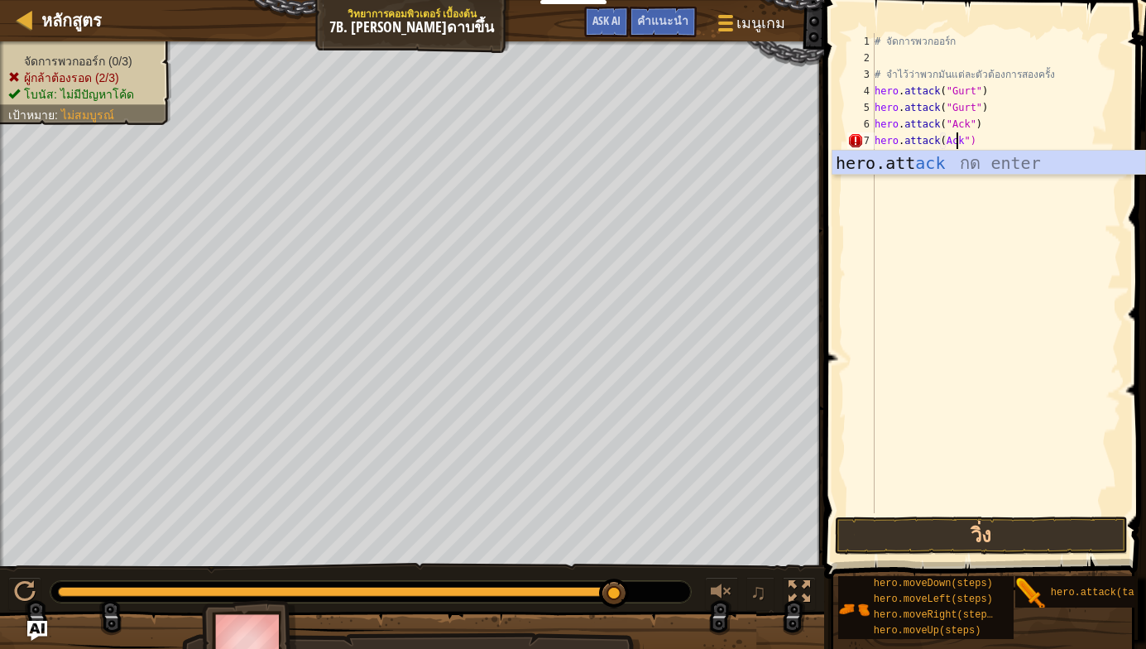
scroll to position [7, 7]
click at [967, 144] on div "# จัดการพวกออร์ก # จำไว้ว่าพวกมันแต่ละตัวต้องการสองครั้ง hero . attack ( "Gurt"…" at bounding box center [996, 289] width 250 height 513
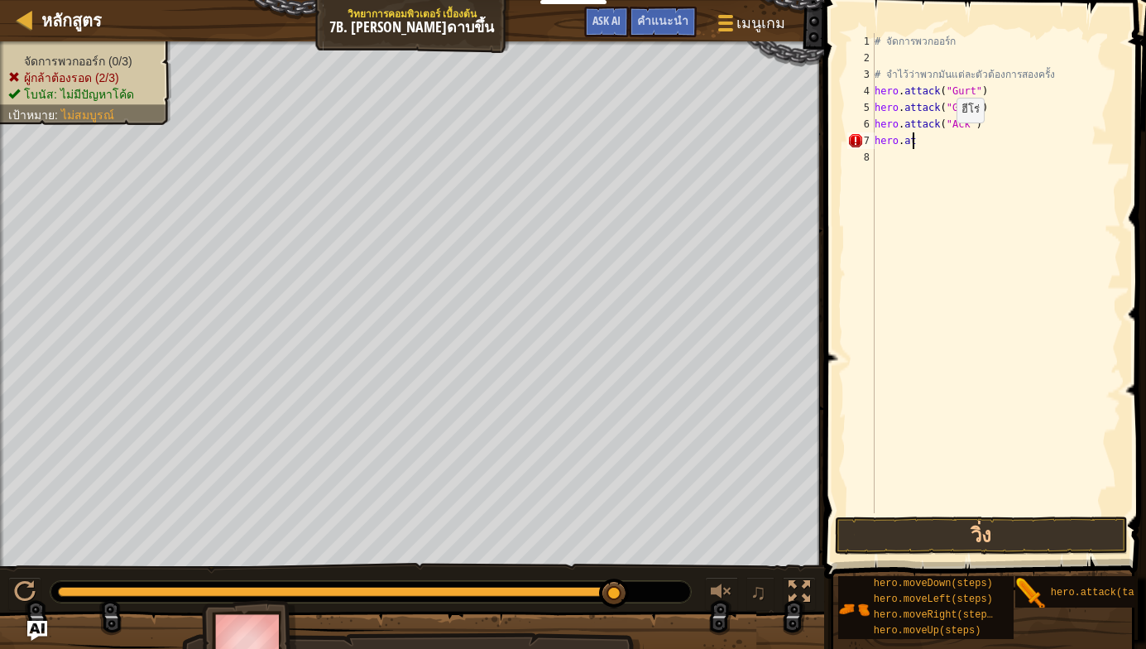
scroll to position [7, 1]
type textarea "h"
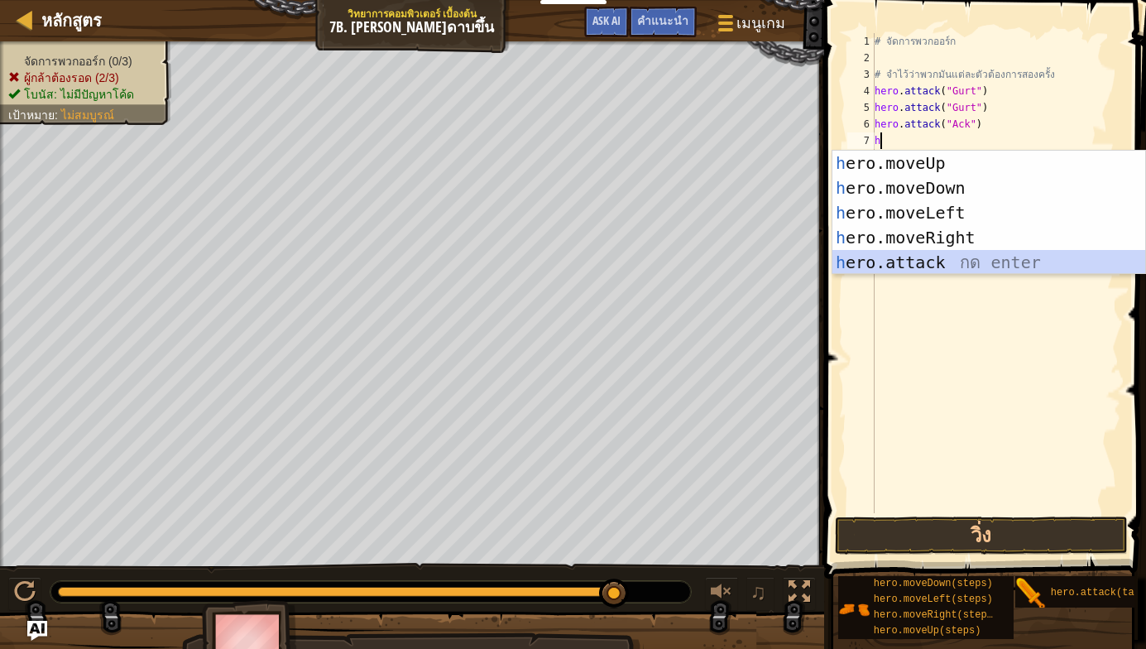
drag, startPoint x: 910, startPoint y: 258, endPoint x: 934, endPoint y: 233, distance: 34.5
click at [911, 258] on div "h ero.moveUp กด enter h ero.moveDown กด enter h ero.moveLeft กด enter h ero.mov…" at bounding box center [988, 238] width 313 height 174
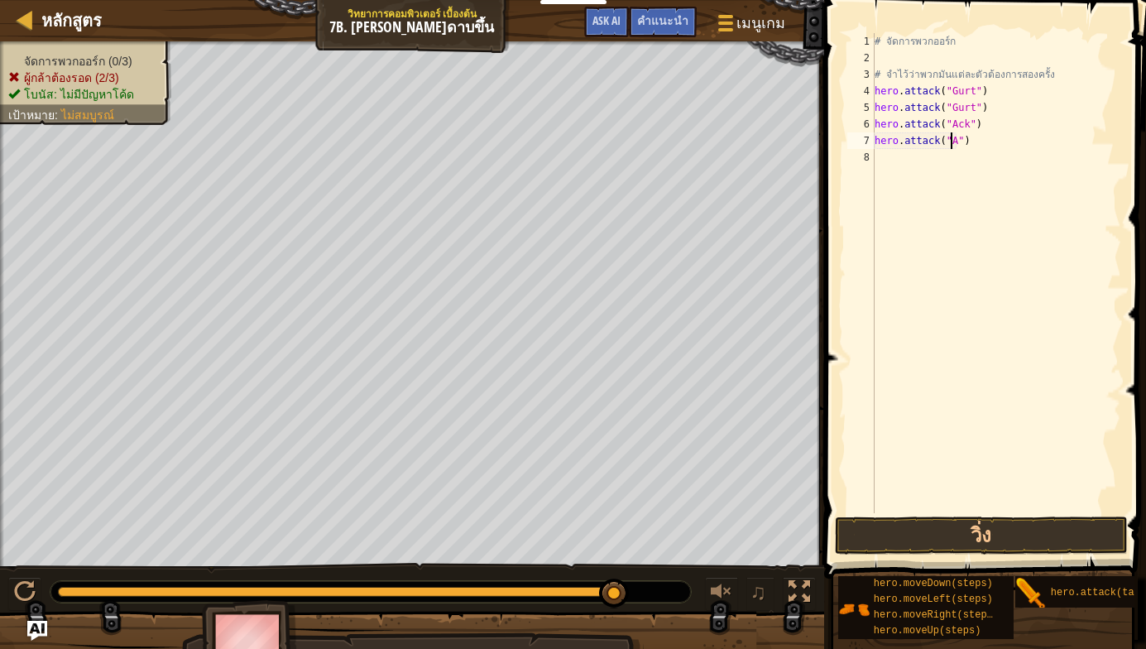
scroll to position [7, 7]
type textarea "hero.attack("Ack")"
click at [928, 156] on div "# จัดการพวกออร์ก # จำไว้ว่าพวกมันแต่ละตัวต้องการสองครั้ง hero . attack ( "Gurt"…" at bounding box center [996, 289] width 250 height 513
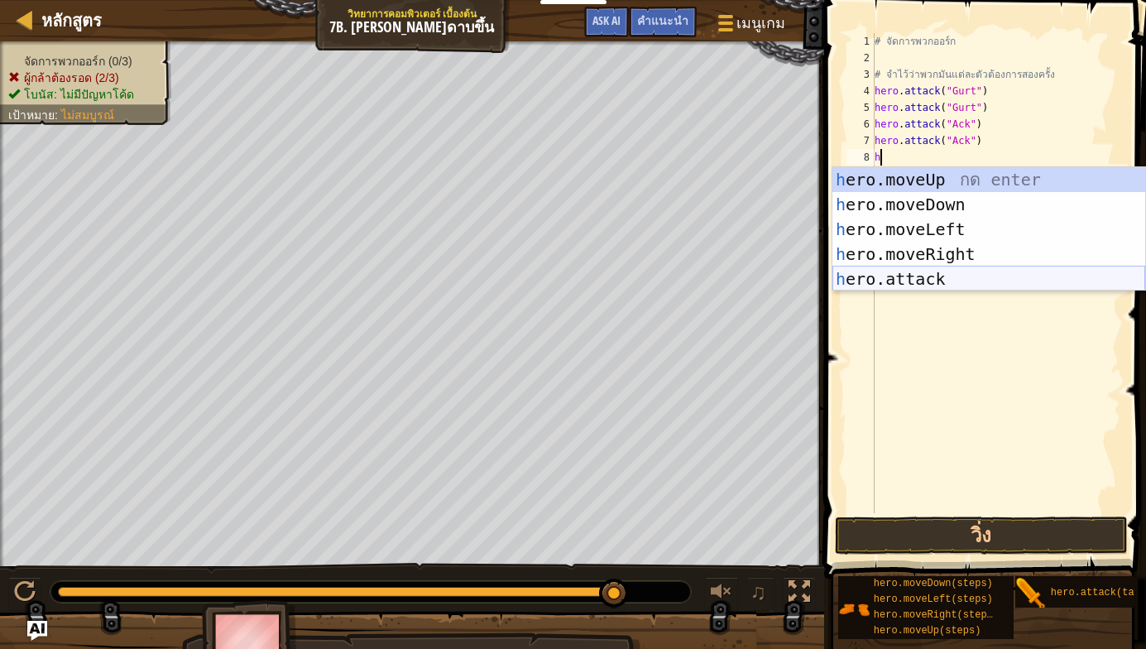
click at [914, 277] on div "h ero.moveUp กด enter h ero.moveDown กด enter h ero.moveLeft กด enter h ero.mov…" at bounding box center [988, 254] width 313 height 174
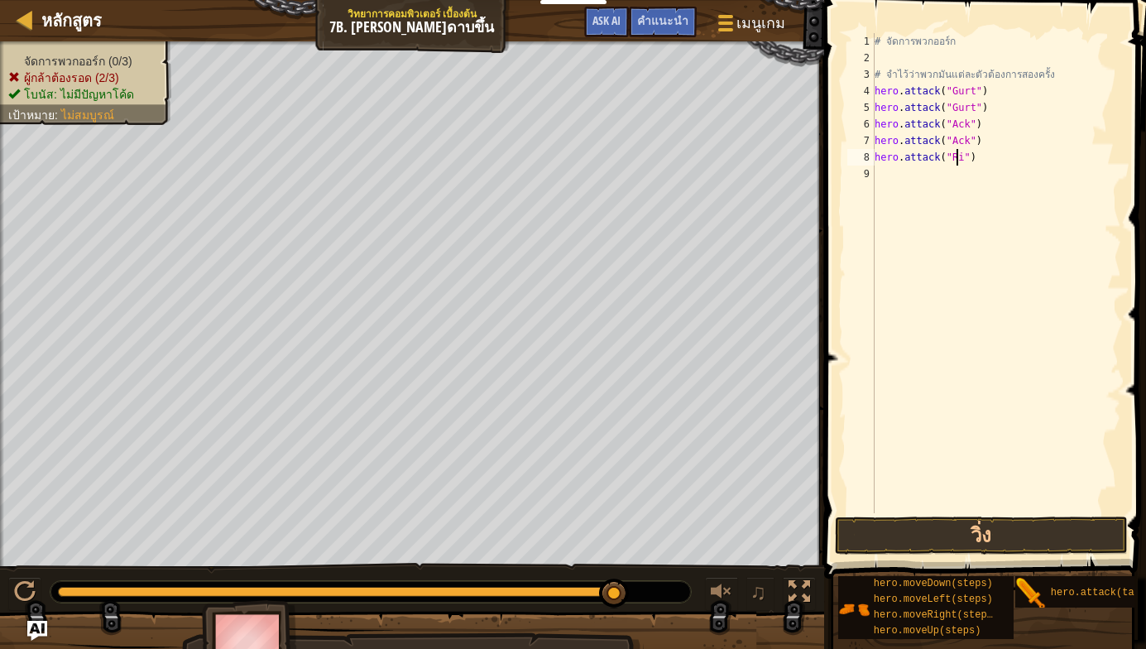
scroll to position [7, 7]
type textarea "hero.attack("Rig")"
click at [903, 180] on div "# จัดการพวกออร์ก # จำไว้ว่าพวกมันแต่ละตัวต้องการสองครั้ง hero . attack ( "Gurt"…" at bounding box center [996, 289] width 250 height 513
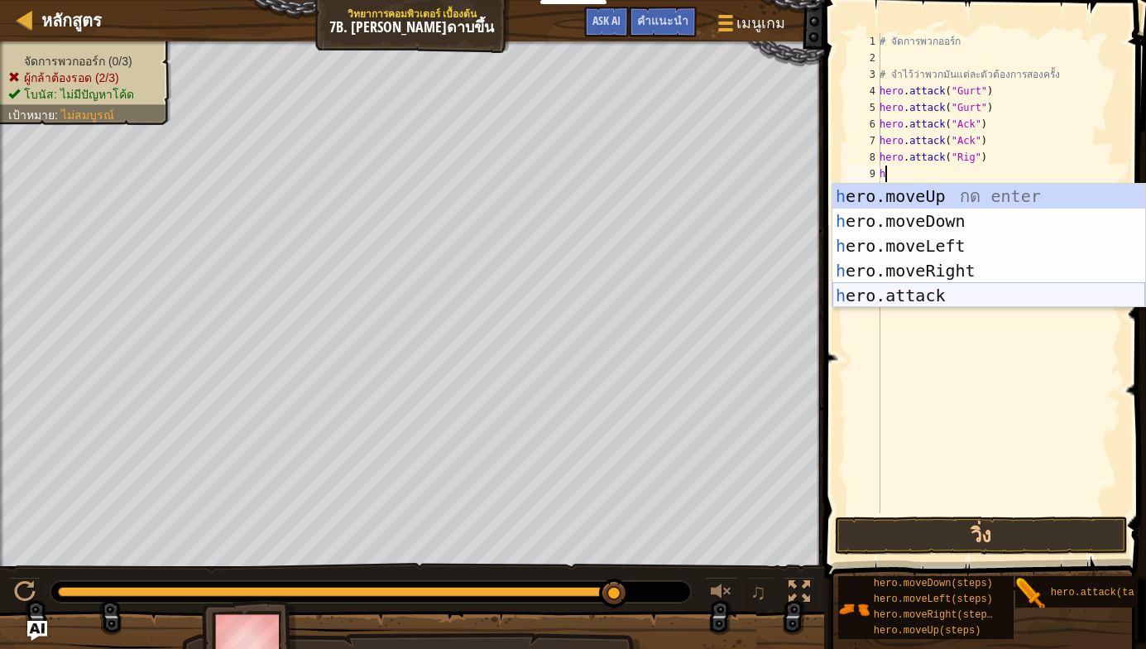
click at [949, 287] on div "h ero.moveUp กด enter h ero.moveDown กด enter h ero.moveLeft กด enter h ero.mov…" at bounding box center [988, 271] width 313 height 174
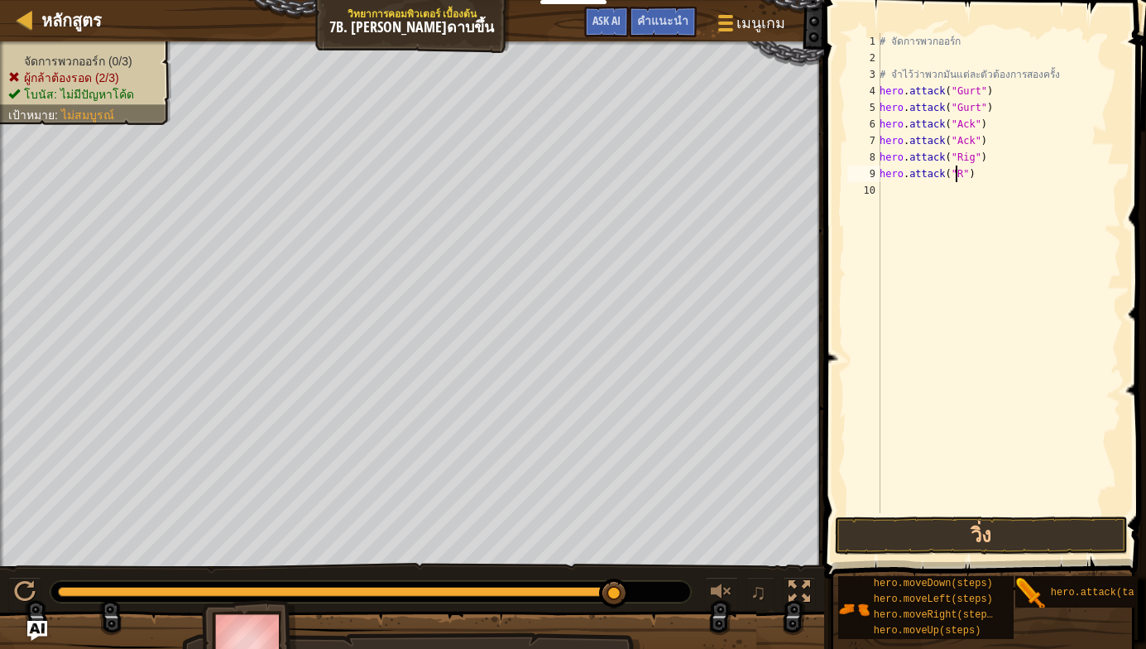
scroll to position [7, 7]
type textarea "hero.attack("Rig")"
click at [998, 537] on button "วิ่ง" at bounding box center [981, 535] width 293 height 38
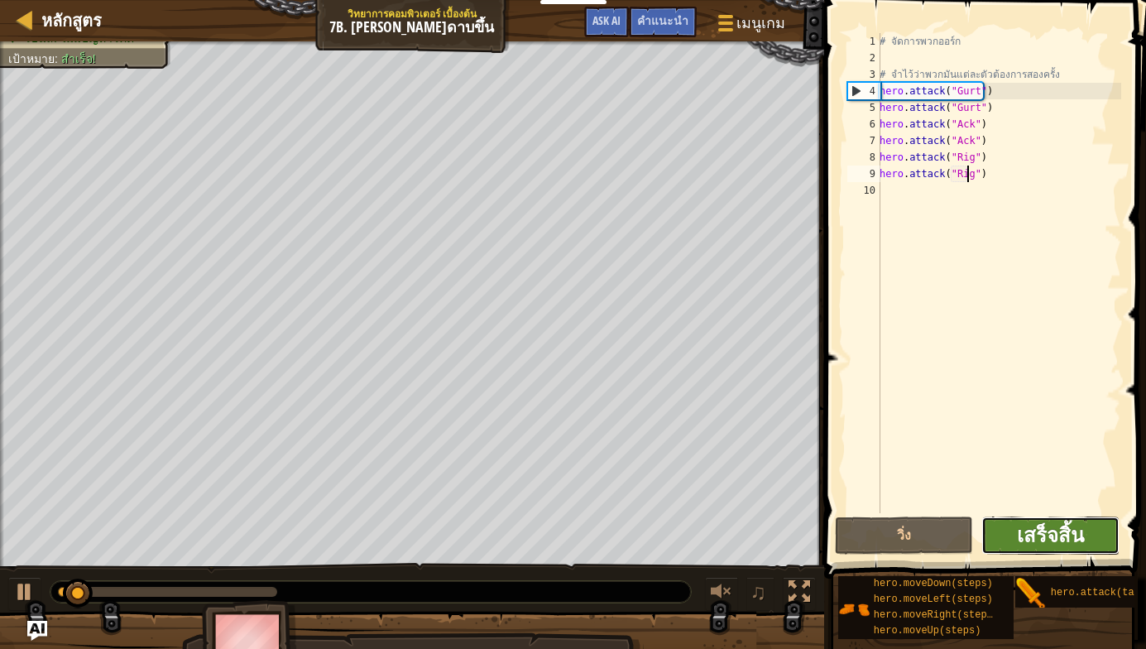
click at [1041, 529] on span "เสร็จสิ้น" at bounding box center [1050, 534] width 67 height 26
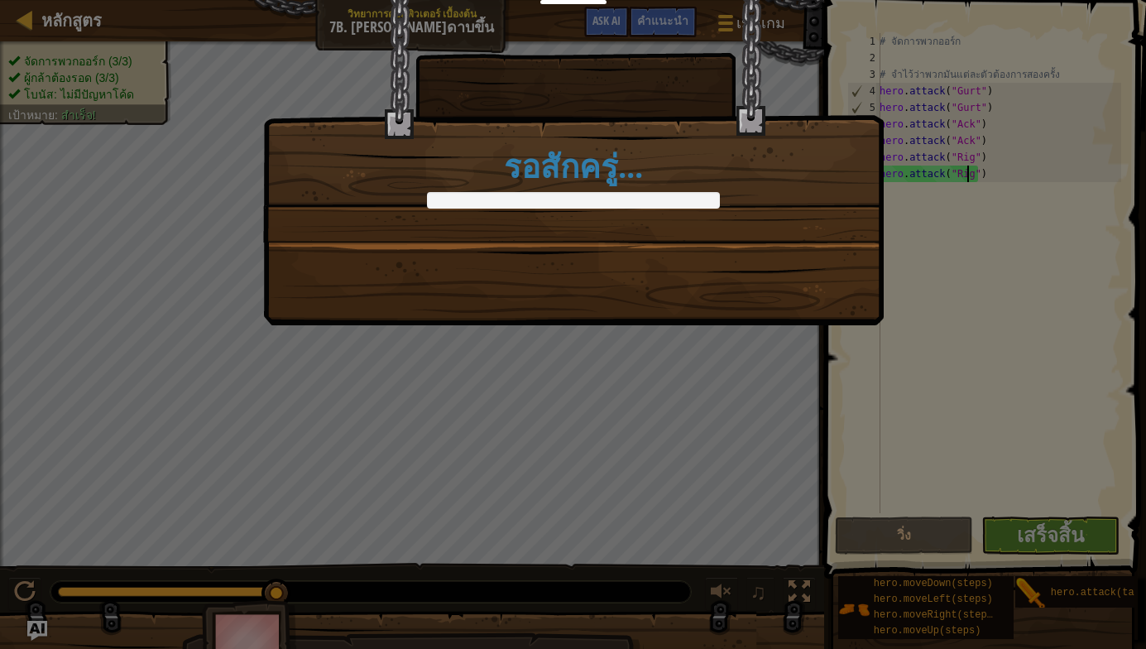
click at [524, 199] on div at bounding box center [573, 200] width 293 height 17
click at [1096, 472] on div "รอสักครู่..." at bounding box center [573, 324] width 1146 height 649
drag, startPoint x: 1038, startPoint y: 476, endPoint x: 1050, endPoint y: 534, distance: 59.9
click at [1050, 533] on div "รอสักครู่..." at bounding box center [573, 324] width 1146 height 649
click at [1050, 534] on div "รอสักครู่..." at bounding box center [573, 324] width 1146 height 649
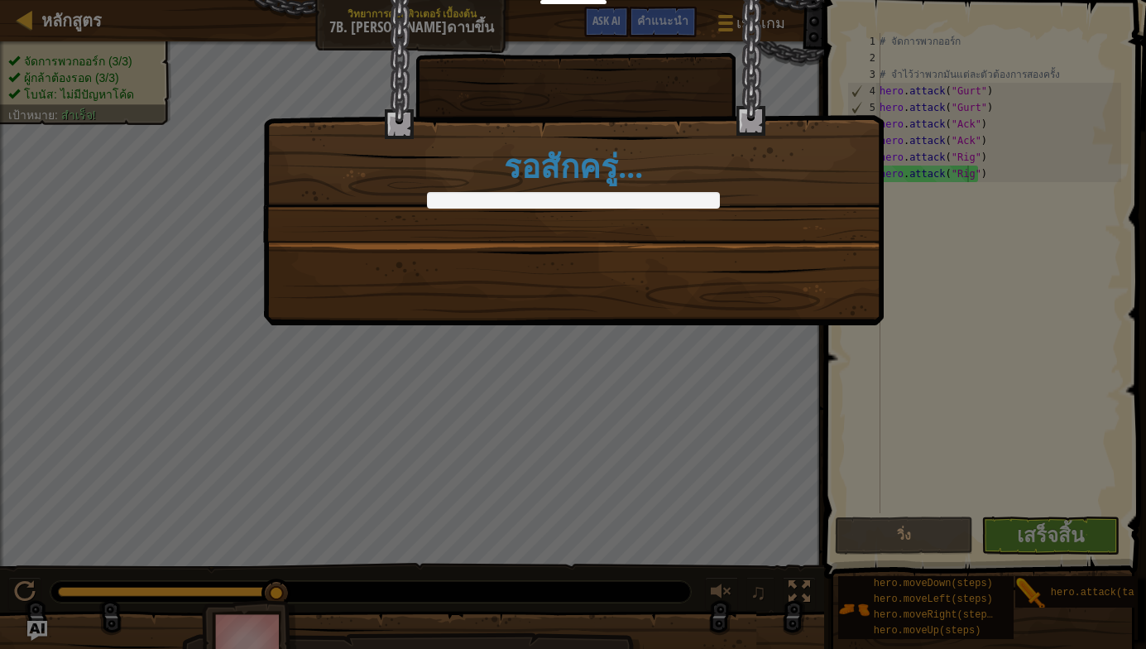
click at [1053, 535] on div "รอสักครู่..." at bounding box center [573, 324] width 1146 height 649
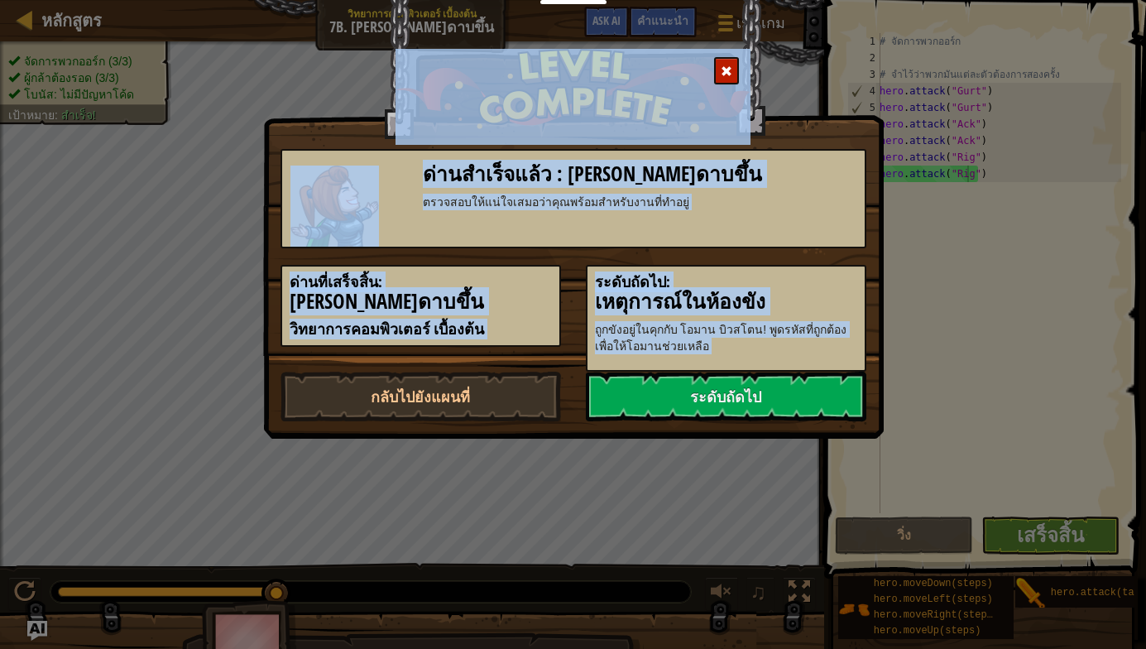
click at [989, 274] on div "ด่านสำเร็จแล้ว : [PERSON_NAME]ดาบขึ้น ตรวจสอบให้แน่ใจเสมอว่าคุณพร้อมสำหรับงานที…" at bounding box center [573, 324] width 1146 height 649
click at [755, 397] on link "ระดับถัดไป" at bounding box center [726, 396] width 280 height 50
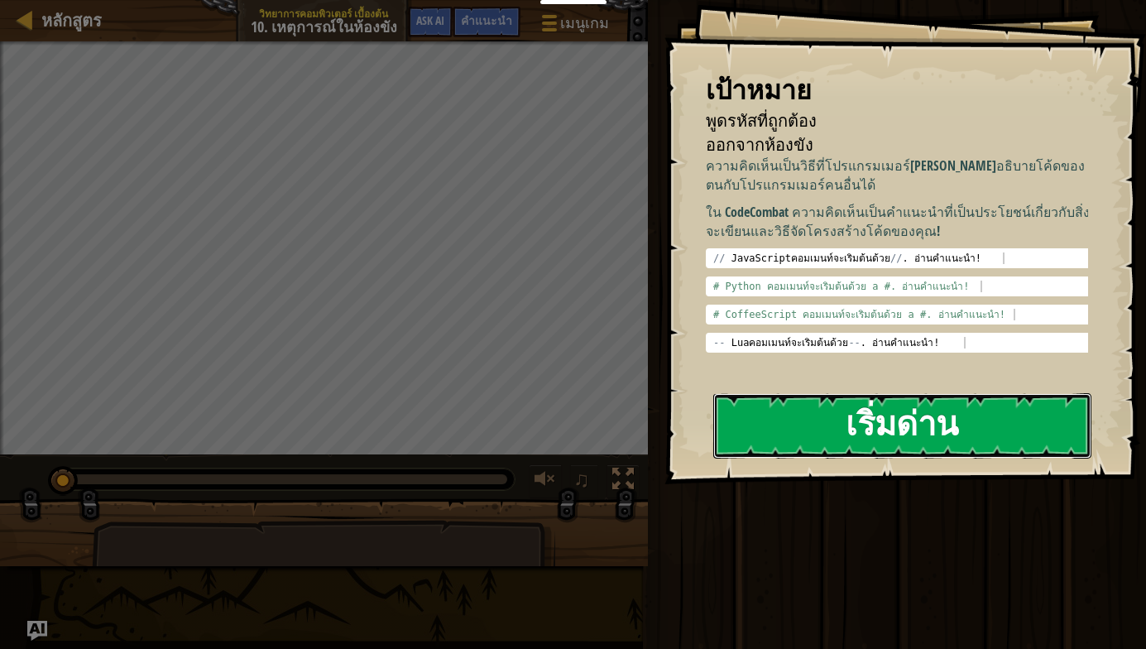
click at [878, 413] on button "เริ่มด่าน" at bounding box center [902, 425] width 378 height 65
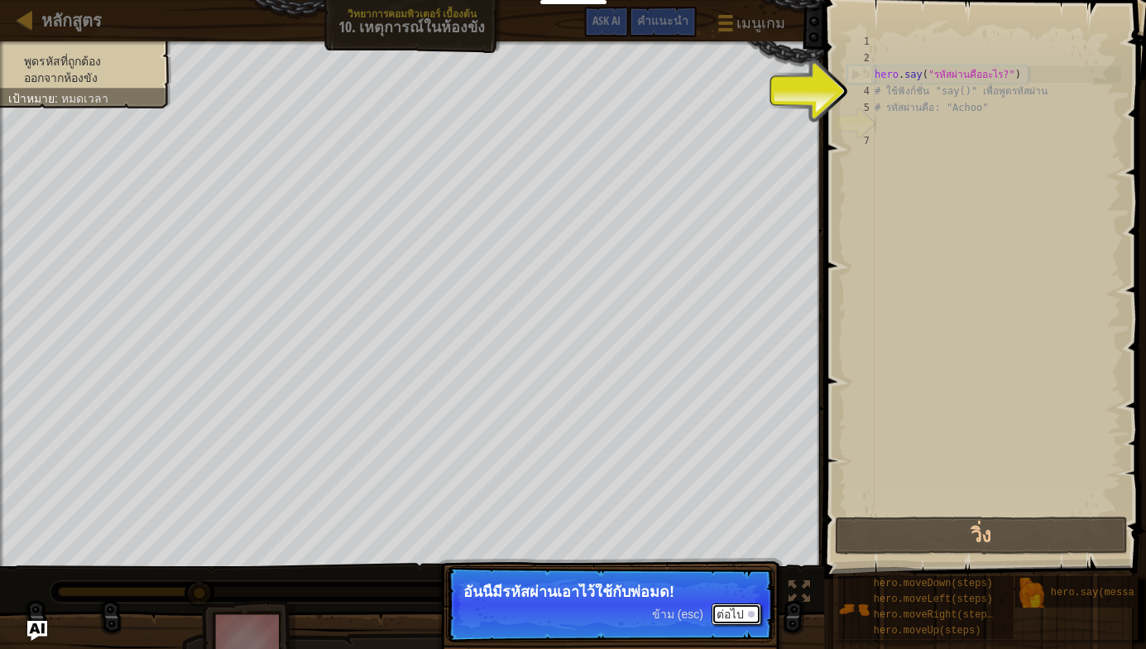
click at [740, 606] on button "ต่อไป" at bounding box center [736, 614] width 50 height 22
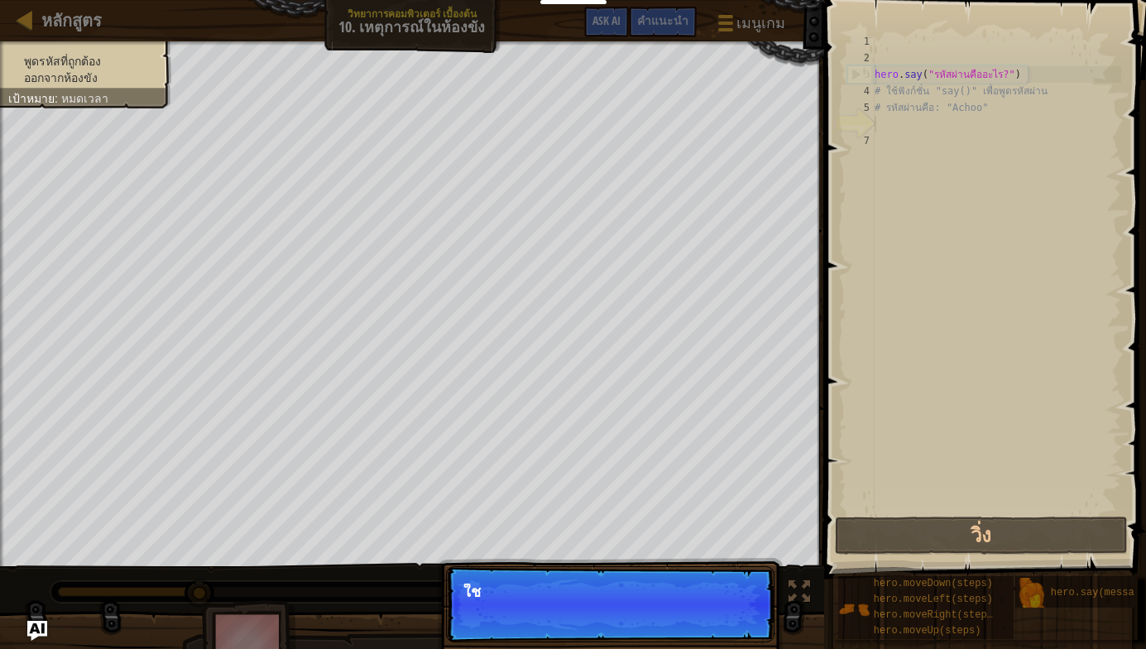
scroll to position [7, 0]
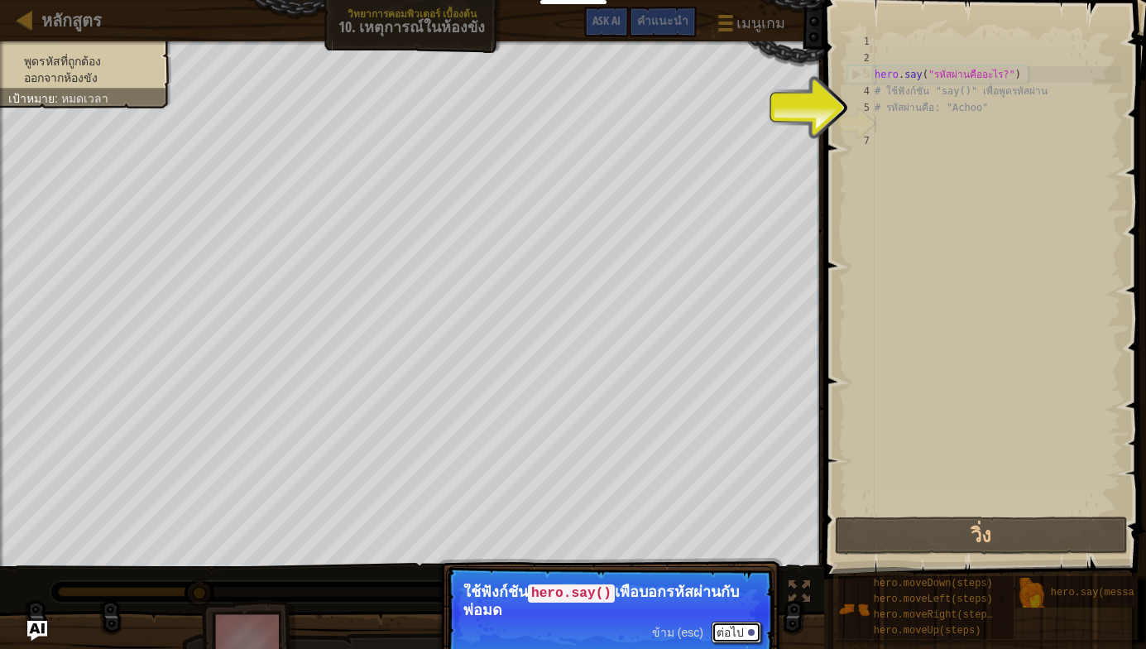
click at [730, 621] on button "ต่อไป" at bounding box center [736, 632] width 50 height 22
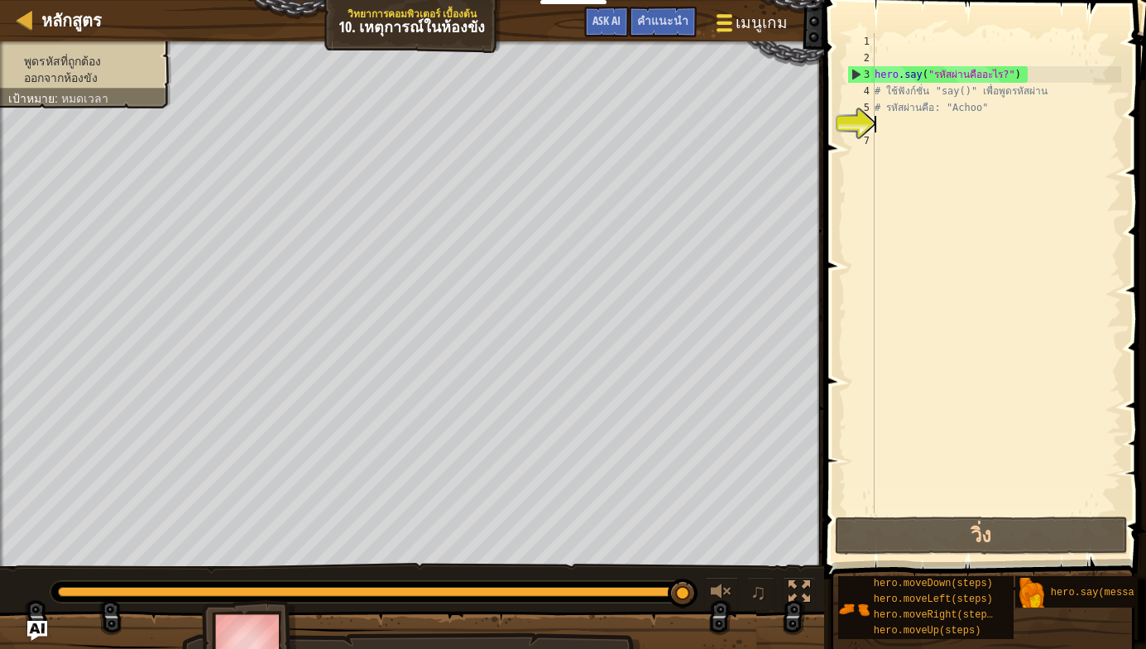
type textarea "h"
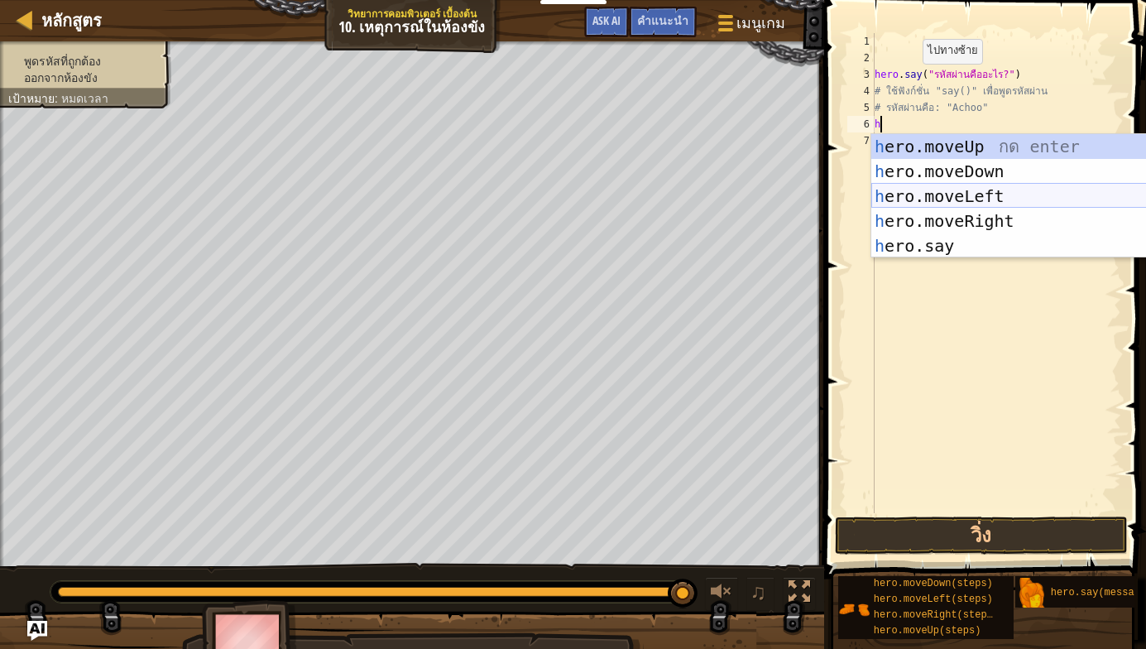
click at [942, 195] on div "h ero.moveUp กด enter h ero.moveDown กด enter h ero.moveLeft กด enter h ero.mov…" at bounding box center [1027, 221] width 313 height 174
